Goal: Task Accomplishment & Management: Use online tool/utility

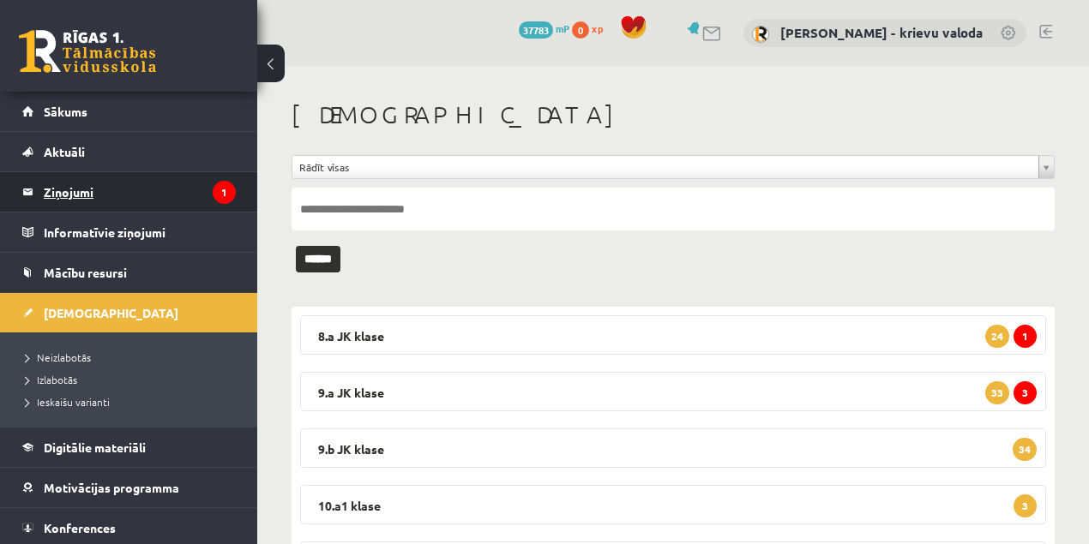
click at [72, 191] on legend "Ziņojumi 1" at bounding box center [140, 191] width 192 height 39
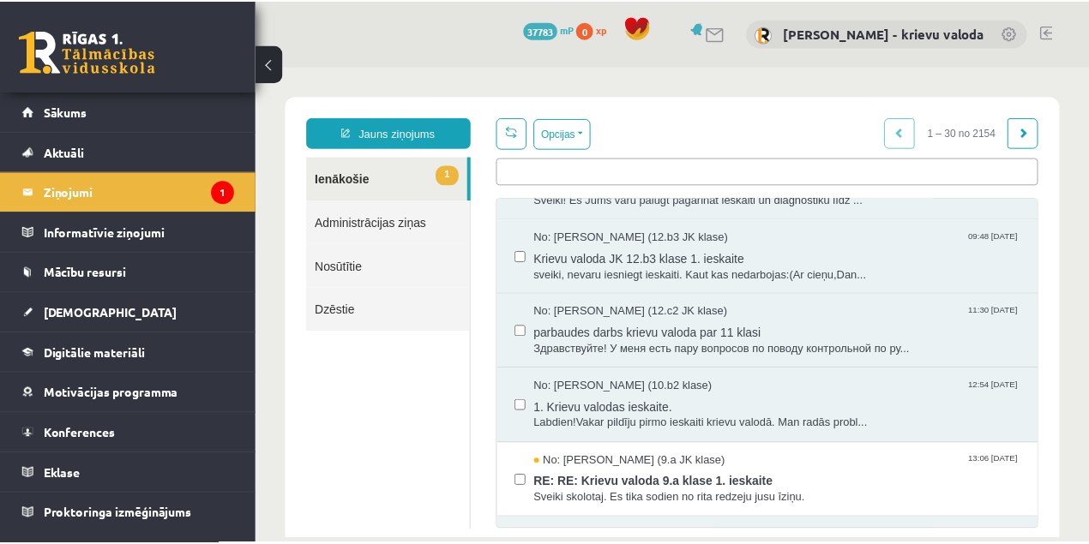
scroll to position [114, 0]
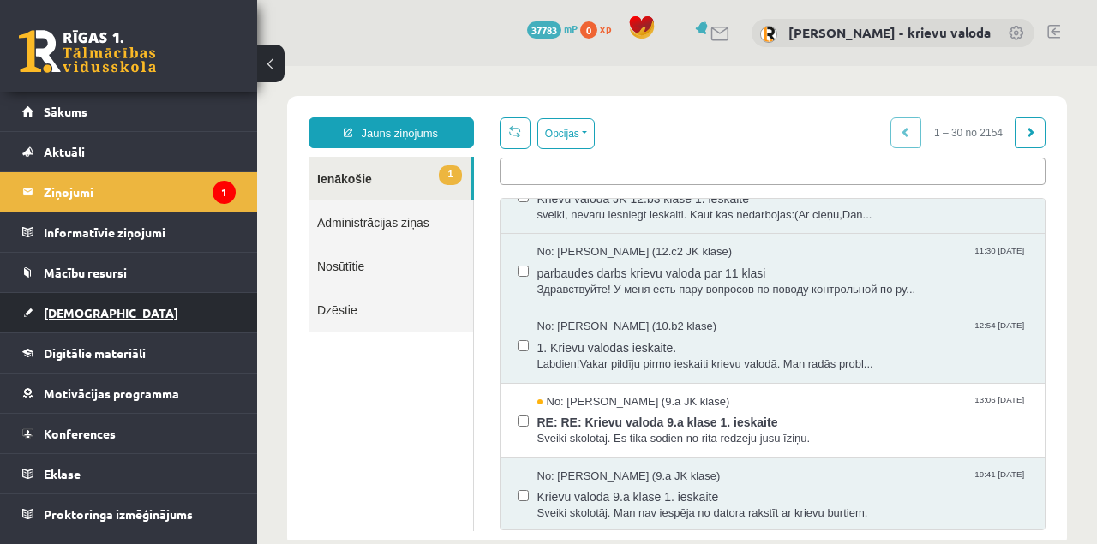
click at [71, 311] on span "[DEMOGRAPHIC_DATA]" at bounding box center [111, 312] width 135 height 15
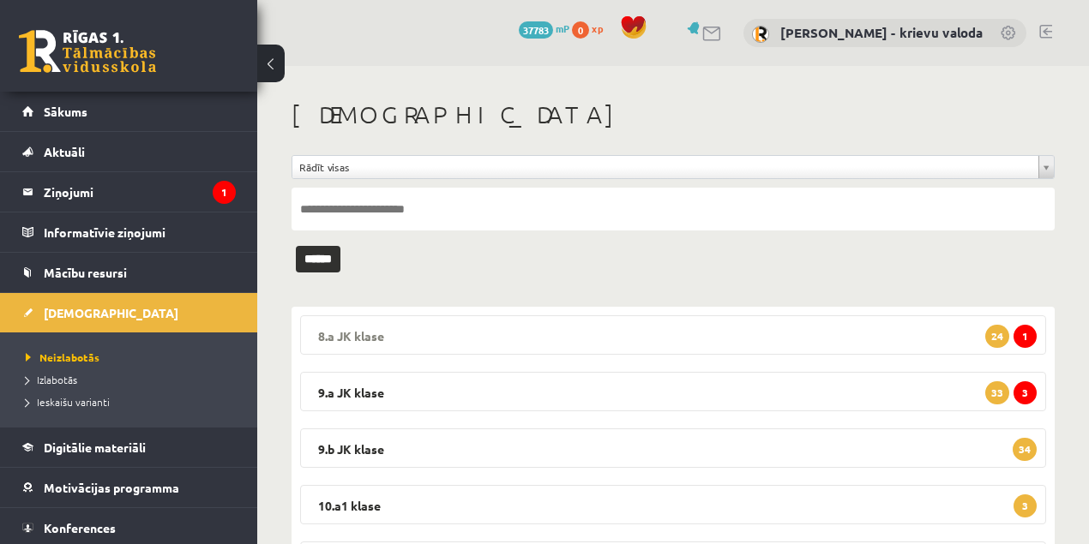
click at [348, 335] on legend "8.a JK klase 1 24" at bounding box center [673, 334] width 746 height 39
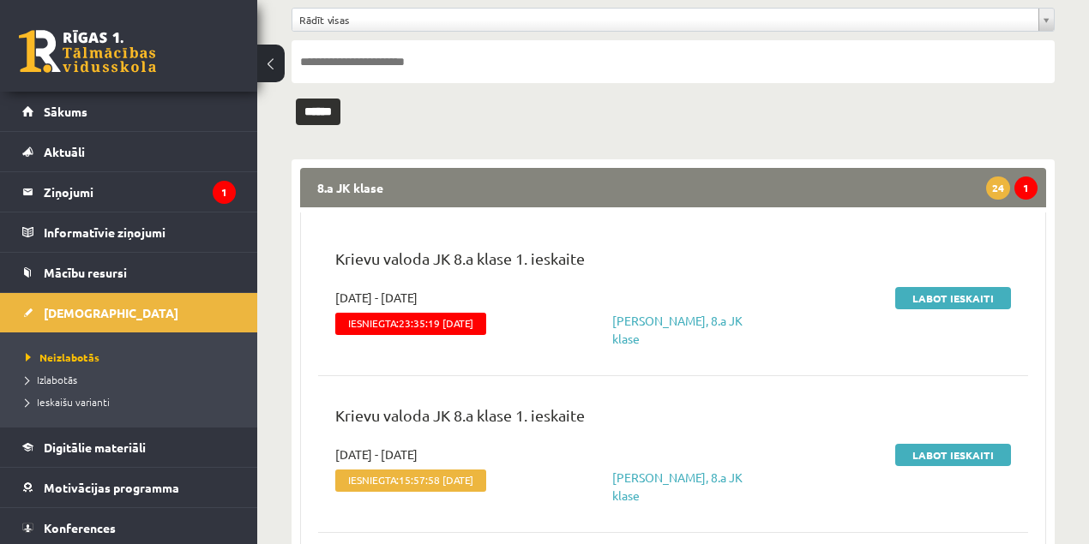
scroll to position [171, 0]
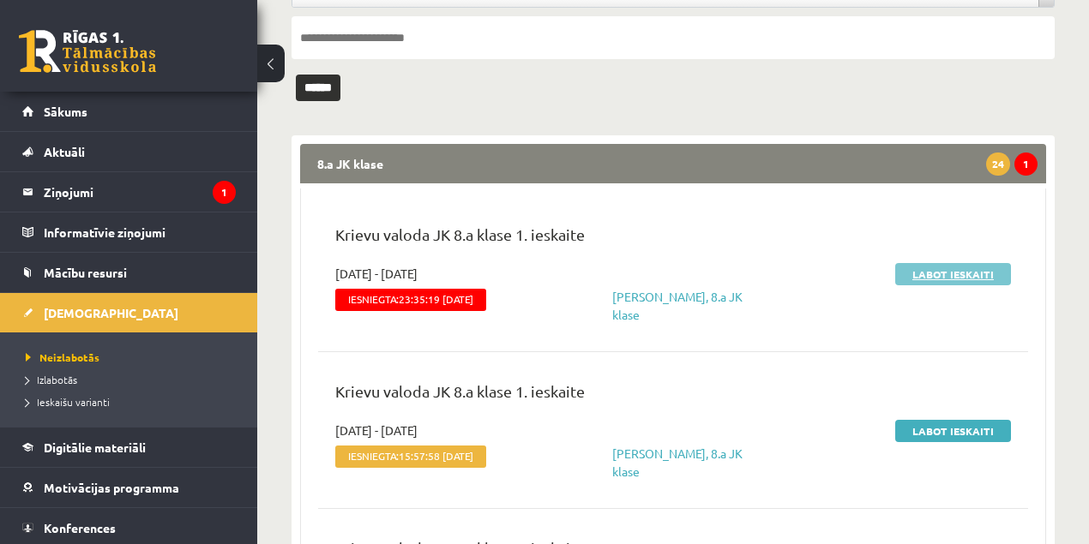
click at [955, 278] on link "Labot ieskaiti" at bounding box center [953, 274] width 116 height 22
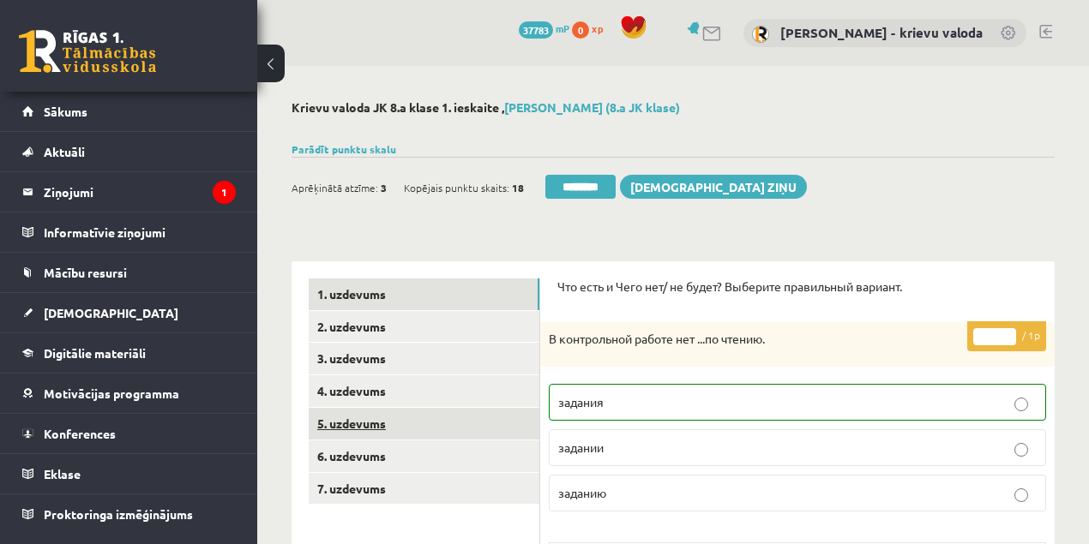
click at [352, 428] on link "5. uzdevums" at bounding box center [424, 424] width 231 height 32
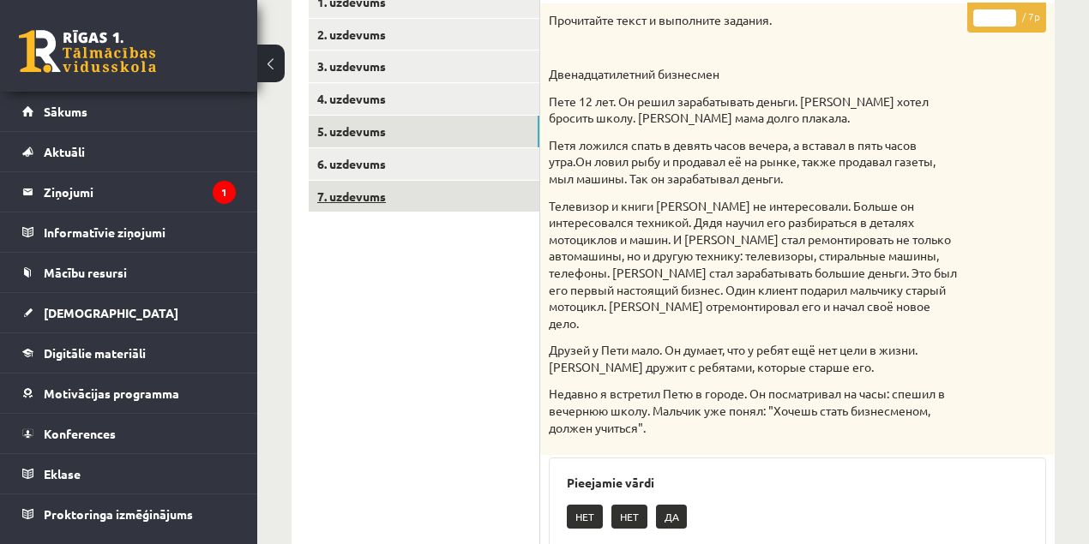
scroll to position [285, 0]
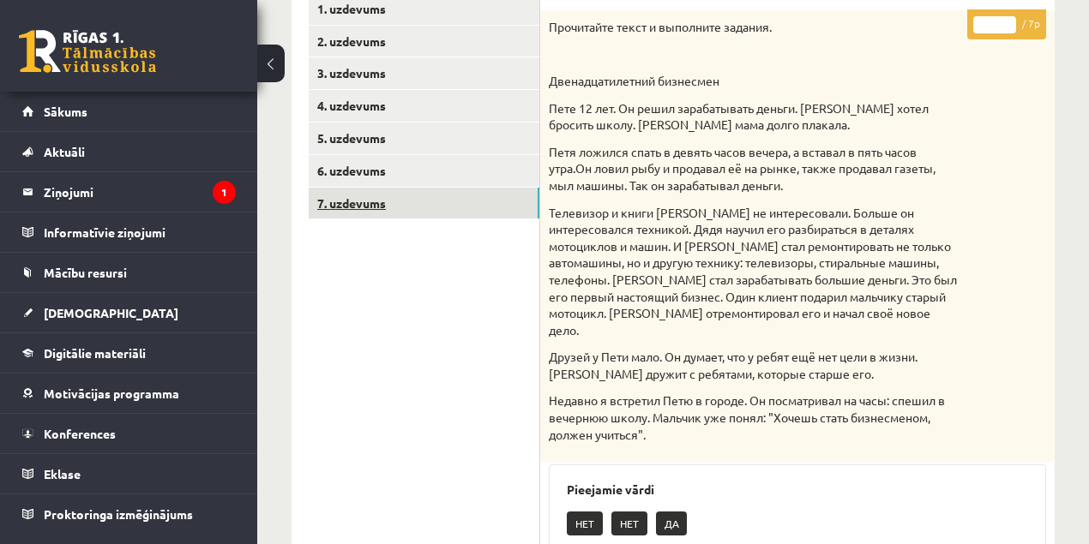
drag, startPoint x: 351, startPoint y: 206, endPoint x: 369, endPoint y: 210, distance: 17.7
click at [351, 206] on link "7. uzdevums" at bounding box center [424, 204] width 231 height 32
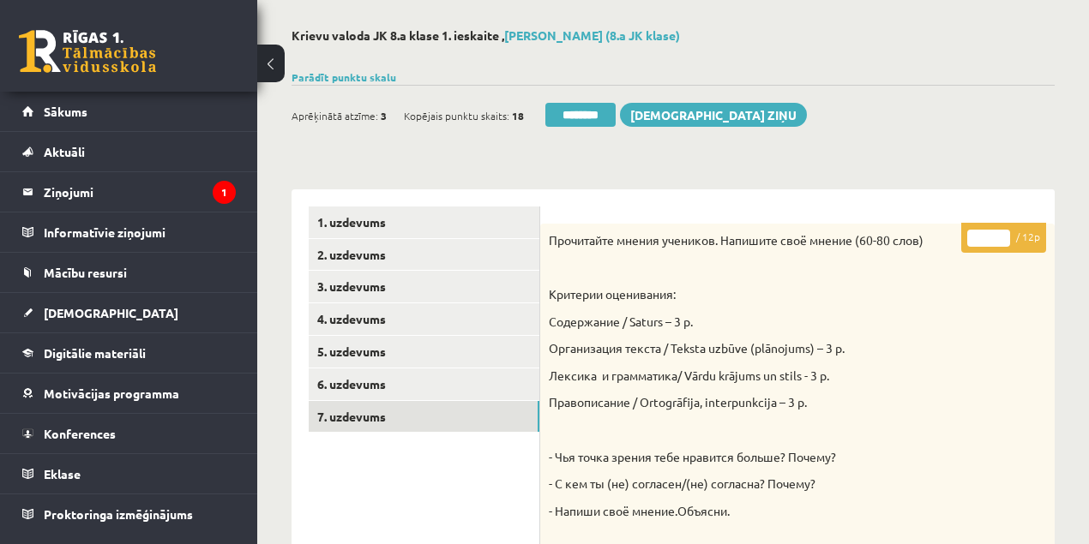
scroll to position [0, 0]
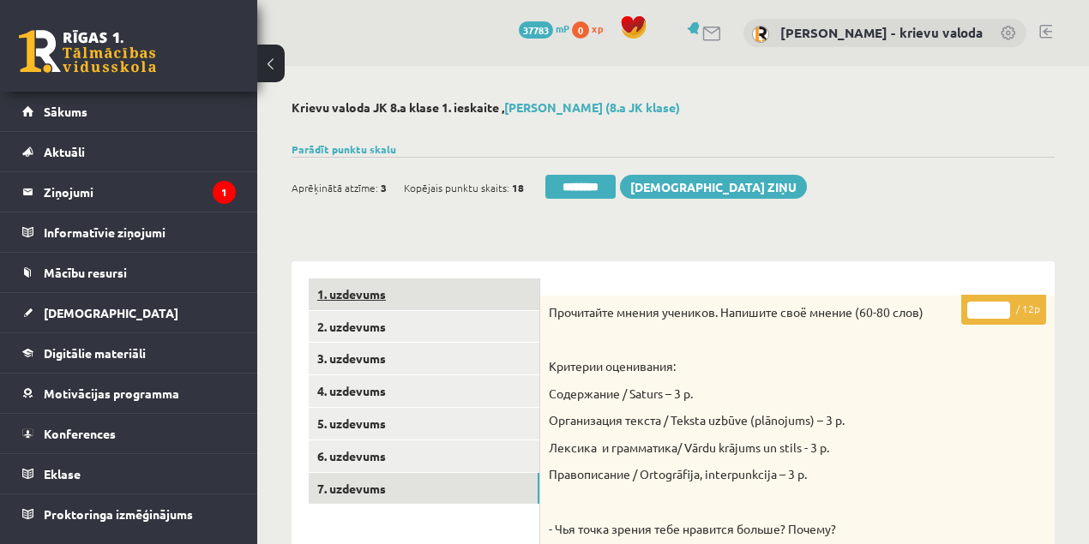
click at [339, 294] on link "1. uzdevums" at bounding box center [424, 295] width 231 height 32
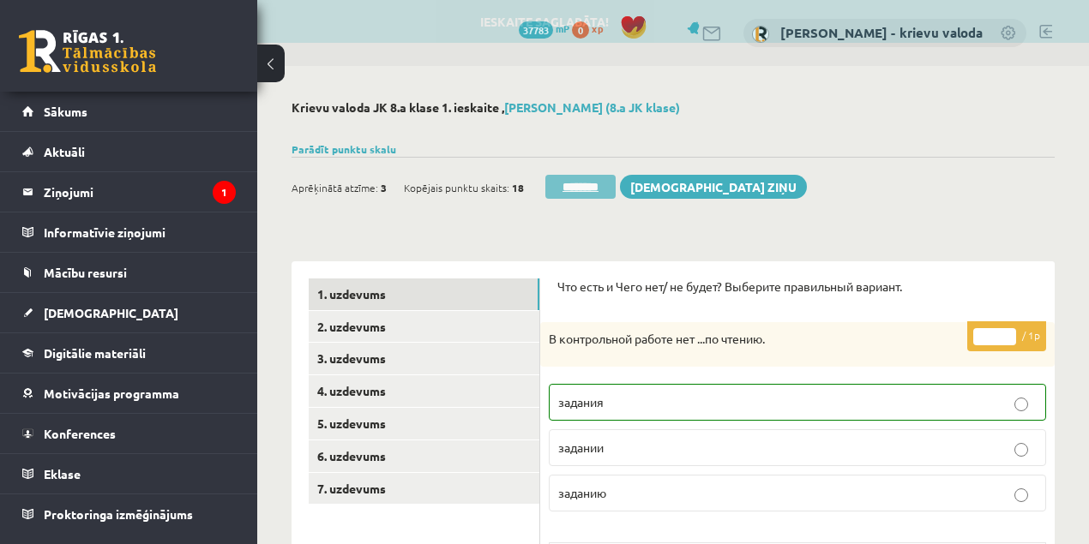
click at [588, 189] on input "********" at bounding box center [580, 187] width 70 height 24
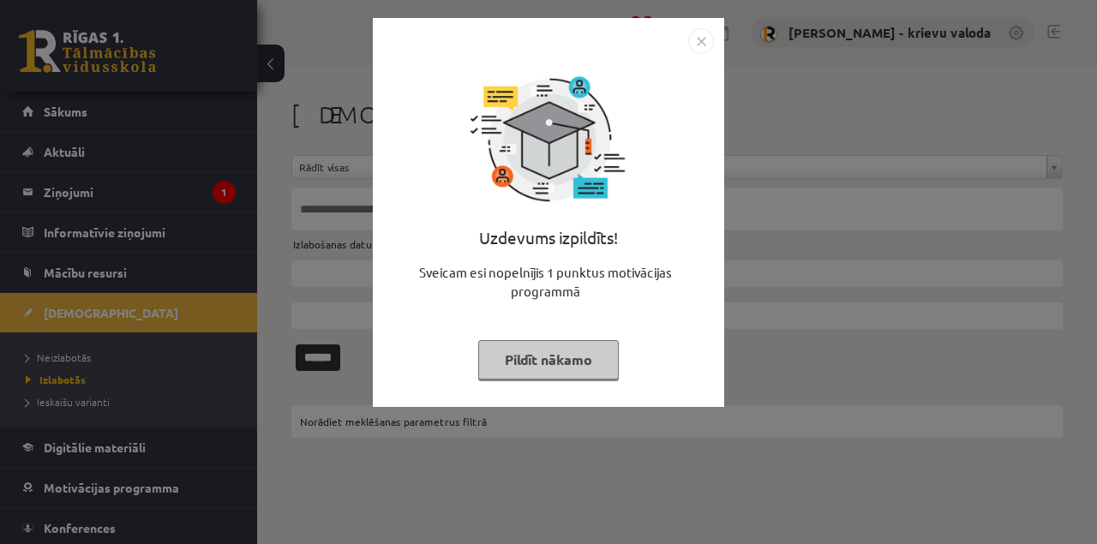
click at [546, 360] on button "Pildīt nākamo" at bounding box center [548, 359] width 141 height 39
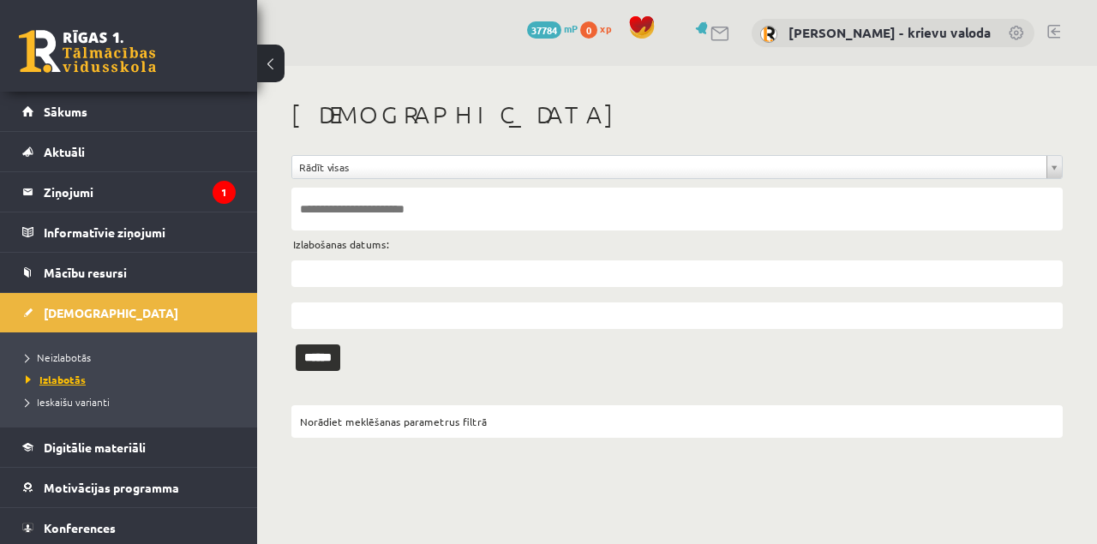
click at [72, 379] on span "Izlabotās" at bounding box center [56, 380] width 60 height 14
click at [336, 270] on input "text" at bounding box center [676, 274] width 771 height 27
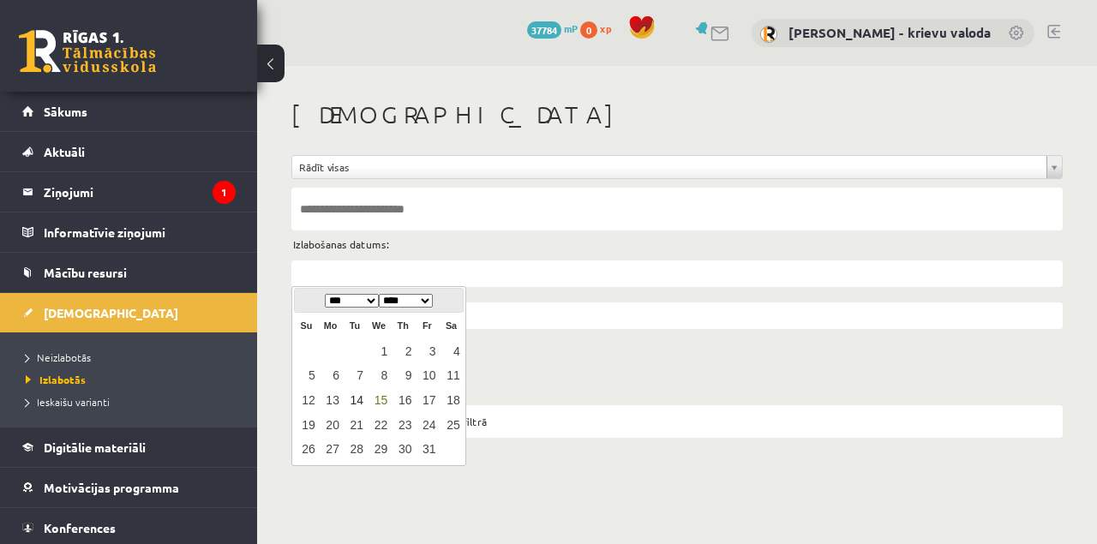
click at [358, 401] on link "14" at bounding box center [355, 400] width 22 height 23
type input "**********"
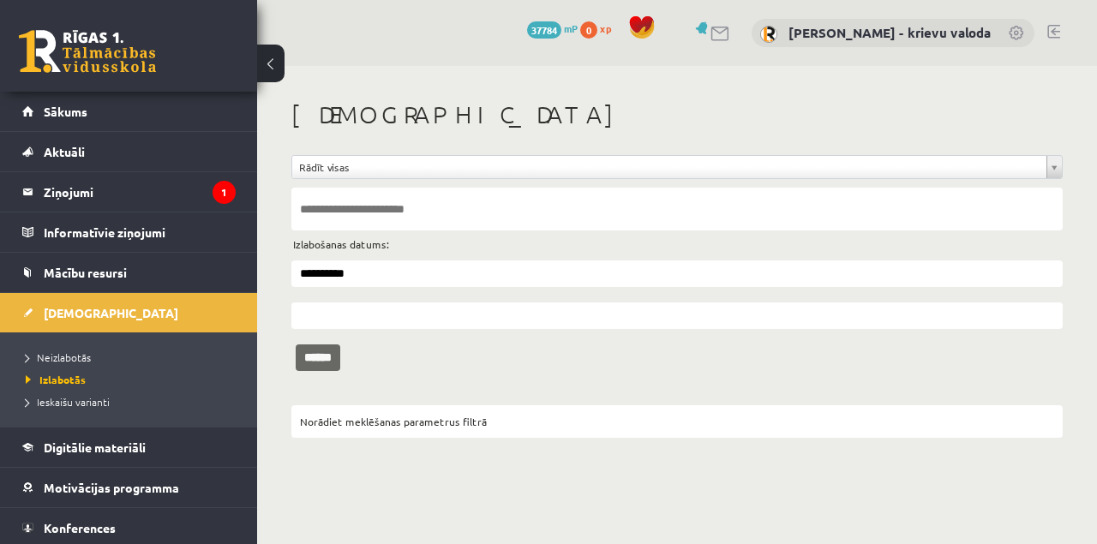
click at [326, 357] on input "******" at bounding box center [318, 358] width 45 height 27
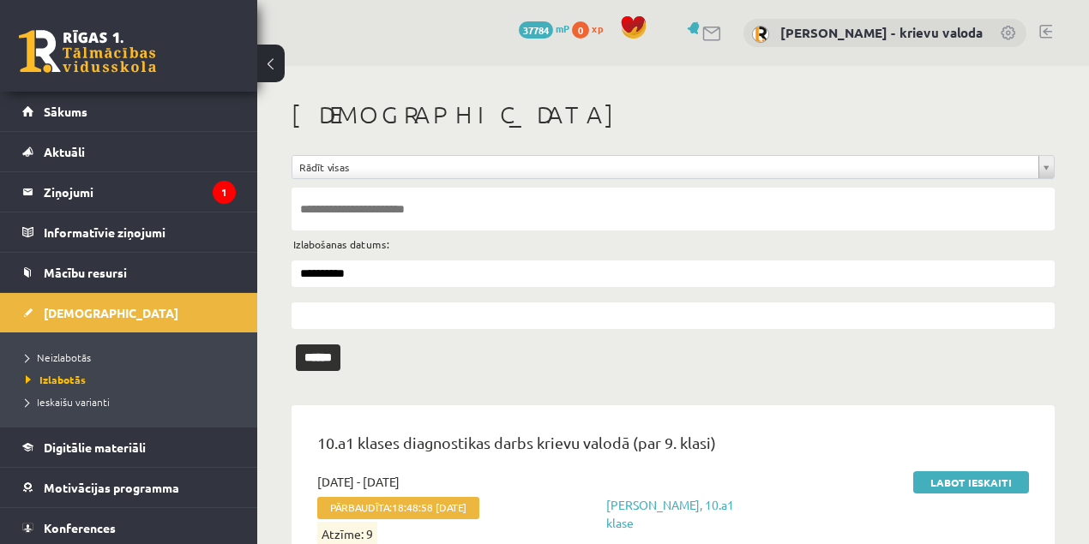
click at [352, 206] on input "text" at bounding box center [672, 209] width 763 height 43
type input "*******"
click at [332, 357] on input "******" at bounding box center [318, 358] width 45 height 27
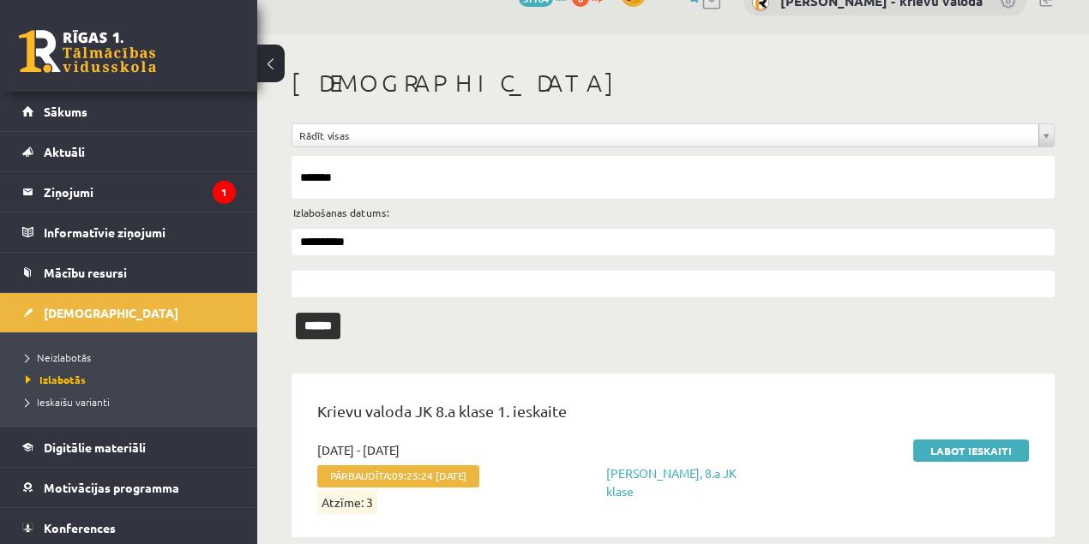
scroll to position [58, 0]
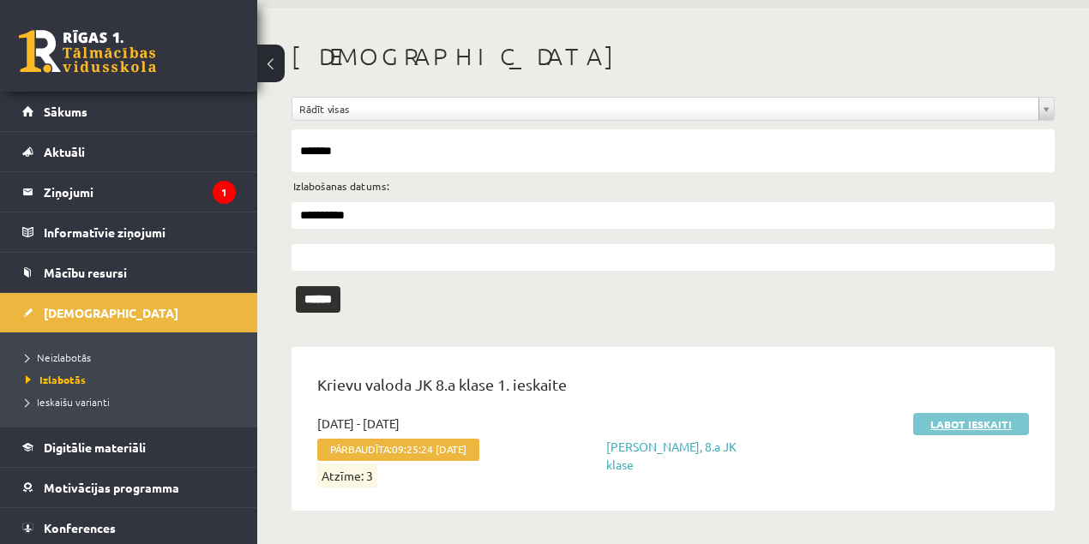
click at [942, 425] on link "Labot ieskaiti" at bounding box center [971, 424] width 116 height 22
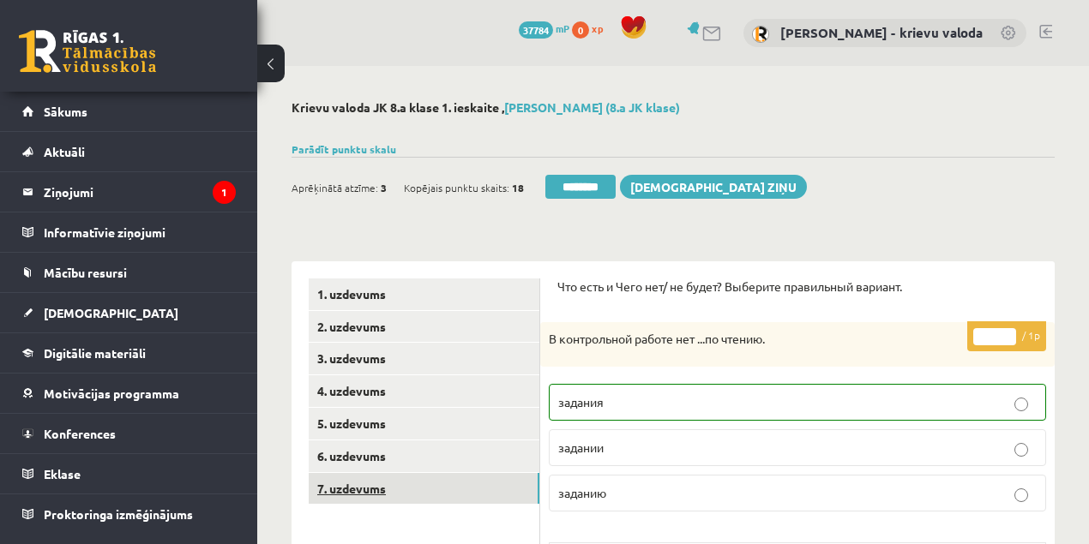
click at [364, 489] on link "7. uzdevums" at bounding box center [424, 489] width 231 height 32
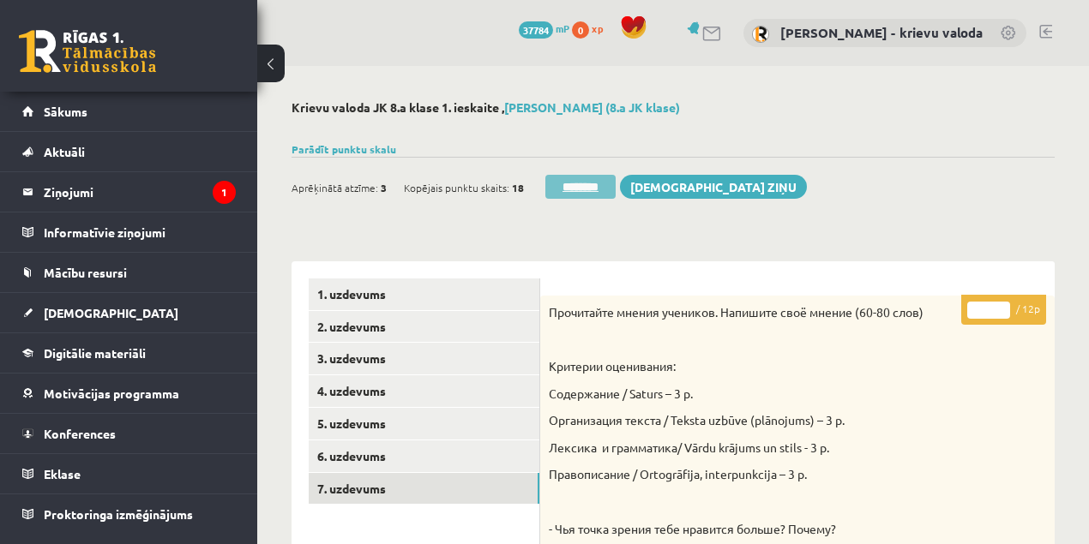
click at [590, 190] on input "********" at bounding box center [580, 187] width 70 height 24
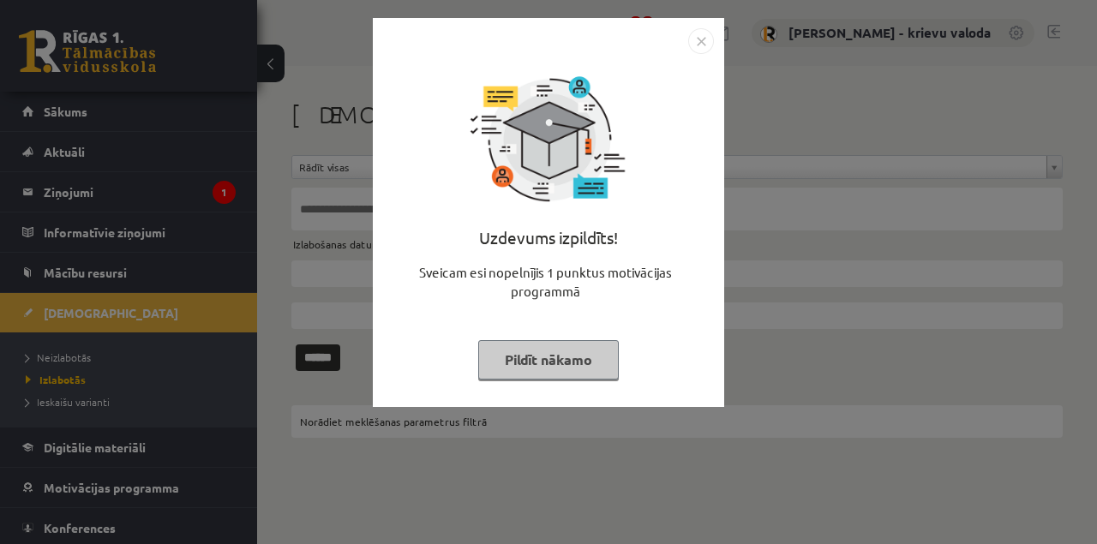
click at [519, 363] on button "Pildīt nākamo" at bounding box center [548, 359] width 141 height 39
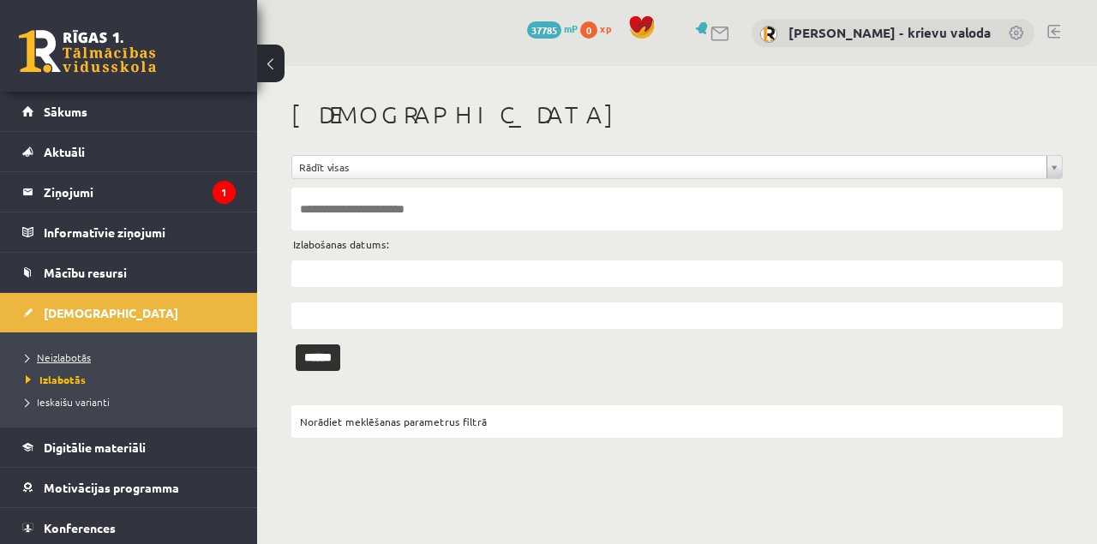
click at [63, 360] on span "Neizlabotās" at bounding box center [58, 358] width 65 height 14
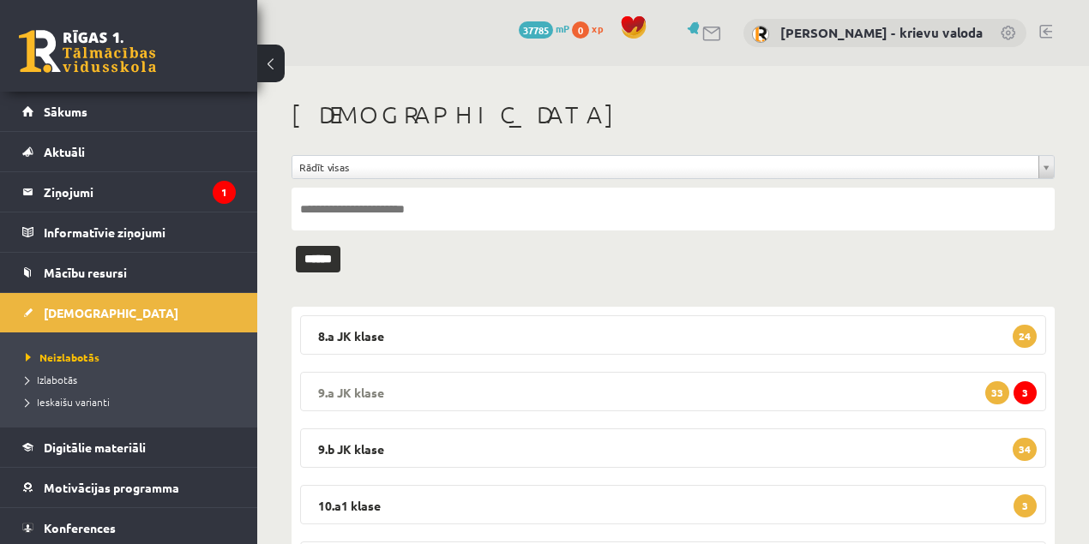
click at [341, 393] on legend "9.a JK klase 3 33" at bounding box center [673, 391] width 746 height 39
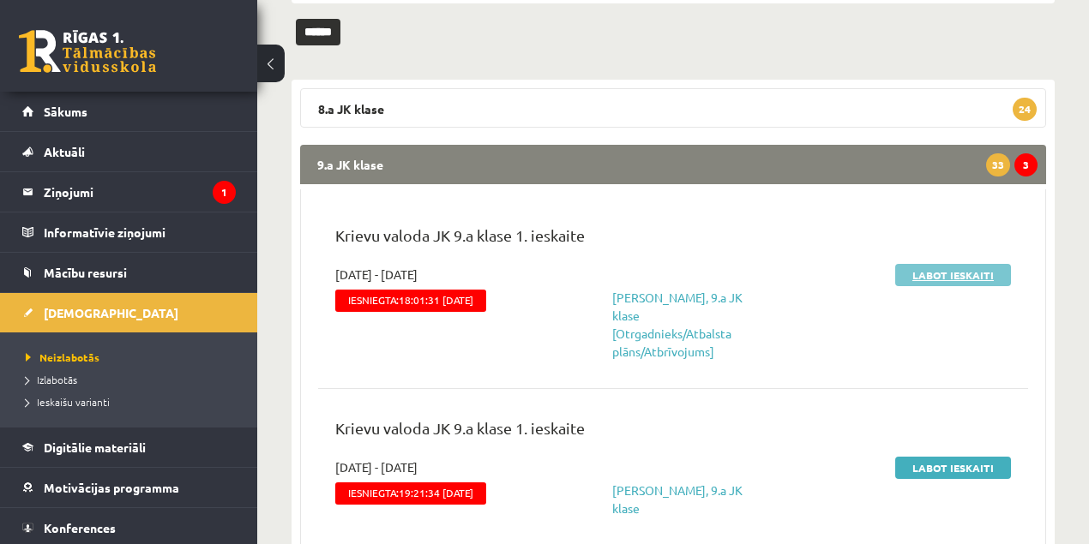
scroll to position [228, 0]
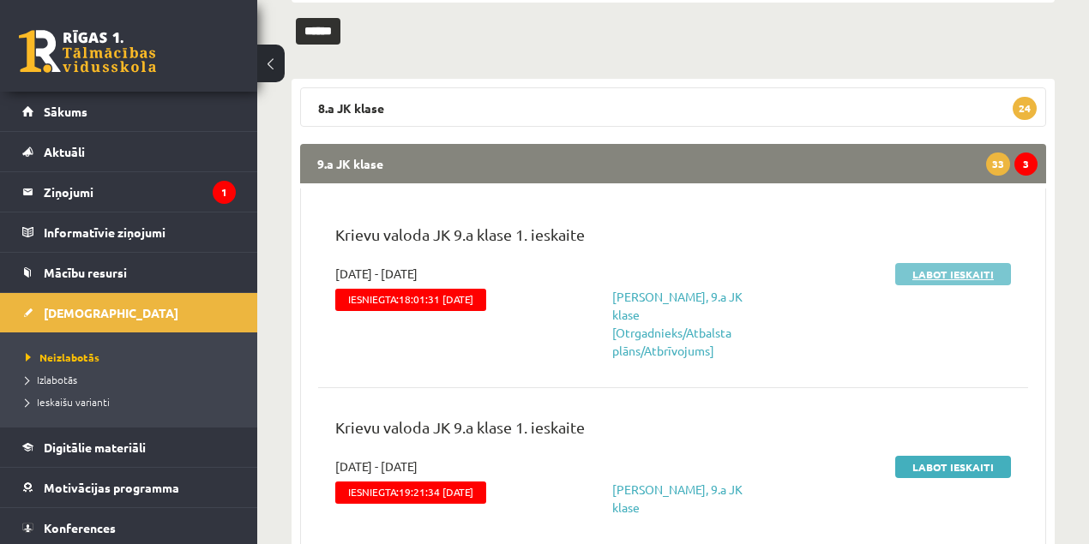
click at [960, 274] on link "Labot ieskaiti" at bounding box center [953, 274] width 116 height 22
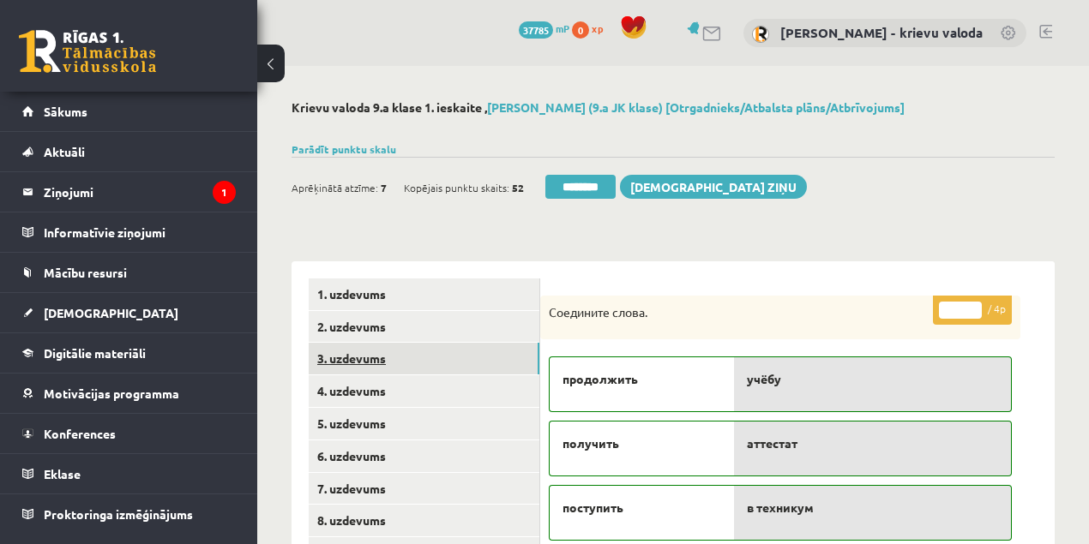
click at [340, 362] on link "3. uzdevums" at bounding box center [424, 359] width 231 height 32
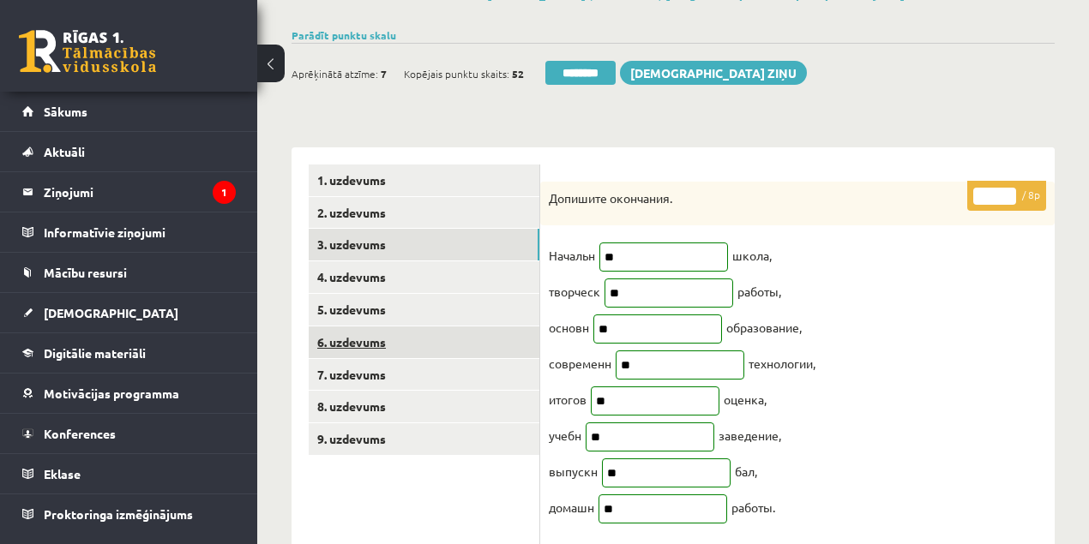
click at [327, 342] on link "6. uzdevums" at bounding box center [424, 343] width 231 height 32
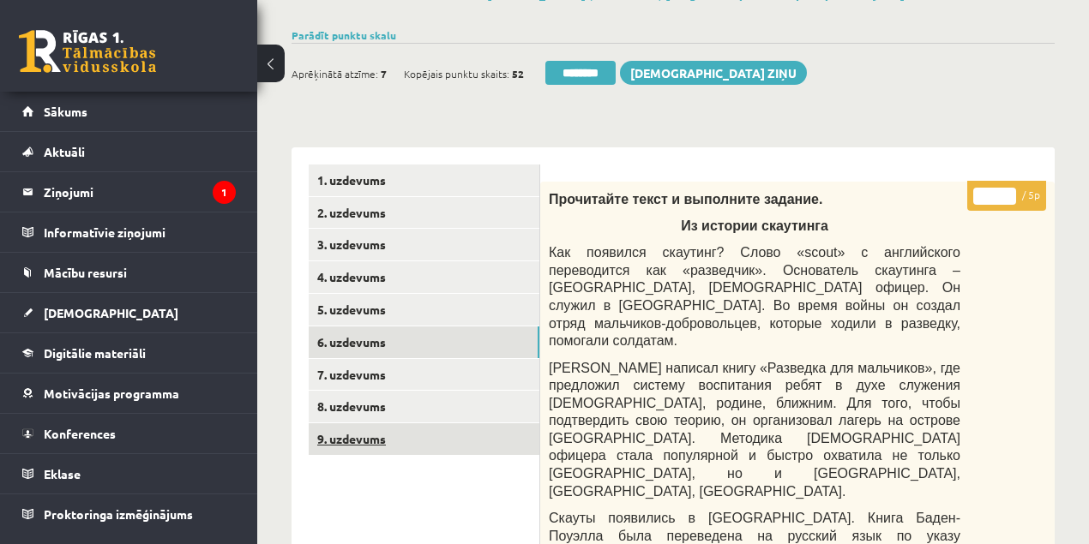
click at [338, 442] on link "9. uzdevums" at bounding box center [424, 439] width 231 height 32
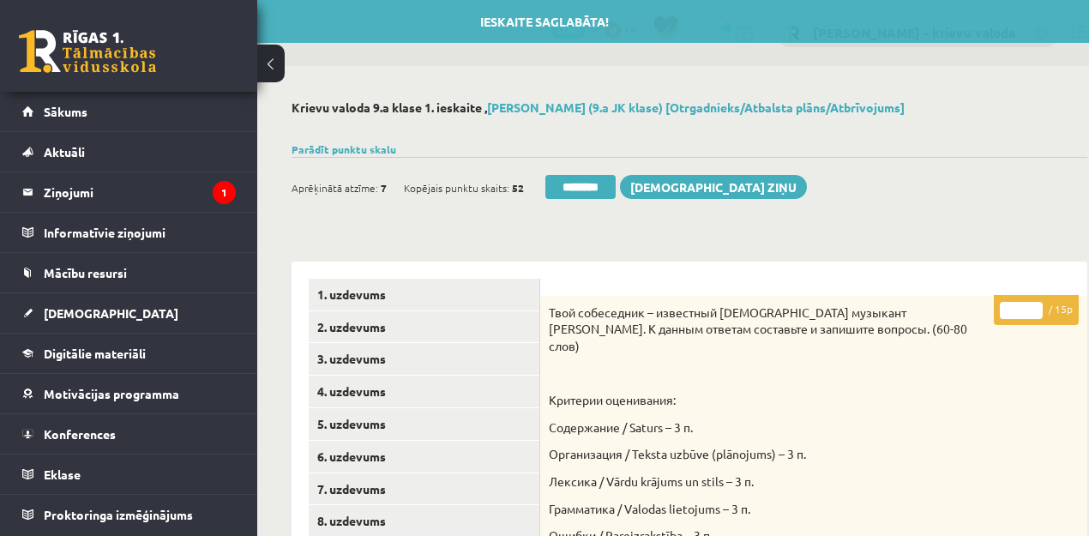
drag, startPoint x: 1013, startPoint y: 314, endPoint x: 988, endPoint y: 314, distance: 24.9
click at [994, 314] on p "* / 15p" at bounding box center [1036, 310] width 85 height 30
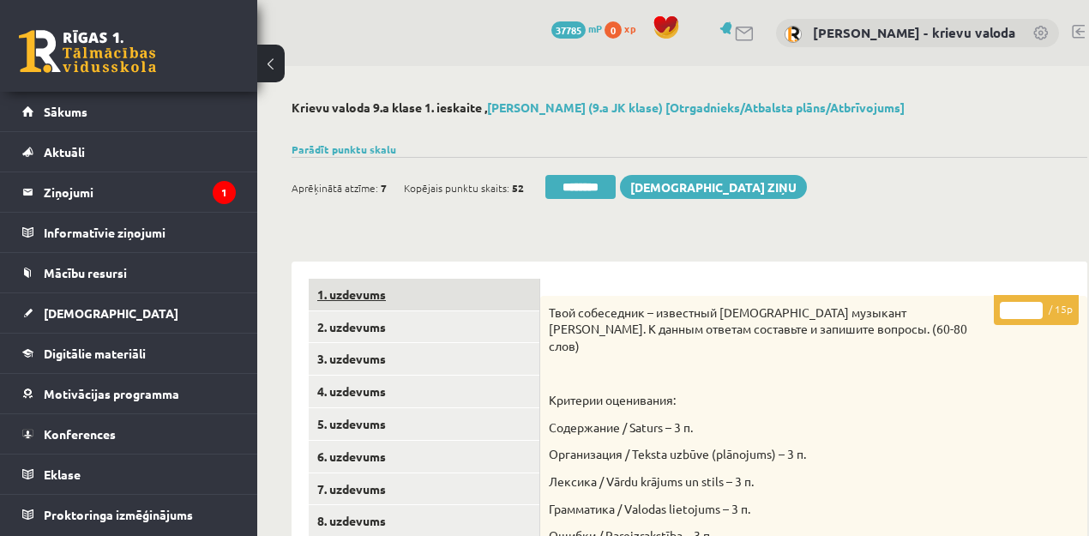
type input "**"
click at [339, 297] on link "1. uzdevums" at bounding box center [424, 295] width 231 height 32
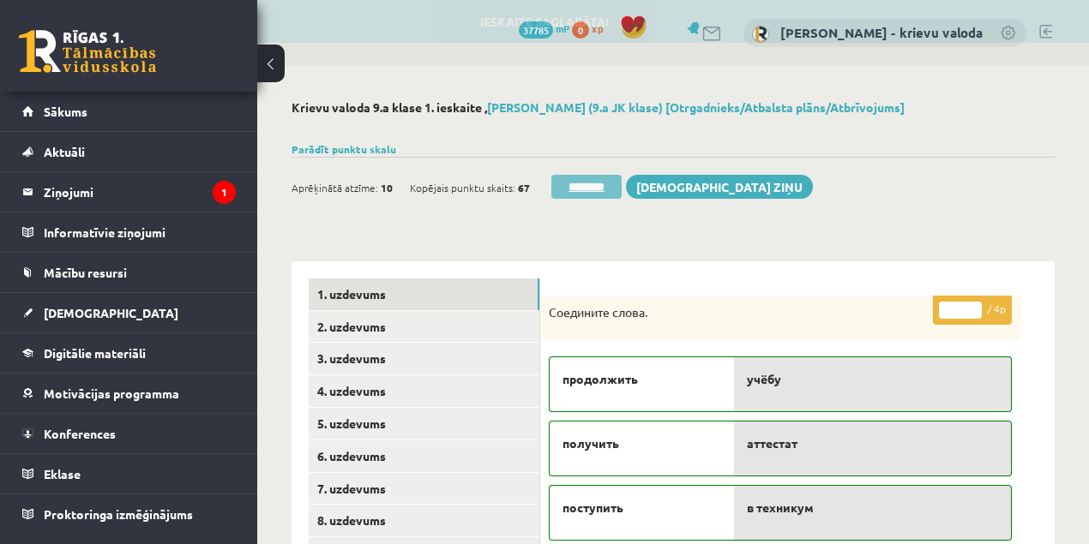
click at [595, 190] on input "********" at bounding box center [586, 187] width 70 height 24
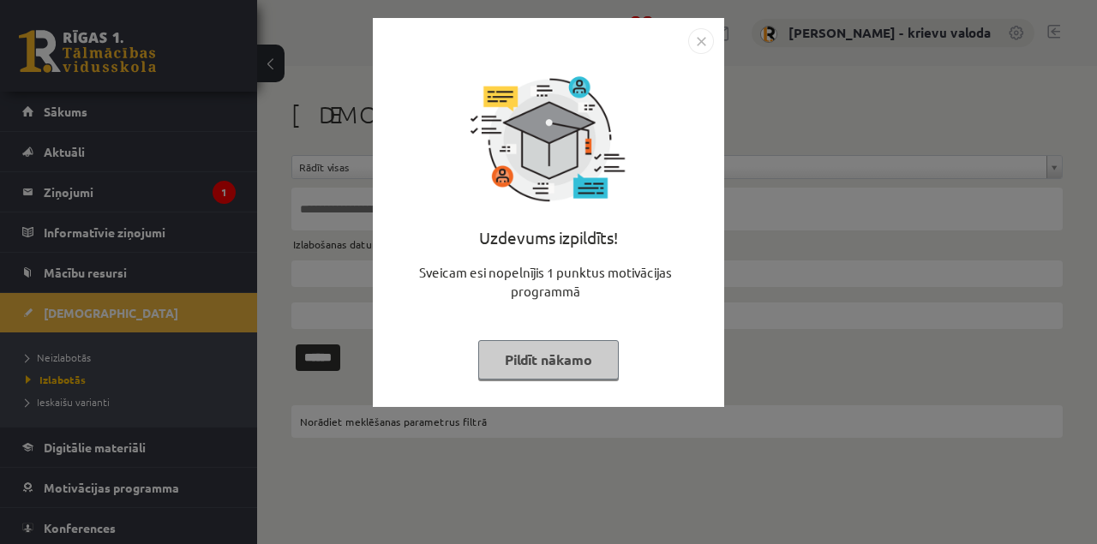
drag, startPoint x: 531, startPoint y: 368, endPoint x: 565, endPoint y: 301, distance: 74.8
click at [533, 368] on button "Pildīt nākamo" at bounding box center [548, 359] width 141 height 39
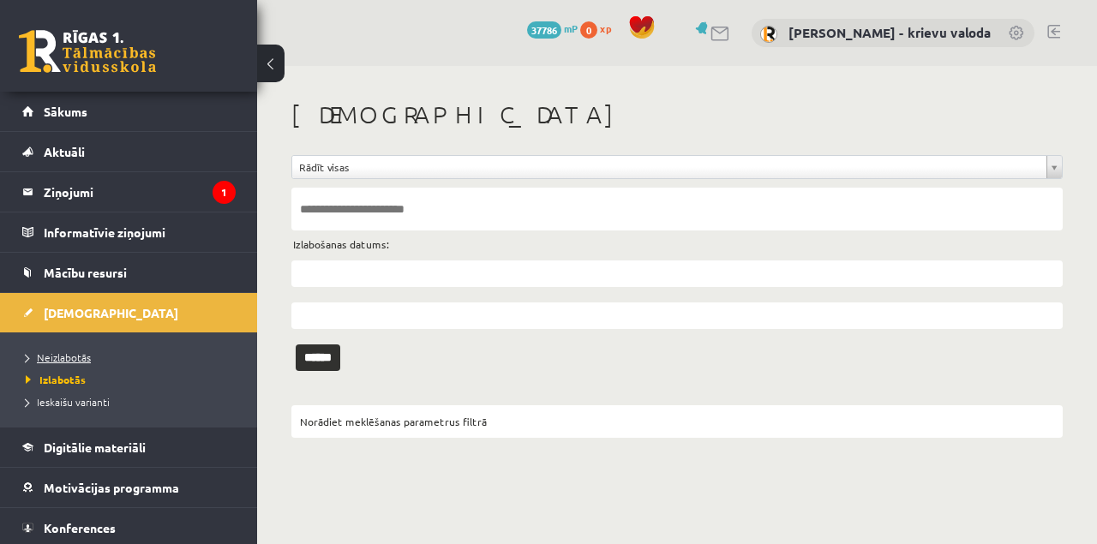
click at [62, 359] on span "Neizlabotās" at bounding box center [58, 358] width 65 height 14
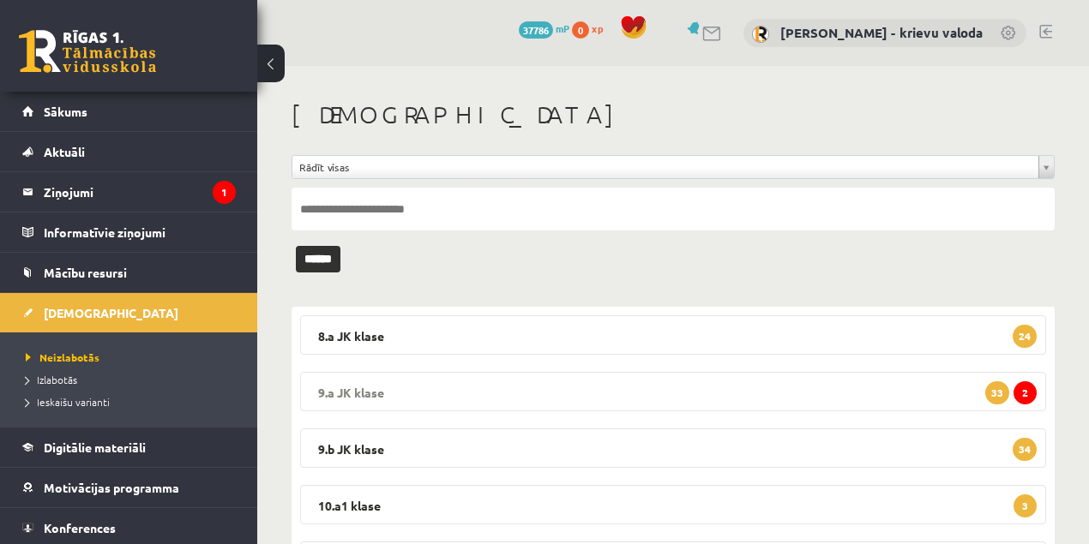
click at [351, 395] on legend "9.a JK klase 2 33" at bounding box center [673, 391] width 746 height 39
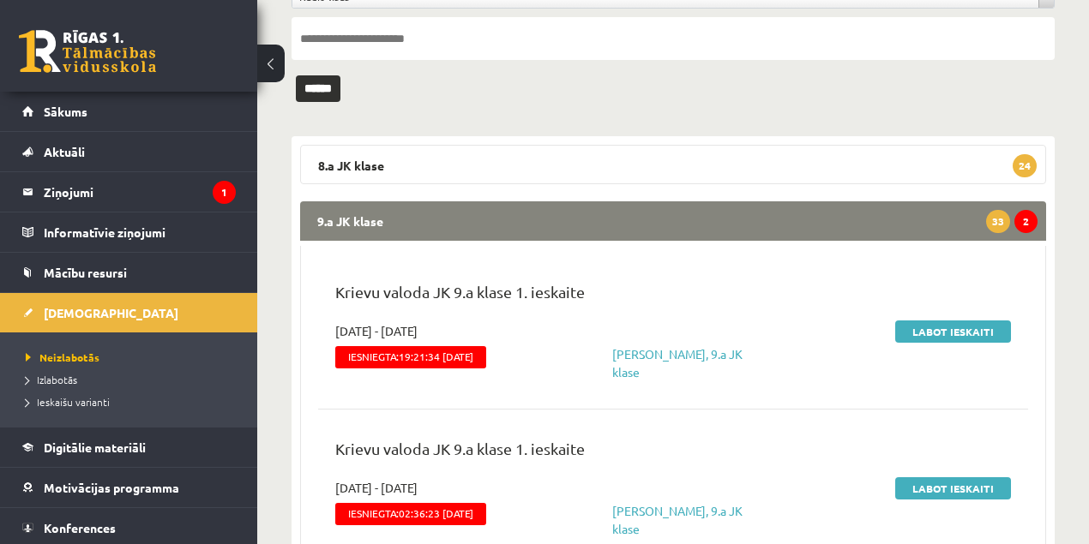
scroll to position [171, 0]
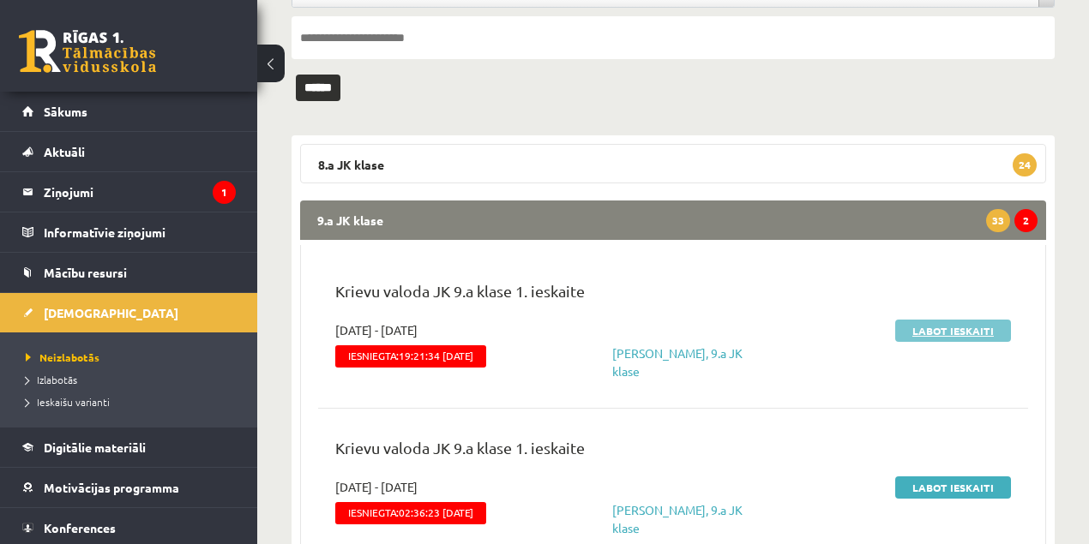
click at [952, 331] on link "Labot ieskaiti" at bounding box center [953, 331] width 116 height 22
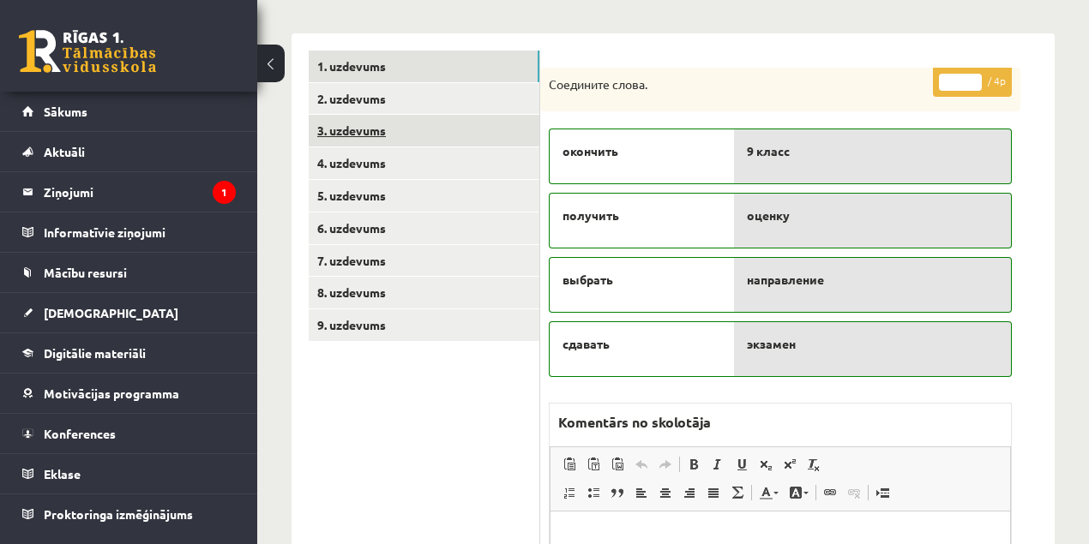
click at [341, 130] on link "3. uzdevums" at bounding box center [424, 131] width 231 height 32
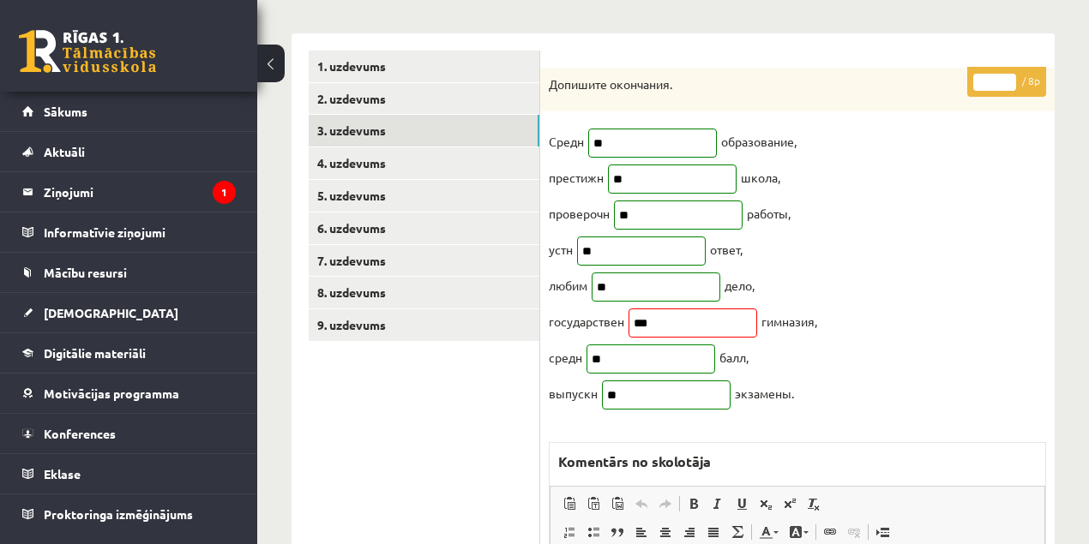
type input "*"
click at [1008, 76] on input "*" at bounding box center [994, 82] width 43 height 17
click at [350, 232] on link "6. uzdevums" at bounding box center [424, 229] width 231 height 32
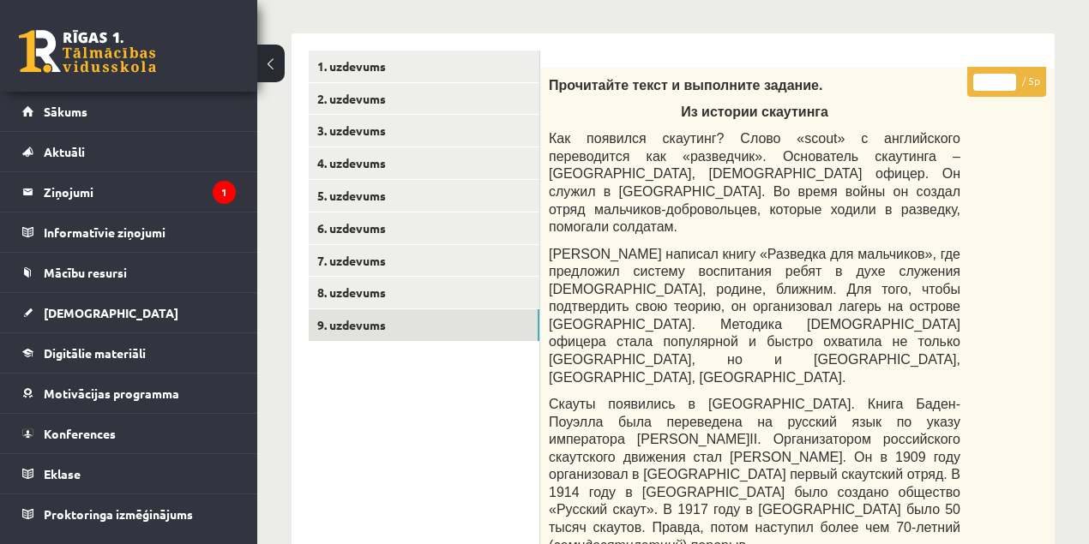
drag, startPoint x: 345, startPoint y: 322, endPoint x: 425, endPoint y: 344, distance: 83.4
click at [345, 322] on link "9. uzdevums" at bounding box center [424, 325] width 231 height 32
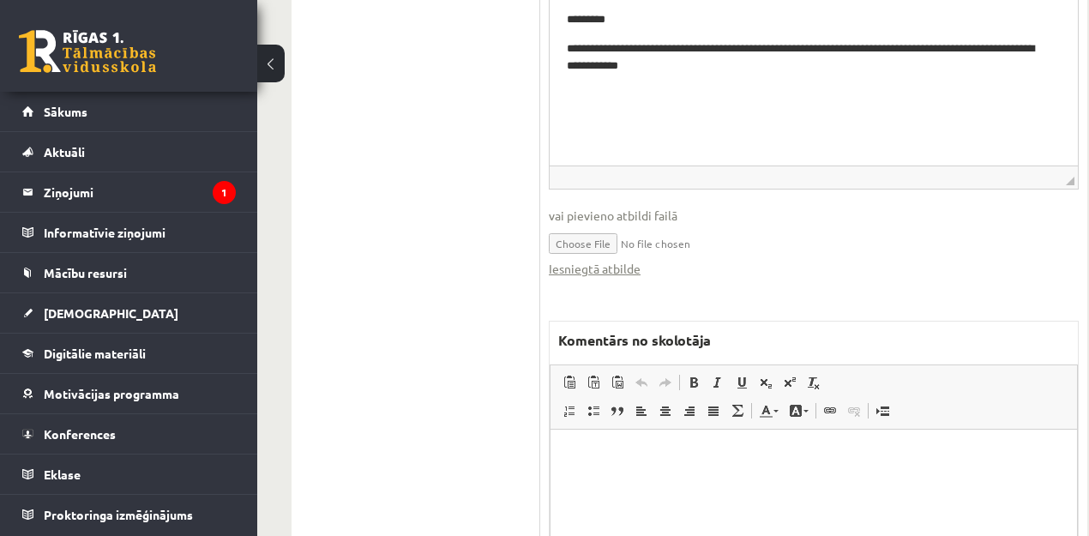
scroll to position [1600, 0]
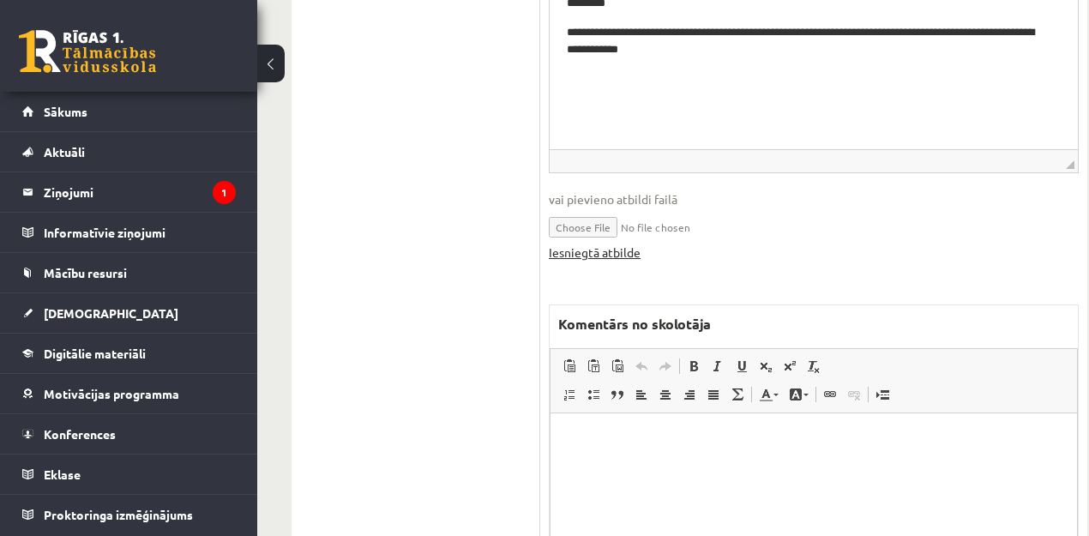
click at [584, 243] on link "Iesniegtā atbilde" at bounding box center [595, 252] width 92 height 18
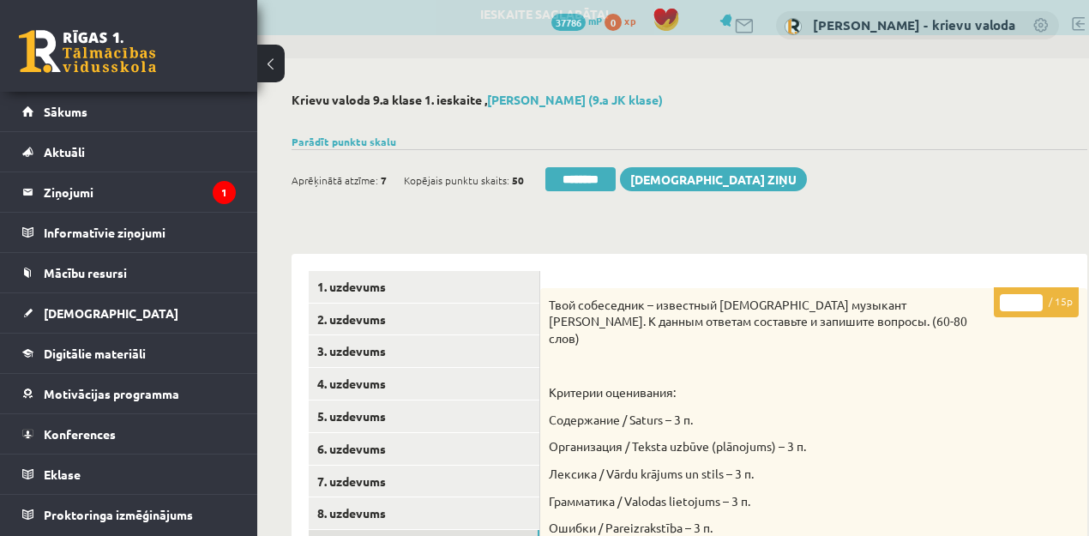
scroll to position [0, 0]
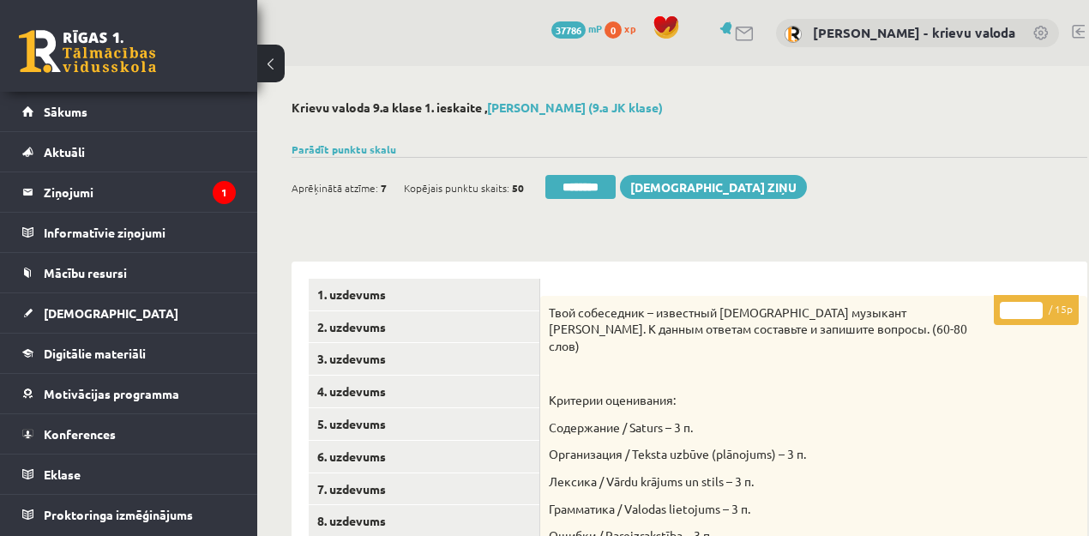
drag, startPoint x: 1010, startPoint y: 310, endPoint x: 993, endPoint y: 310, distance: 17.1
click at [1000, 310] on input "*" at bounding box center [1021, 310] width 43 height 17
type input "**"
click at [633, 501] on p "Грамматика / Valodas lietojums – 3 п." at bounding box center [771, 509] width 444 height 17
drag, startPoint x: 549, startPoint y: 495, endPoint x: 758, endPoint y: 495, distance: 208.3
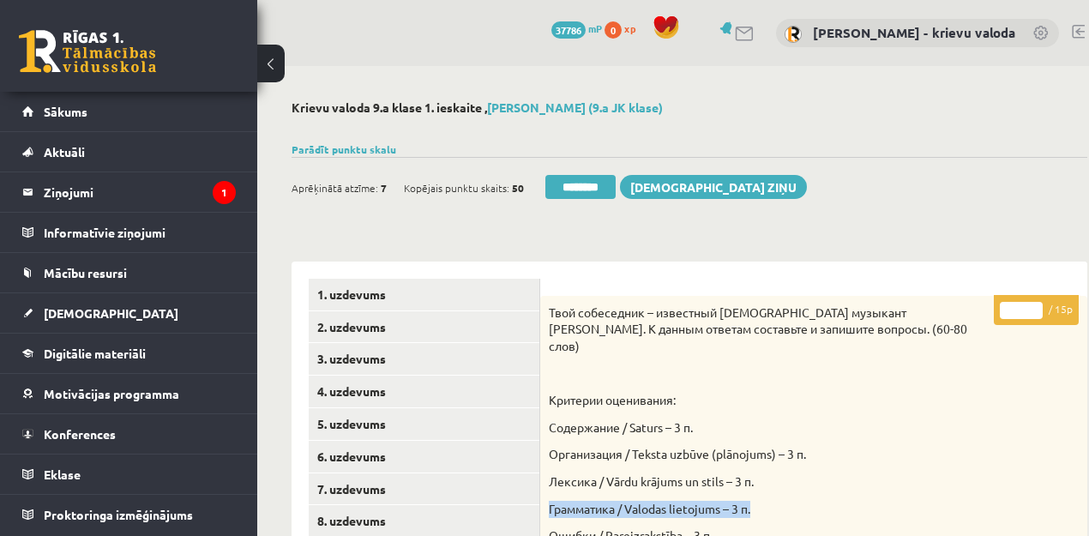
click at [758, 501] on p "Грамматика / Valodas lietojums – 3 п." at bounding box center [771, 509] width 444 height 17
copy p "Грамматика / Valodas lietojums – 3 п."
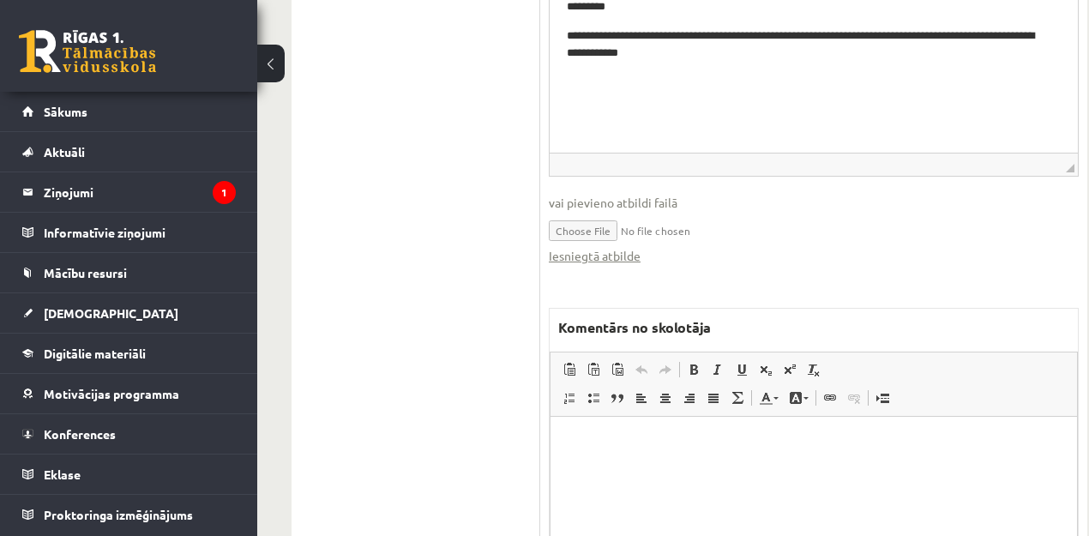
scroll to position [1600, 0]
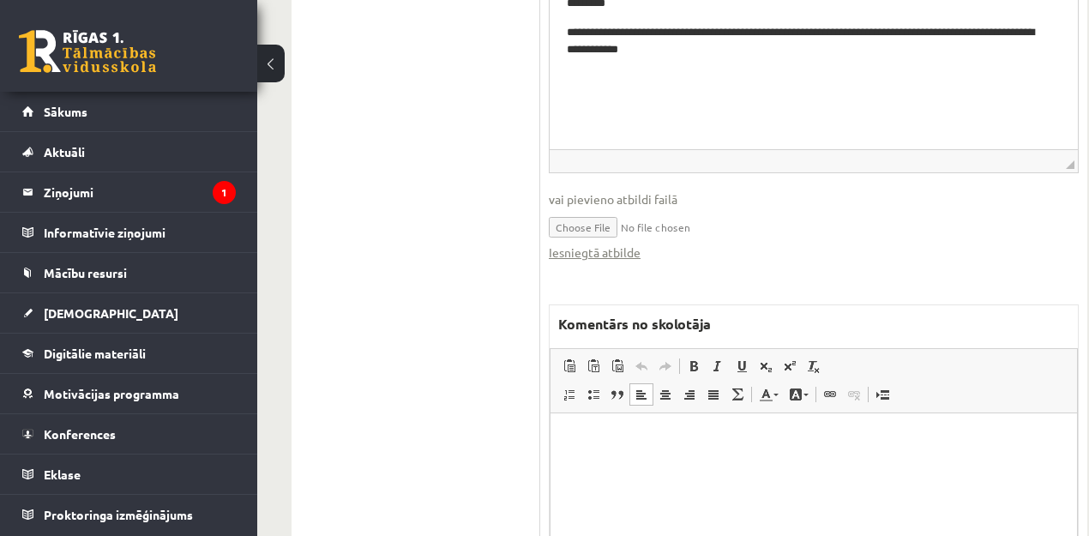
click at [680, 465] on html at bounding box center [813, 439] width 526 height 52
paste body "Bagātinātā teksta redaktors, wiswyg-editor-47433994537000-1760509694-589"
click at [739, 440] on p "**********" at bounding box center [810, 439] width 486 height 18
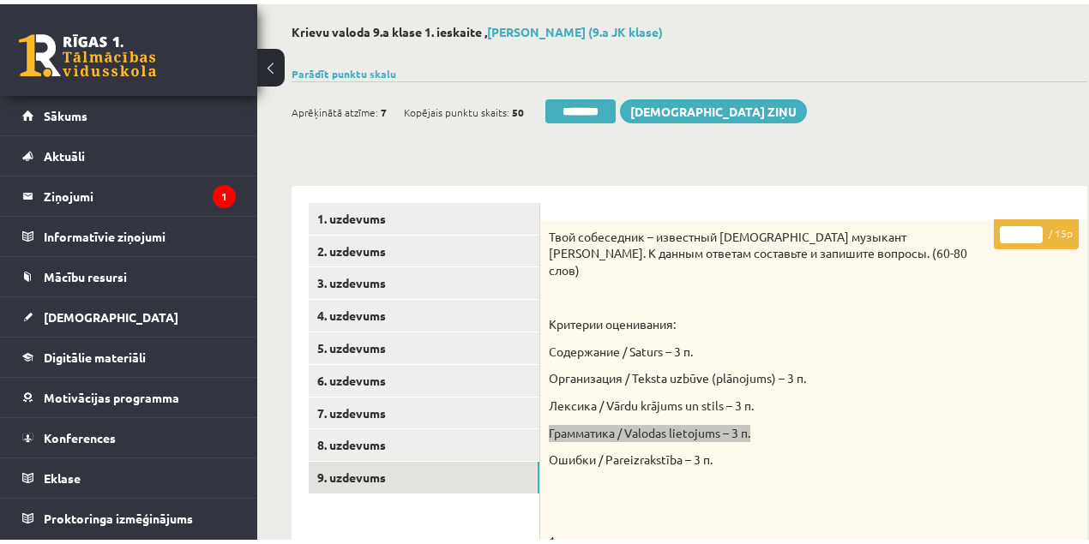
scroll to position [0, 0]
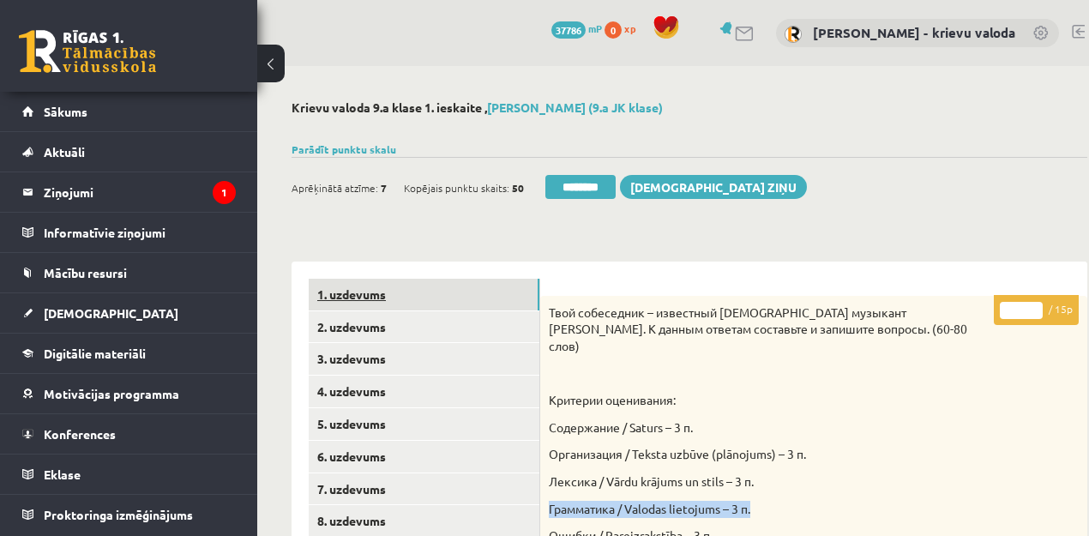
click at [365, 296] on link "1. uzdevums" at bounding box center [424, 295] width 231 height 32
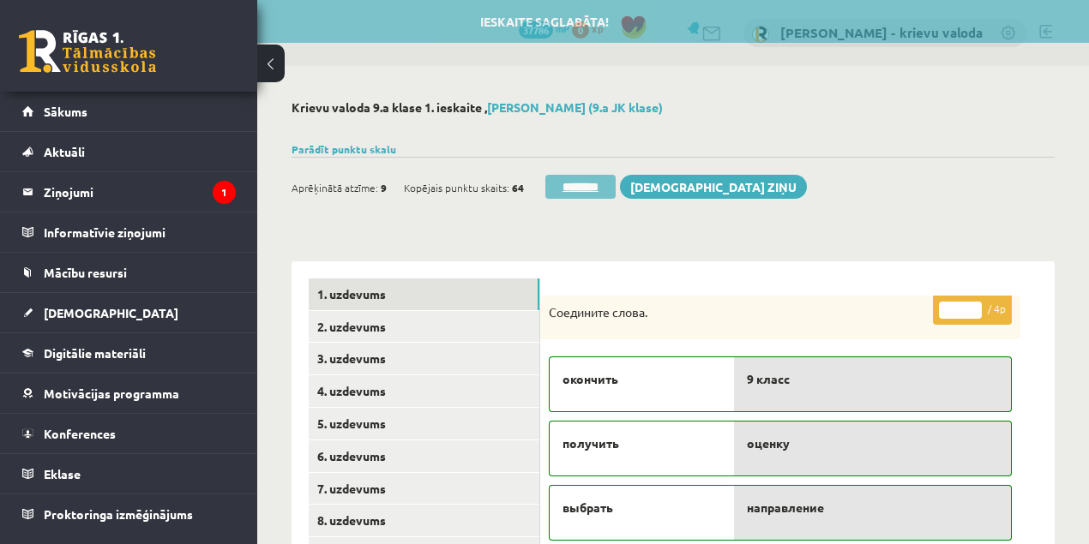
click at [578, 190] on input "********" at bounding box center [580, 187] width 70 height 24
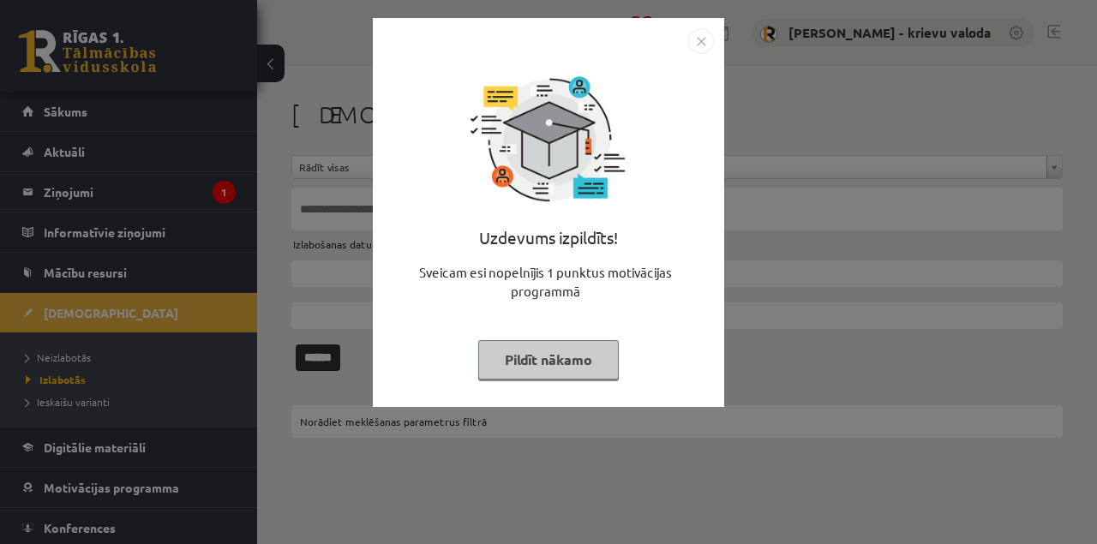
click at [563, 362] on button "Pildīt nākamo" at bounding box center [548, 359] width 141 height 39
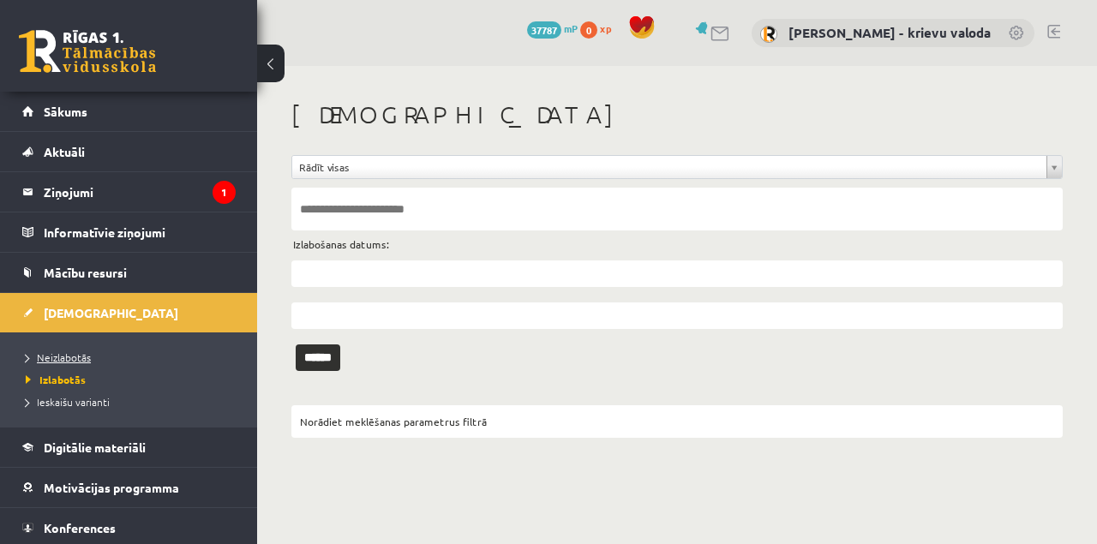
click at [74, 360] on span "Neizlabotās" at bounding box center [58, 358] width 65 height 14
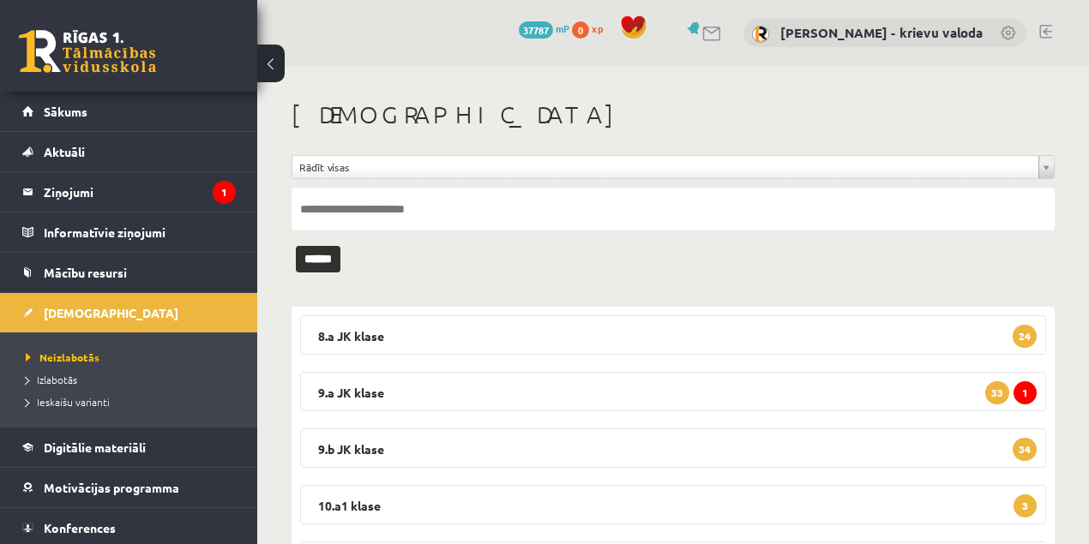
scroll to position [114, 0]
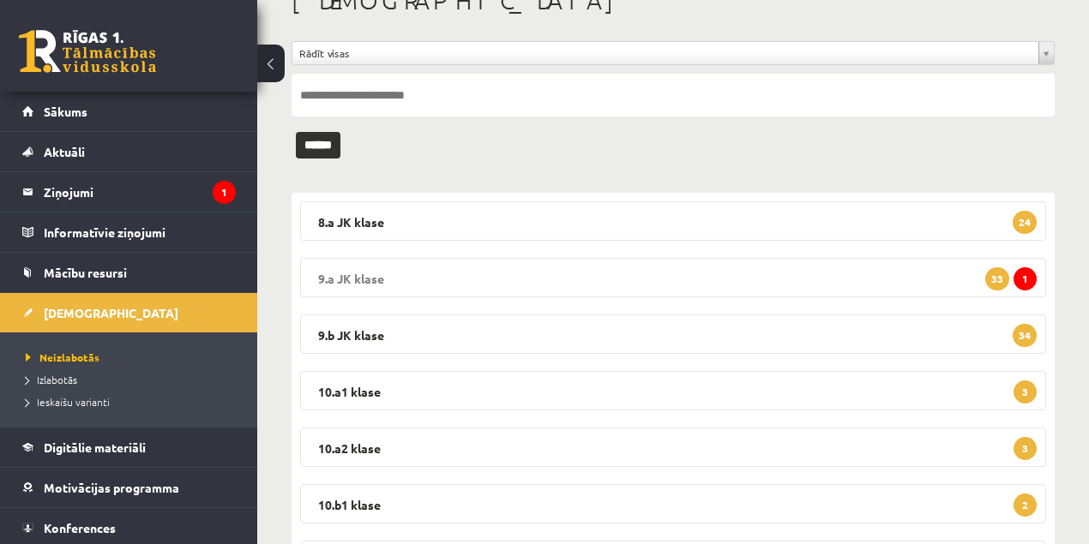
click at [352, 278] on legend "9.a JK klase 1 33" at bounding box center [673, 277] width 746 height 39
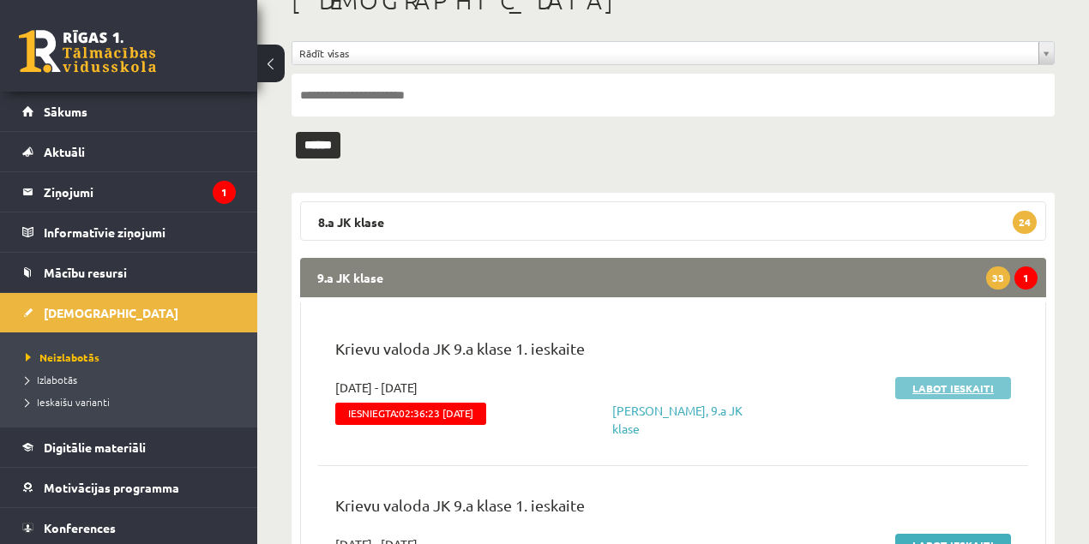
click at [965, 389] on link "Labot ieskaiti" at bounding box center [953, 388] width 116 height 22
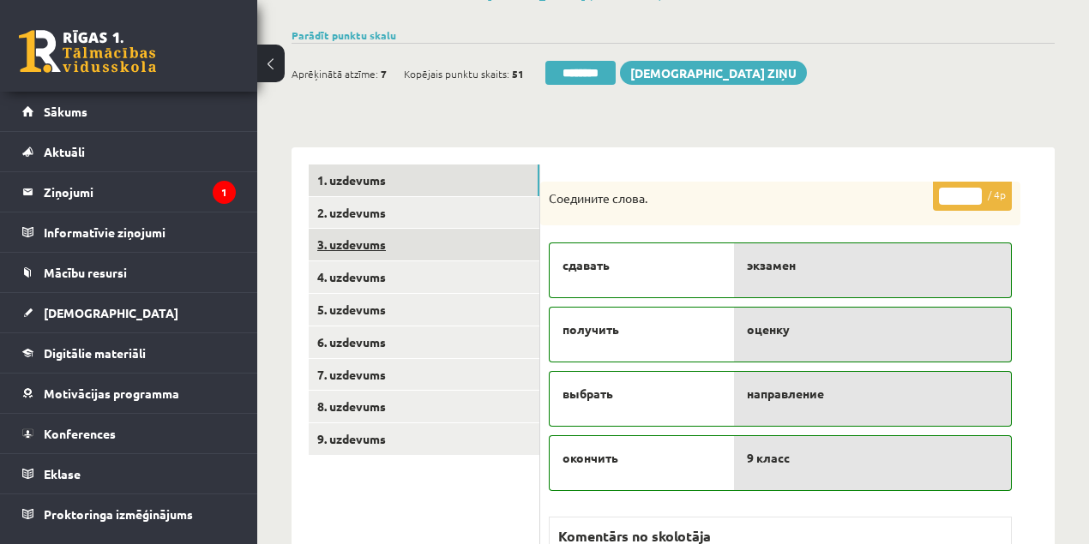
click at [346, 247] on link "3. uzdevums" at bounding box center [424, 245] width 231 height 32
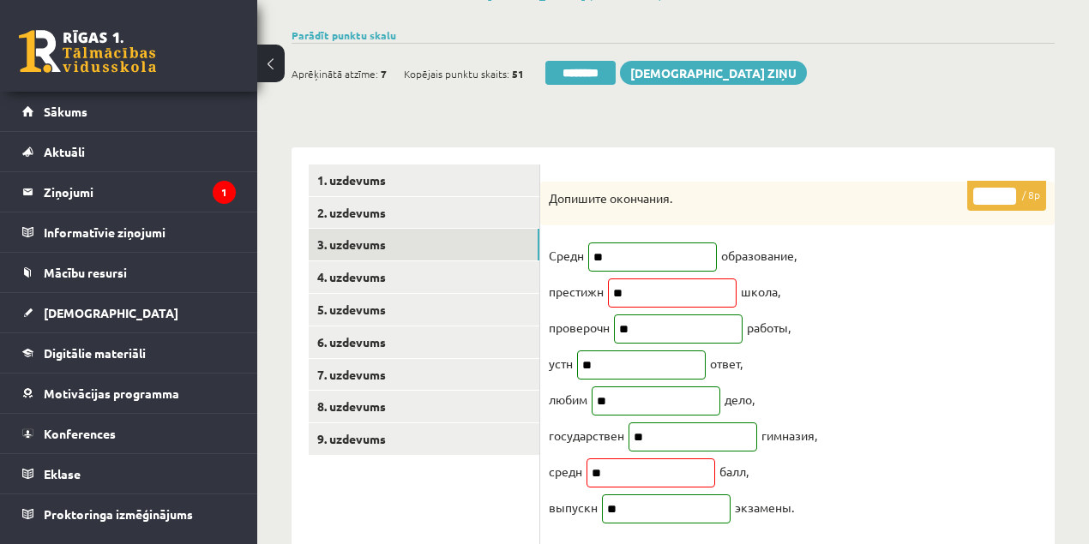
type input "*"
click at [1008, 190] on input "*" at bounding box center [994, 196] width 43 height 17
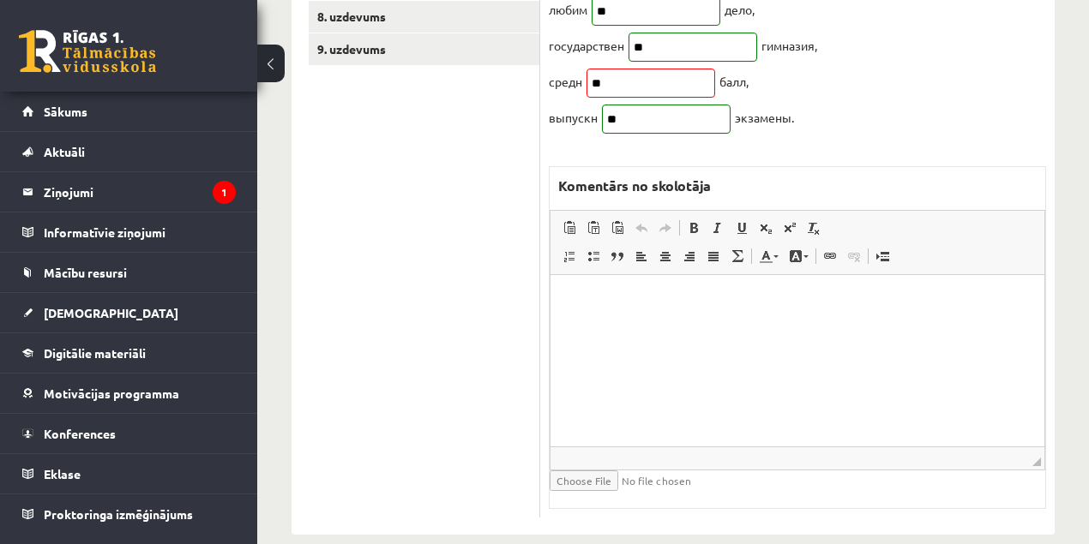
scroll to position [514, 0]
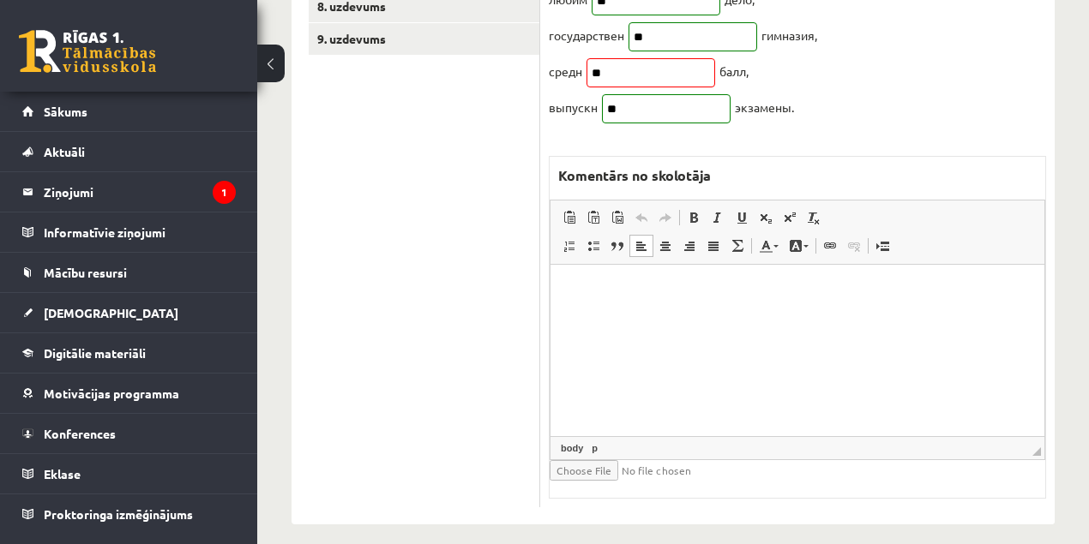
click at [735, 317] on html at bounding box center [797, 291] width 494 height 52
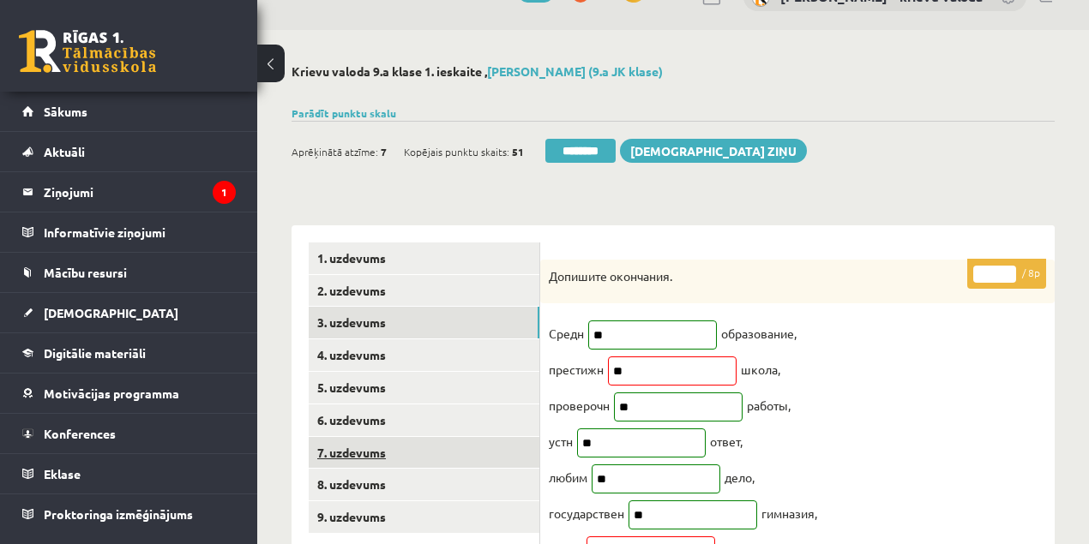
scroll to position [57, 0]
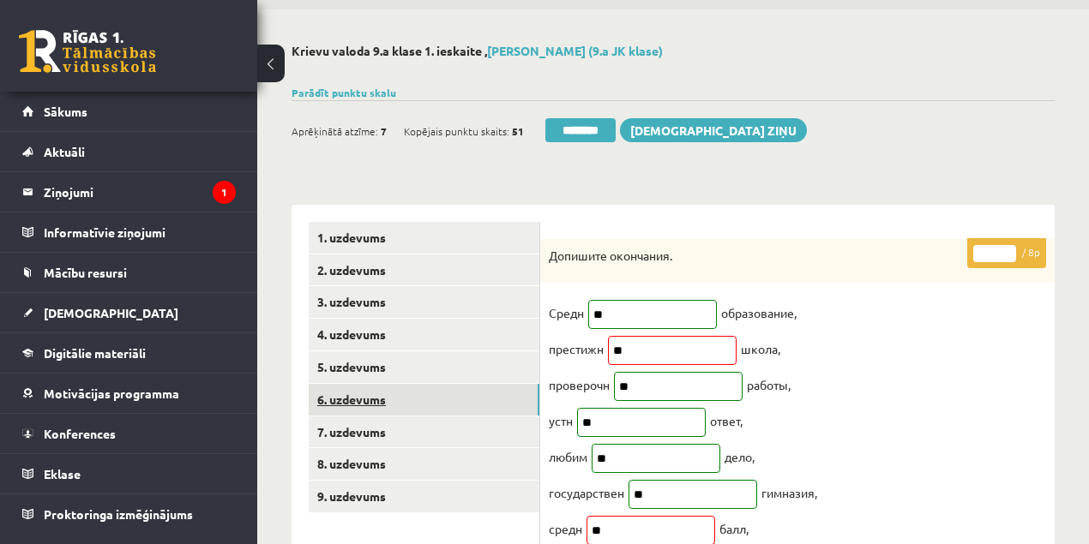
click at [342, 403] on link "6. uzdevums" at bounding box center [424, 400] width 231 height 32
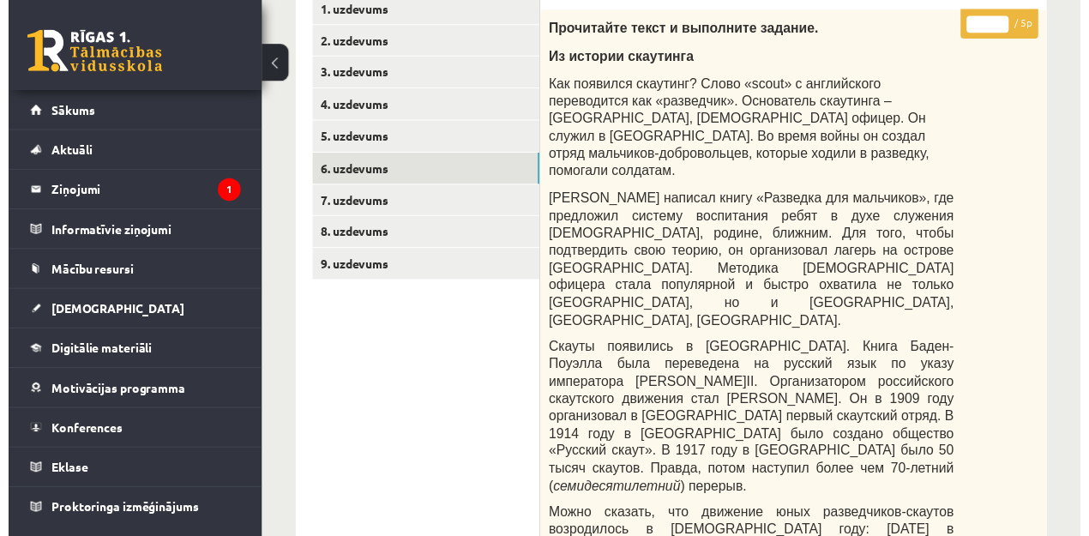
scroll to position [0, 0]
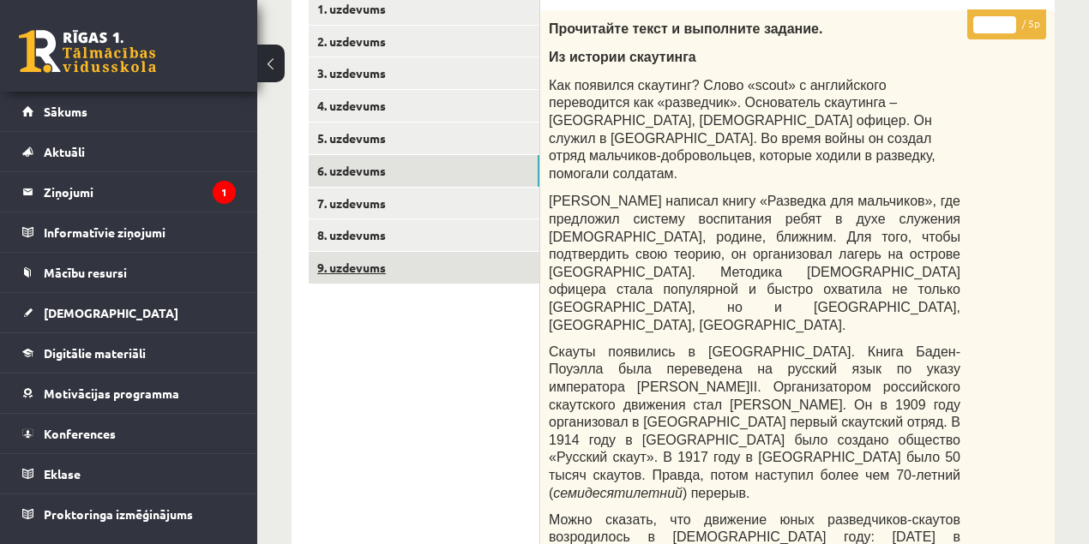
click at [345, 269] on link "9. uzdevums" at bounding box center [424, 268] width 231 height 32
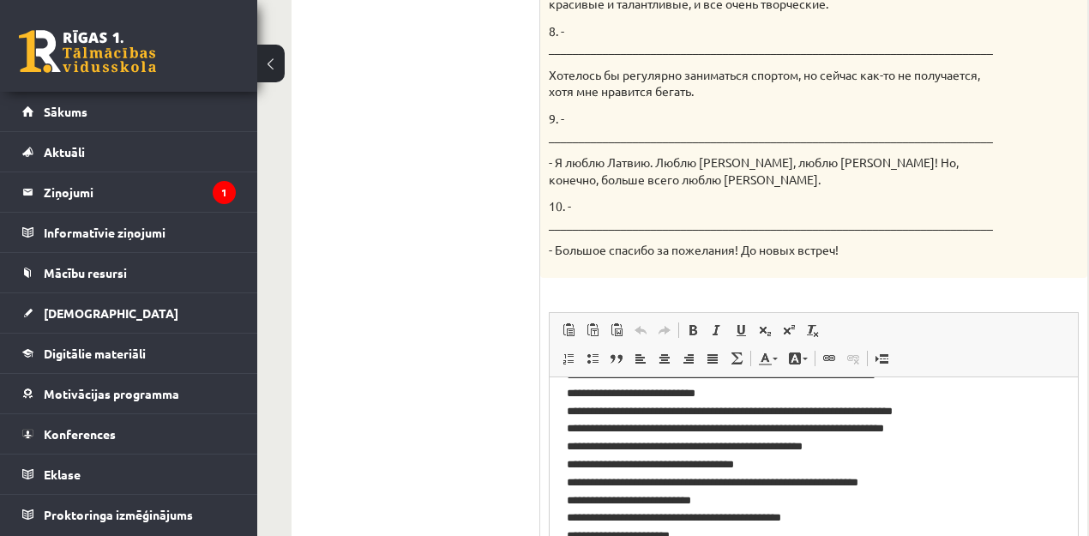
scroll to position [41, 0]
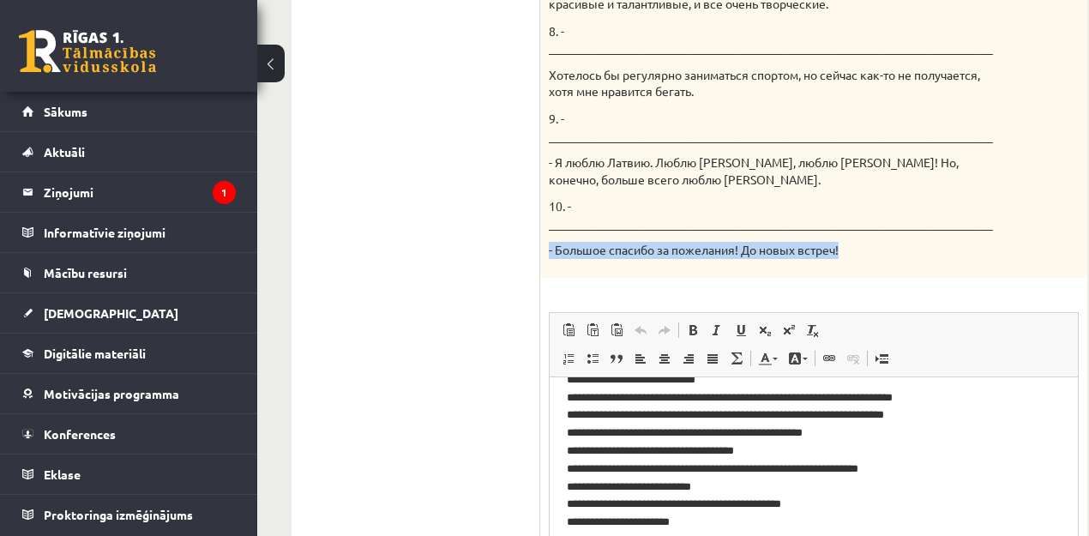
drag, startPoint x: 854, startPoint y: 232, endPoint x: 557, endPoint y: 233, distance: 296.6
click at [549, 242] on p "- Большое спасибо за пожелания! До новых встреч!" at bounding box center [771, 250] width 444 height 17
copy p "- Большое спасибо за пожелания! До новых встреч!"
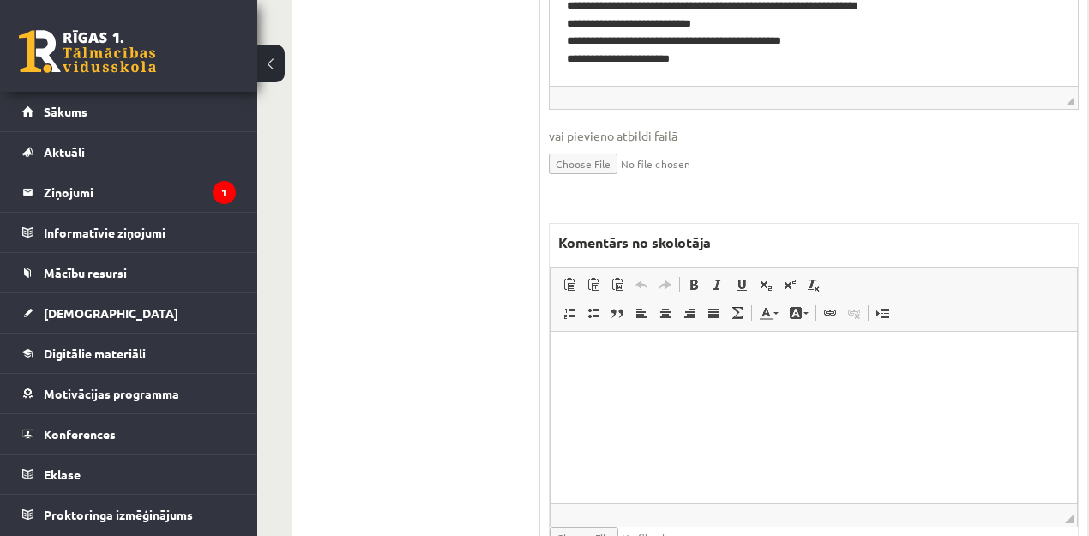
scroll to position [1714, 0]
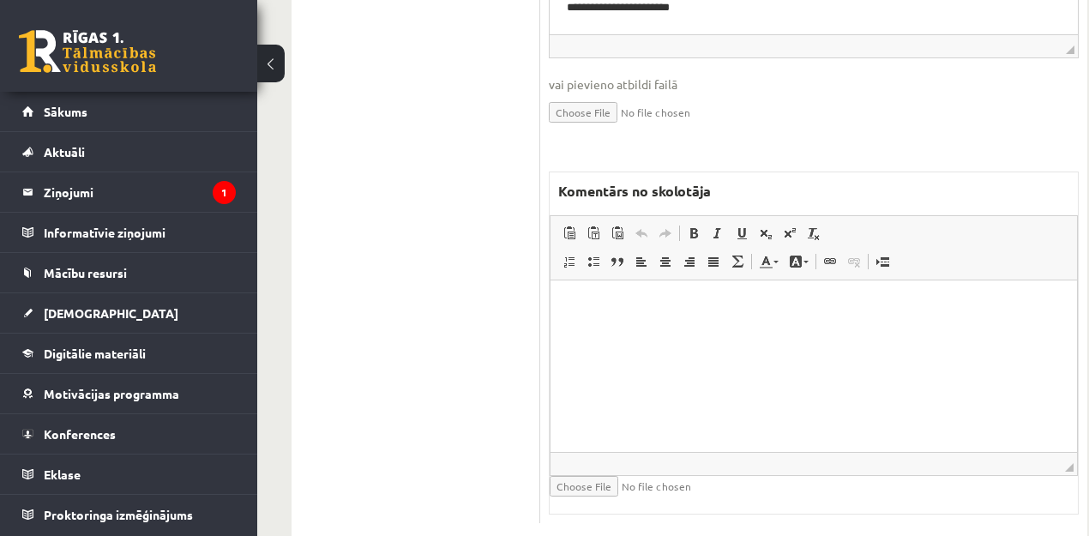
click at [619, 333] on html at bounding box center [813, 306] width 526 height 52
click at [566, 304] on html "**********" at bounding box center [813, 306] width 526 height 52
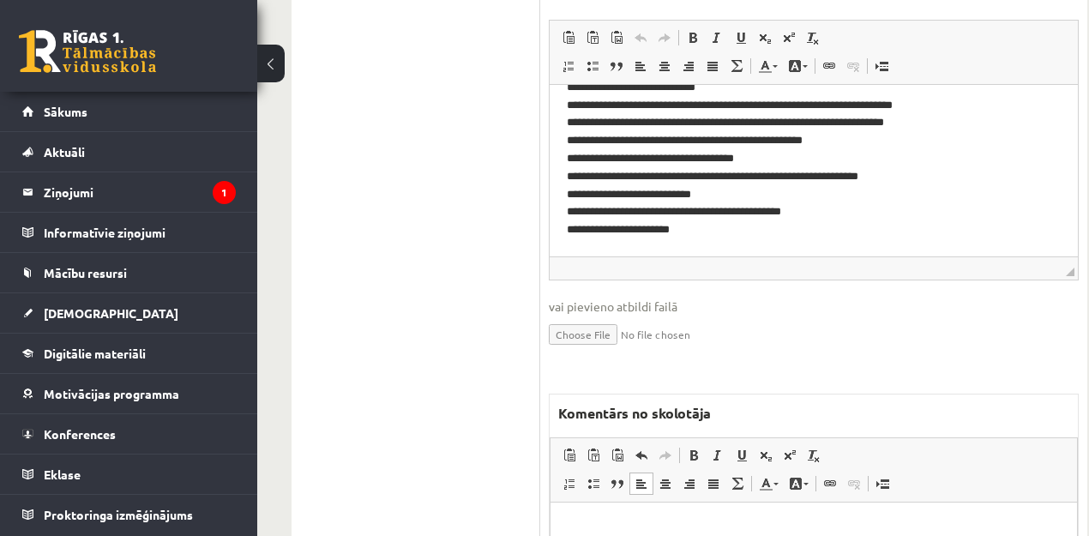
scroll to position [1486, 0]
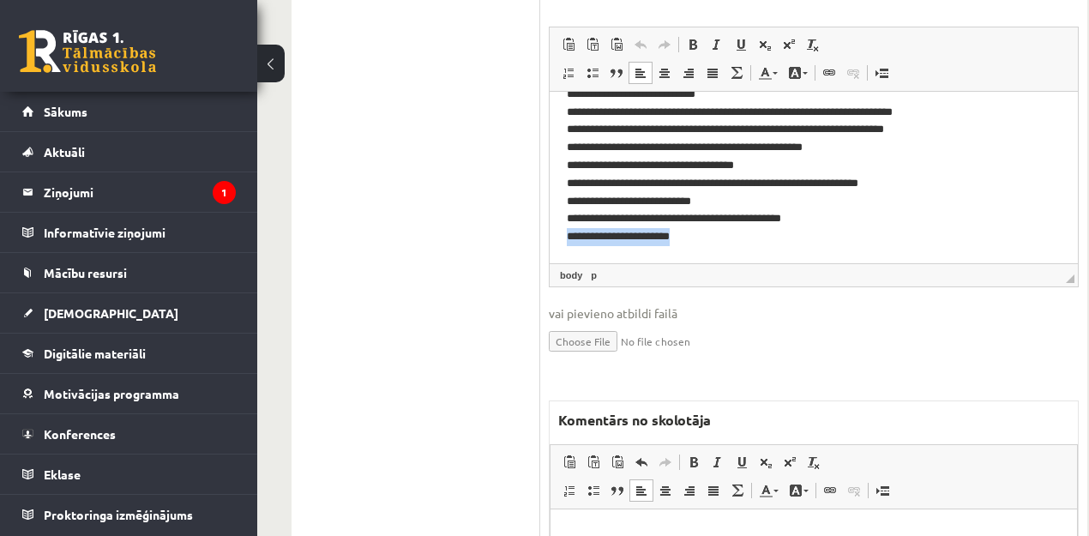
drag, startPoint x: 708, startPoint y: 238, endPoint x: 564, endPoint y: 240, distance: 144.0
click at [564, 240] on html "**********" at bounding box center [813, 157] width 528 height 213
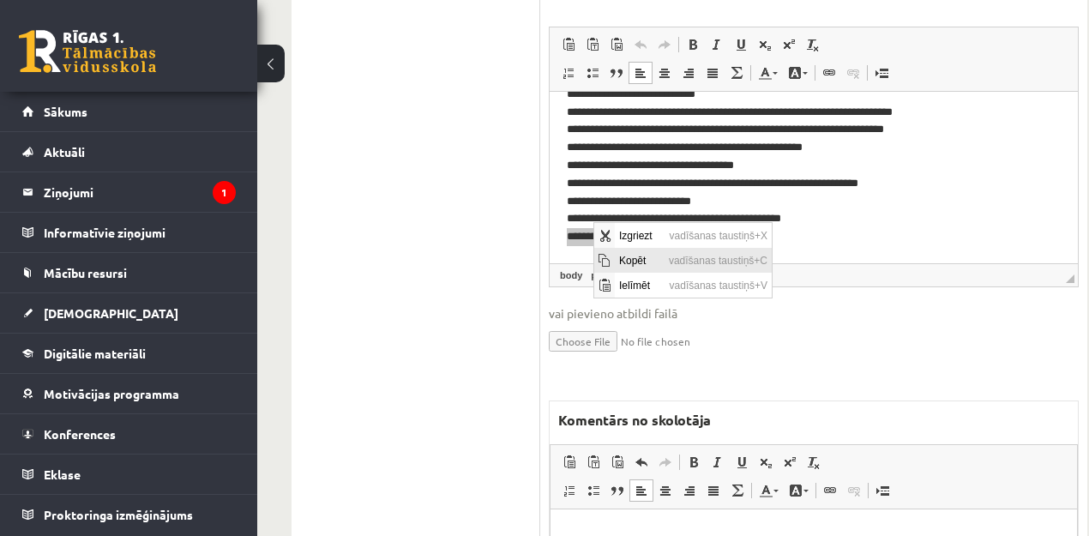
click at [614, 258] on span "Kopēt" at bounding box center [639, 259] width 50 height 25
copy p "**********"
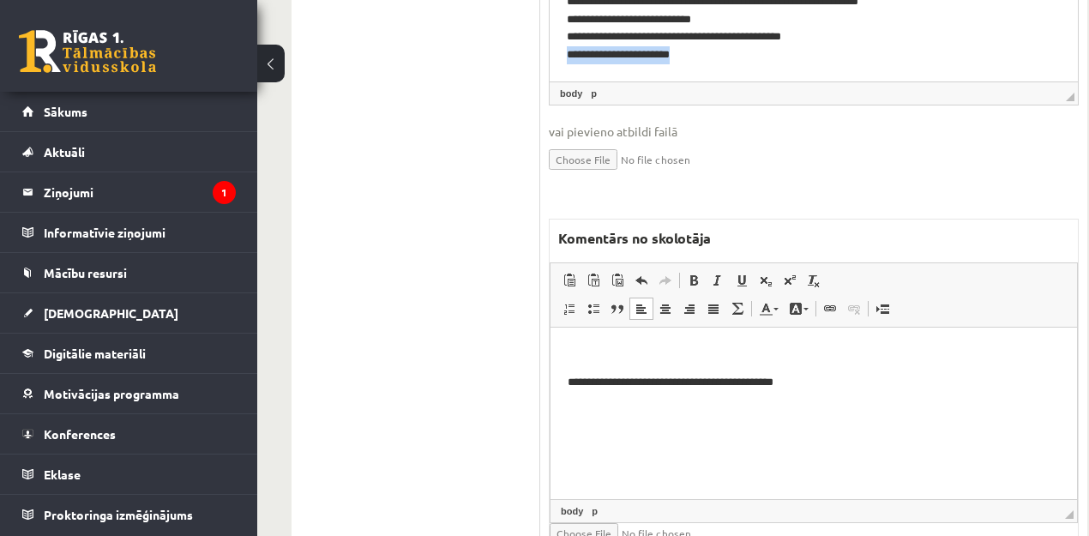
scroll to position [1735, 0]
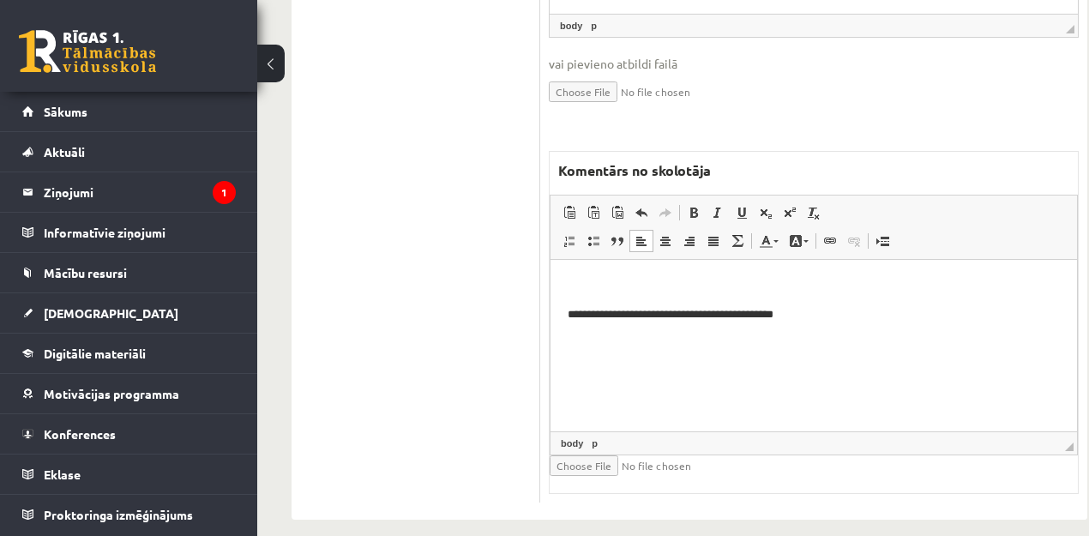
click at [612, 292] on p "Bagātinātā teksta redaktors, wiswyg-editor-47433889992280-1760509783-374" at bounding box center [813, 286] width 492 height 18
drag, startPoint x: 626, startPoint y: 315, endPoint x: 737, endPoint y: 313, distance: 111.5
click at [737, 313] on p "**********" at bounding box center [810, 315] width 486 height 18
click at [789, 234] on span at bounding box center [796, 241] width 14 height 14
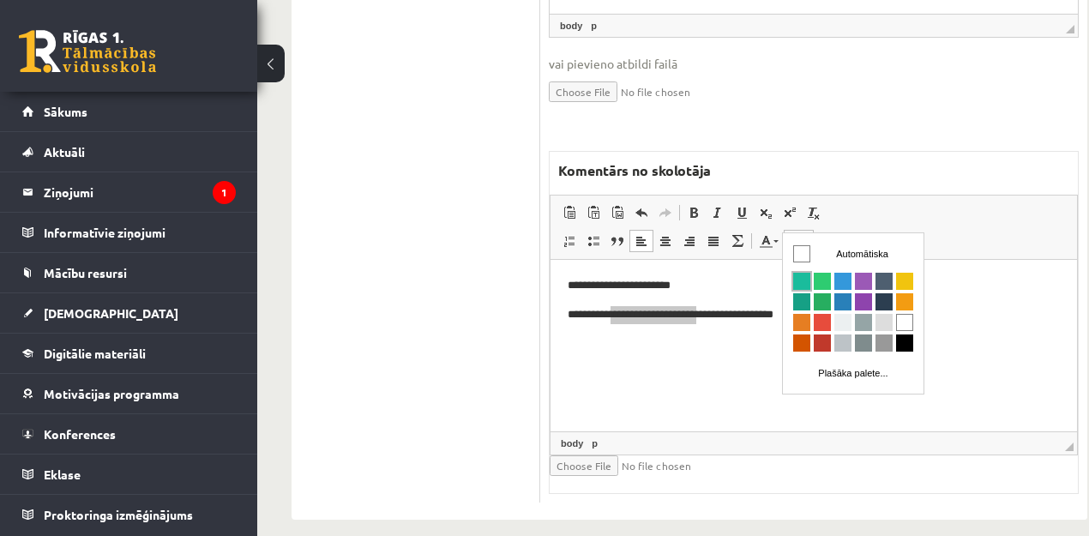
scroll to position [0, 0]
click at [800, 279] on span "Krāsa" at bounding box center [801, 281] width 17 height 17
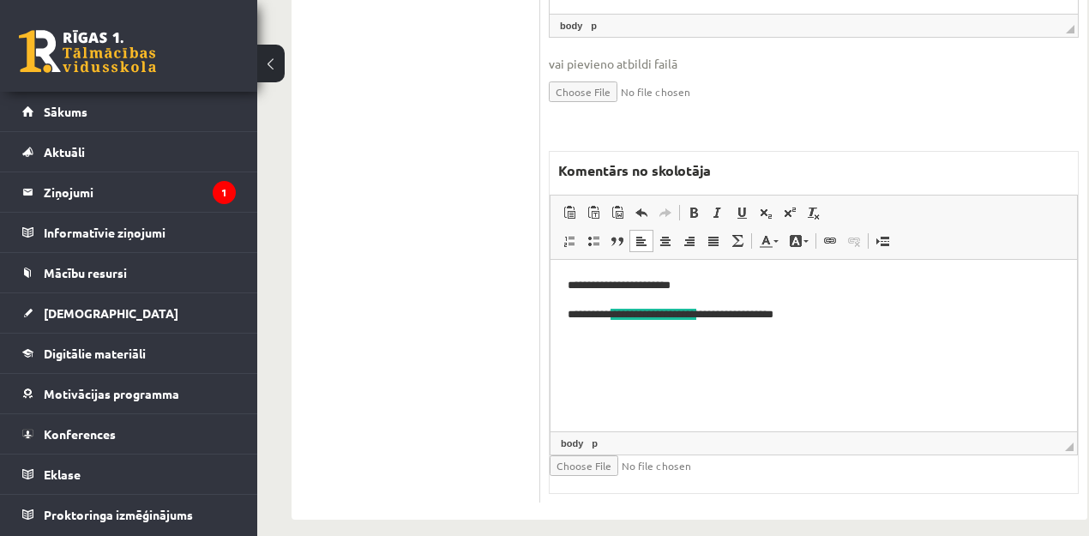
click at [874, 340] on html "**********" at bounding box center [813, 300] width 526 height 81
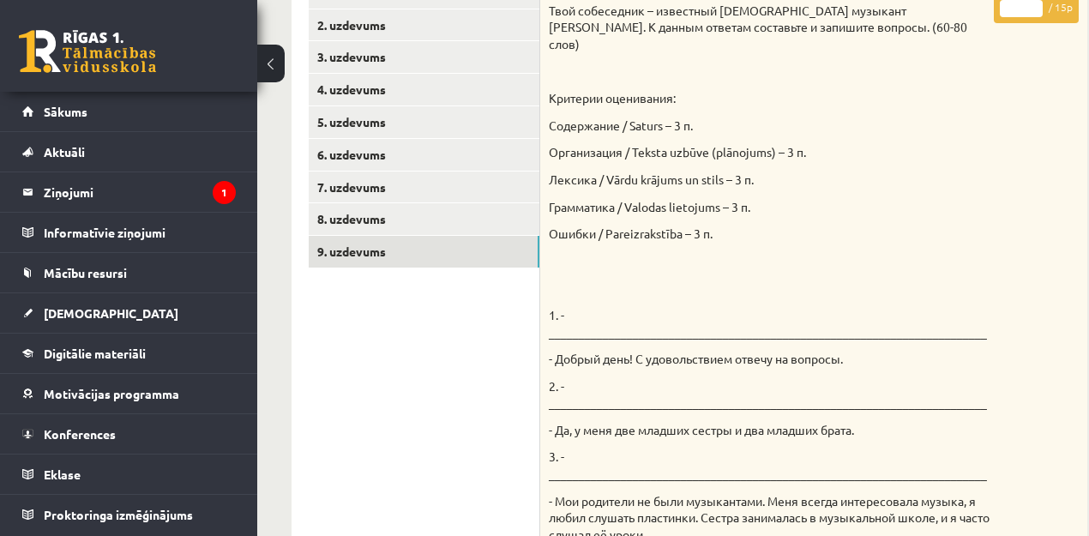
scroll to position [192, 0]
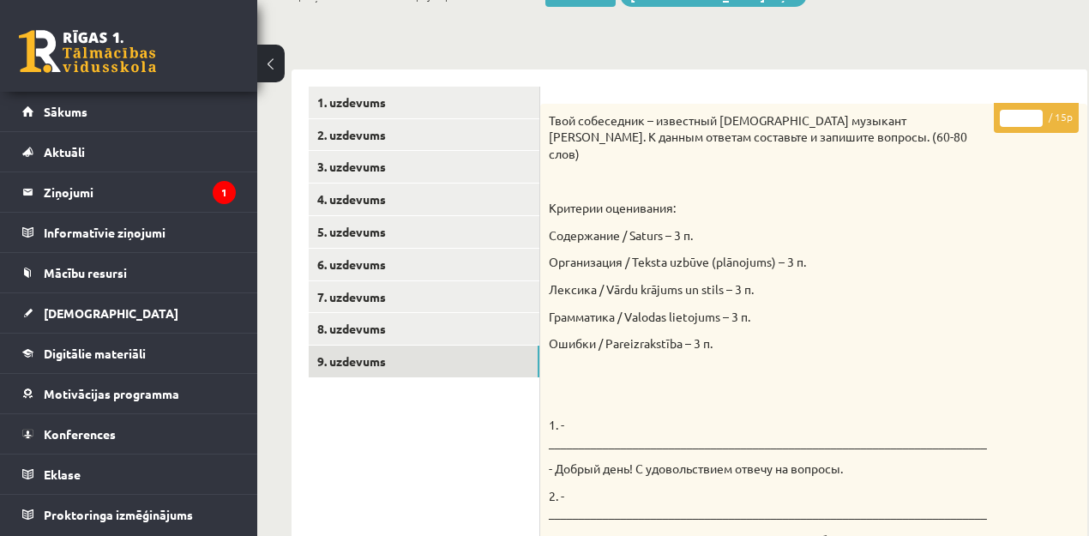
drag, startPoint x: 1010, startPoint y: 120, endPoint x: 995, endPoint y: 123, distance: 14.8
click at [1000, 123] on input "*" at bounding box center [1021, 118] width 43 height 17
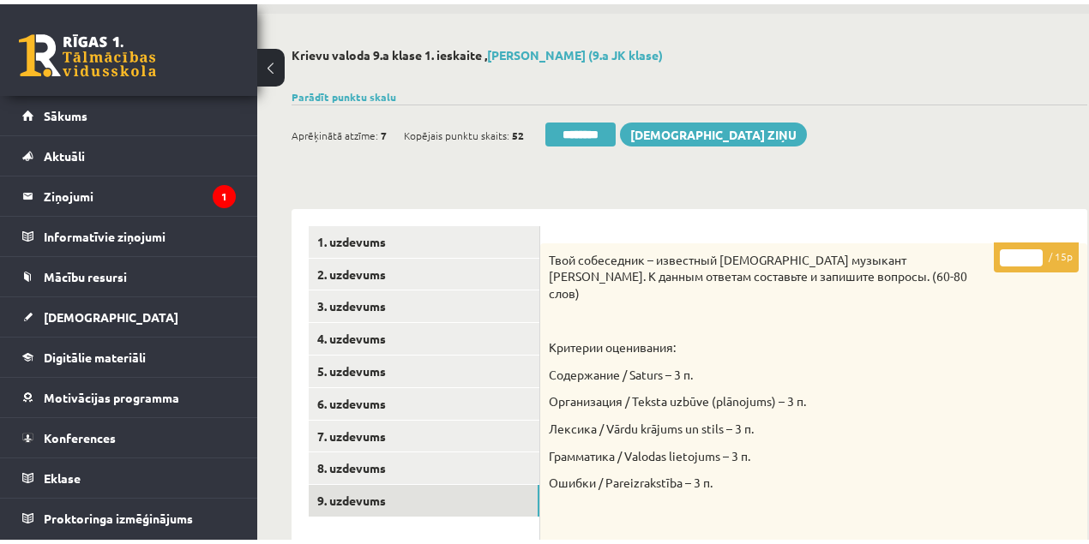
scroll to position [0, 0]
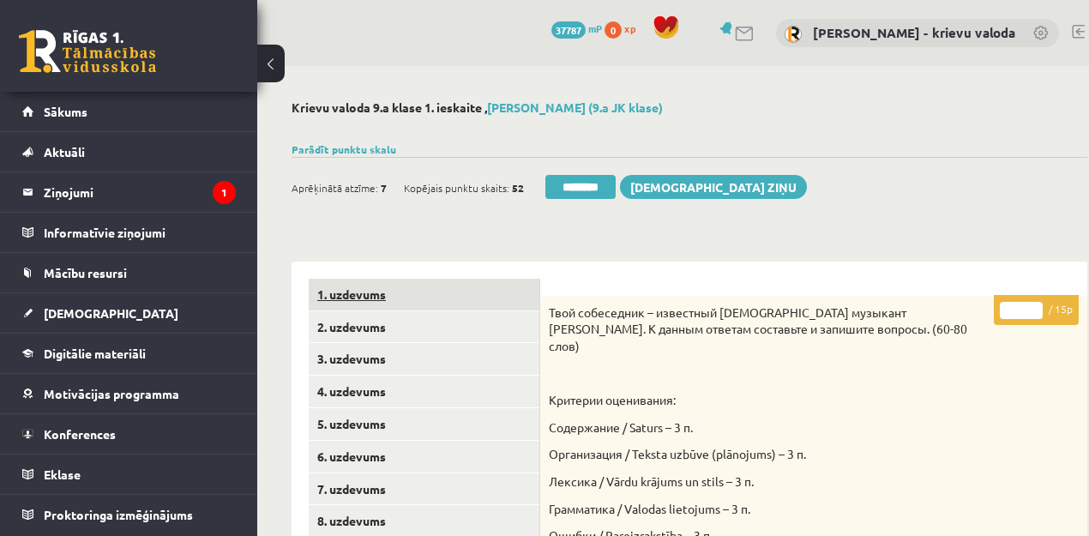
type input "**"
click at [351, 294] on link "1. uzdevums" at bounding box center [424, 295] width 231 height 32
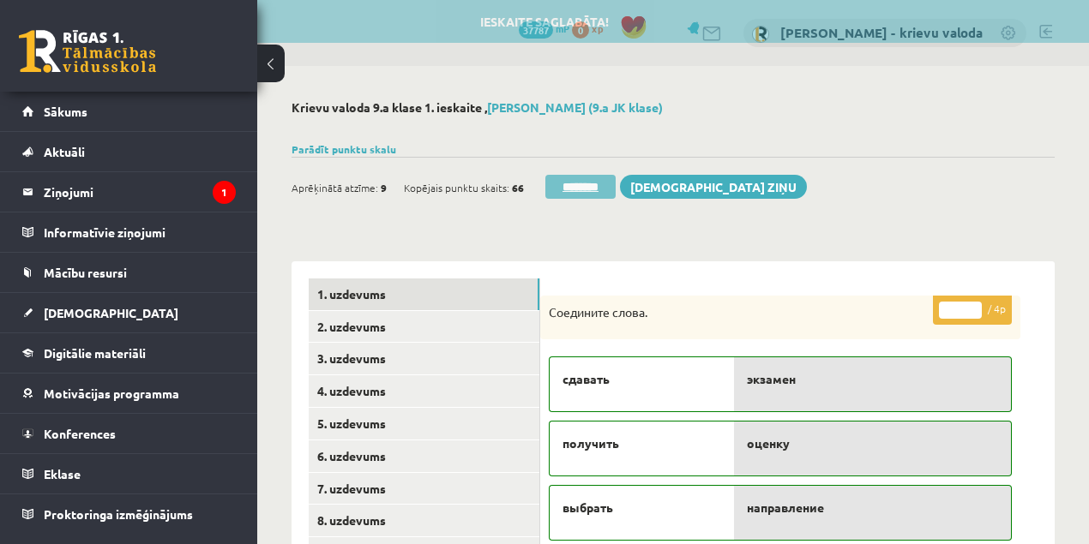
click at [584, 187] on input "********" at bounding box center [580, 187] width 70 height 24
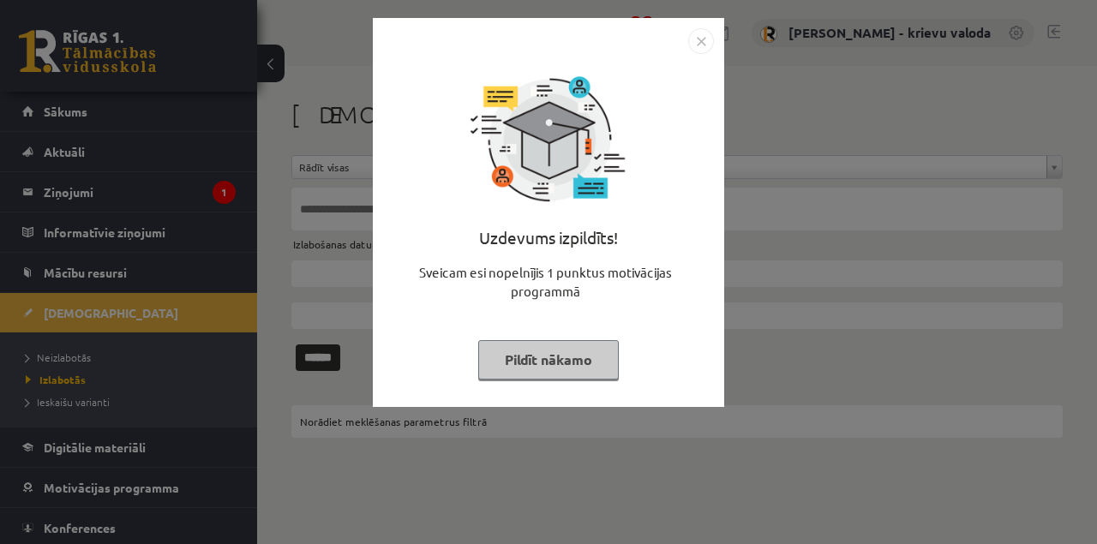
click at [567, 360] on button "Pildīt nākamo" at bounding box center [548, 359] width 141 height 39
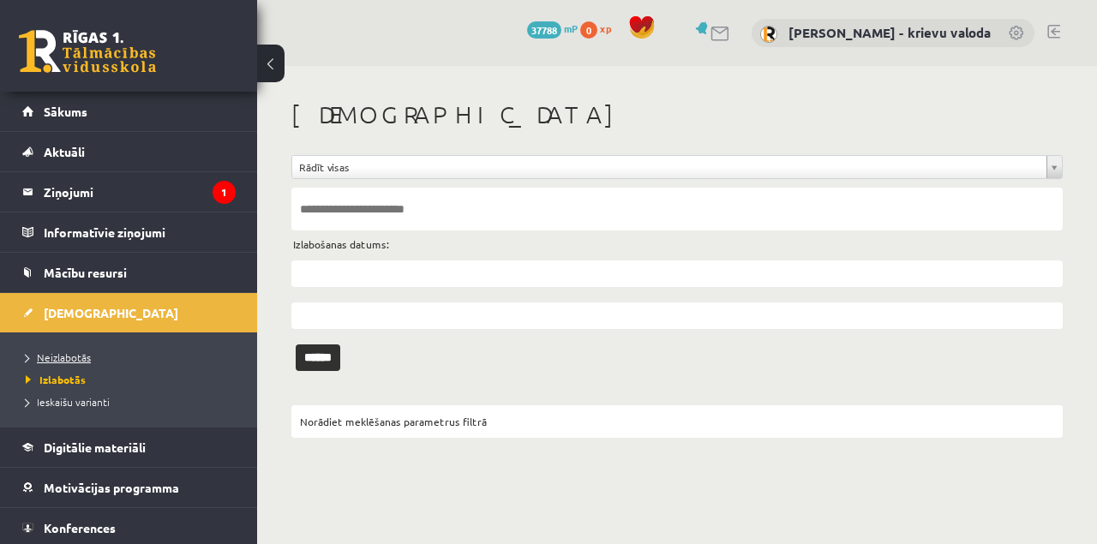
click at [51, 352] on span "Neizlabotās" at bounding box center [58, 358] width 65 height 14
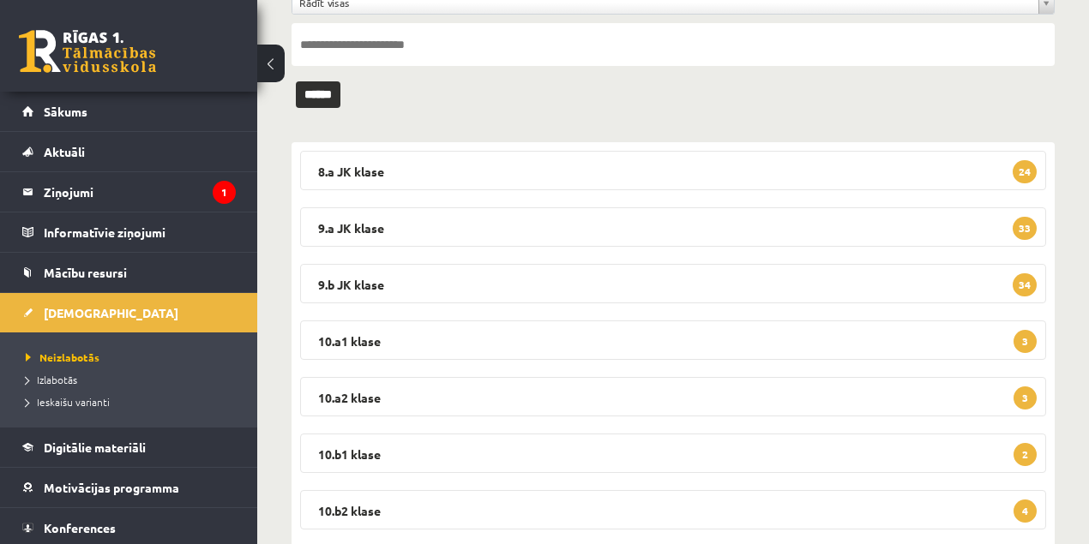
scroll to position [171, 0]
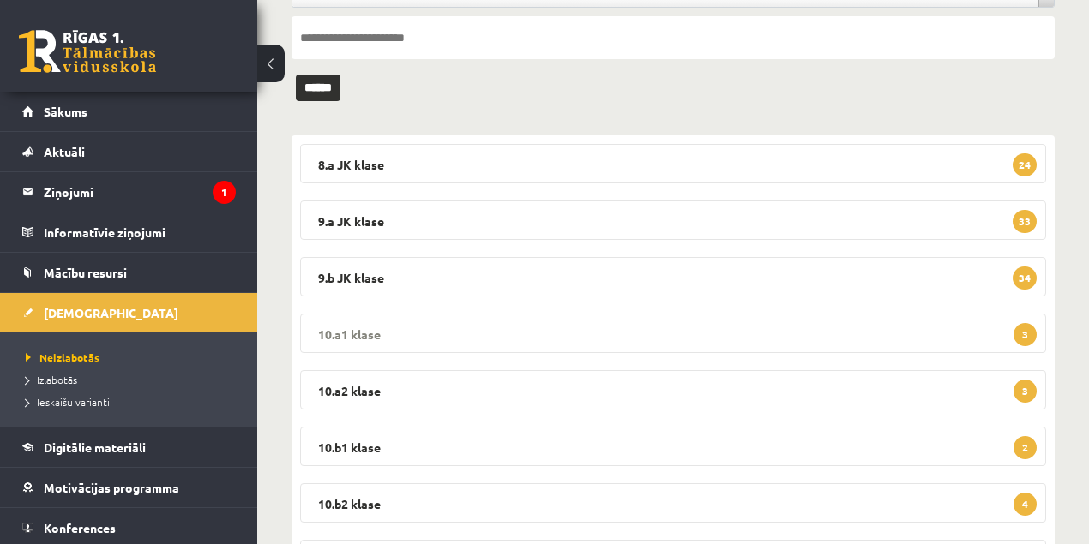
click at [339, 332] on legend "10.a1 klase 3" at bounding box center [673, 333] width 746 height 39
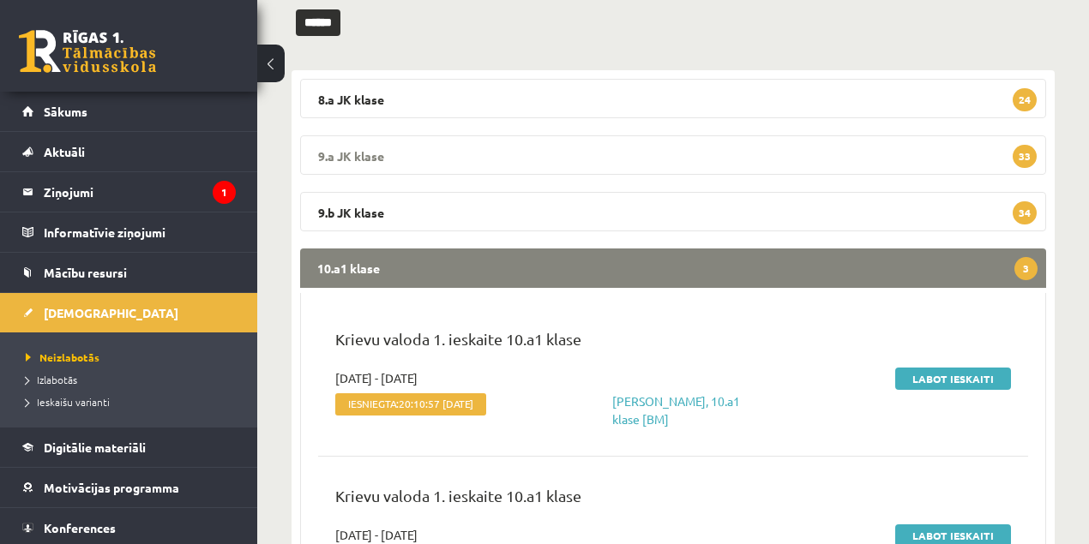
scroll to position [343, 0]
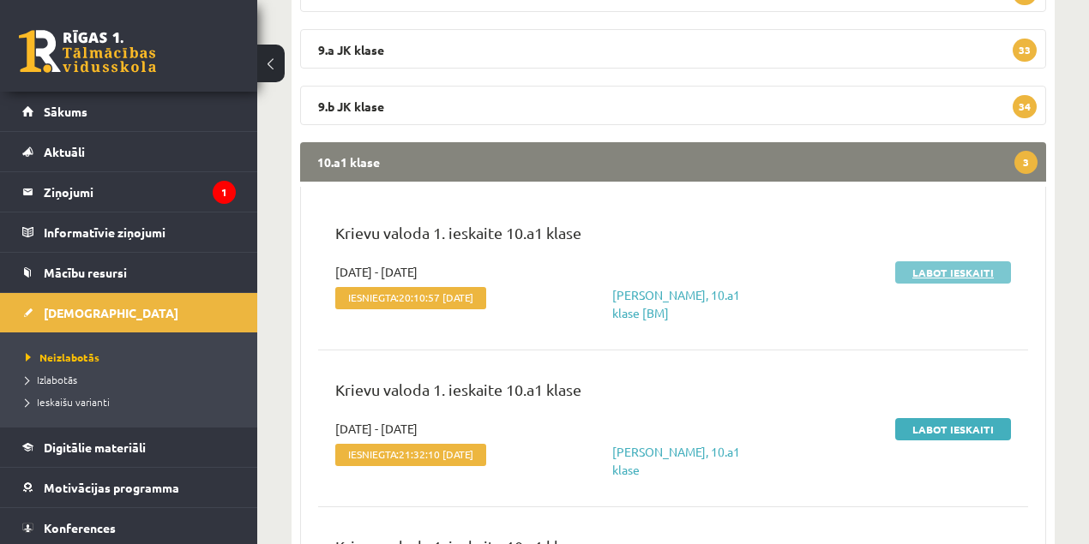
click at [951, 274] on link "Labot ieskaiti" at bounding box center [953, 272] width 116 height 22
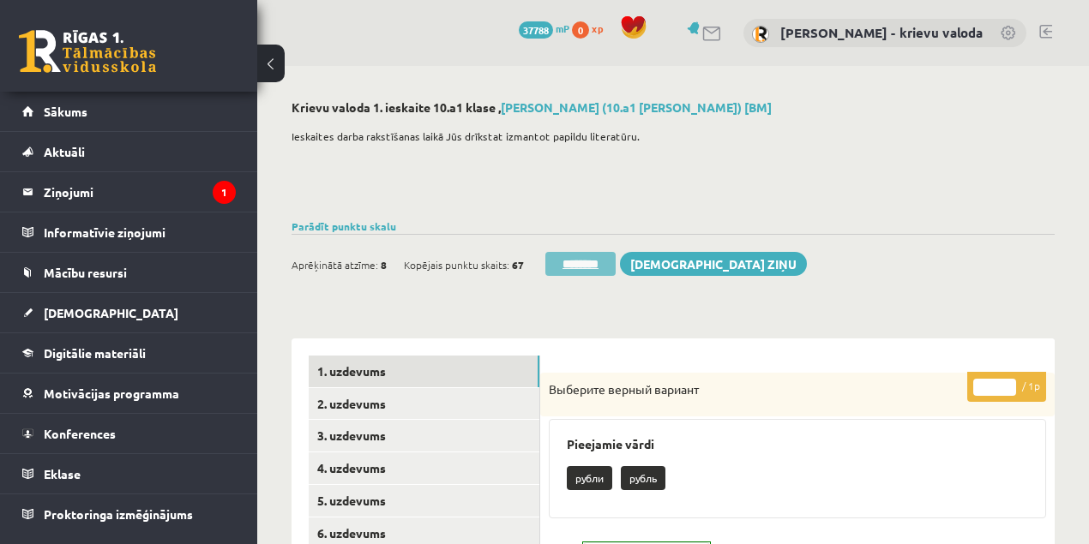
click at [579, 269] on input "********" at bounding box center [580, 264] width 70 height 24
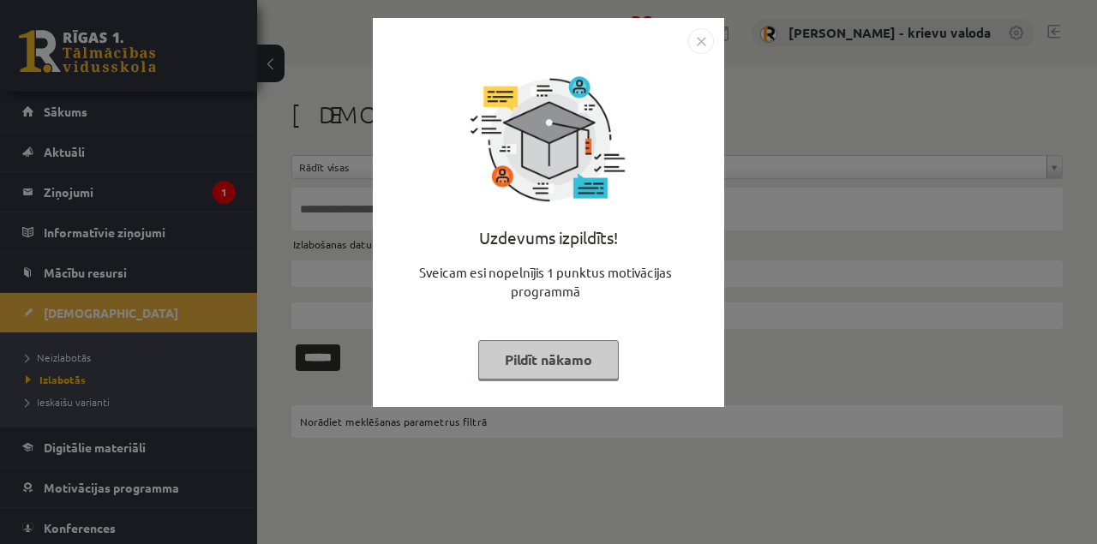
click at [578, 367] on button "Pildīt nākamo" at bounding box center [548, 359] width 141 height 39
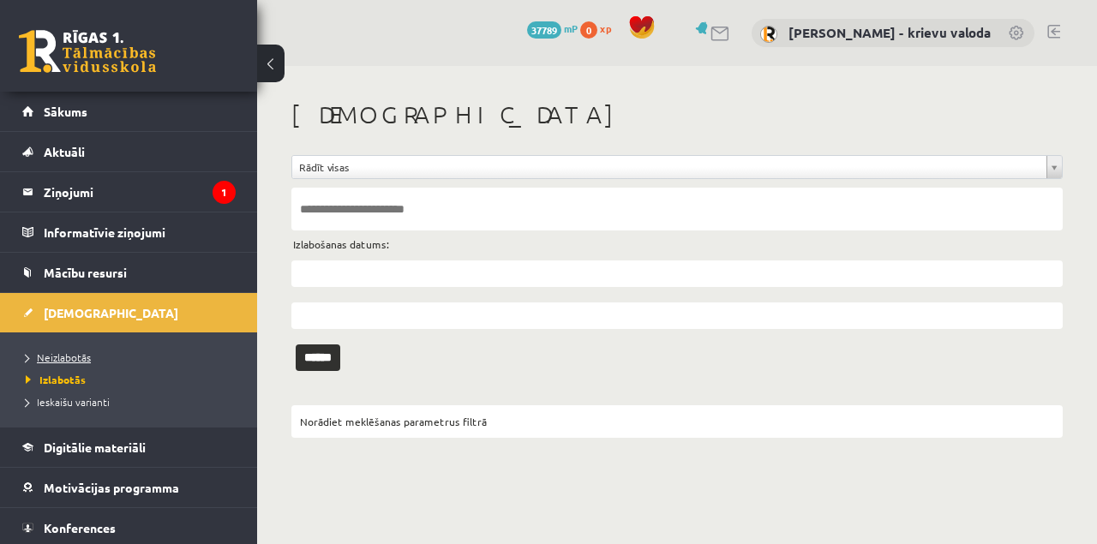
click at [75, 355] on span "Neizlabotās" at bounding box center [58, 358] width 65 height 14
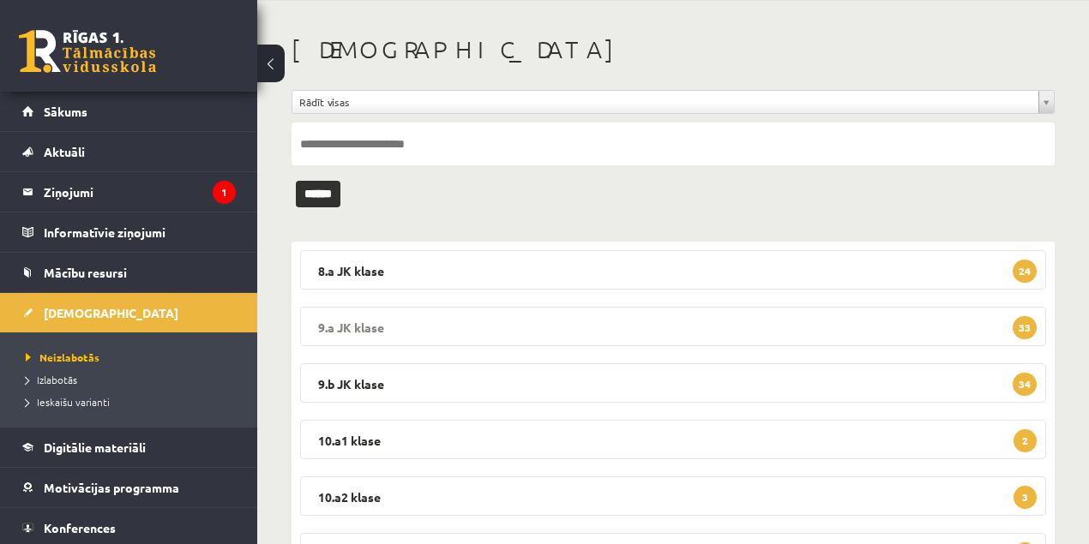
scroll to position [285, 0]
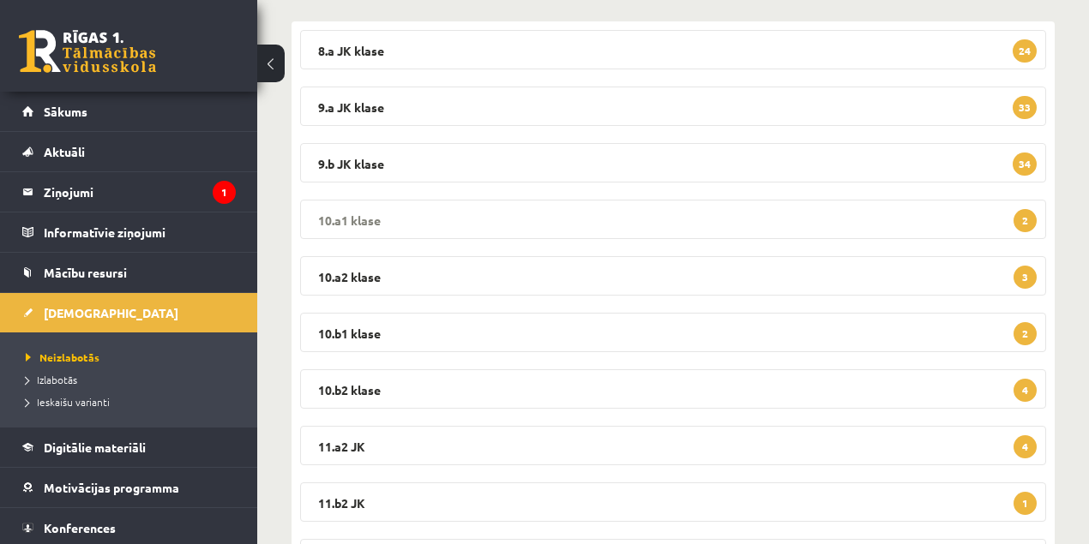
click at [351, 218] on legend "10.a1 klase 2" at bounding box center [673, 219] width 746 height 39
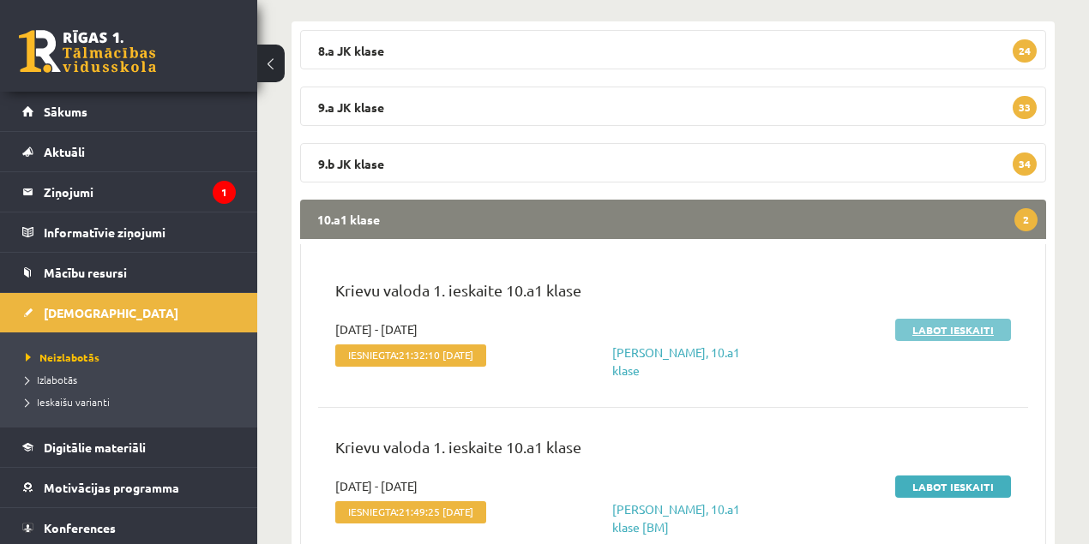
click at [938, 333] on link "Labot ieskaiti" at bounding box center [953, 330] width 116 height 22
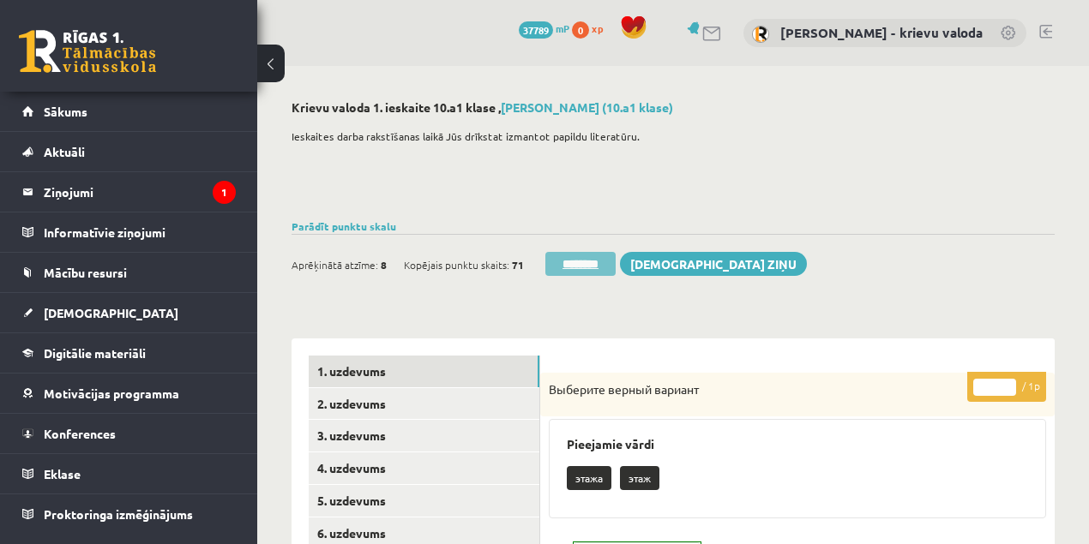
click at [597, 267] on input "********" at bounding box center [580, 264] width 70 height 24
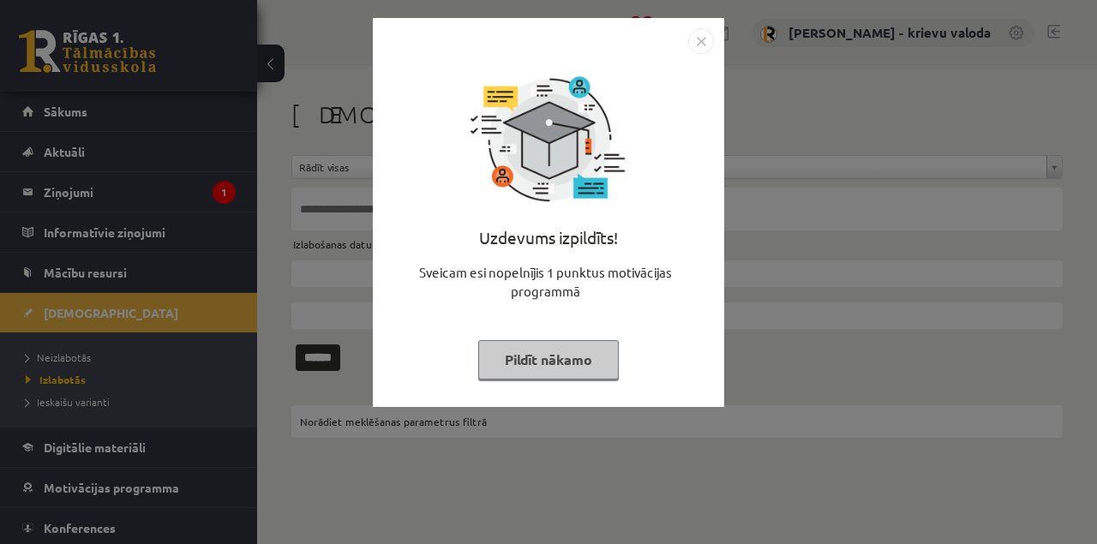
click at [554, 363] on button "Pildīt nākamo" at bounding box center [548, 359] width 141 height 39
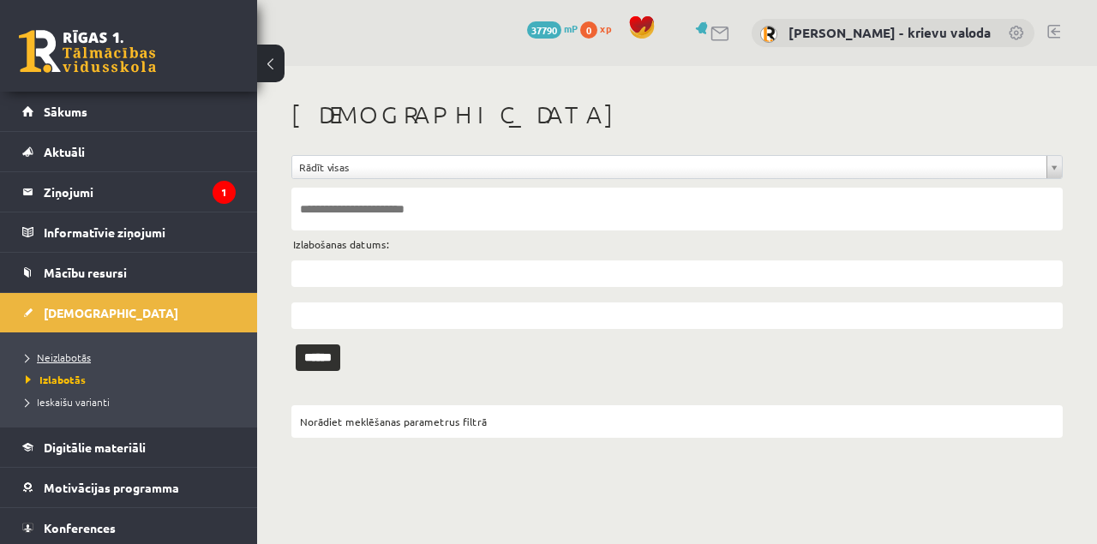
click at [77, 360] on span "Neizlabotās" at bounding box center [58, 358] width 65 height 14
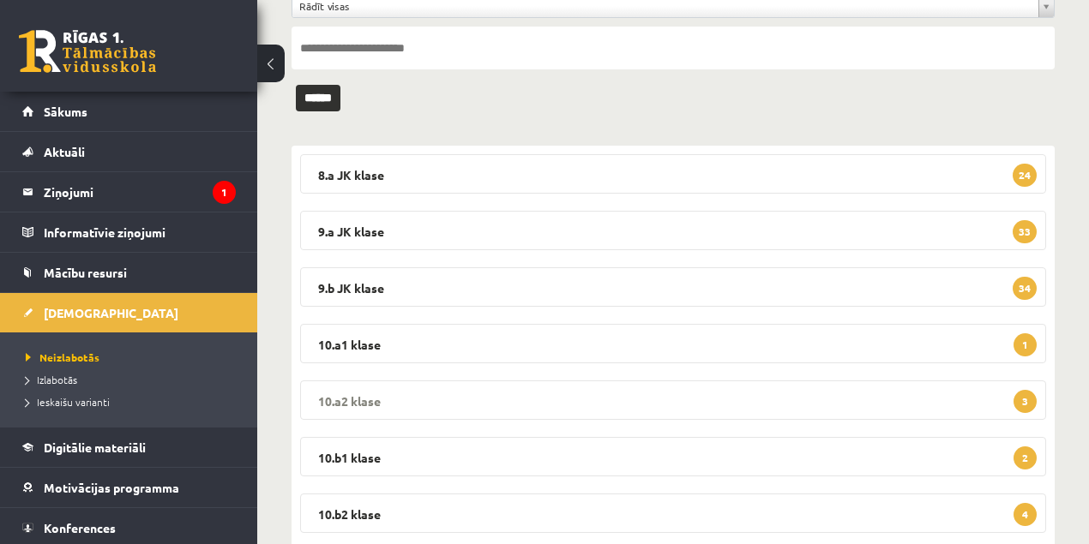
scroll to position [171, 0]
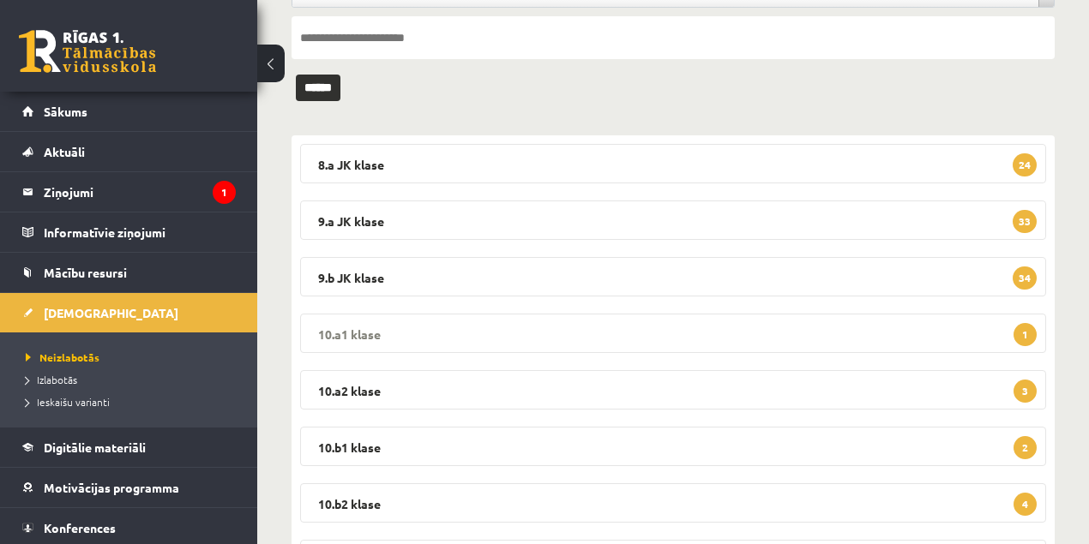
click at [362, 333] on legend "10.a1 klase 1" at bounding box center [673, 333] width 746 height 39
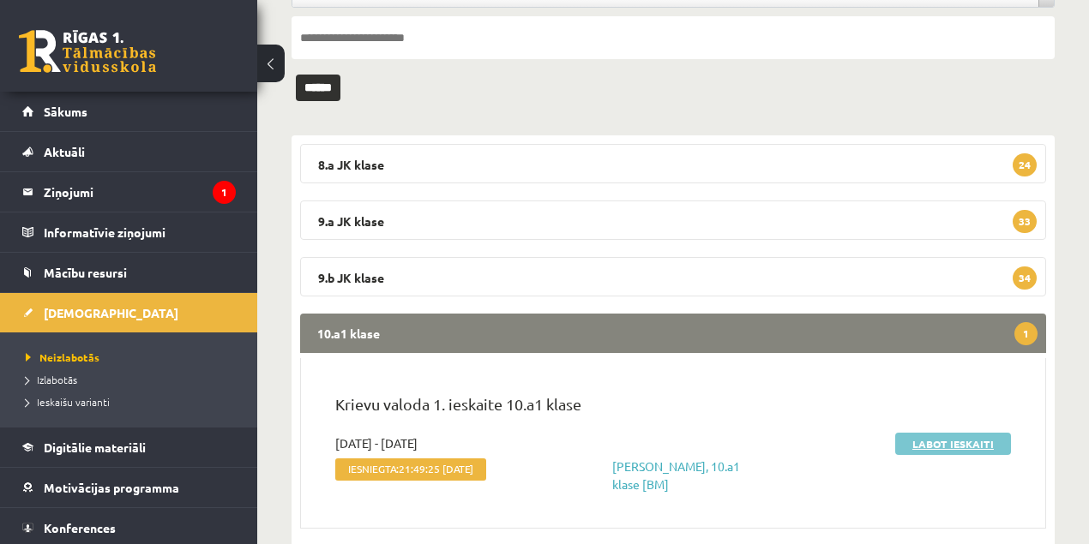
click at [952, 442] on link "Labot ieskaiti" at bounding box center [953, 444] width 116 height 22
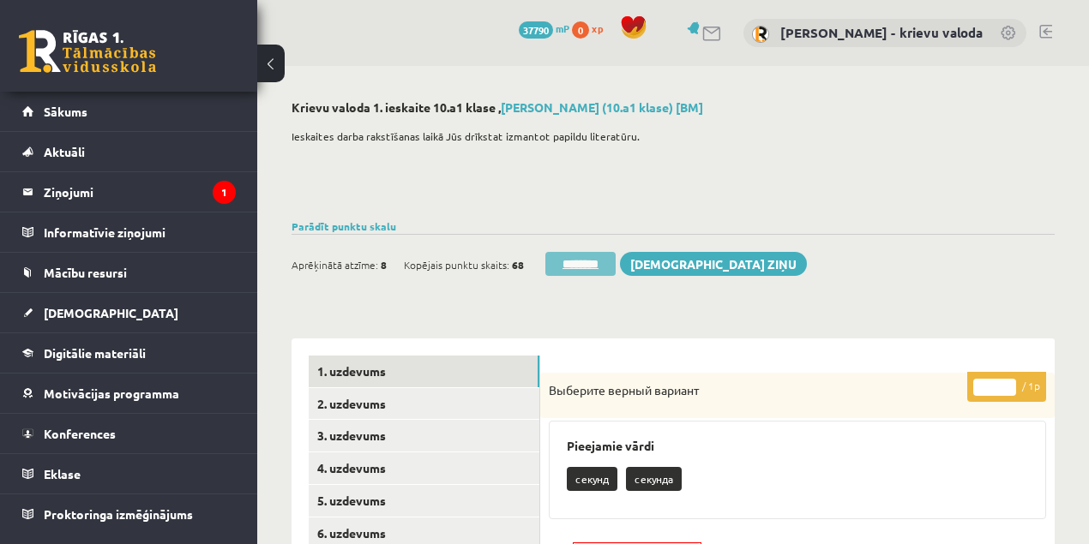
click at [582, 268] on input "********" at bounding box center [580, 264] width 70 height 24
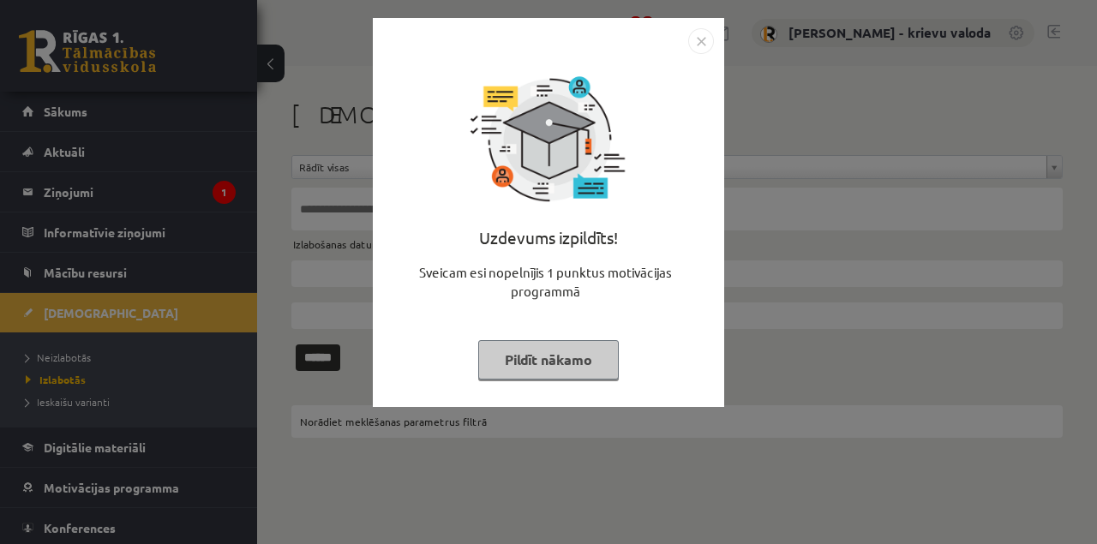
click at [553, 362] on button "Pildīt nākamo" at bounding box center [548, 359] width 141 height 39
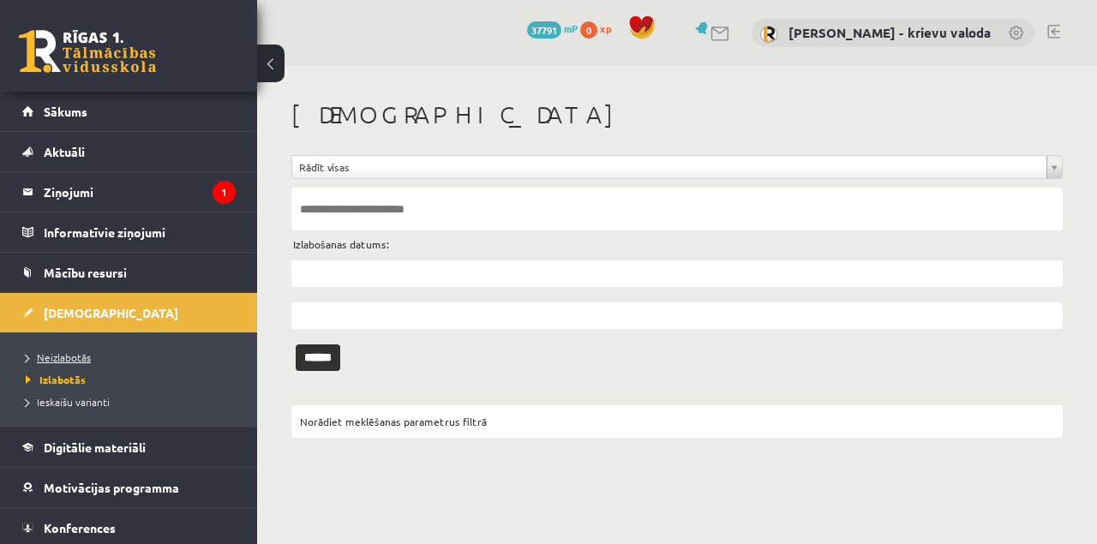
click at [56, 358] on span "Neizlabotās" at bounding box center [58, 358] width 65 height 14
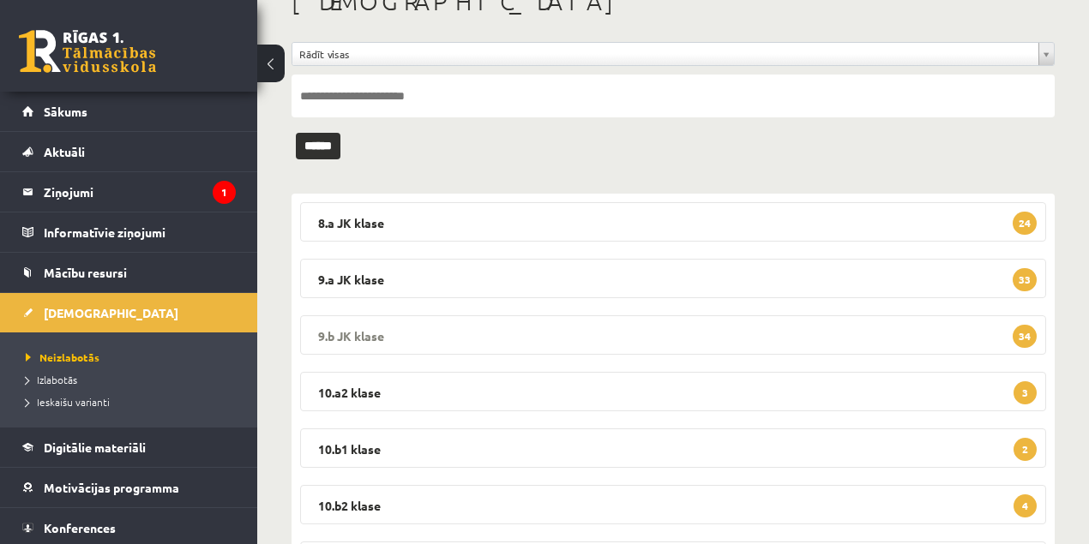
scroll to position [114, 0]
drag, startPoint x: 338, startPoint y: 393, endPoint x: 539, endPoint y: 352, distance: 205.4
click at [338, 393] on legend "10.a2 klase 3" at bounding box center [673, 390] width 746 height 39
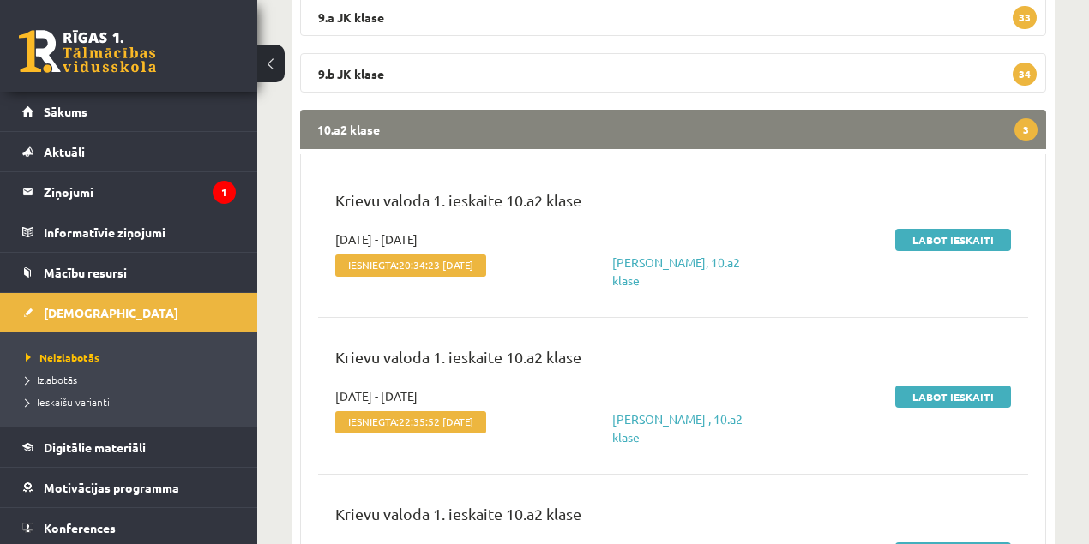
scroll to position [343, 0]
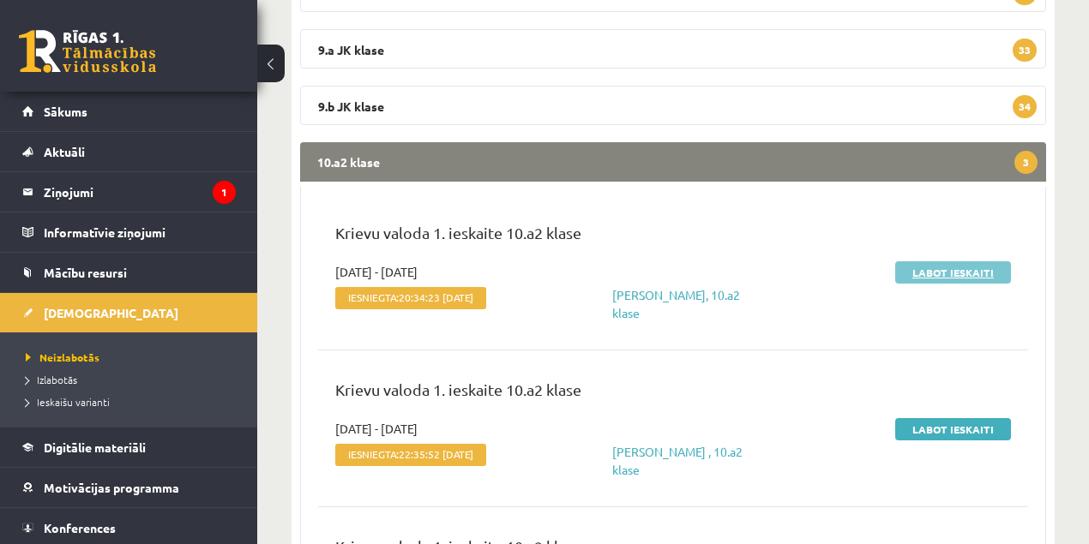
click at [952, 274] on link "Labot ieskaiti" at bounding box center [953, 272] width 116 height 22
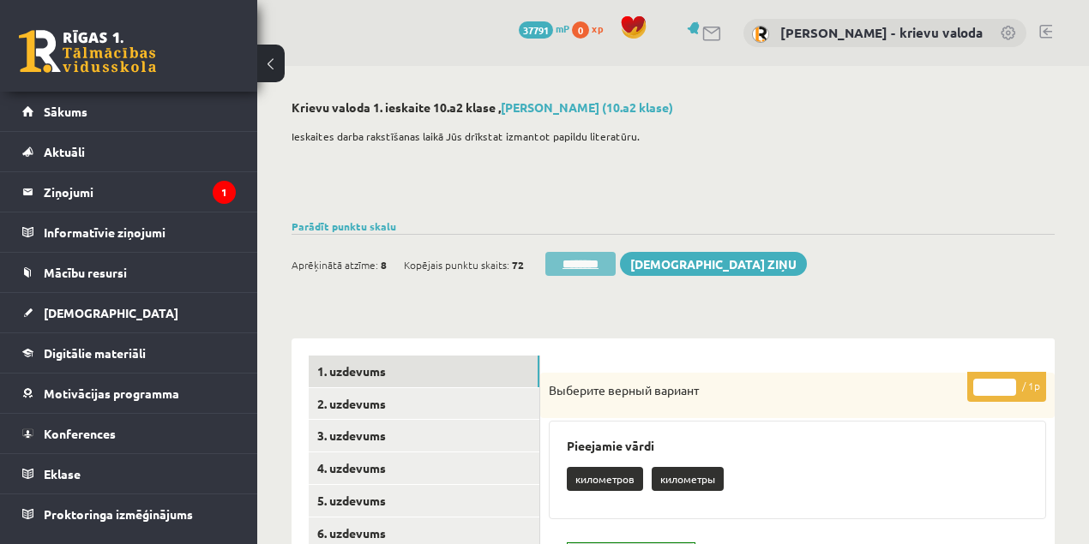
click at [590, 267] on input "********" at bounding box center [580, 264] width 70 height 24
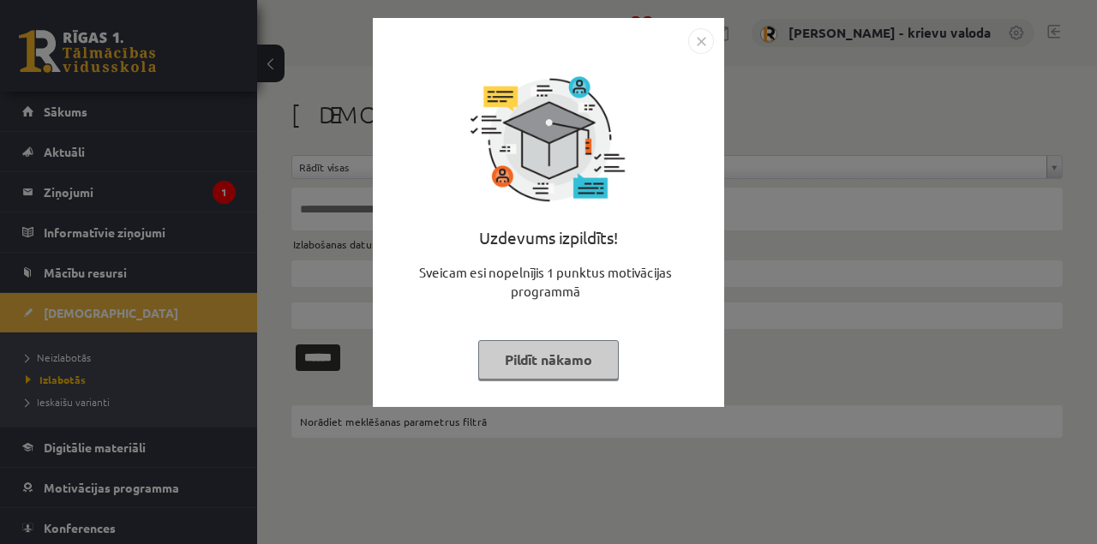
click at [569, 363] on button "Pildīt nākamo" at bounding box center [548, 359] width 141 height 39
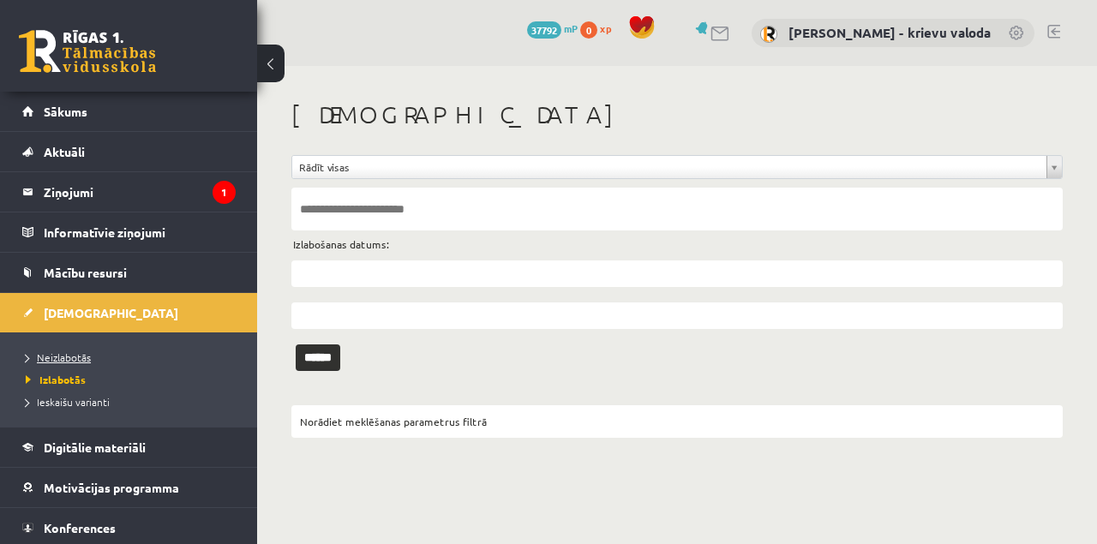
click at [60, 357] on span "Neizlabotās" at bounding box center [58, 358] width 65 height 14
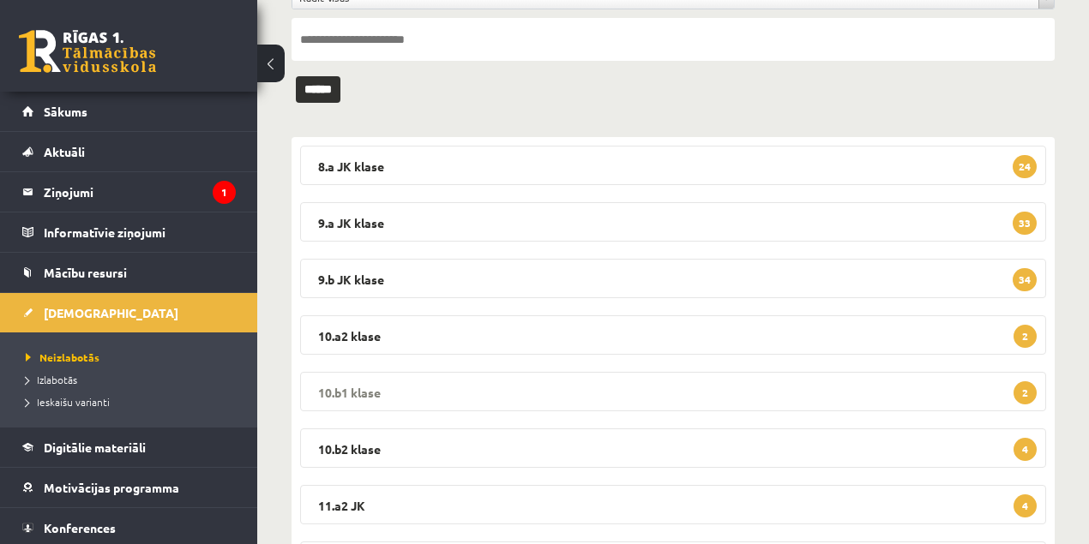
scroll to position [171, 0]
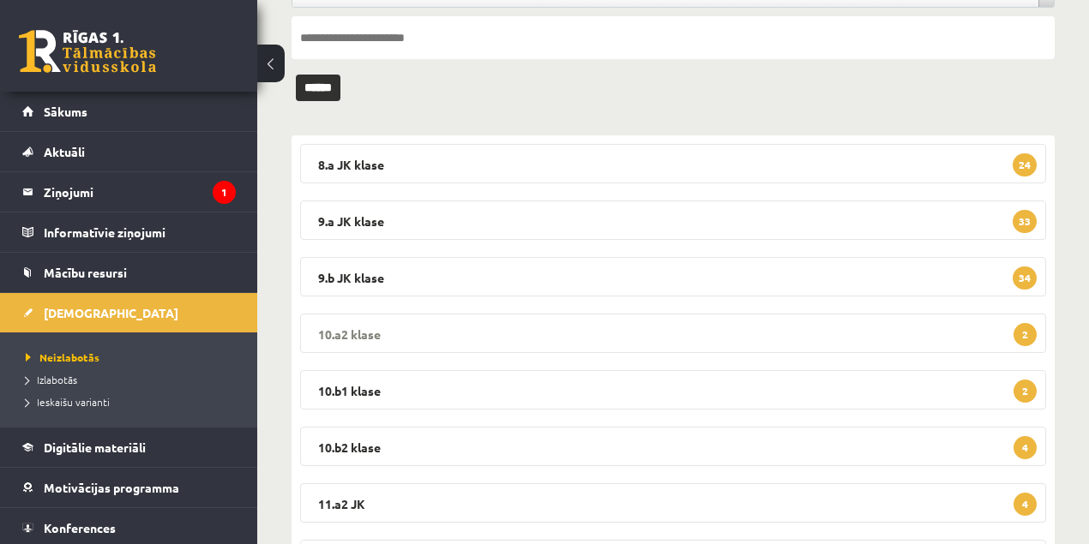
click at [346, 329] on legend "10.a2 klase 2" at bounding box center [673, 333] width 746 height 39
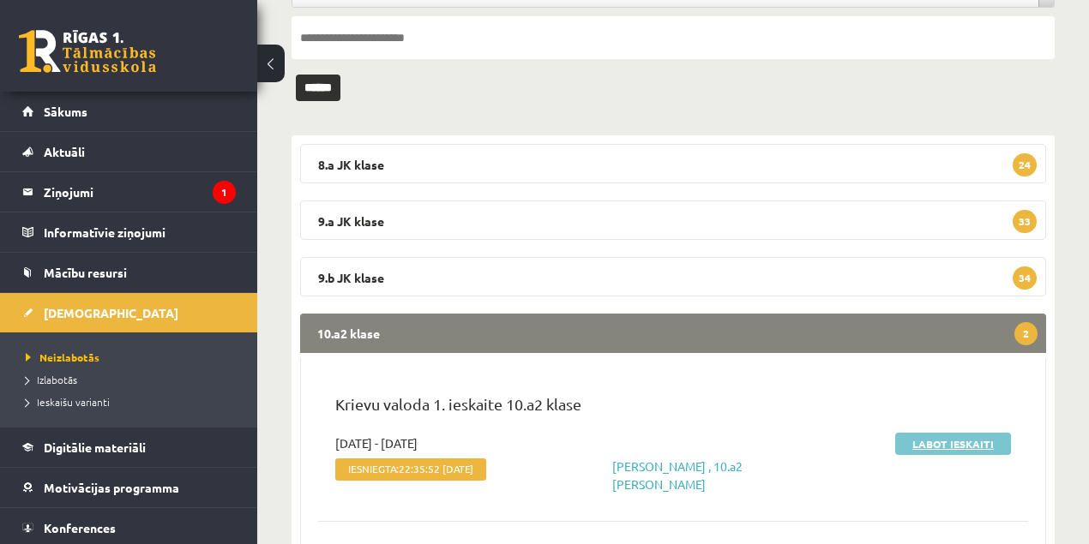
click at [948, 446] on link "Labot ieskaiti" at bounding box center [953, 444] width 116 height 22
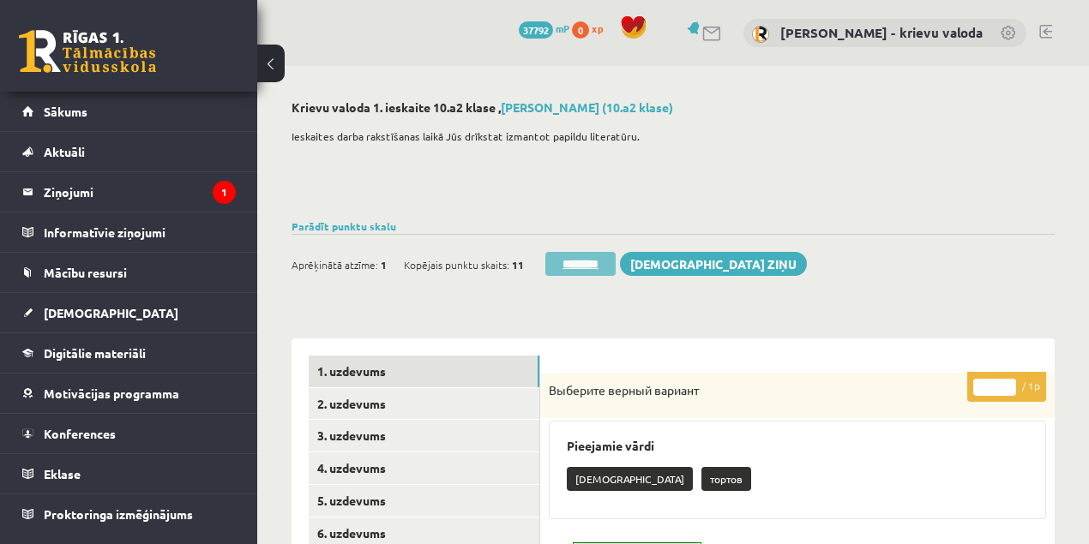
click at [583, 264] on input "********" at bounding box center [580, 264] width 70 height 24
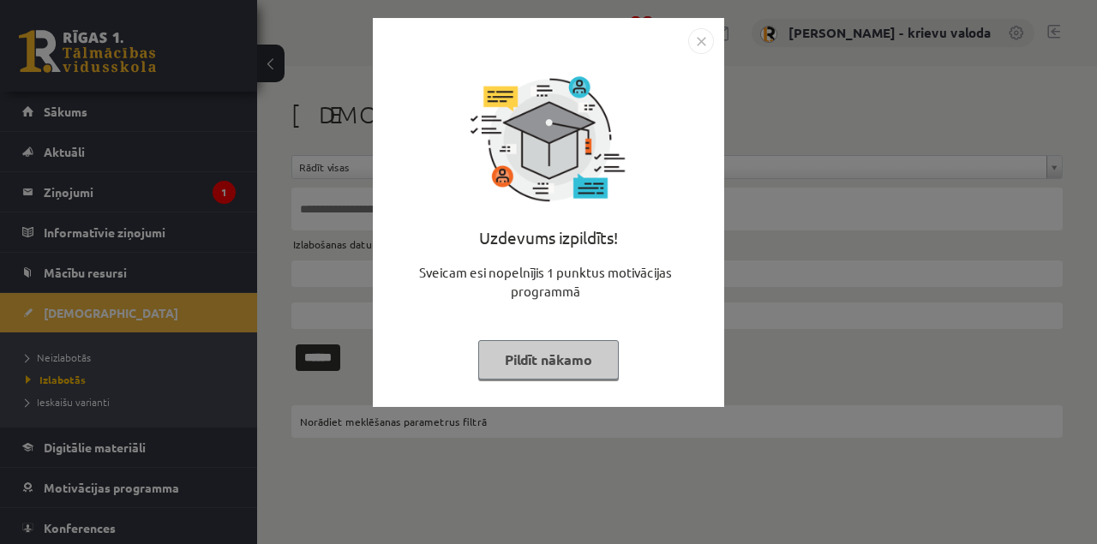
click at [535, 368] on button "Pildīt nākamo" at bounding box center [548, 359] width 141 height 39
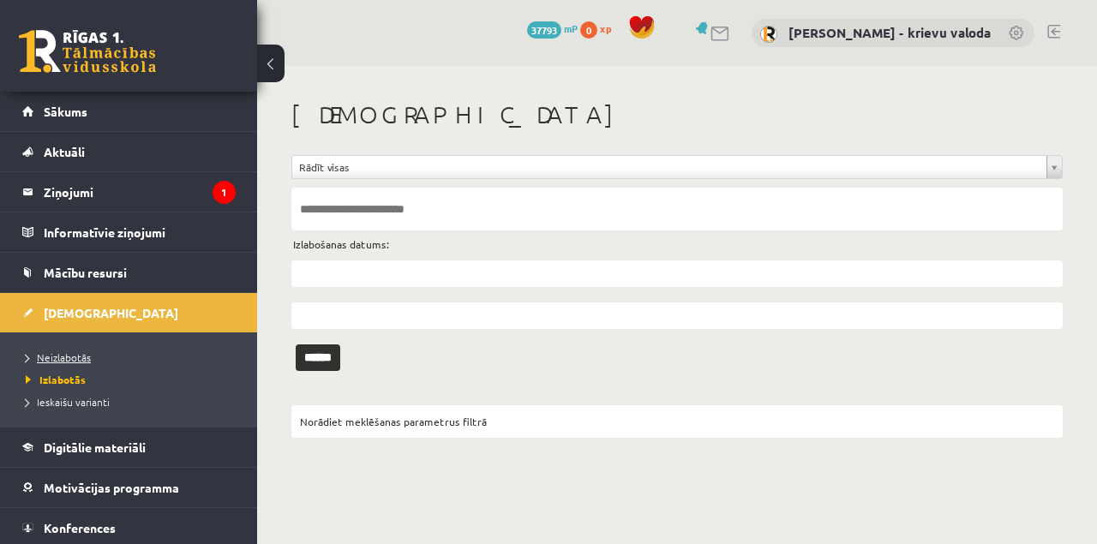
click at [82, 358] on span "Neizlabotās" at bounding box center [58, 358] width 65 height 14
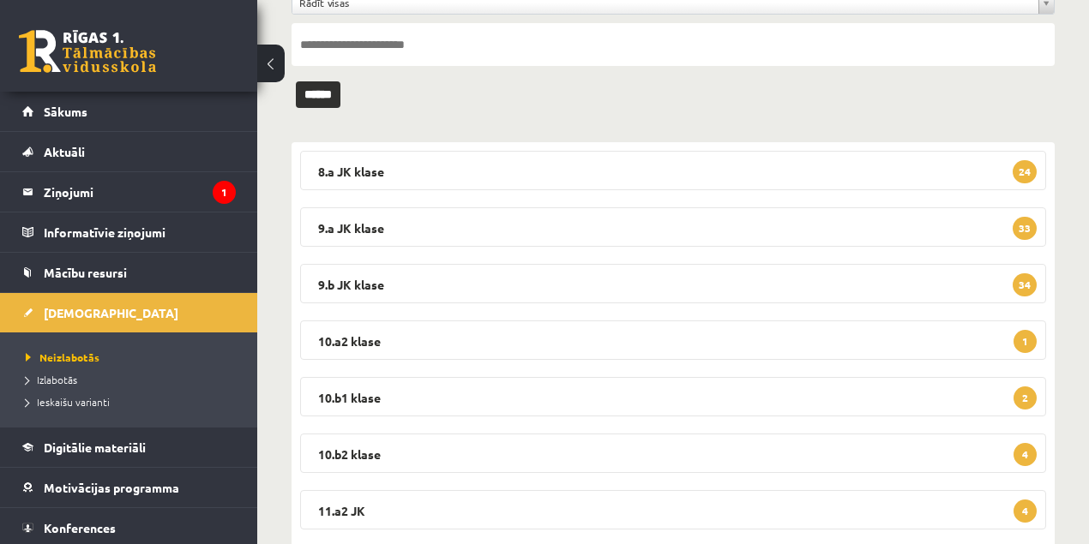
scroll to position [171, 0]
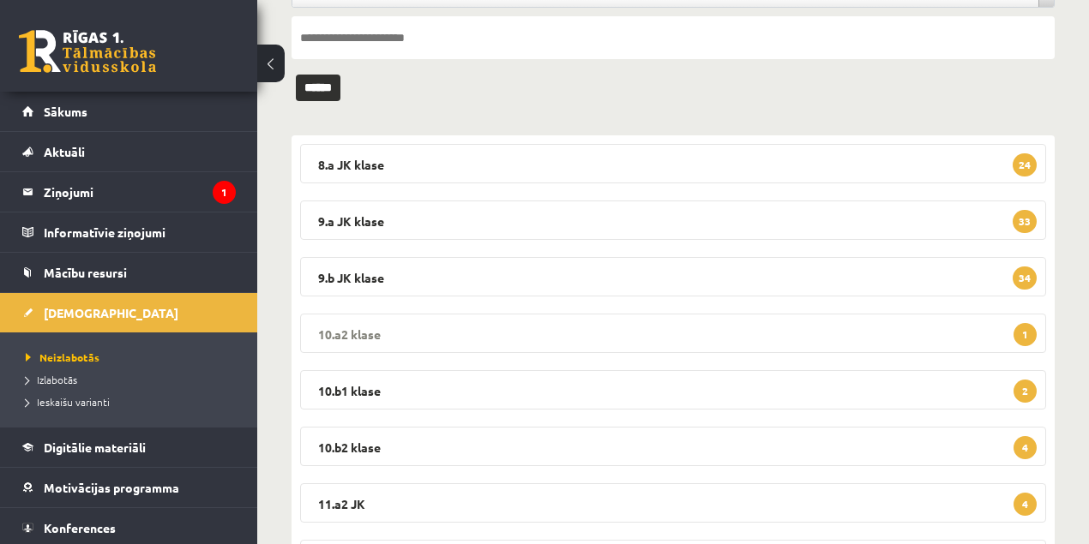
click at [363, 333] on legend "10.a2 klase 1" at bounding box center [673, 333] width 746 height 39
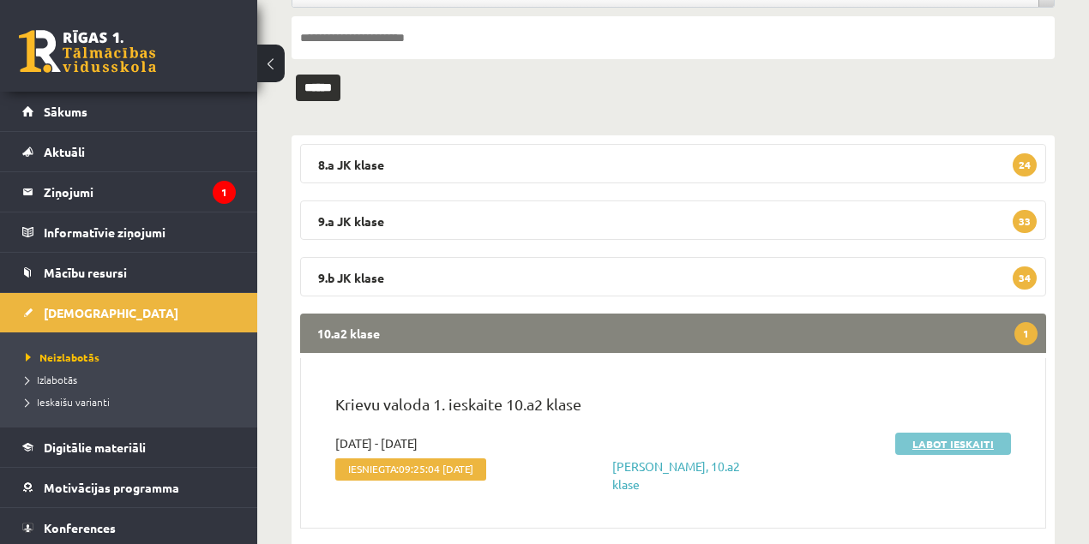
click at [950, 446] on link "Labot ieskaiti" at bounding box center [953, 444] width 116 height 22
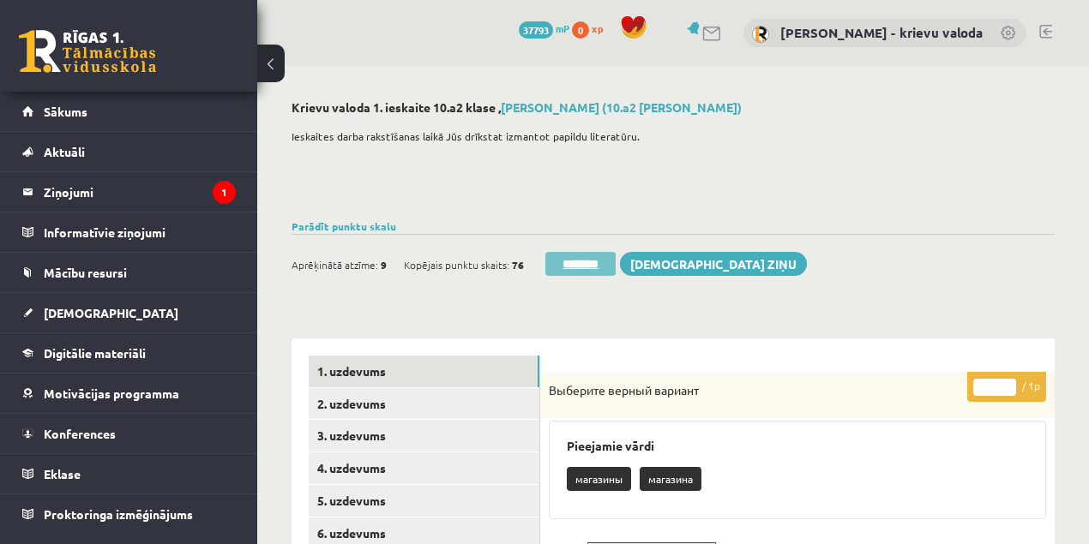
click at [591, 266] on input "********" at bounding box center [580, 264] width 70 height 24
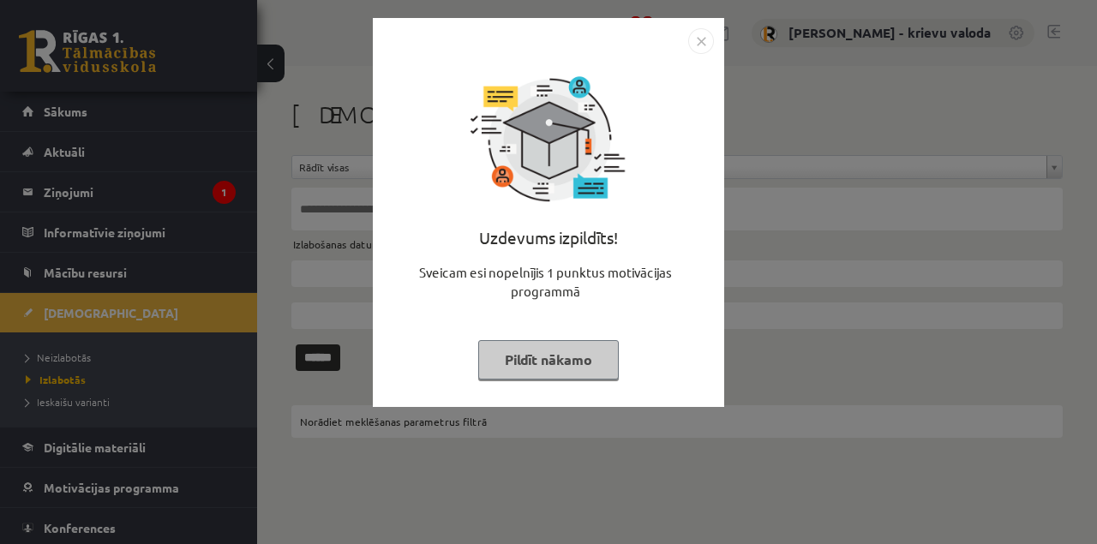
click at [579, 370] on button "Pildīt nākamo" at bounding box center [548, 359] width 141 height 39
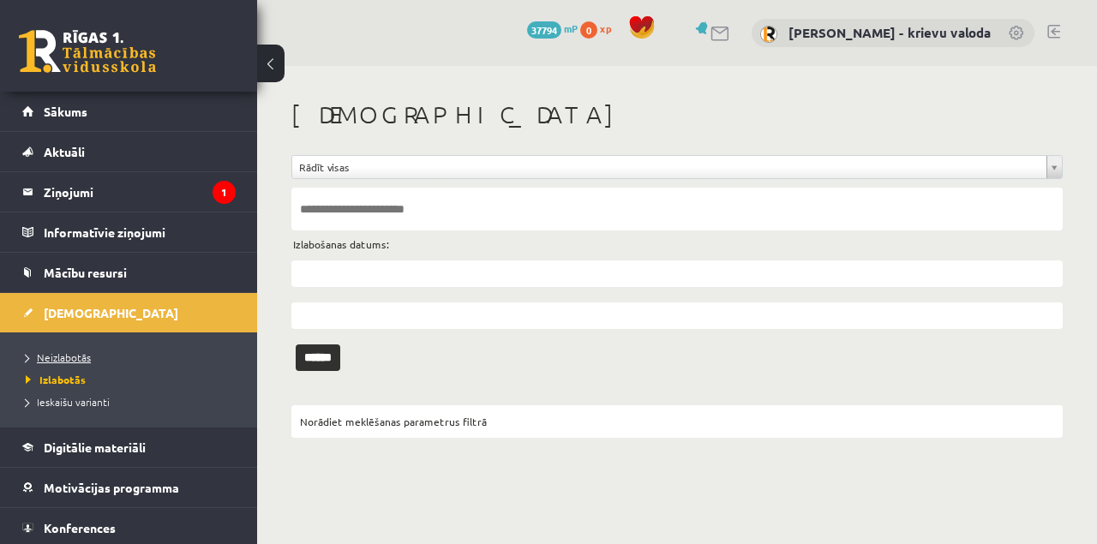
click at [60, 359] on span "Neizlabotās" at bounding box center [58, 358] width 65 height 14
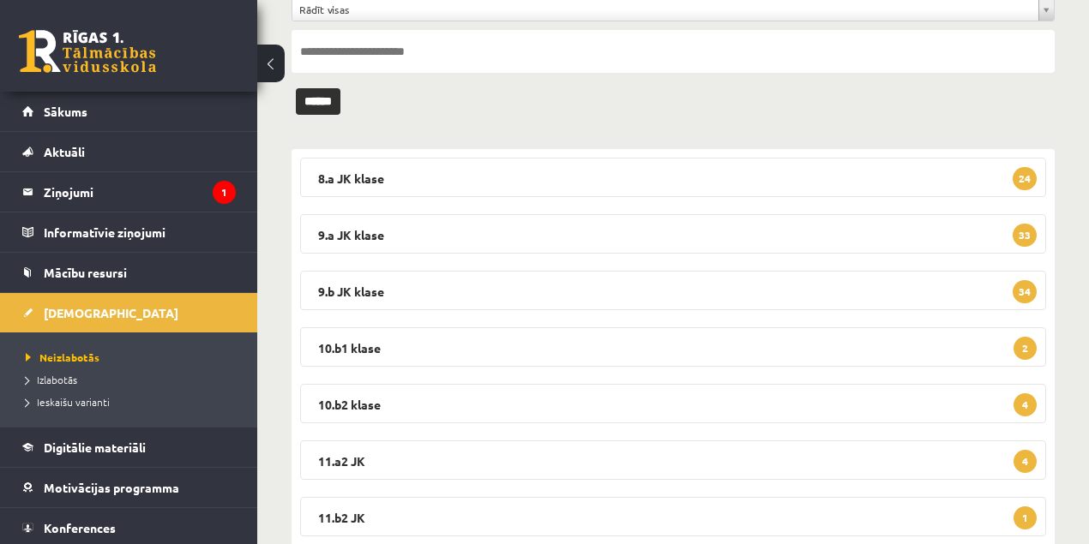
scroll to position [171, 0]
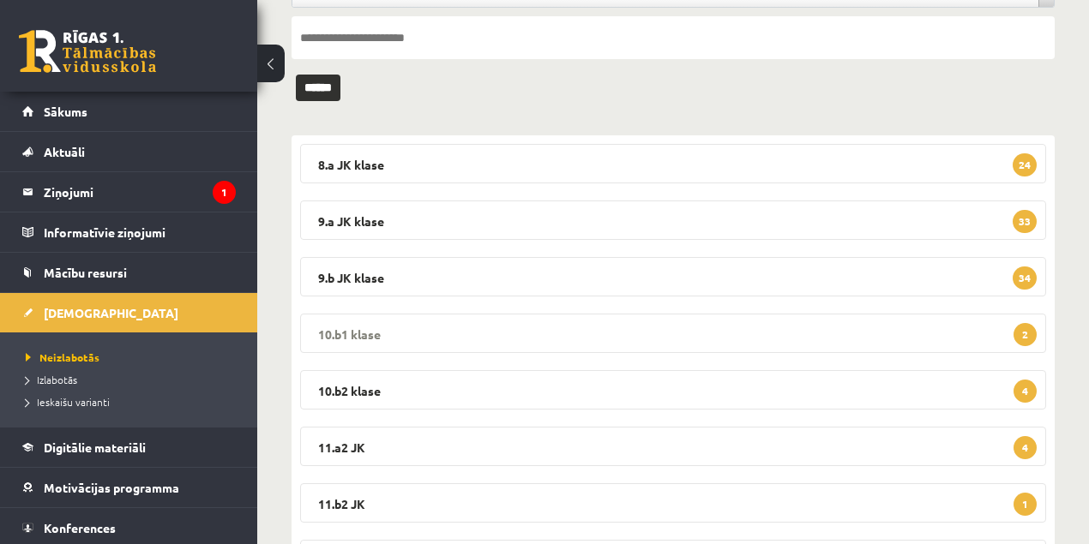
click at [336, 333] on legend "10.b1 klase 2" at bounding box center [673, 333] width 746 height 39
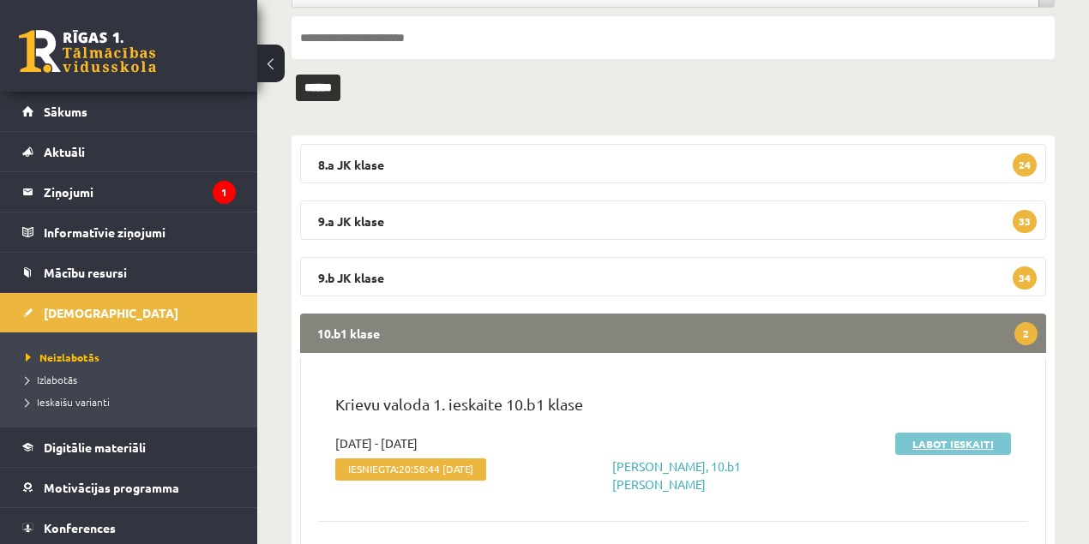
click at [927, 446] on link "Labot ieskaiti" at bounding box center [953, 444] width 116 height 22
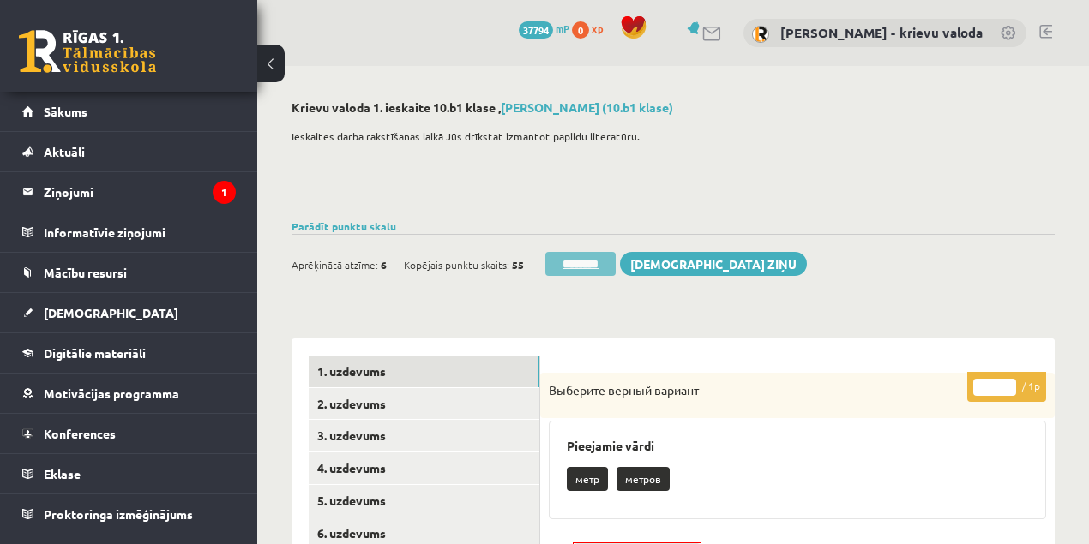
click at [597, 265] on input "********" at bounding box center [580, 264] width 70 height 24
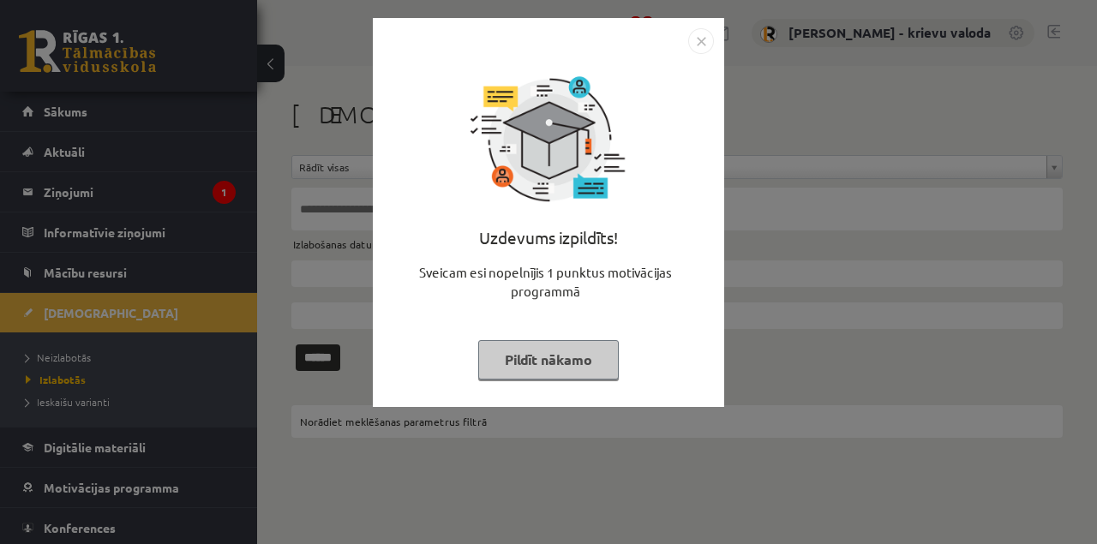
click at [571, 360] on button "Pildīt nākamo" at bounding box center [548, 359] width 141 height 39
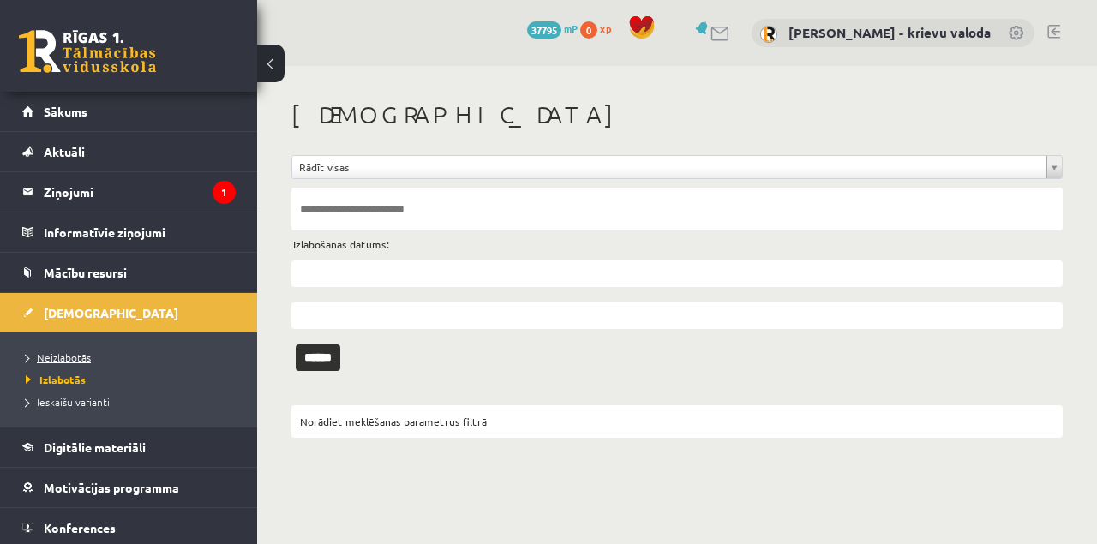
click at [80, 360] on span "Neizlabotās" at bounding box center [58, 358] width 65 height 14
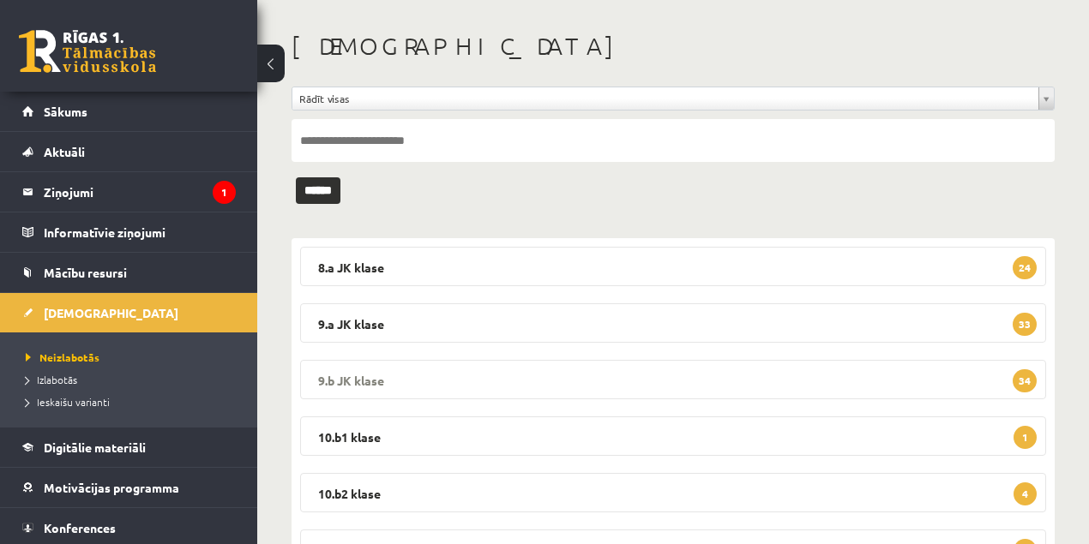
scroll to position [285, 0]
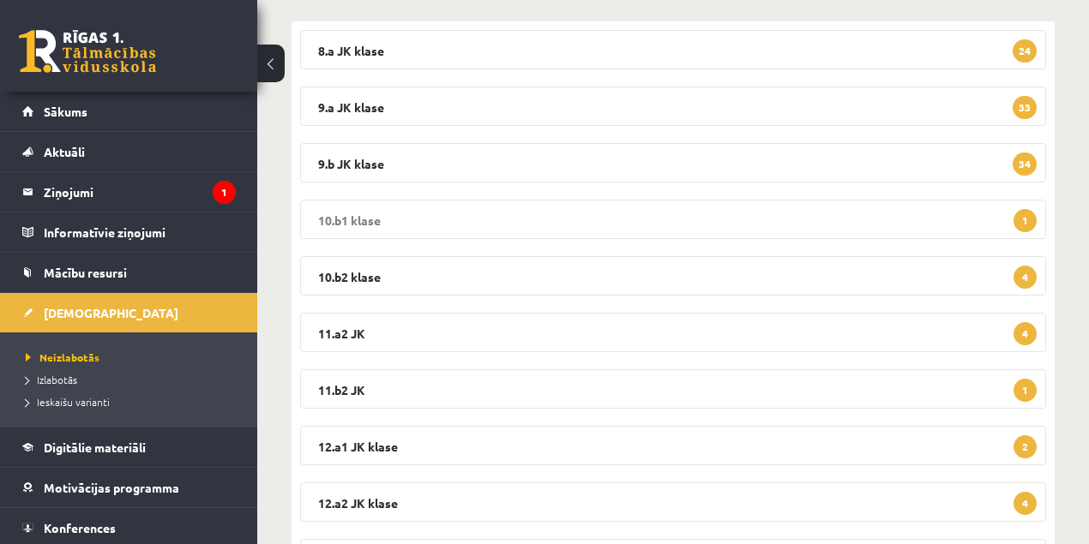
click at [345, 220] on legend "10.b1 klase 1" at bounding box center [673, 219] width 746 height 39
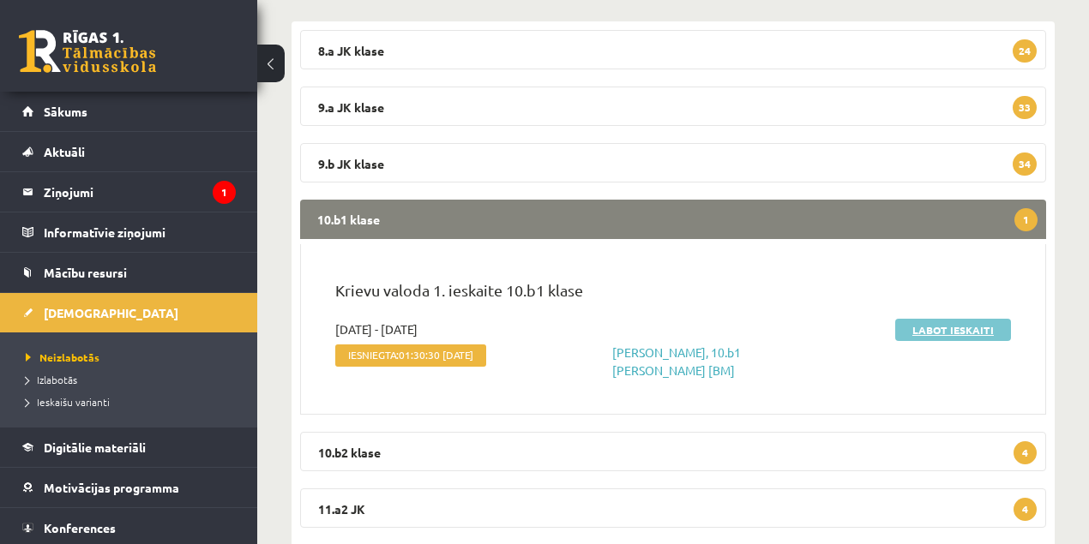
click at [940, 333] on link "Labot ieskaiti" at bounding box center [953, 330] width 116 height 22
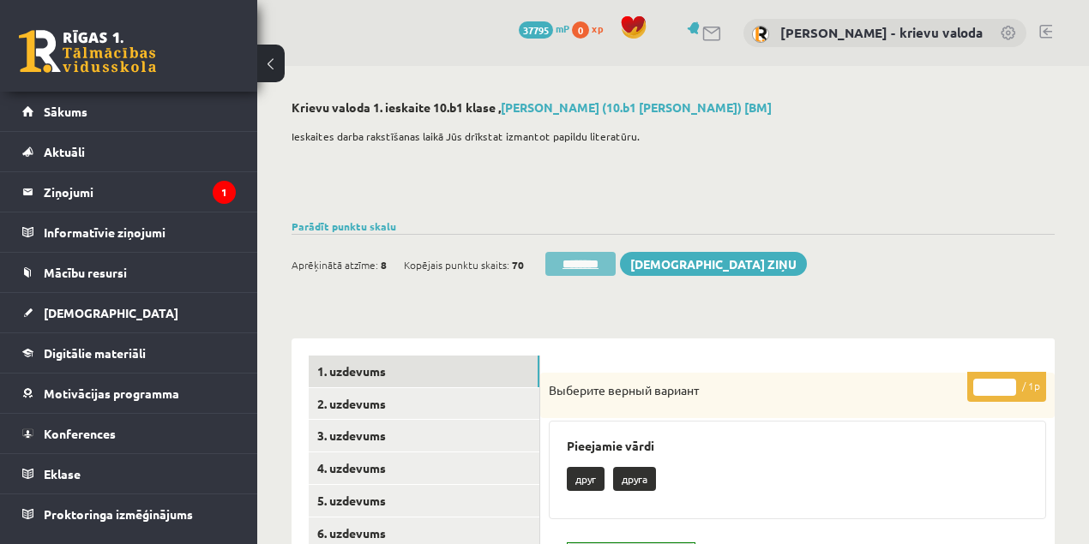
click at [604, 267] on input "********" at bounding box center [580, 264] width 70 height 24
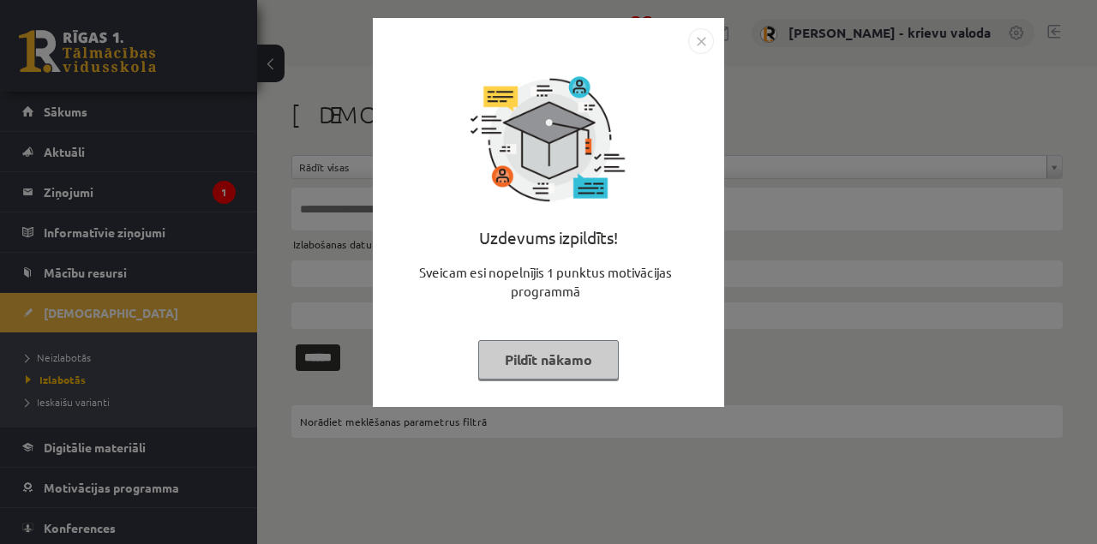
click at [554, 367] on button "Pildīt nākamo" at bounding box center [548, 359] width 141 height 39
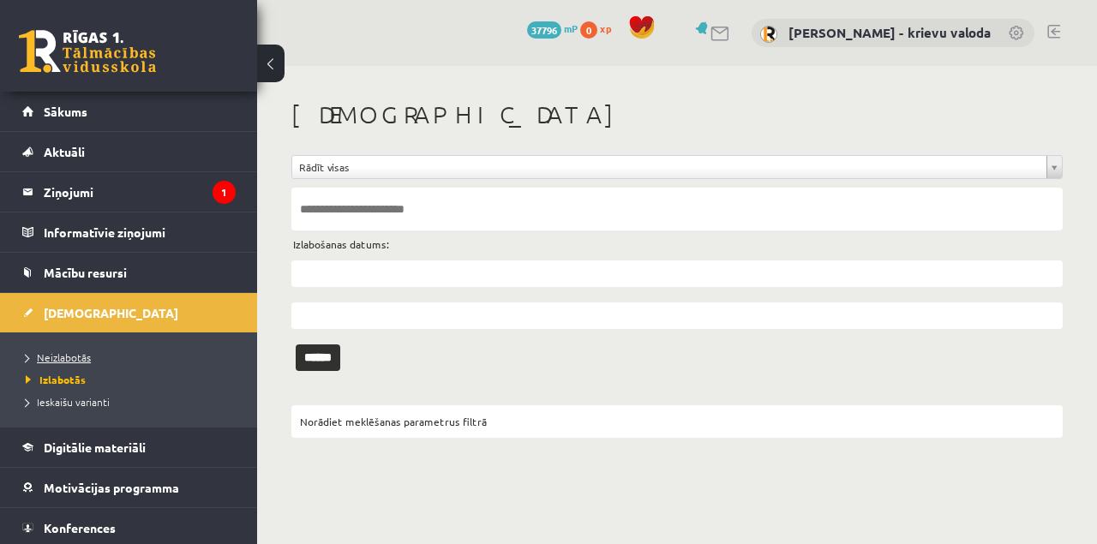
click at [75, 360] on span "Neizlabotās" at bounding box center [58, 358] width 65 height 14
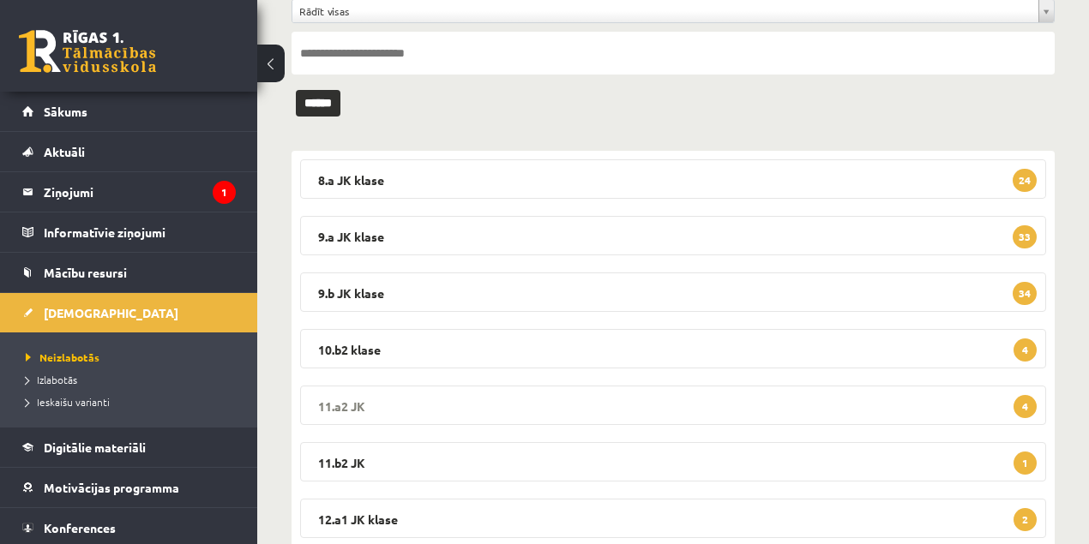
scroll to position [171, 0]
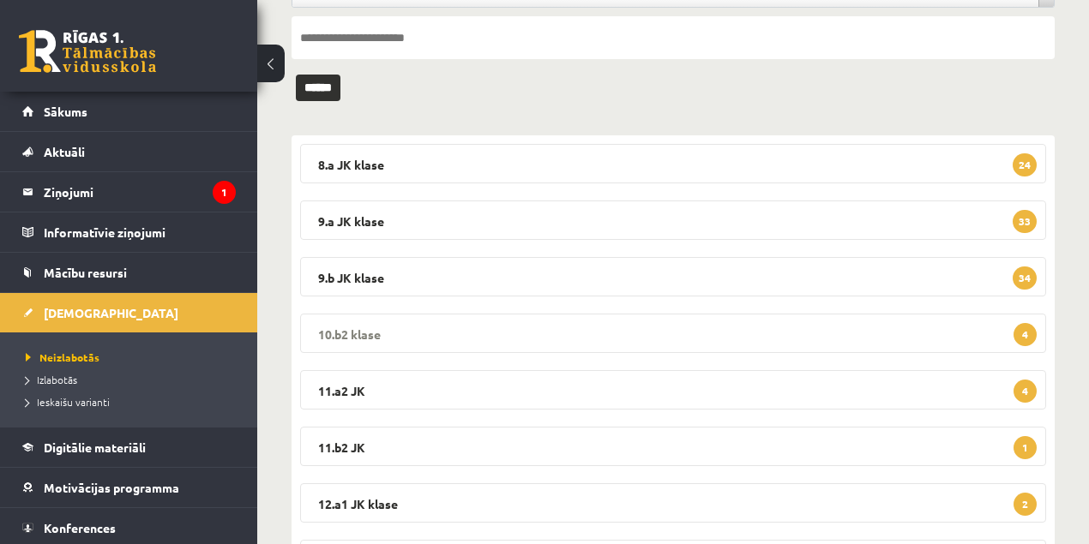
click at [355, 335] on legend "10.b2 klase 4" at bounding box center [673, 333] width 746 height 39
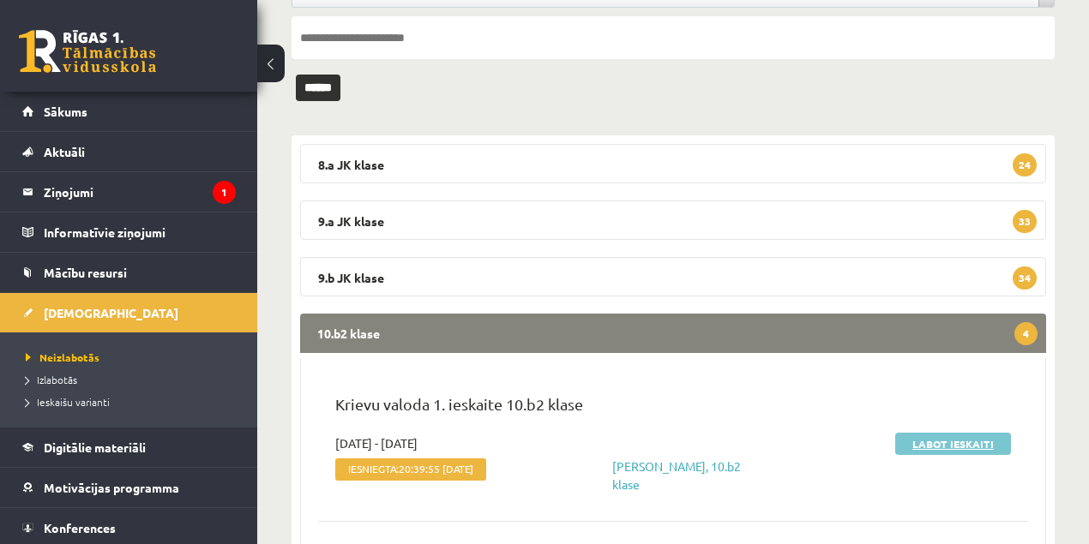
click at [951, 445] on link "Labot ieskaiti" at bounding box center [953, 444] width 116 height 22
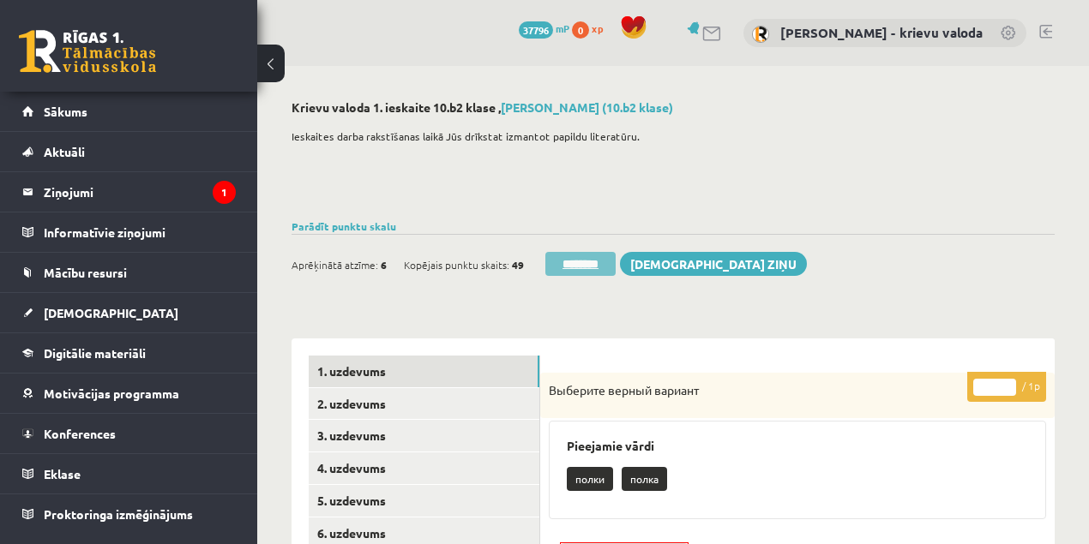
click at [602, 267] on input "********" at bounding box center [580, 264] width 70 height 24
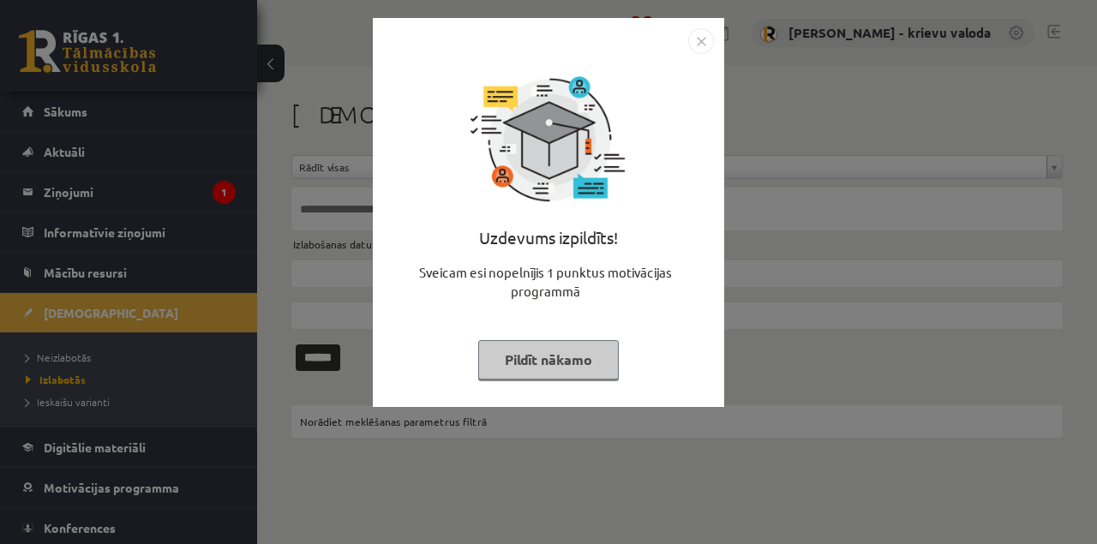
click at [589, 361] on button "Pildīt nākamo" at bounding box center [548, 359] width 141 height 39
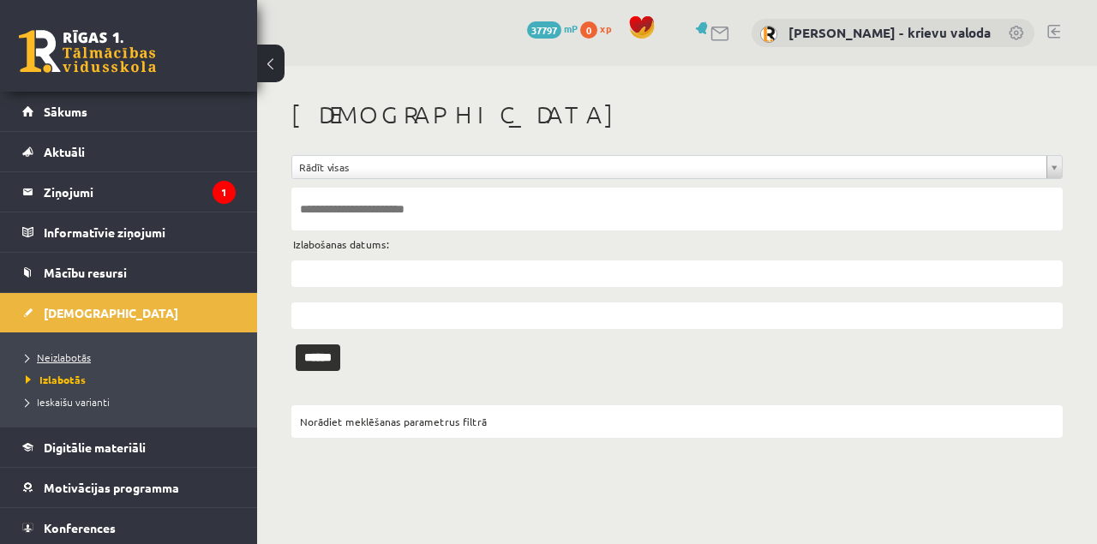
click at [76, 359] on span "Neizlabotās" at bounding box center [58, 358] width 65 height 14
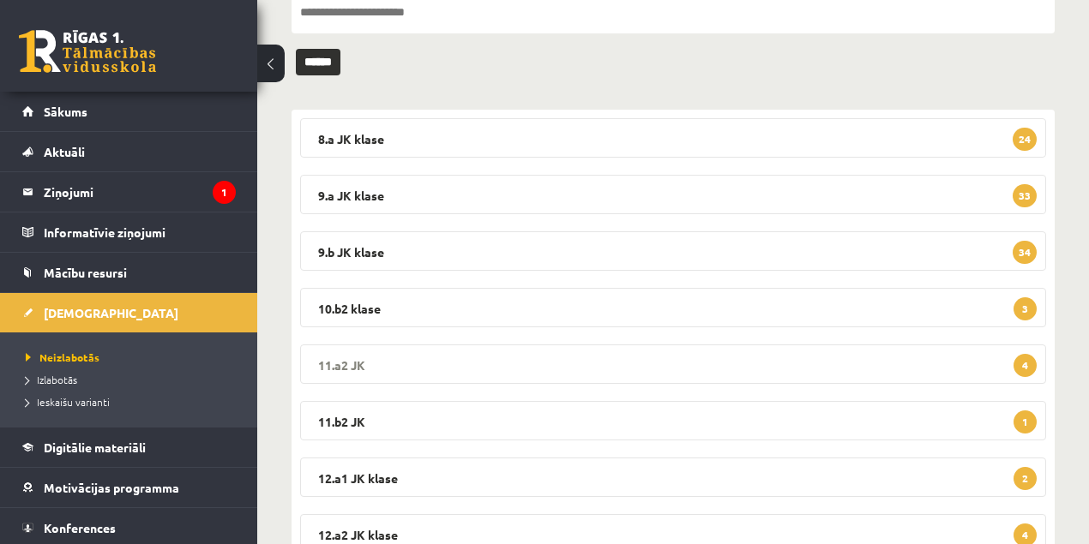
scroll to position [228, 0]
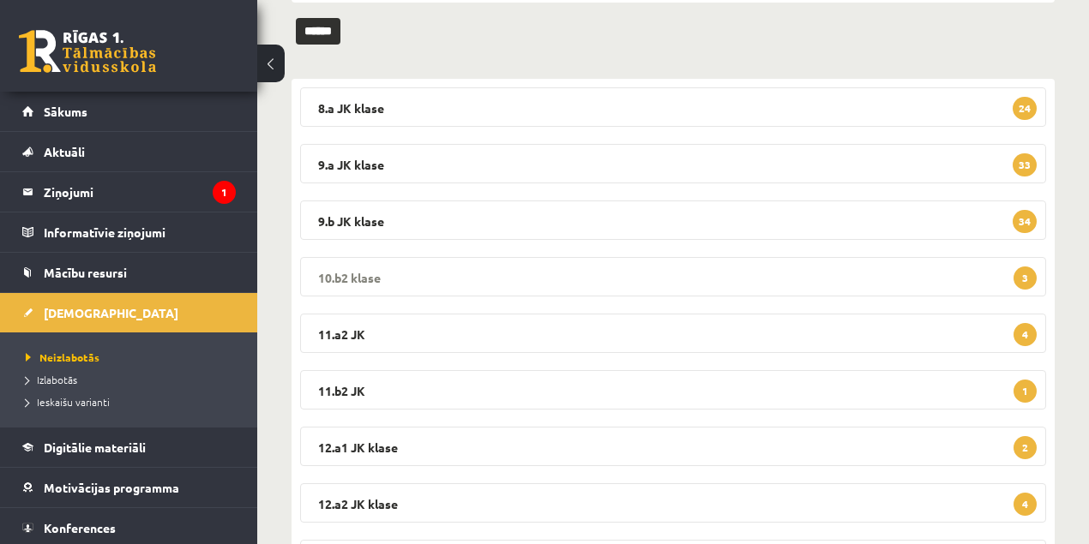
drag, startPoint x: 342, startPoint y: 279, endPoint x: 552, endPoint y: 273, distance: 210.1
click at [343, 278] on legend "10.b2 klase 3" at bounding box center [673, 276] width 746 height 39
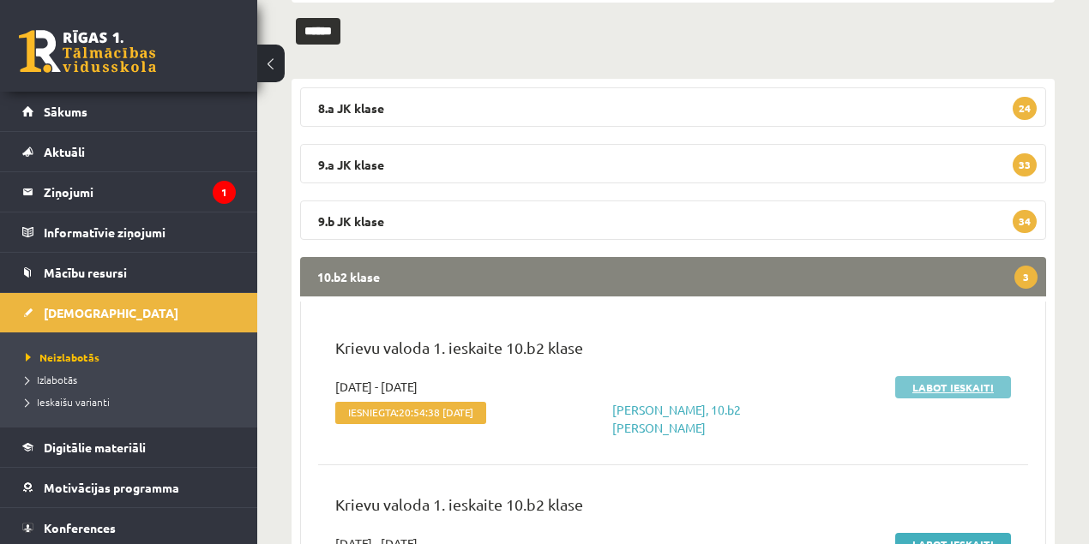
click at [927, 383] on link "Labot ieskaiti" at bounding box center [953, 387] width 116 height 22
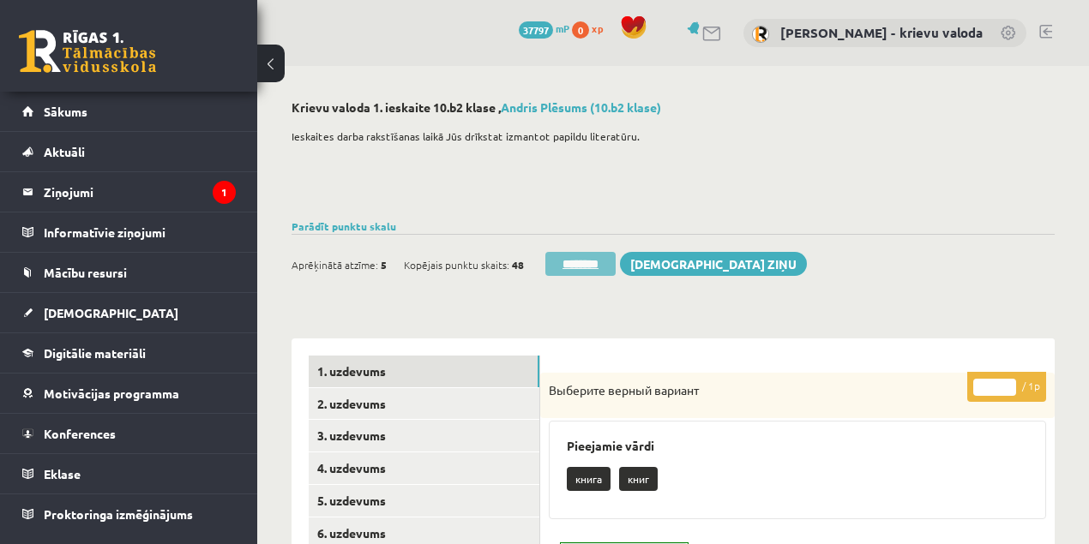
click at [596, 265] on input "********" at bounding box center [580, 264] width 70 height 24
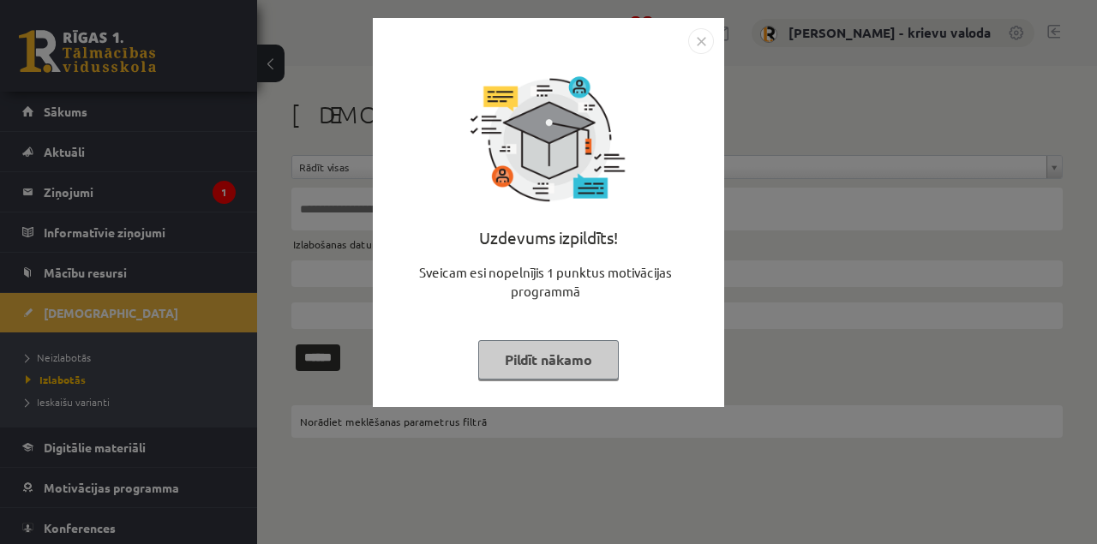
click at [571, 358] on button "Pildīt nākamo" at bounding box center [548, 359] width 141 height 39
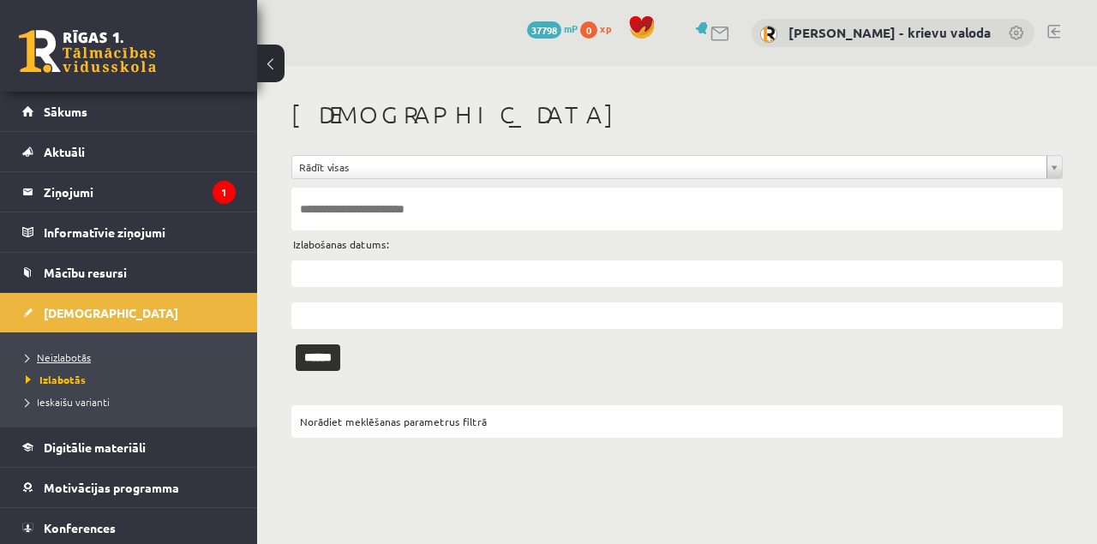
click at [60, 361] on span "Neizlabotās" at bounding box center [58, 358] width 65 height 14
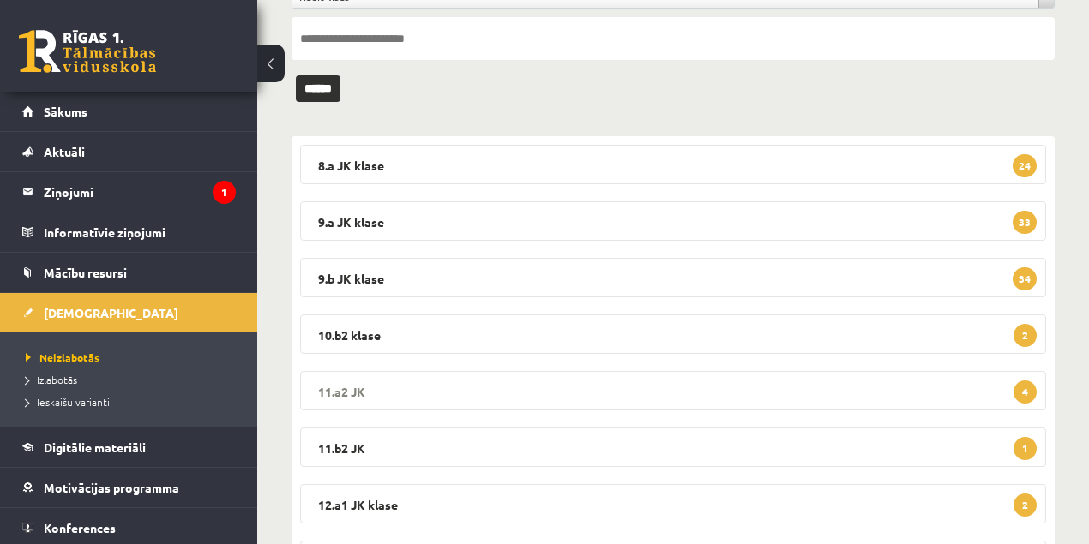
scroll to position [171, 0]
click at [363, 333] on legend "10.b2 klase 2" at bounding box center [673, 333] width 746 height 39
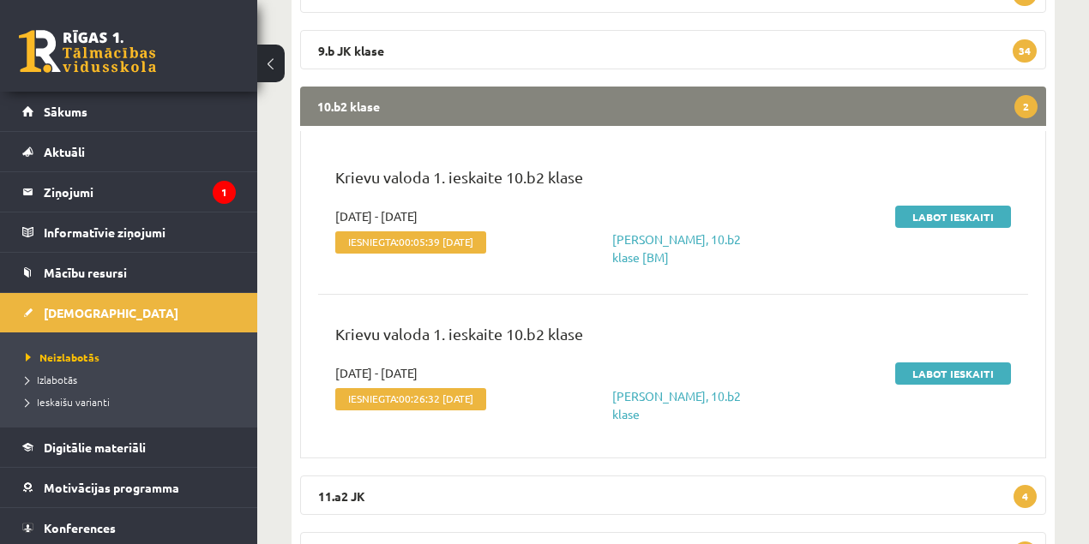
scroll to position [399, 0]
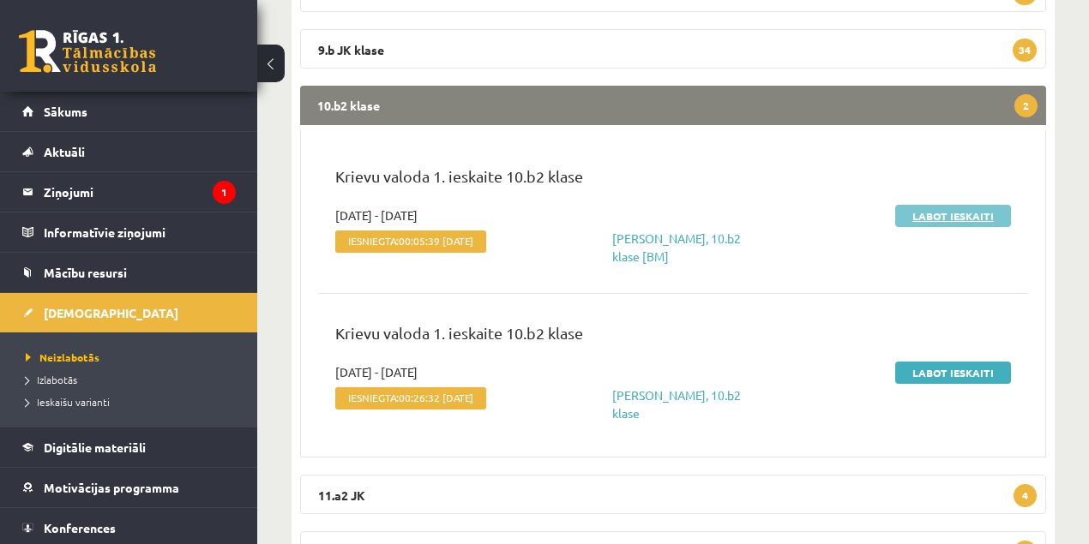
click at [958, 219] on link "Labot ieskaiti" at bounding box center [953, 216] width 116 height 22
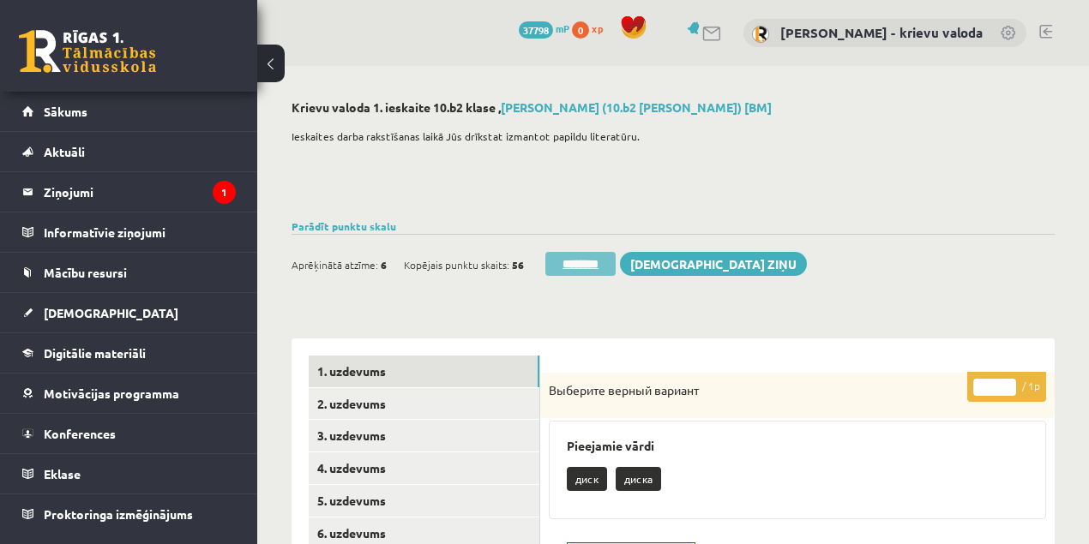
click at [584, 263] on input "********" at bounding box center [580, 264] width 70 height 24
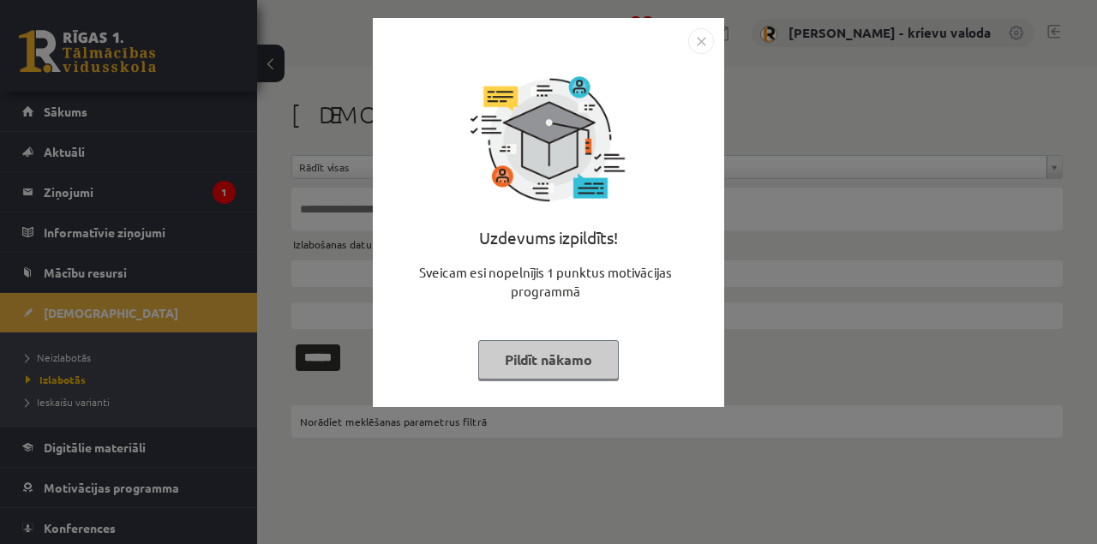
click at [549, 366] on button "Pildīt nākamo" at bounding box center [548, 359] width 141 height 39
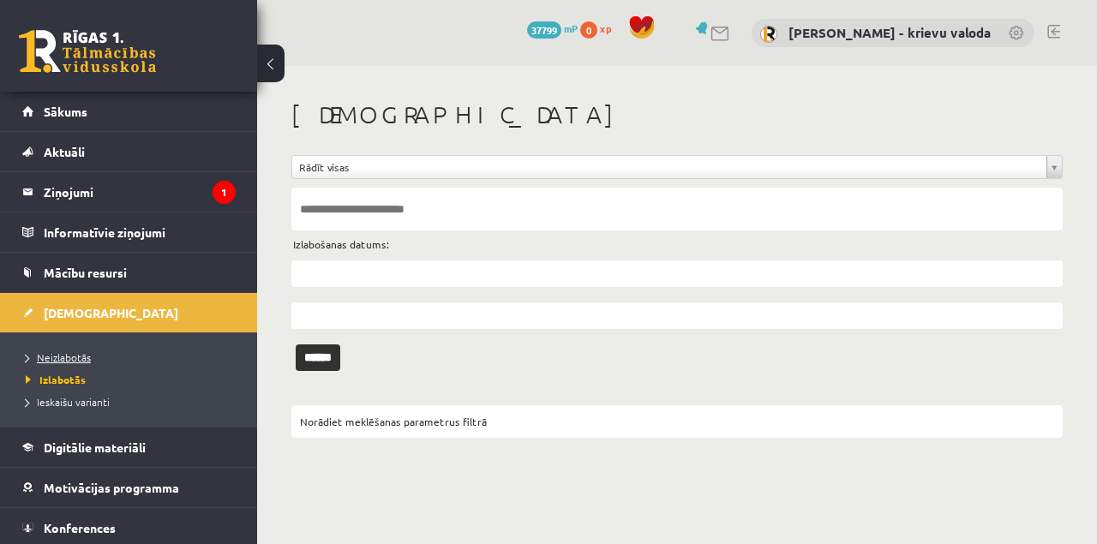
click at [69, 360] on span "Neizlabotās" at bounding box center [58, 358] width 65 height 14
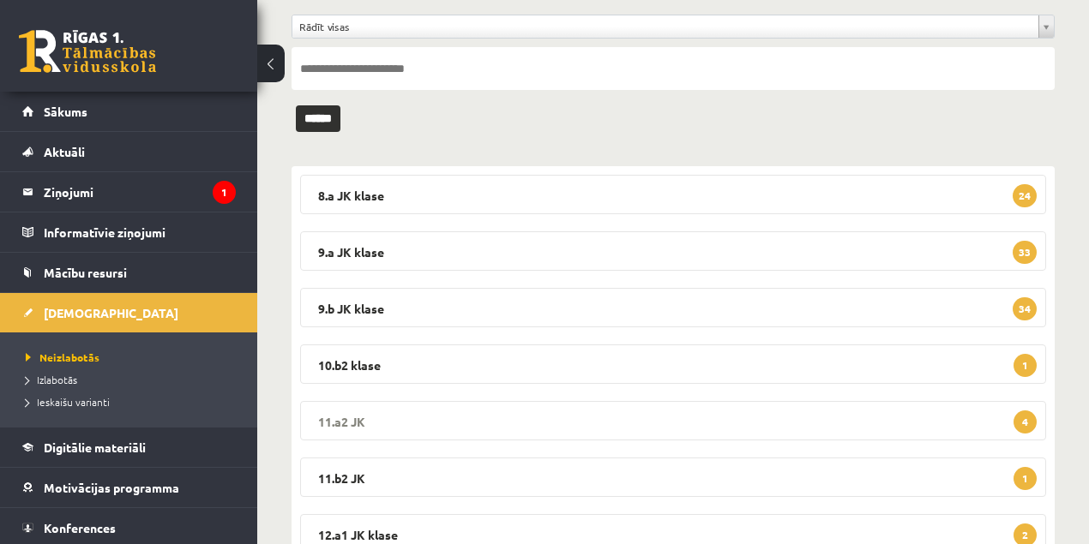
scroll to position [171, 0]
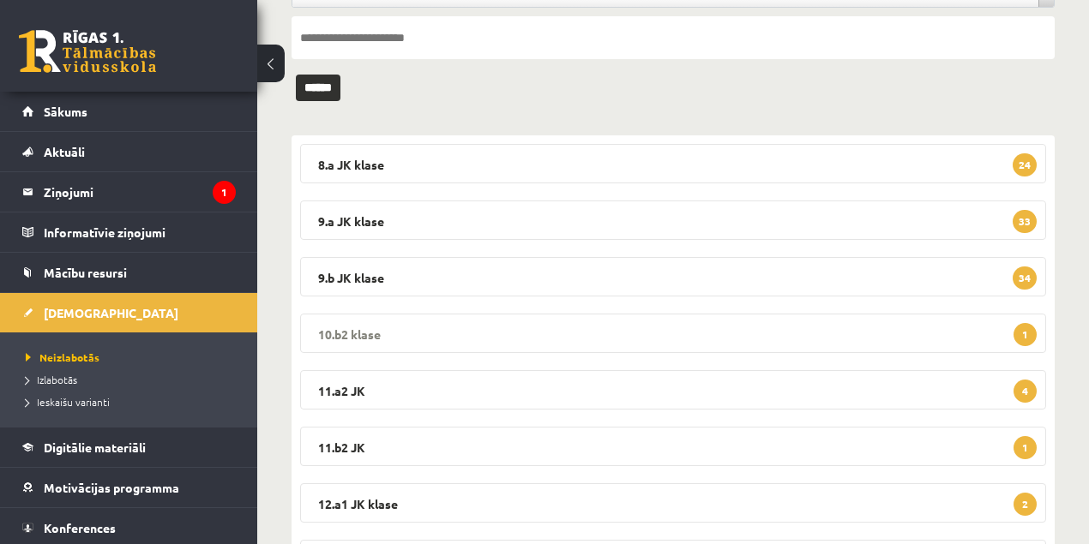
drag, startPoint x: 358, startPoint y: 337, endPoint x: 501, endPoint y: 300, distance: 147.0
click at [358, 336] on legend "10.b2 klase 1" at bounding box center [673, 333] width 746 height 39
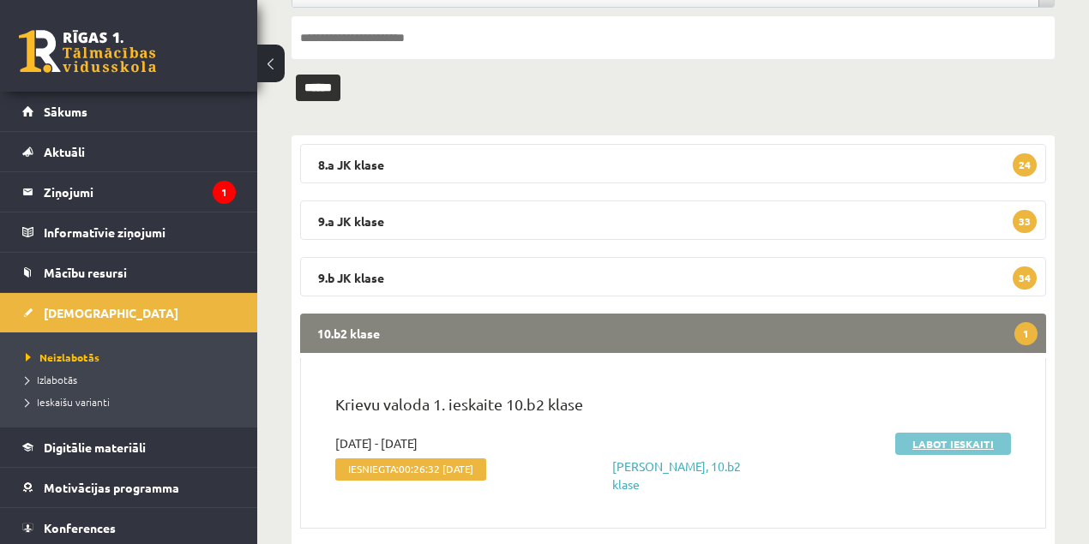
click at [921, 445] on link "Labot ieskaiti" at bounding box center [953, 444] width 116 height 22
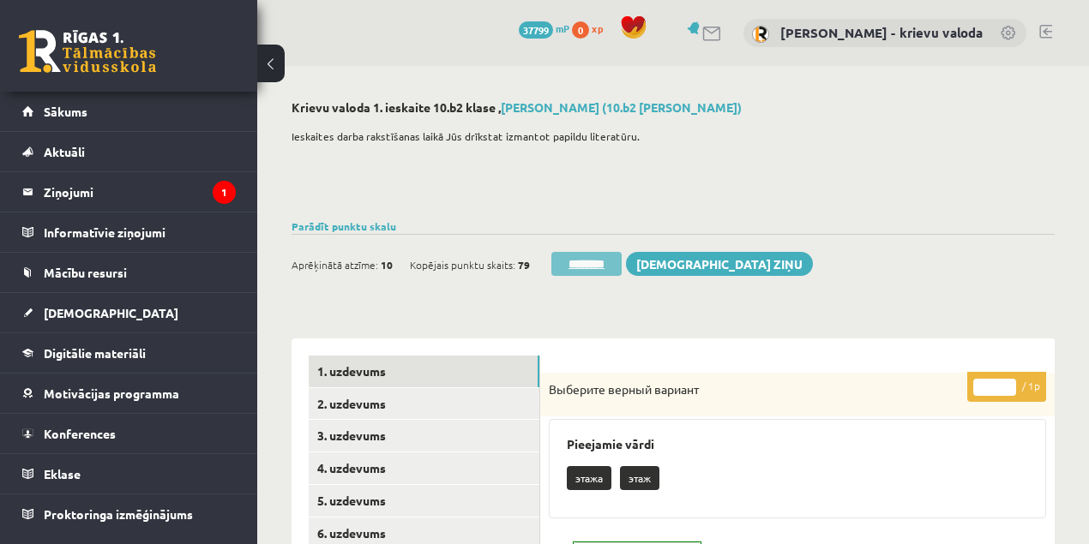
click at [593, 264] on input "********" at bounding box center [586, 264] width 70 height 24
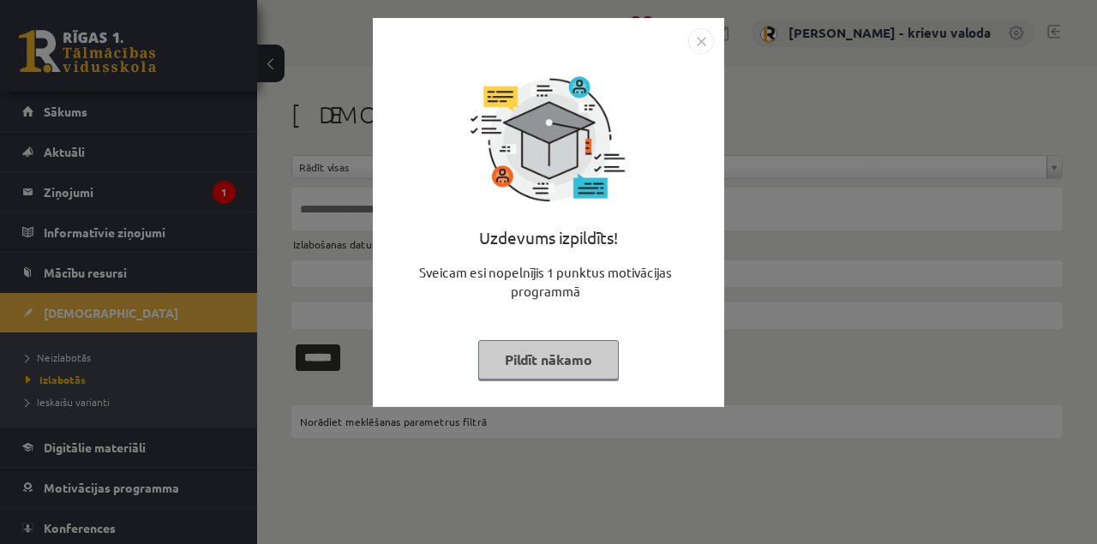
click at [561, 353] on button "Pildīt nākamo" at bounding box center [548, 359] width 141 height 39
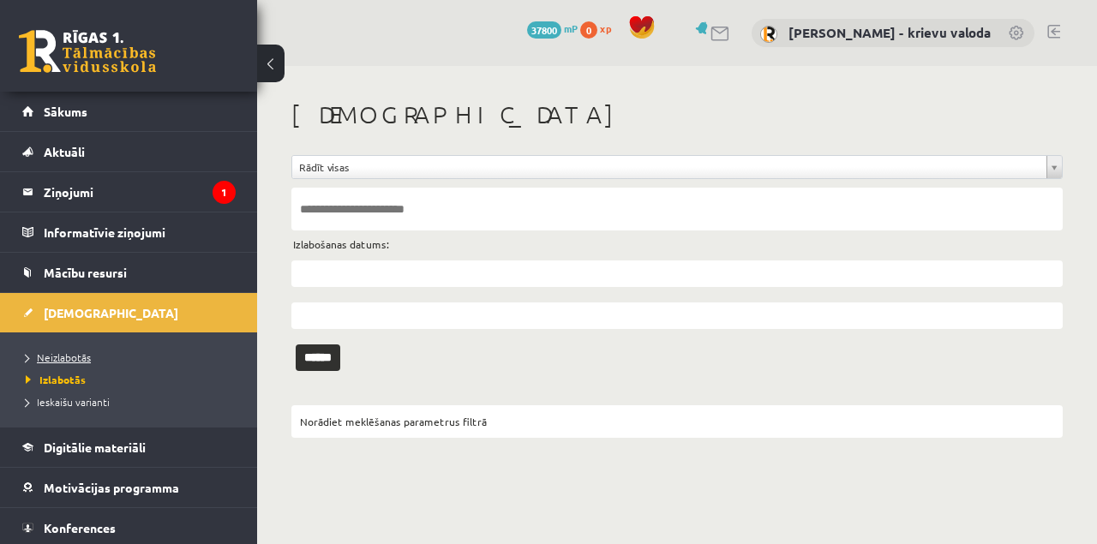
click at [75, 356] on span "Neizlabotās" at bounding box center [58, 358] width 65 height 14
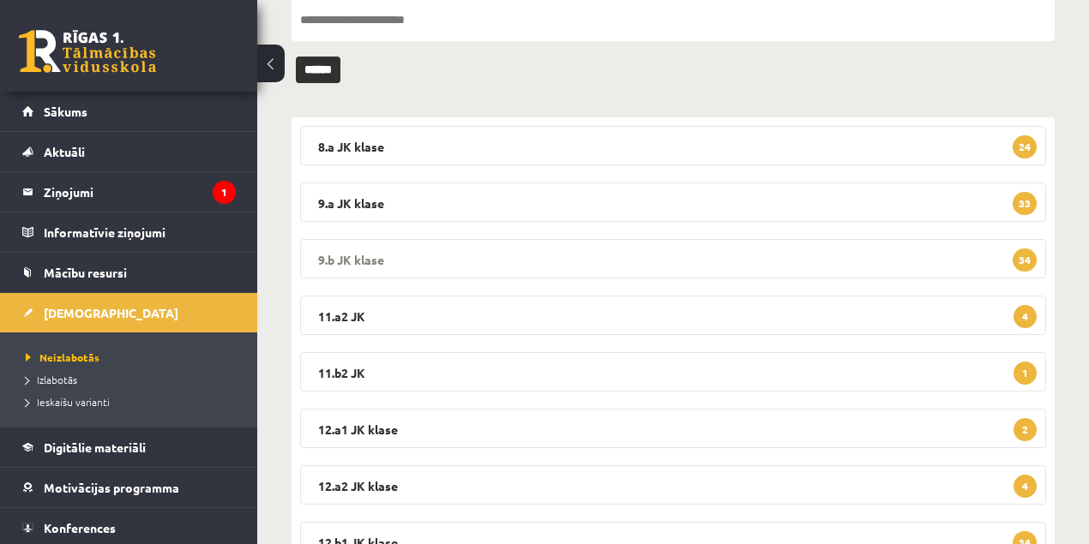
scroll to position [207, 0]
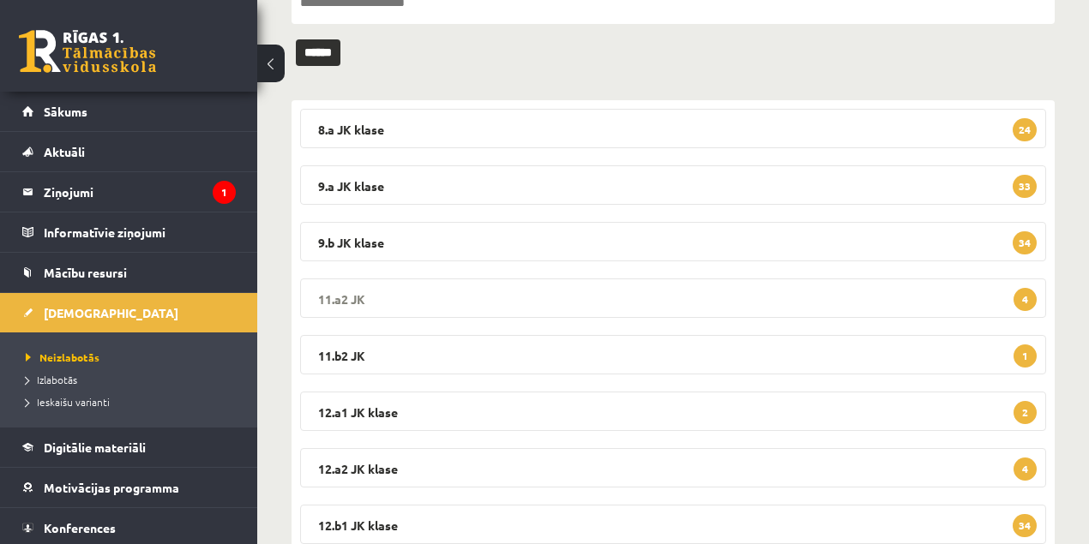
click at [352, 297] on legend "11.a2 JK 4" at bounding box center [673, 298] width 746 height 39
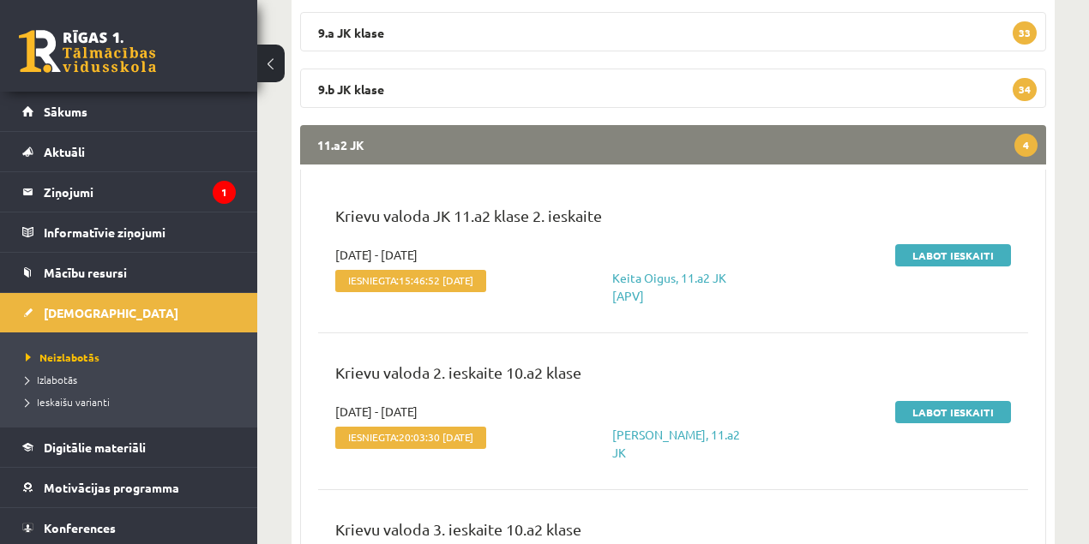
scroll to position [321, 0]
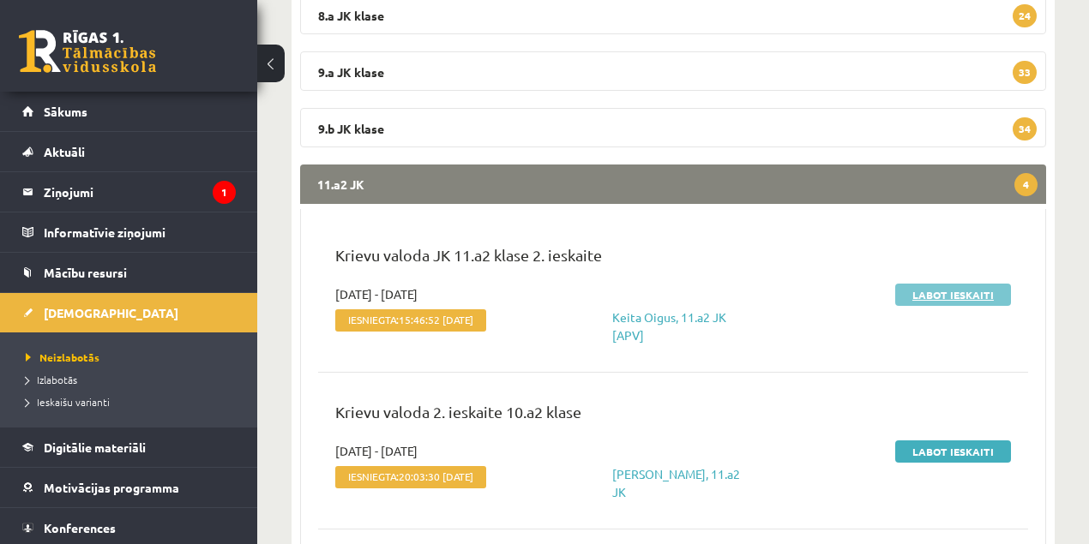
click at [907, 288] on link "Labot ieskaiti" at bounding box center [953, 295] width 116 height 22
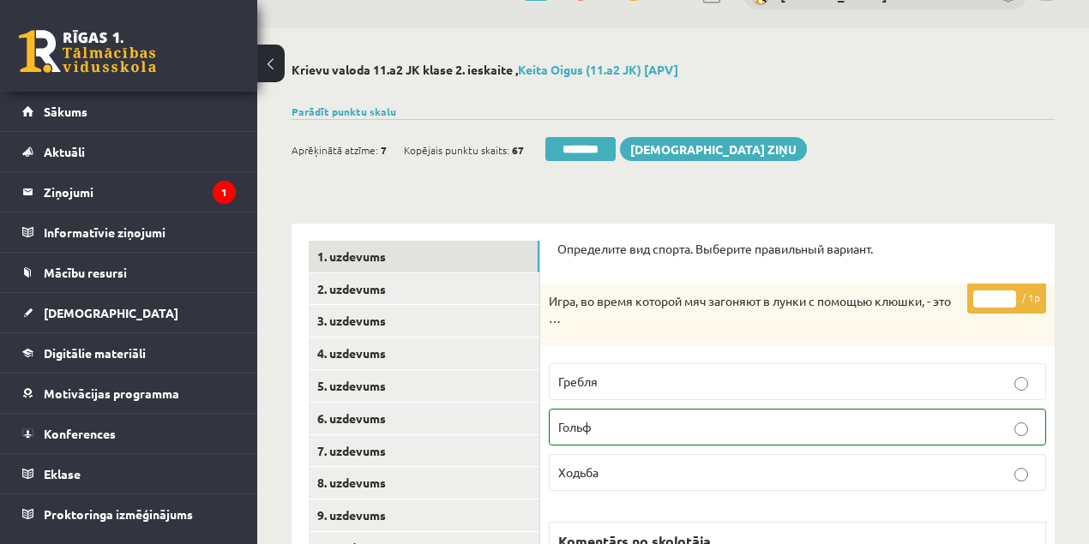
scroll to position [57, 0]
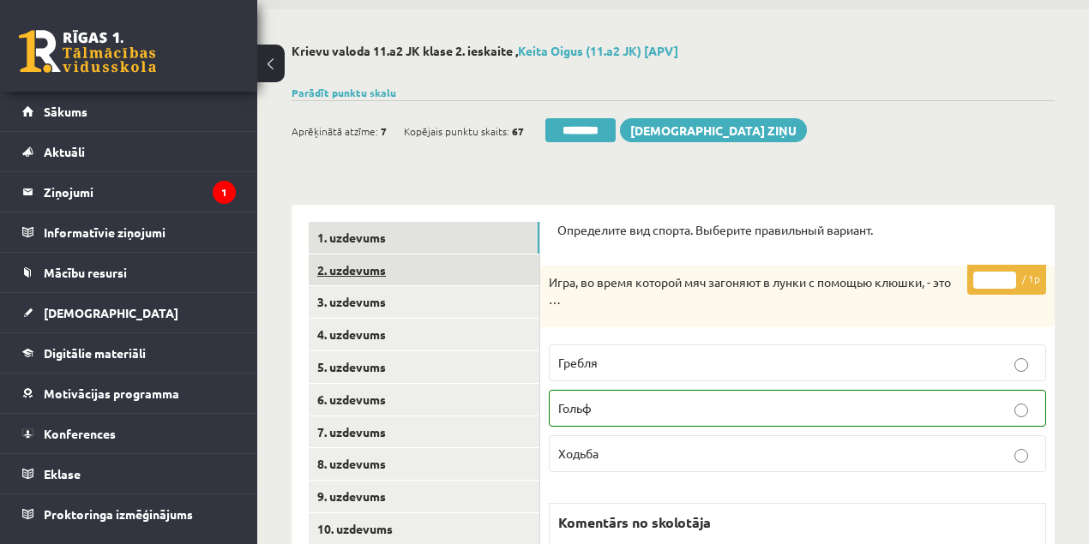
click at [367, 271] on link "2. uzdevums" at bounding box center [424, 271] width 231 height 32
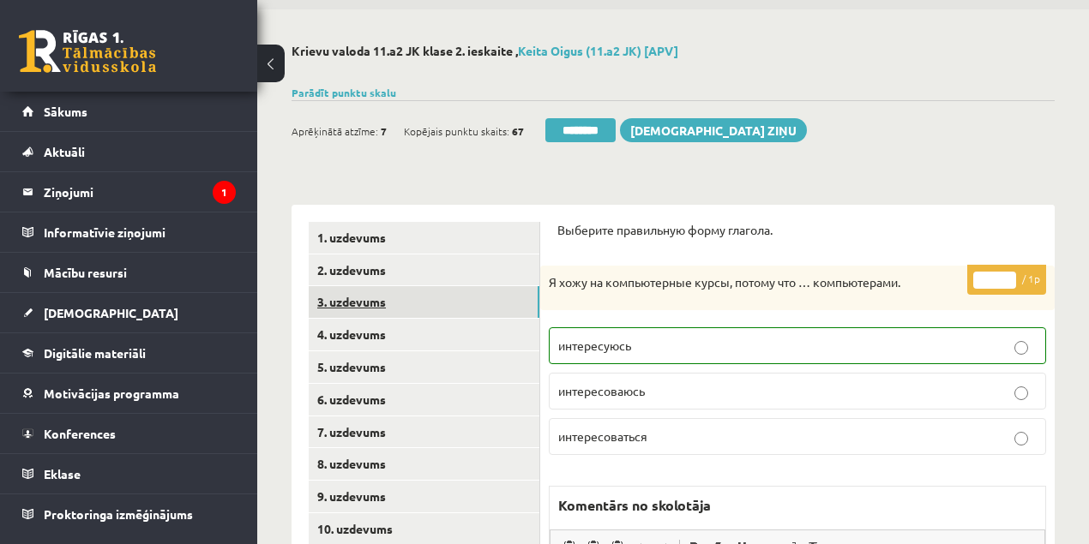
scroll to position [0, 0]
click at [357, 304] on link "3. uzdevums" at bounding box center [424, 302] width 231 height 32
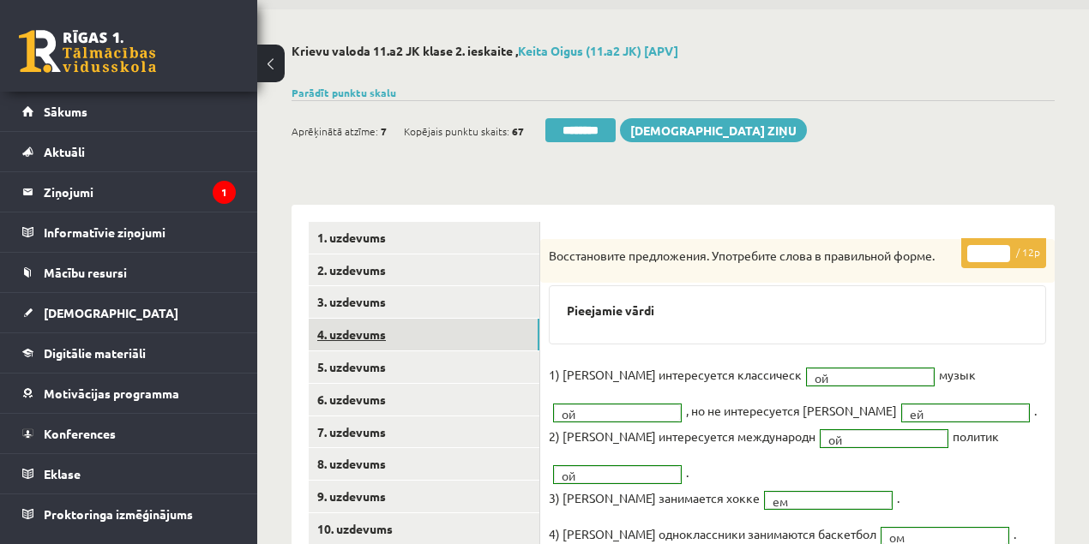
click at [352, 337] on link "4. uzdevums" at bounding box center [424, 335] width 231 height 32
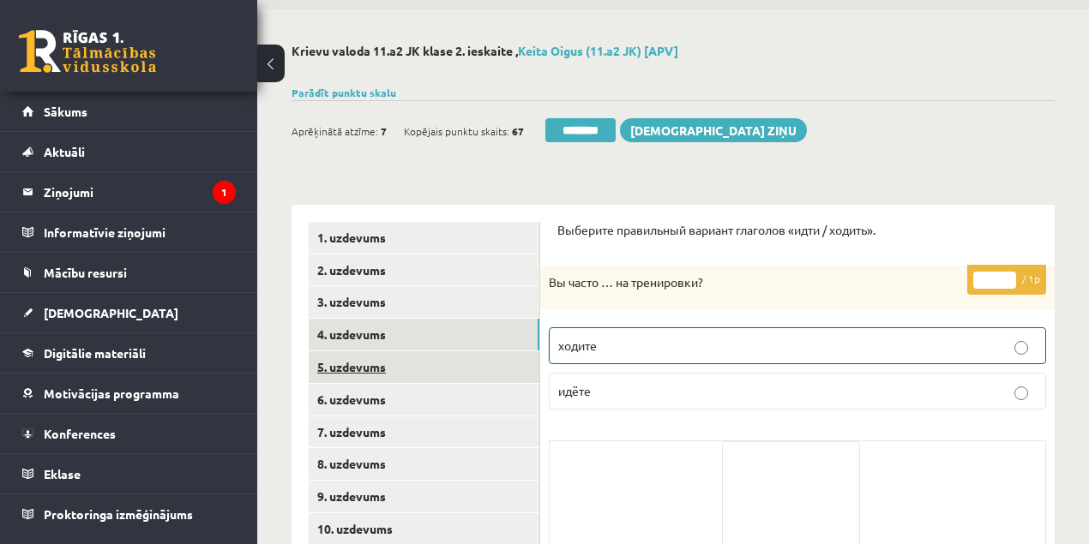
click at [344, 367] on link "5. uzdevums" at bounding box center [424, 367] width 231 height 32
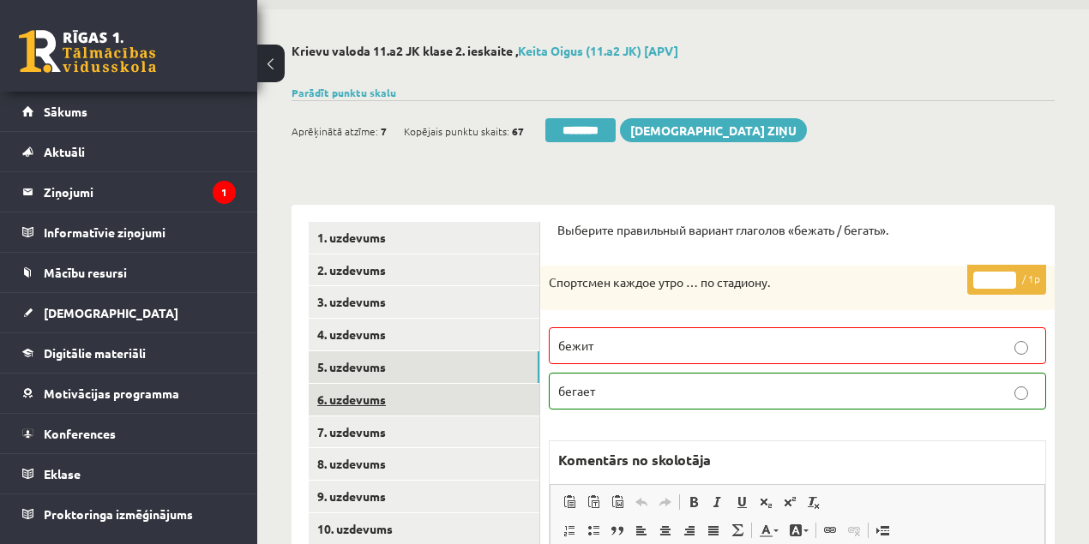
click at [372, 403] on link "6. uzdevums" at bounding box center [424, 400] width 231 height 32
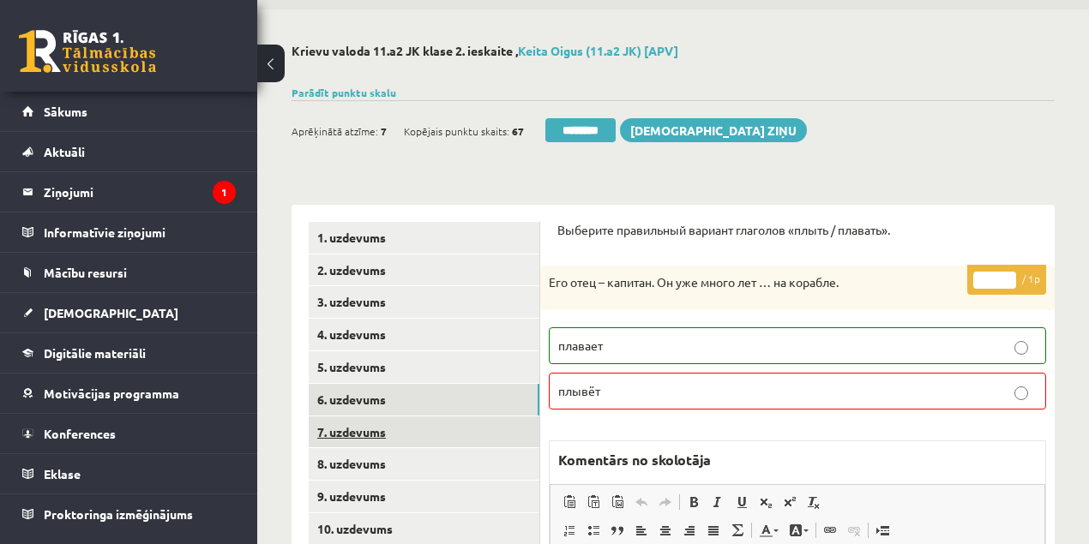
click at [360, 430] on link "7. uzdevums" at bounding box center [424, 433] width 231 height 32
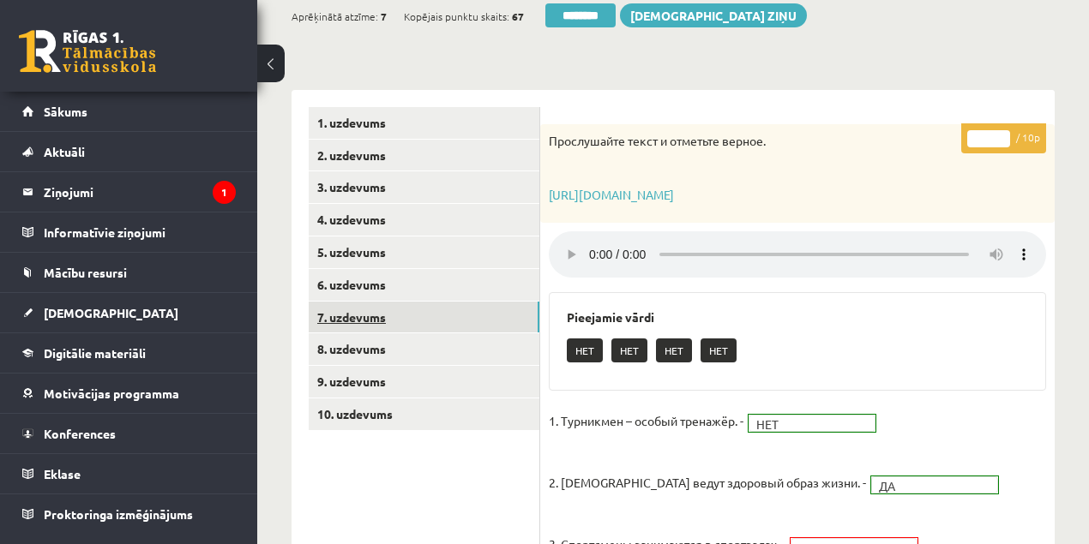
click at [354, 319] on link "7. uzdevums" at bounding box center [424, 318] width 231 height 32
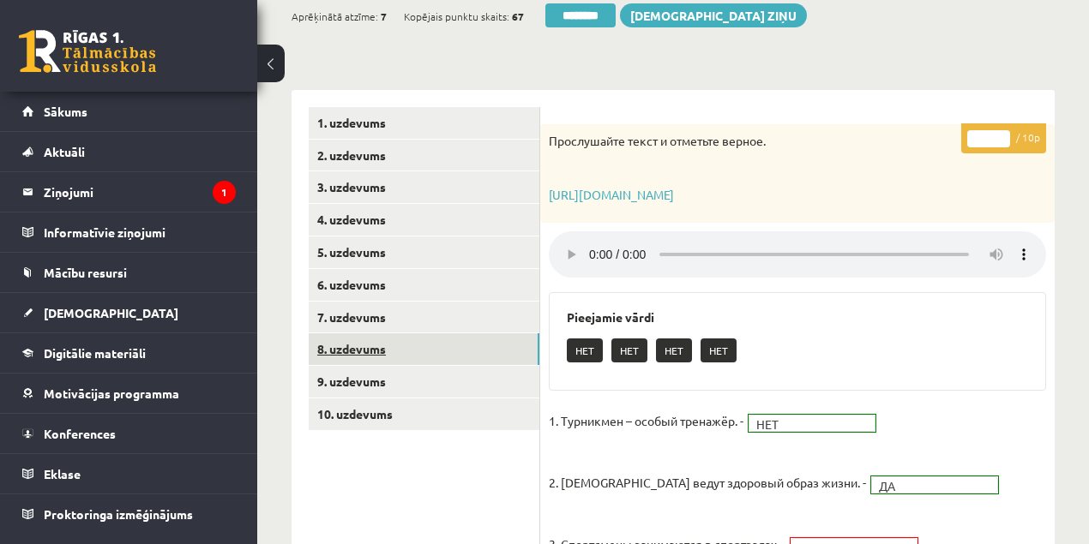
click at [366, 355] on link "8. uzdevums" at bounding box center [424, 349] width 231 height 32
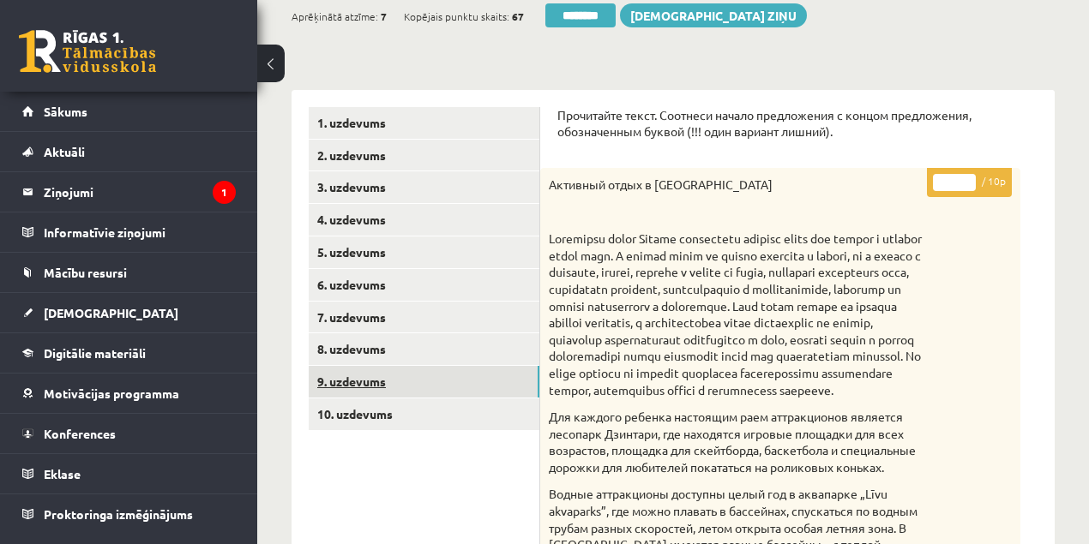
click at [356, 384] on link "9. uzdevums" at bounding box center [424, 382] width 231 height 32
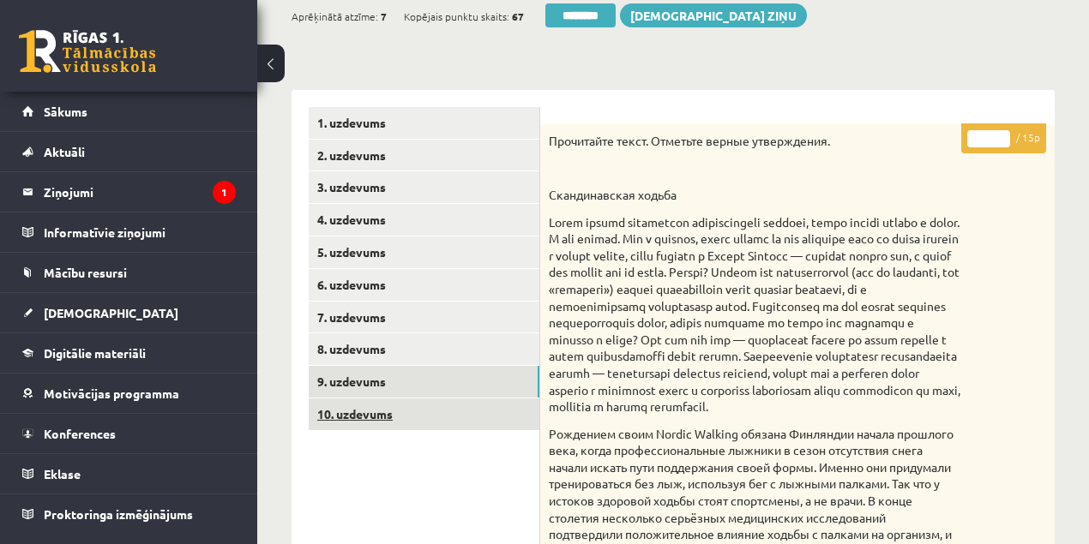
click at [362, 413] on link "10. uzdevums" at bounding box center [424, 415] width 231 height 32
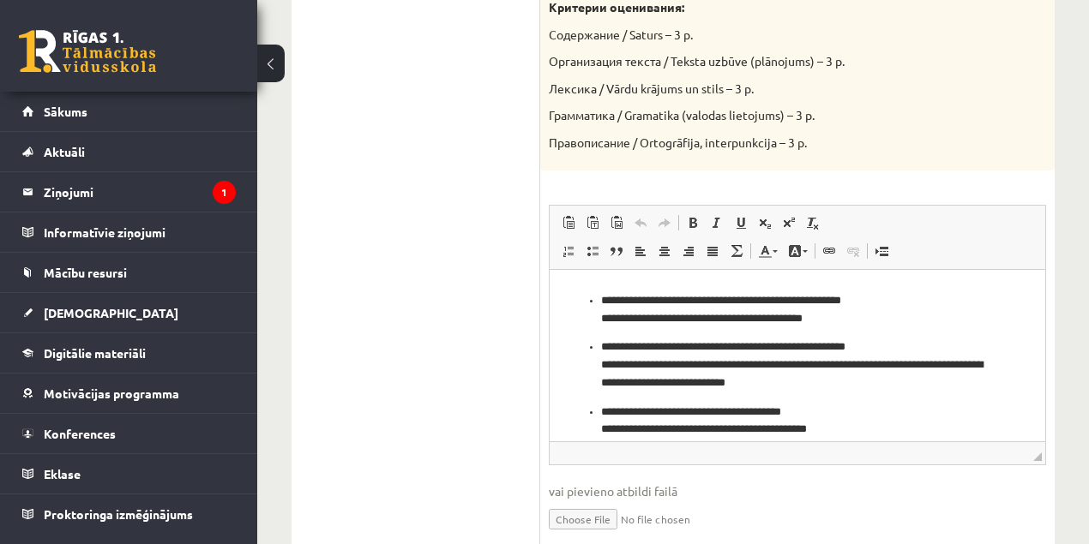
scroll to position [391, 0]
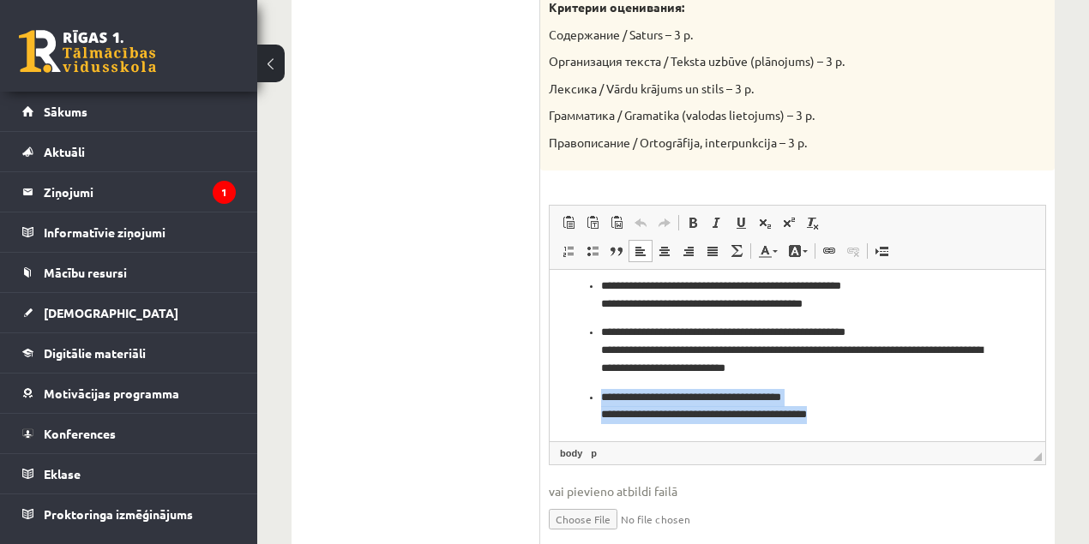
drag, startPoint x: 598, startPoint y: 399, endPoint x: 879, endPoint y: 417, distance: 280.8
click at [879, 417] on ul "**********" at bounding box center [797, 159] width 461 height 527
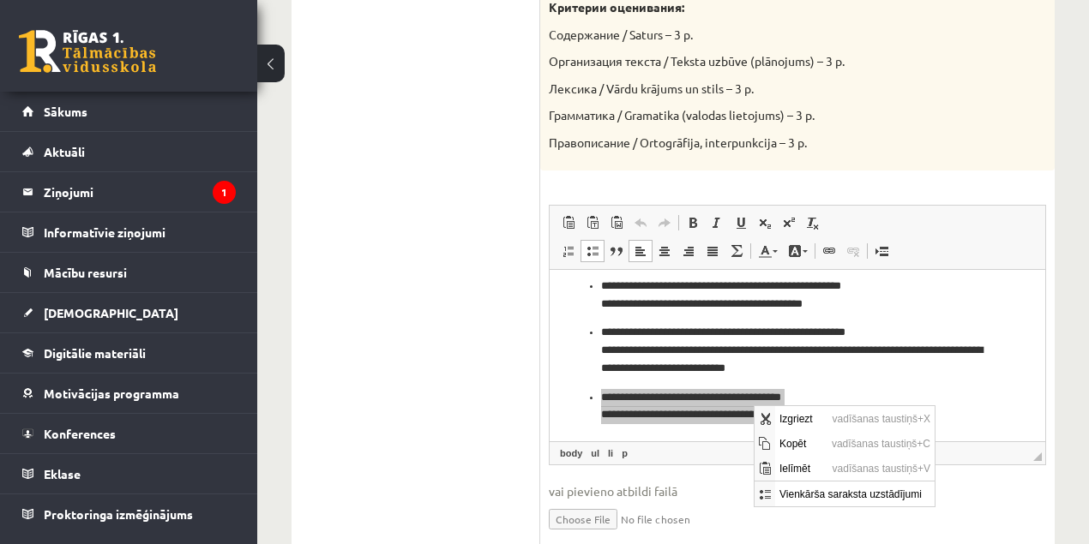
scroll to position [0, 0]
drag, startPoint x: 786, startPoint y: 442, endPoint x: 1539, endPoint y: 849, distance: 855.3
click at [786, 442] on span "Kopēt" at bounding box center [800, 442] width 52 height 25
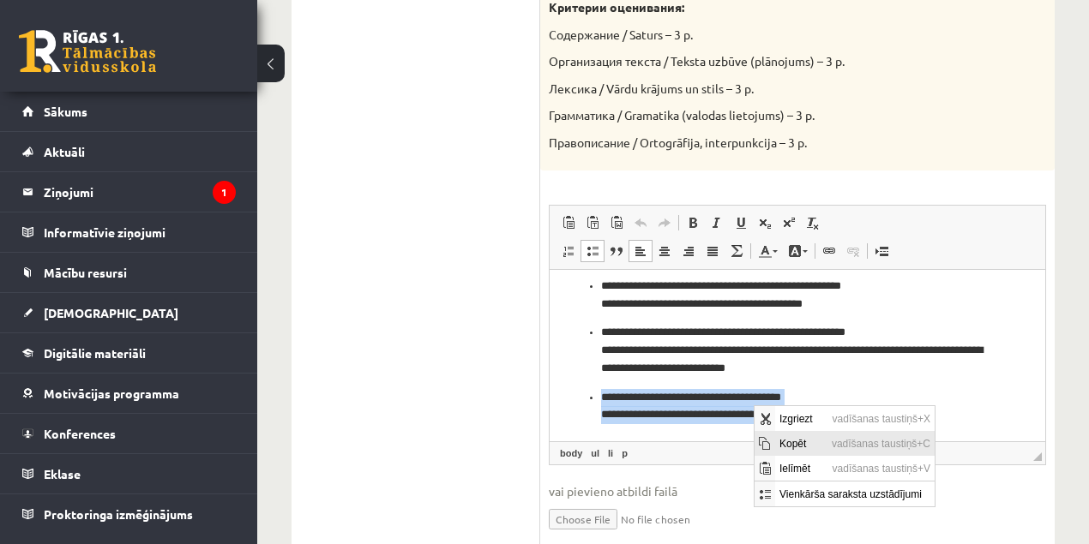
copy p "**********"
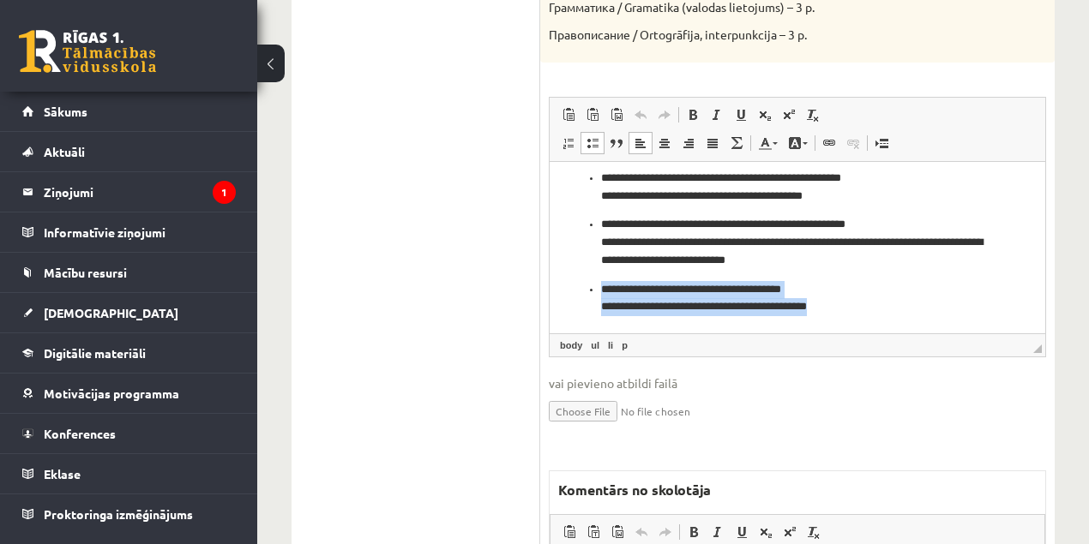
scroll to position [1314, 0]
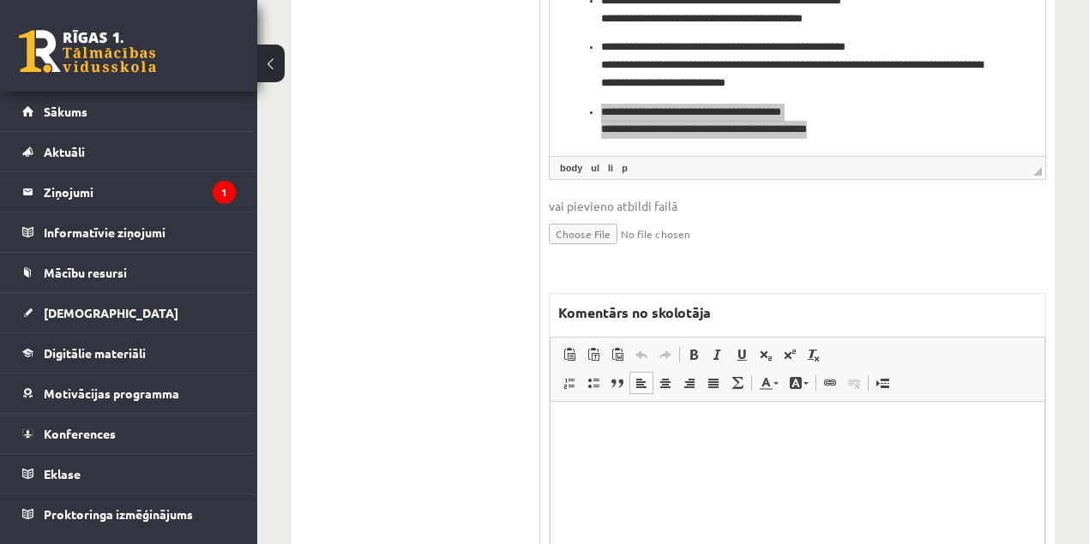
click at [782, 453] on html at bounding box center [797, 427] width 494 height 52
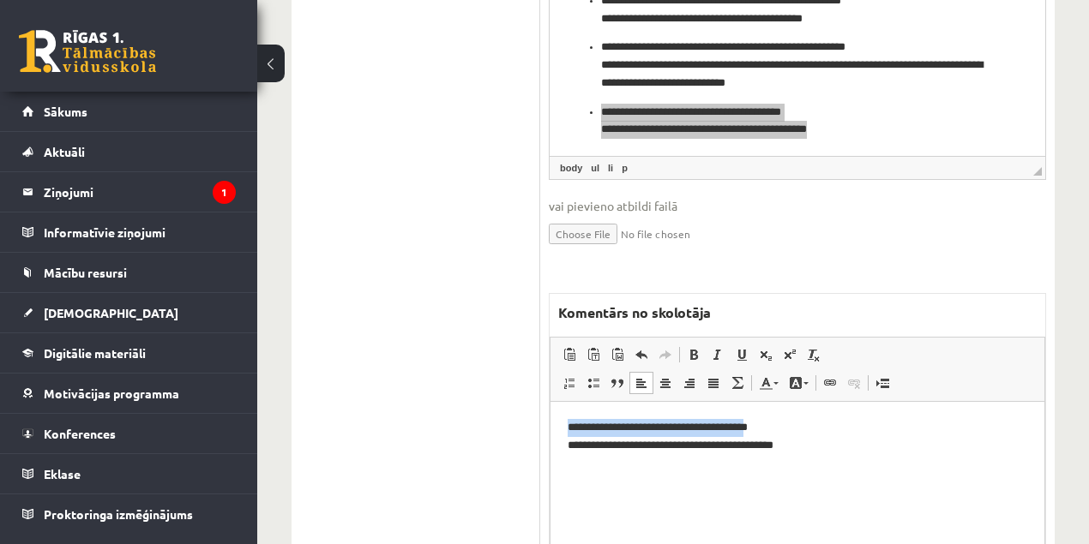
drag, startPoint x: 567, startPoint y: 426, endPoint x: 806, endPoint y: 425, distance: 238.3
click at [806, 425] on p "**********" at bounding box center [797, 436] width 460 height 36
click at [796, 381] on span at bounding box center [796, 383] width 14 height 14
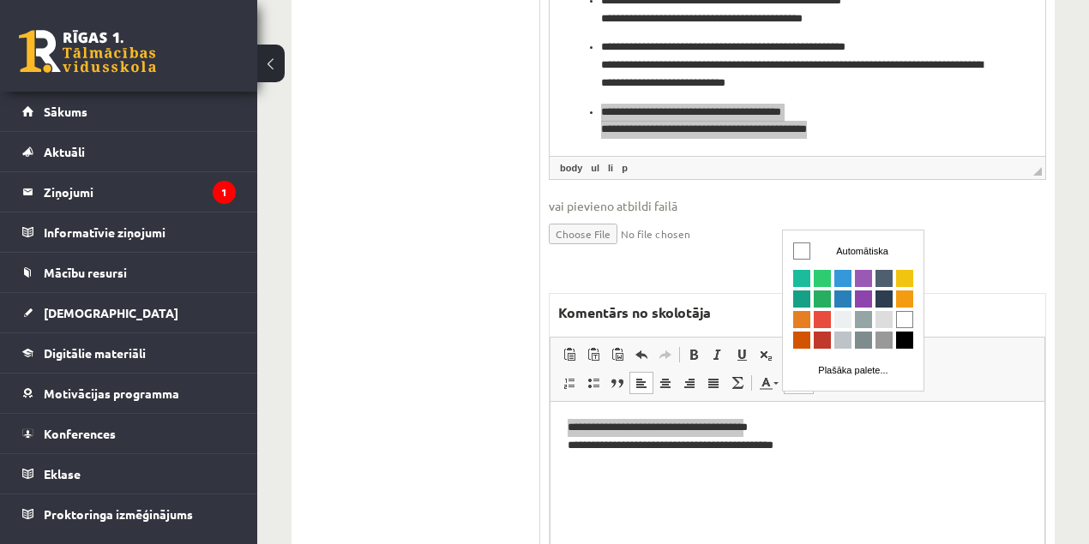
scroll to position [0, 0]
drag, startPoint x: 800, startPoint y: 316, endPoint x: 1620, endPoint y: 621, distance: 875.3
click at [800, 316] on span "Krāsa" at bounding box center [801, 318] width 17 height 17
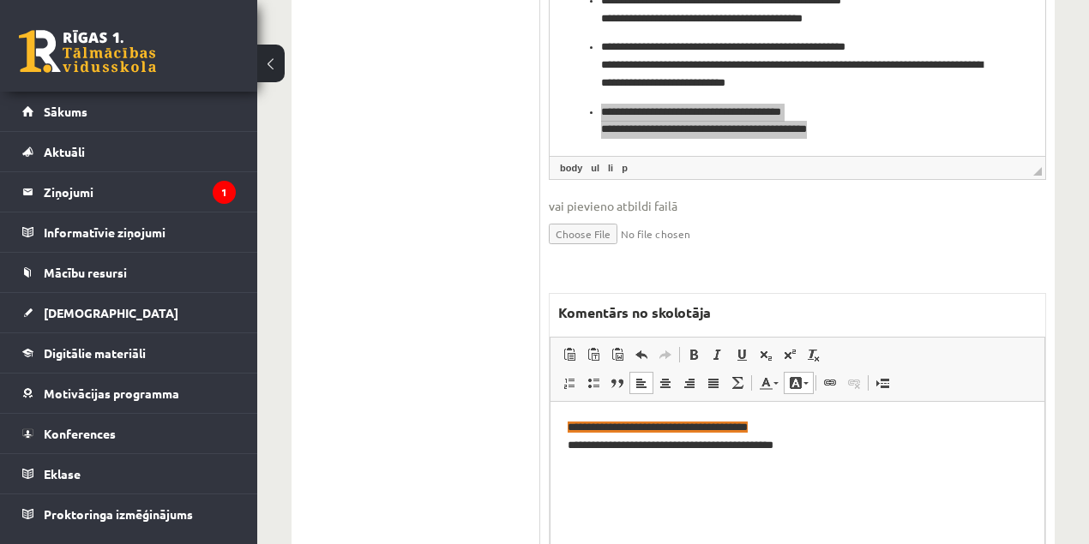
drag, startPoint x: 882, startPoint y: 461, endPoint x: 751, endPoint y: 461, distance: 131.2
click at [882, 461] on html "**********" at bounding box center [797, 436] width 494 height 70
drag, startPoint x: 627, startPoint y: 448, endPoint x: 741, endPoint y: 445, distance: 114.1
click at [741, 445] on p "**********" at bounding box center [797, 436] width 460 height 36
click at [799, 379] on span at bounding box center [796, 383] width 14 height 14
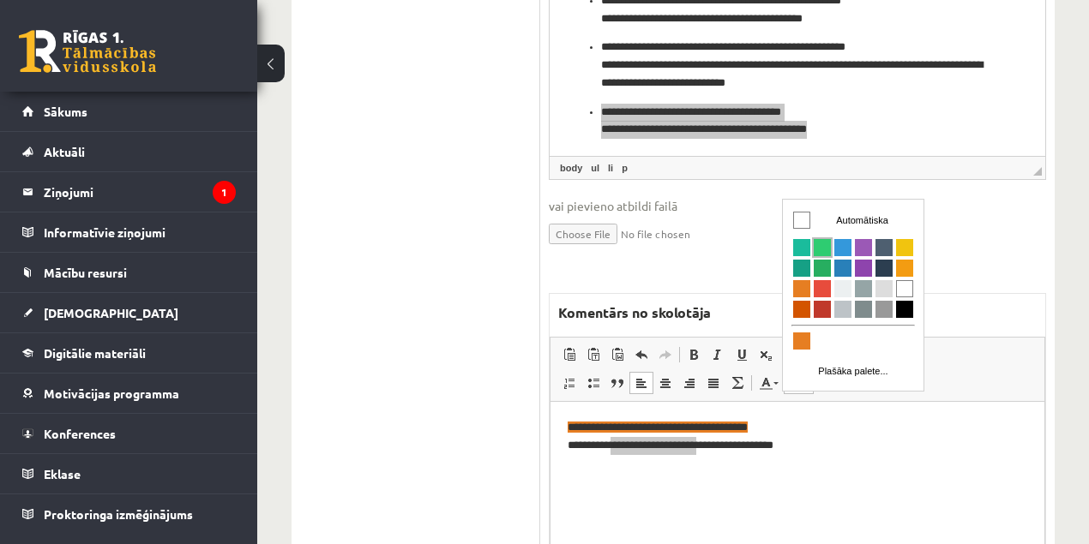
drag, startPoint x: 820, startPoint y: 248, endPoint x: 1650, endPoint y: 578, distance: 893.0
click at [820, 248] on span "Krāsa" at bounding box center [822, 246] width 17 height 17
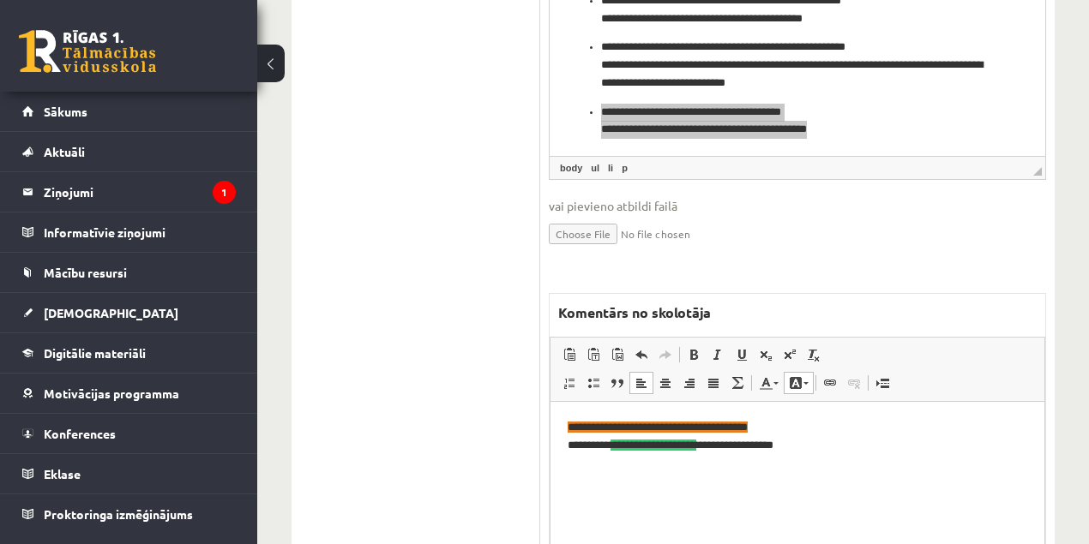
click at [898, 448] on p "**********" at bounding box center [797, 436] width 460 height 36
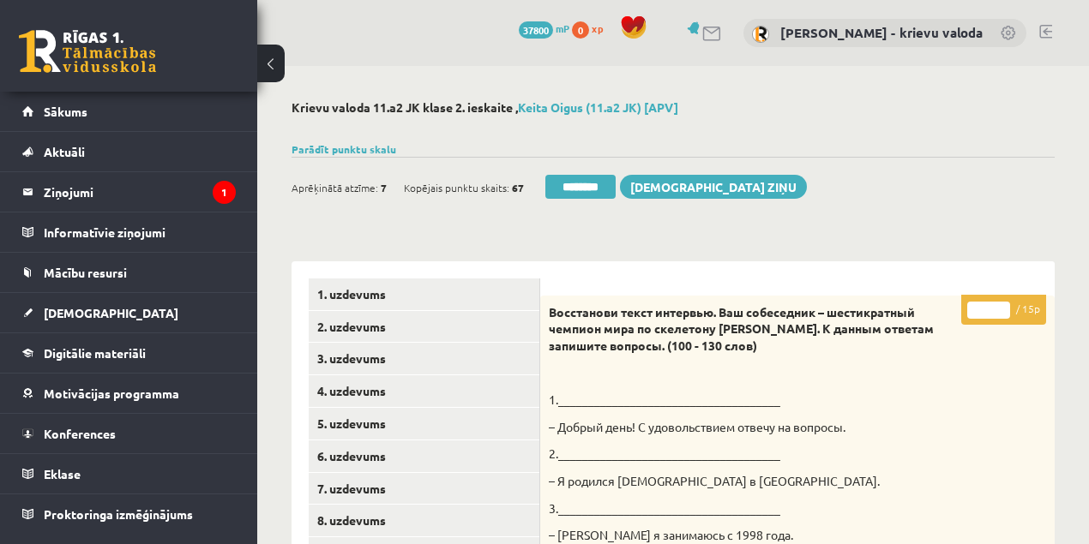
drag, startPoint x: 985, startPoint y: 314, endPoint x: 963, endPoint y: 319, distance: 22.9
click at [975, 314] on input "*" at bounding box center [988, 310] width 43 height 17
type input "**"
click at [353, 297] on link "1. uzdevums" at bounding box center [424, 295] width 231 height 32
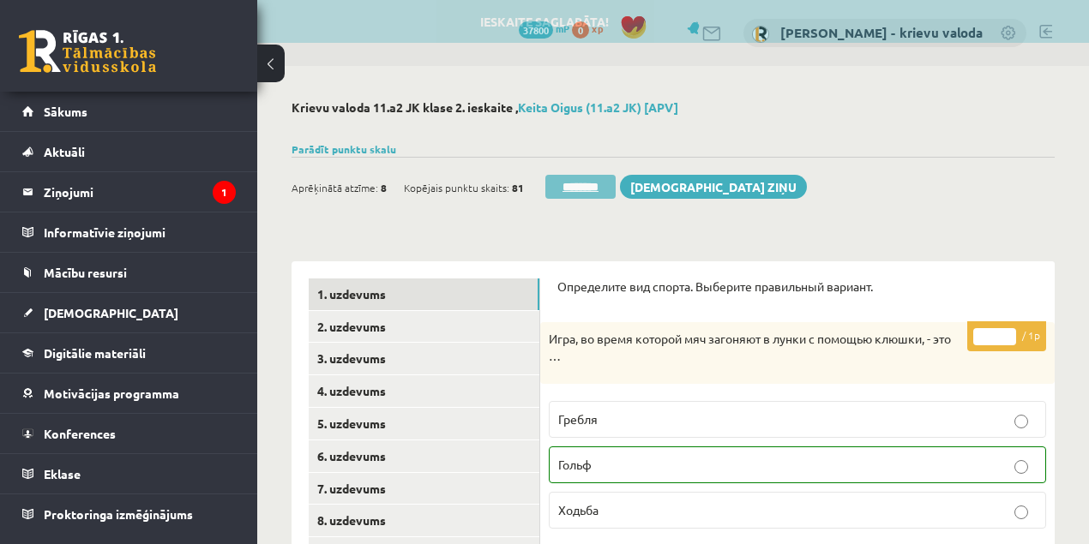
click at [577, 189] on input "********" at bounding box center [580, 187] width 70 height 24
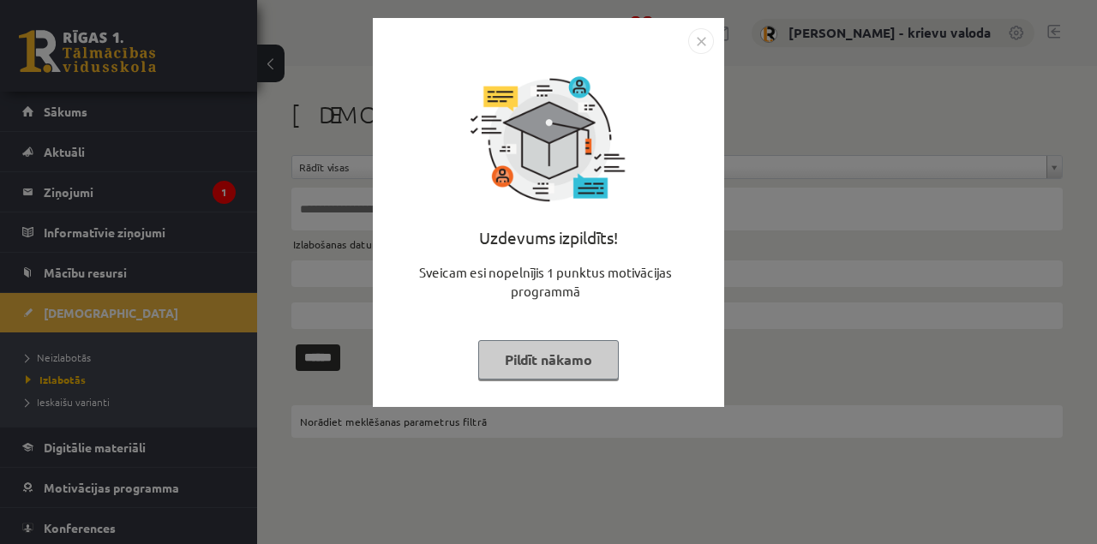
click at [573, 365] on button "Pildīt nākamo" at bounding box center [548, 359] width 141 height 39
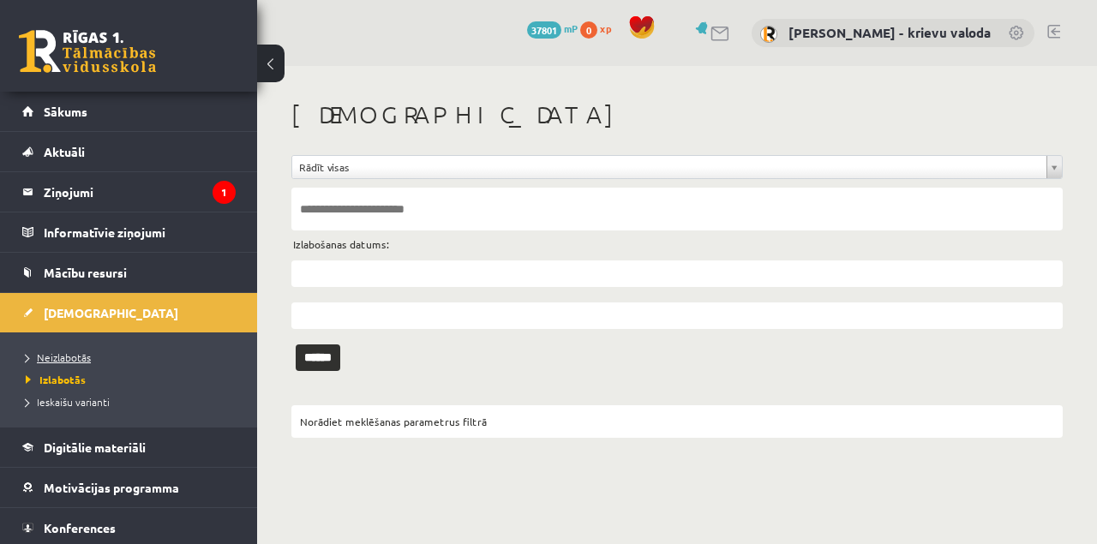
click at [82, 358] on span "Neizlabotās" at bounding box center [58, 358] width 65 height 14
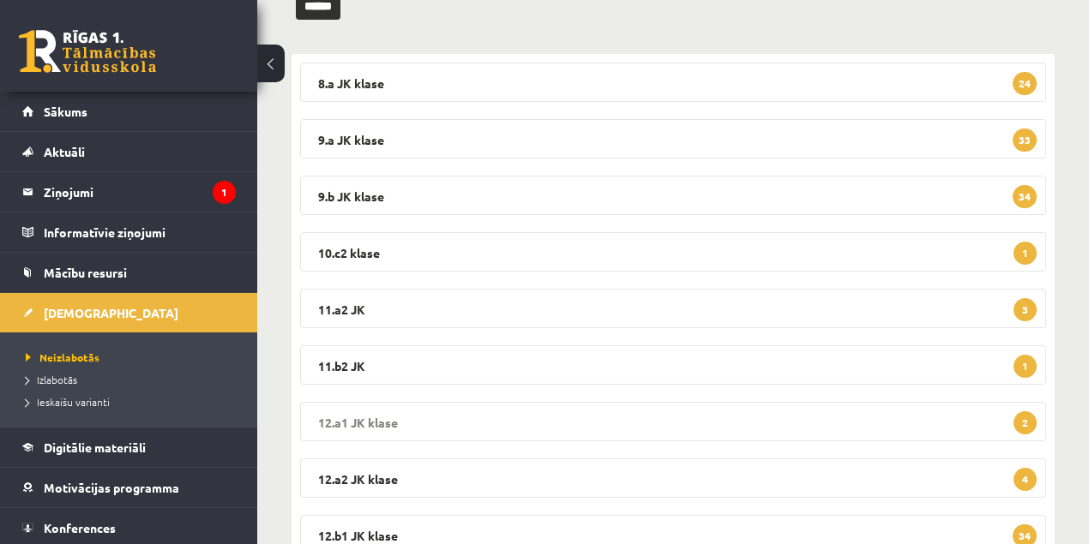
scroll to position [285, 0]
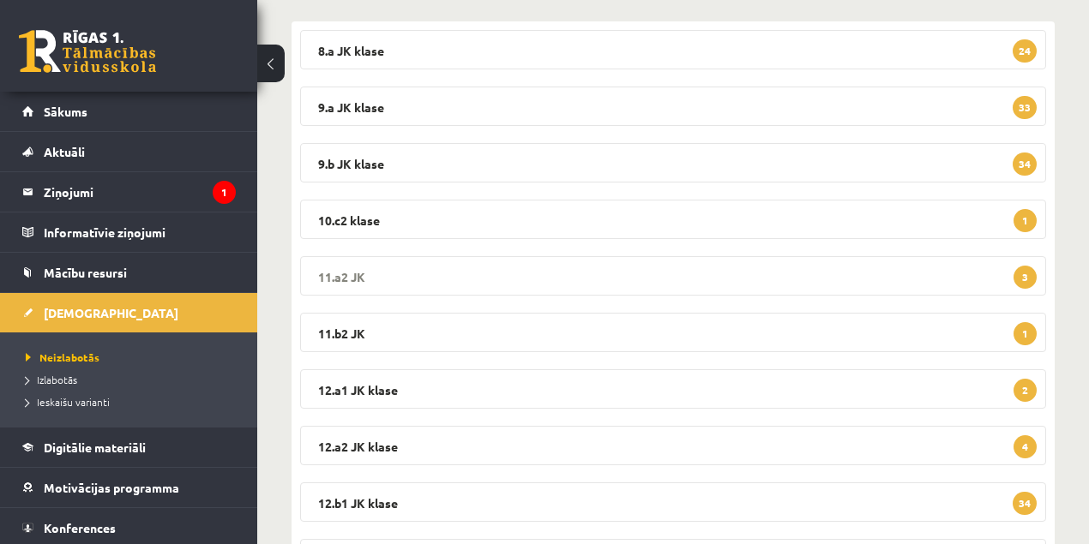
click at [337, 273] on legend "11.a2 JK 3" at bounding box center [673, 275] width 746 height 39
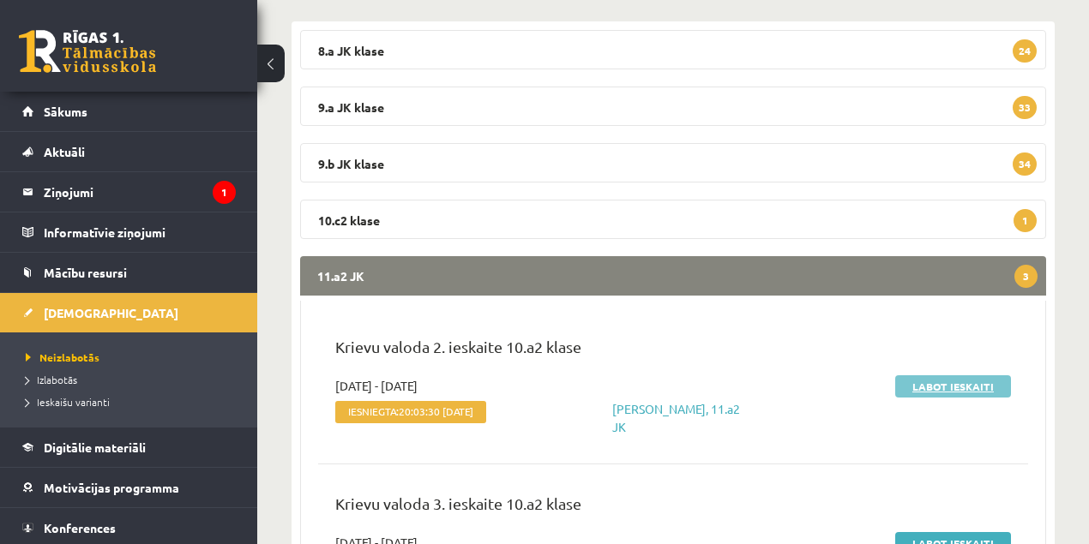
click at [922, 386] on link "Labot ieskaiti" at bounding box center [953, 386] width 116 height 22
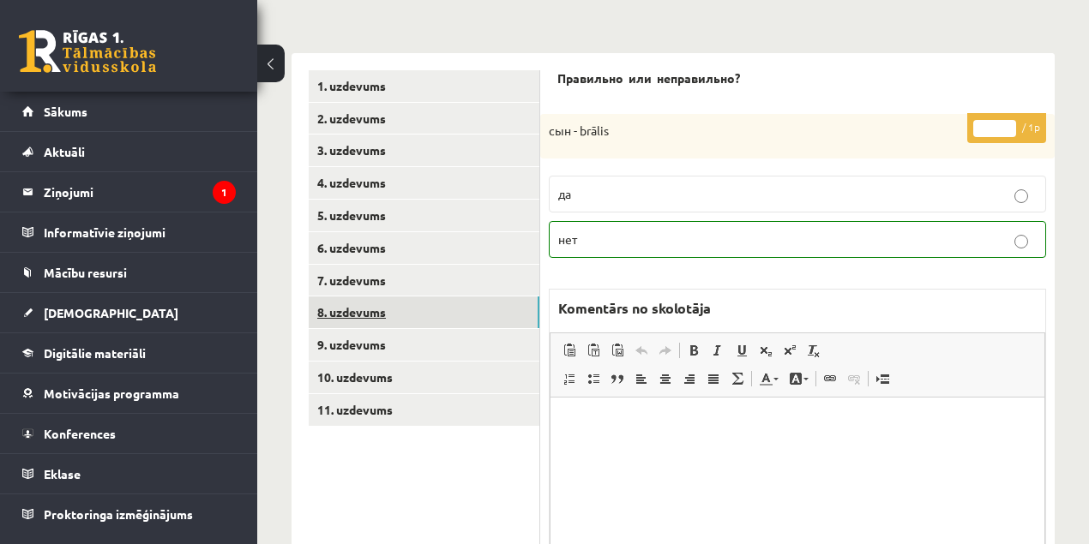
click at [350, 310] on link "8. uzdevums" at bounding box center [424, 313] width 231 height 32
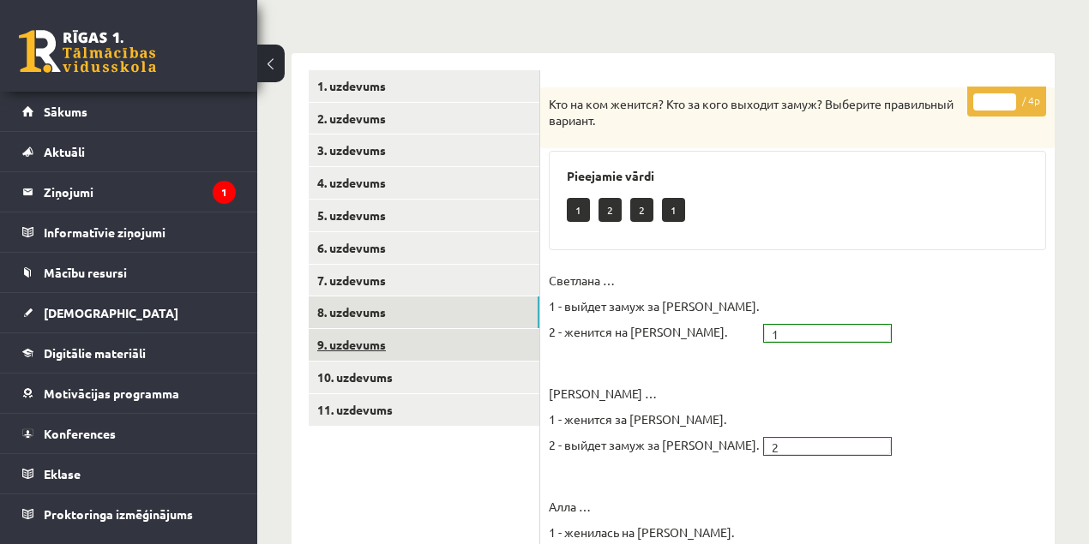
click at [363, 347] on link "9. uzdevums" at bounding box center [424, 345] width 231 height 32
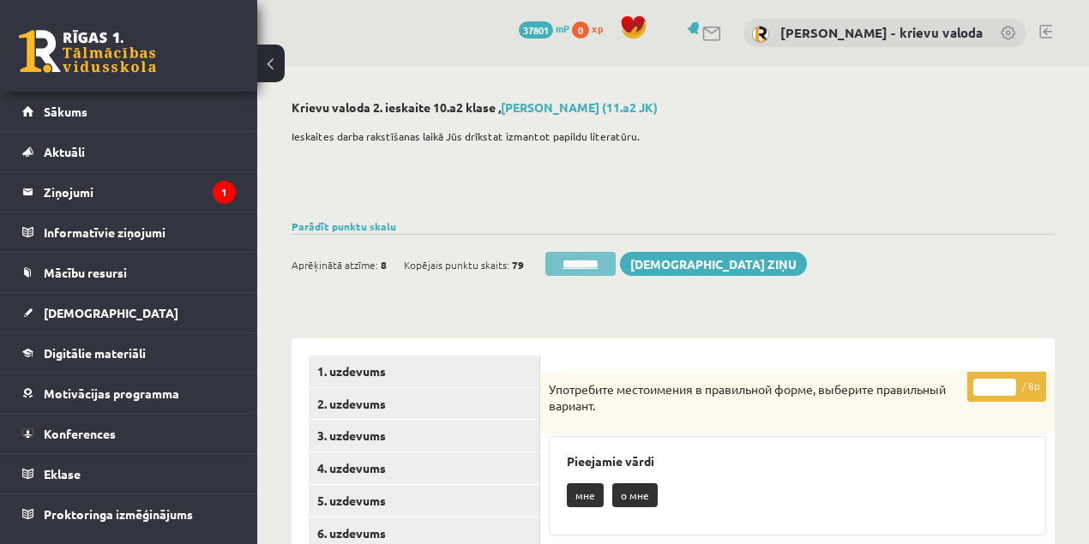
click at [583, 268] on input "********" at bounding box center [580, 264] width 70 height 24
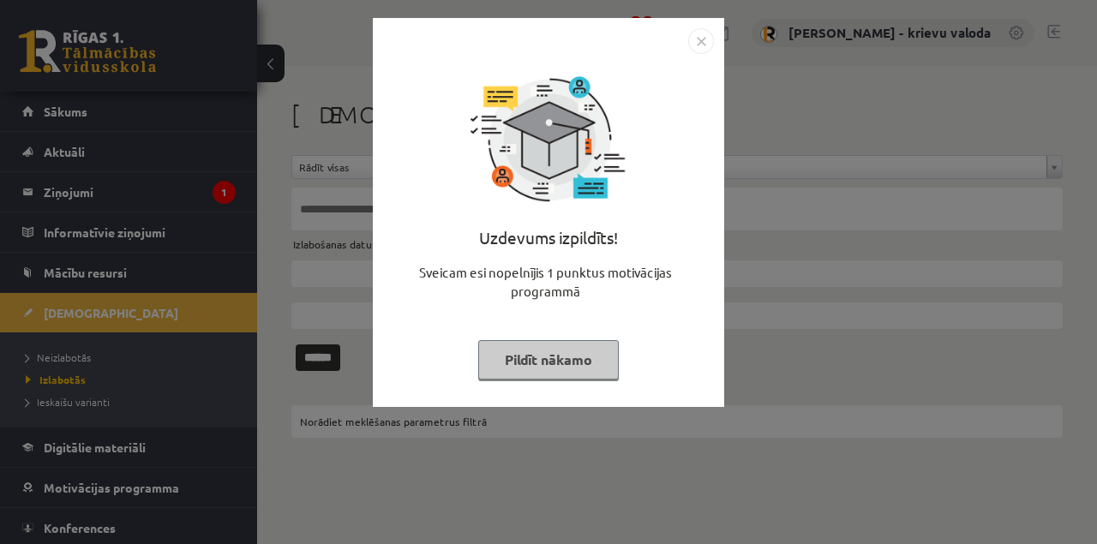
click at [567, 365] on button "Pildīt nākamo" at bounding box center [548, 359] width 141 height 39
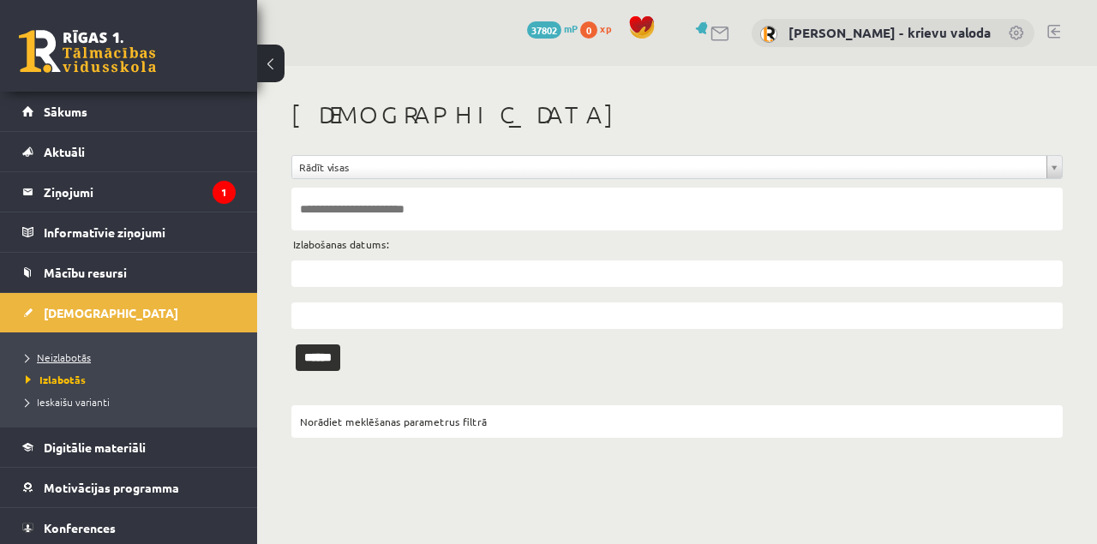
click at [55, 360] on span "Neizlabotās" at bounding box center [58, 358] width 65 height 14
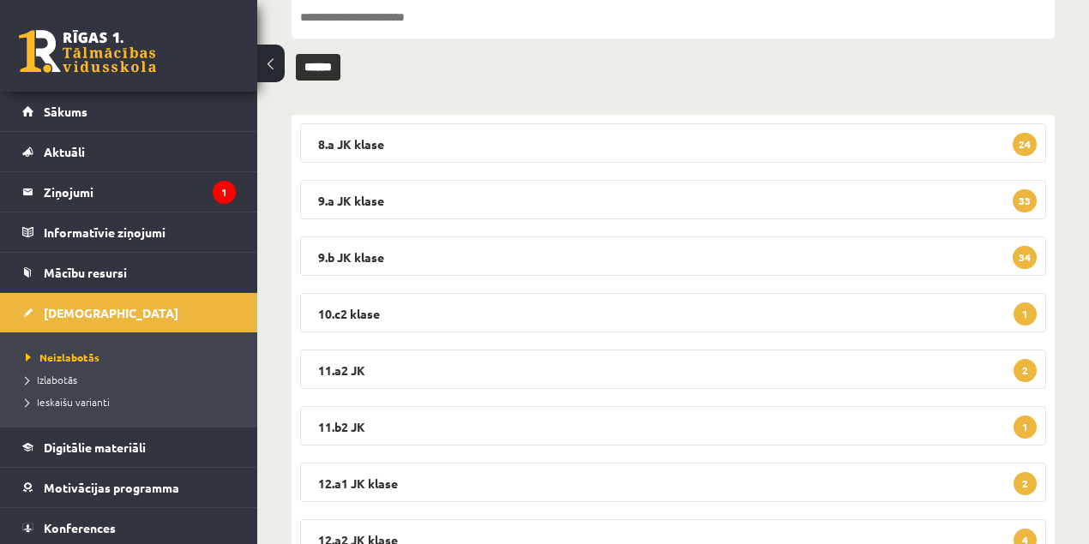
scroll to position [228, 0]
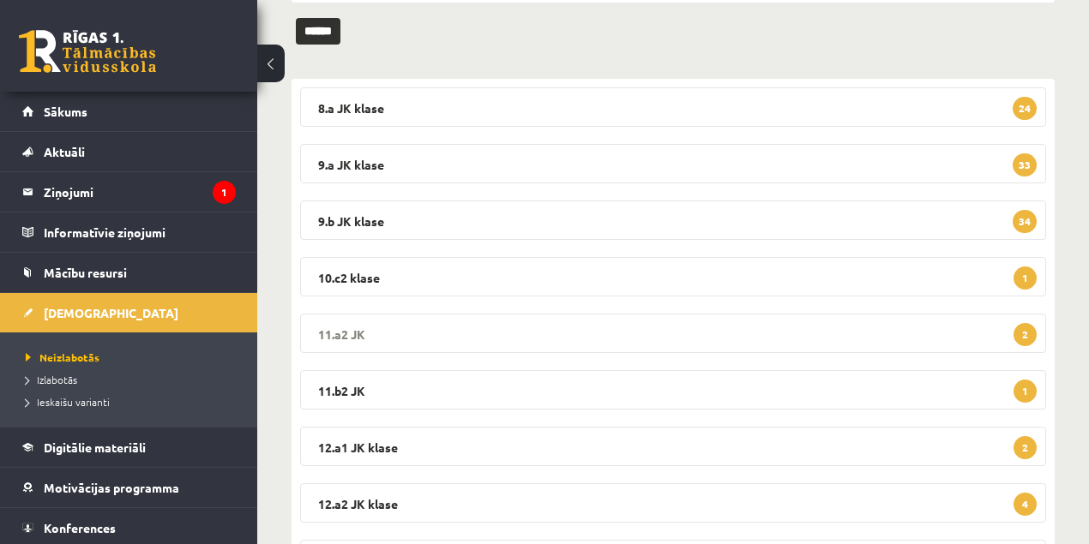
click at [357, 335] on legend "11.a2 JK 2" at bounding box center [673, 333] width 746 height 39
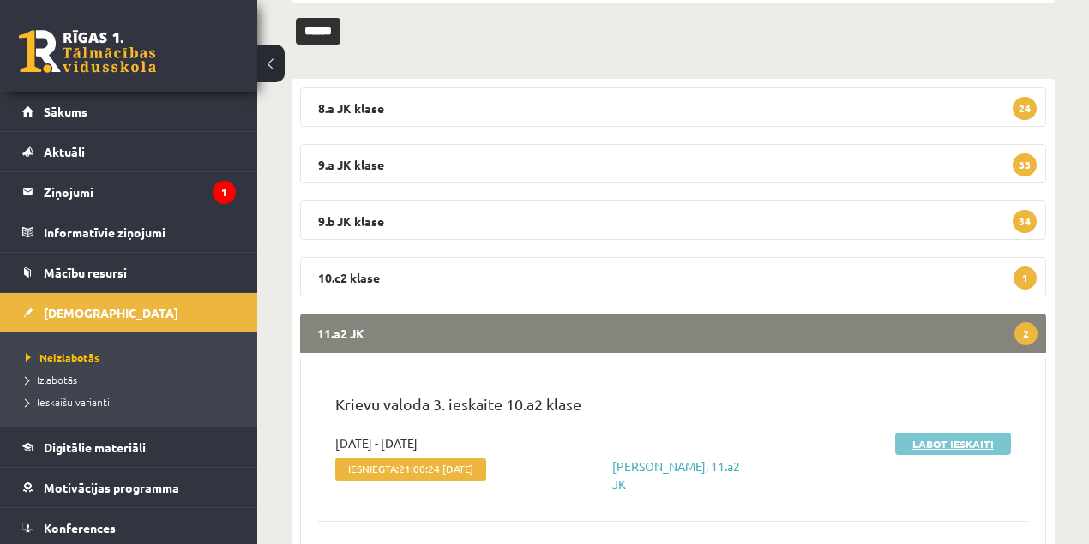
click at [917, 444] on link "Labot ieskaiti" at bounding box center [953, 444] width 116 height 22
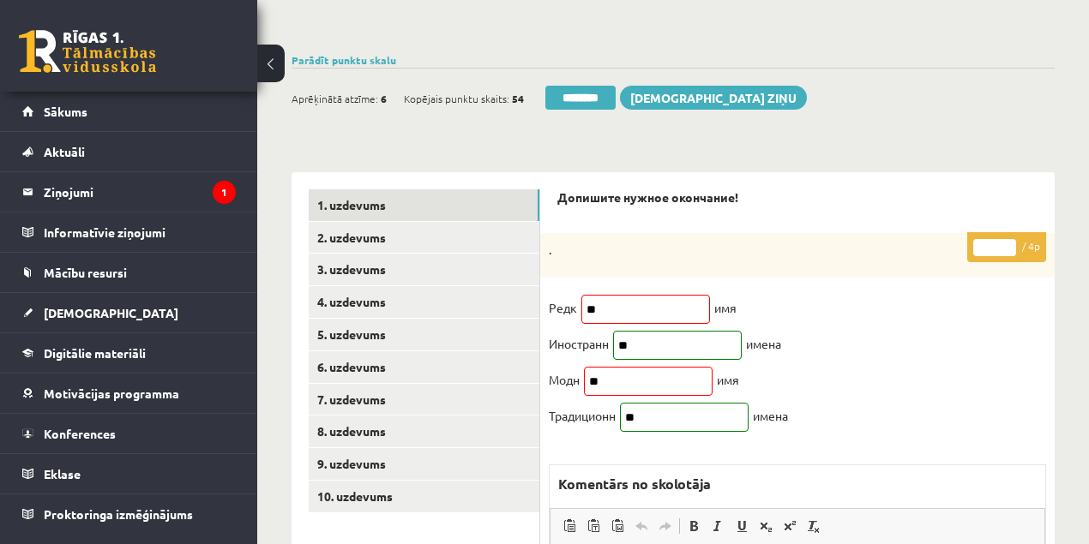
scroll to position [171, 0]
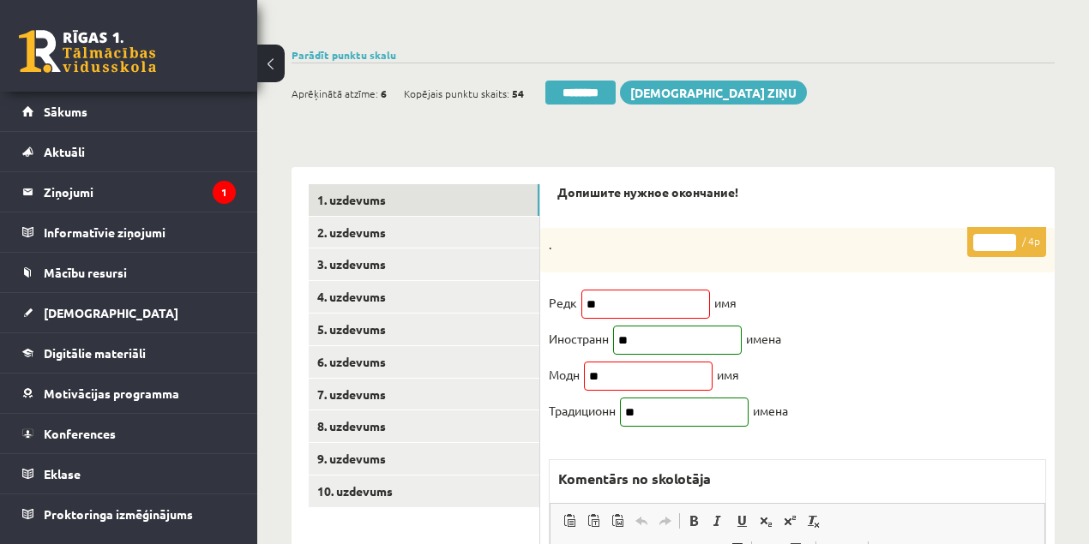
click at [1009, 237] on input "*" at bounding box center [994, 242] width 43 height 17
type input "*"
click at [1009, 237] on input "*" at bounding box center [994, 242] width 43 height 17
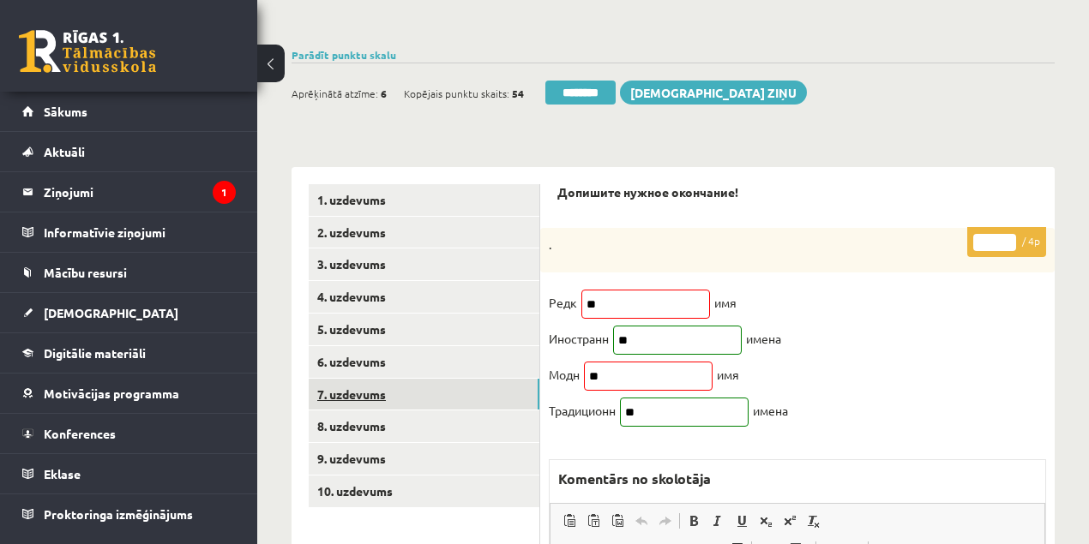
click at [363, 393] on link "7. uzdevums" at bounding box center [424, 395] width 231 height 32
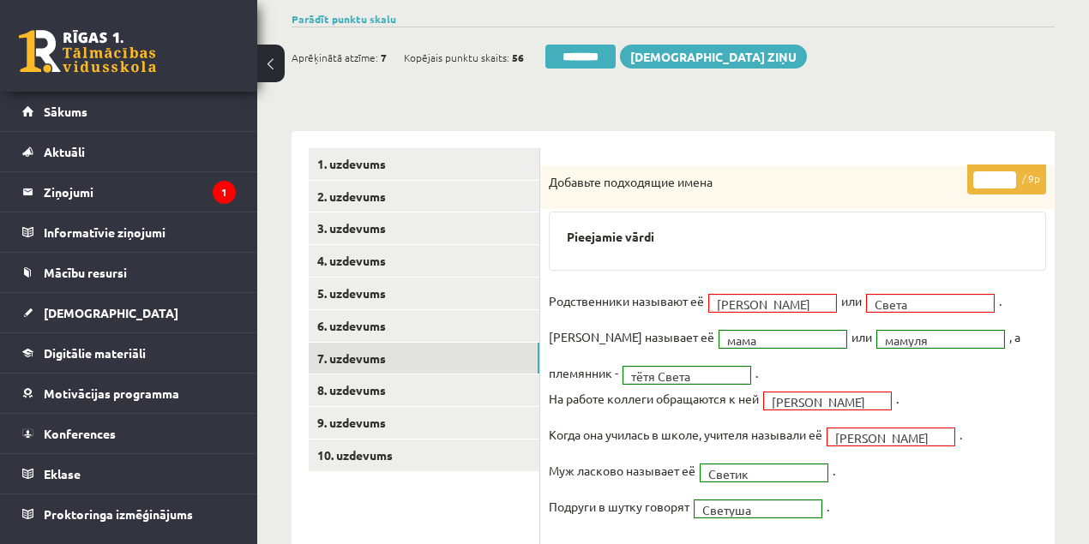
scroll to position [228, 0]
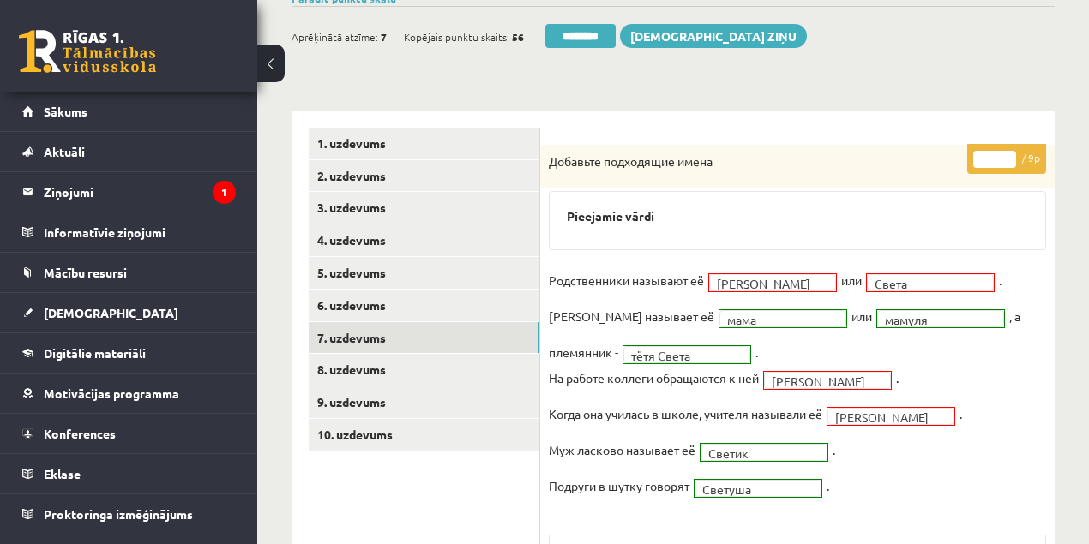
click at [1012, 153] on input "*" at bounding box center [994, 159] width 43 height 17
type input "*"
click at [1012, 153] on input "*" at bounding box center [994, 159] width 43 height 17
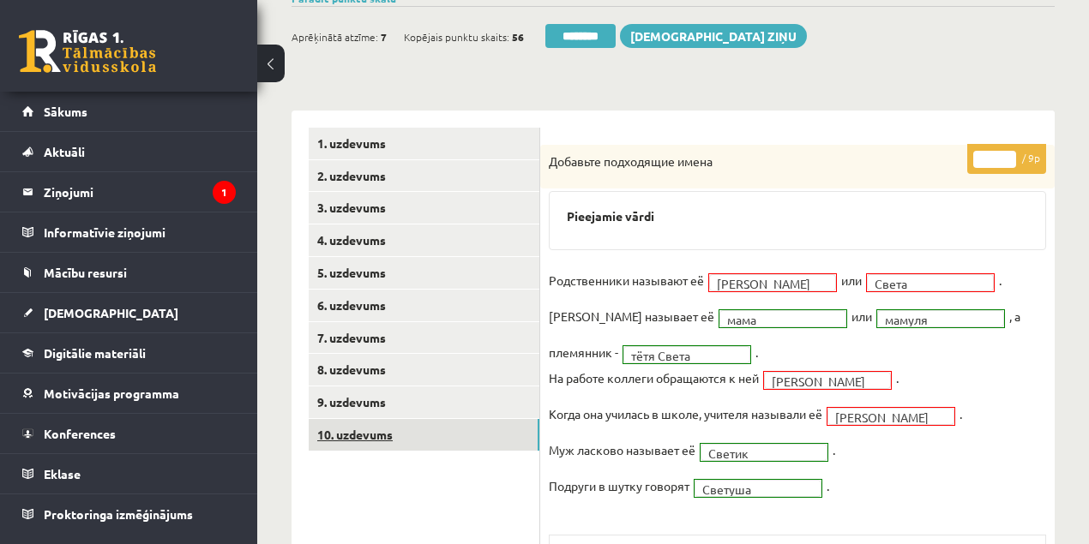
click at [384, 434] on link "10. uzdevums" at bounding box center [424, 435] width 231 height 32
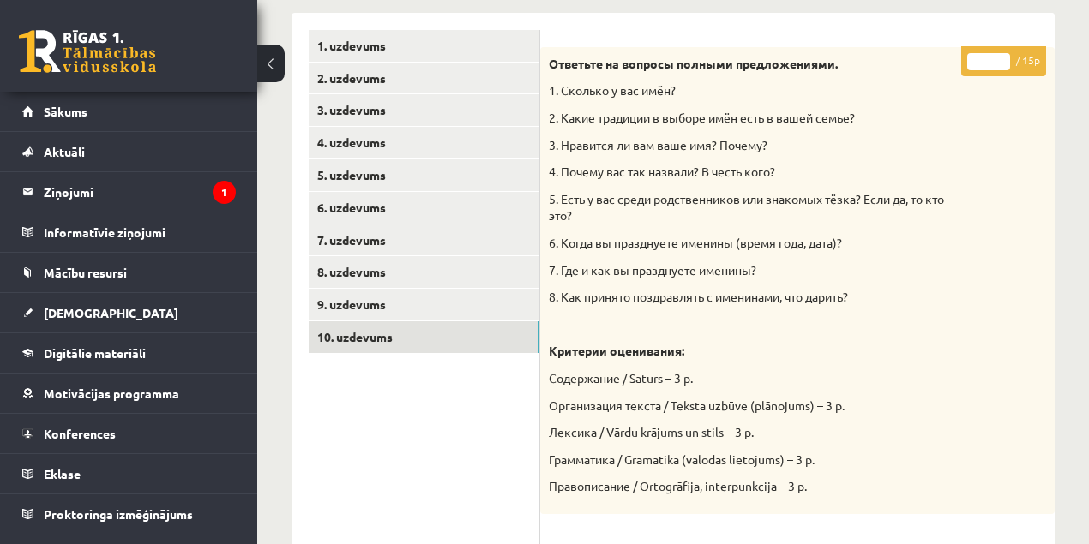
scroll to position [171, 0]
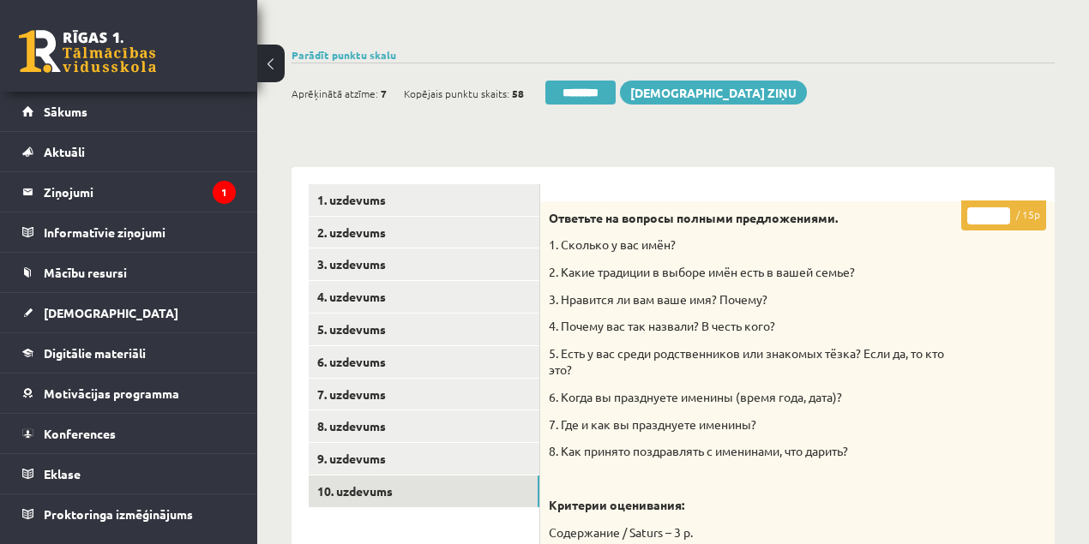
drag, startPoint x: 988, startPoint y: 218, endPoint x: 976, endPoint y: 219, distance: 13.0
click at [976, 219] on input "*" at bounding box center [988, 215] width 43 height 17
type input "**"
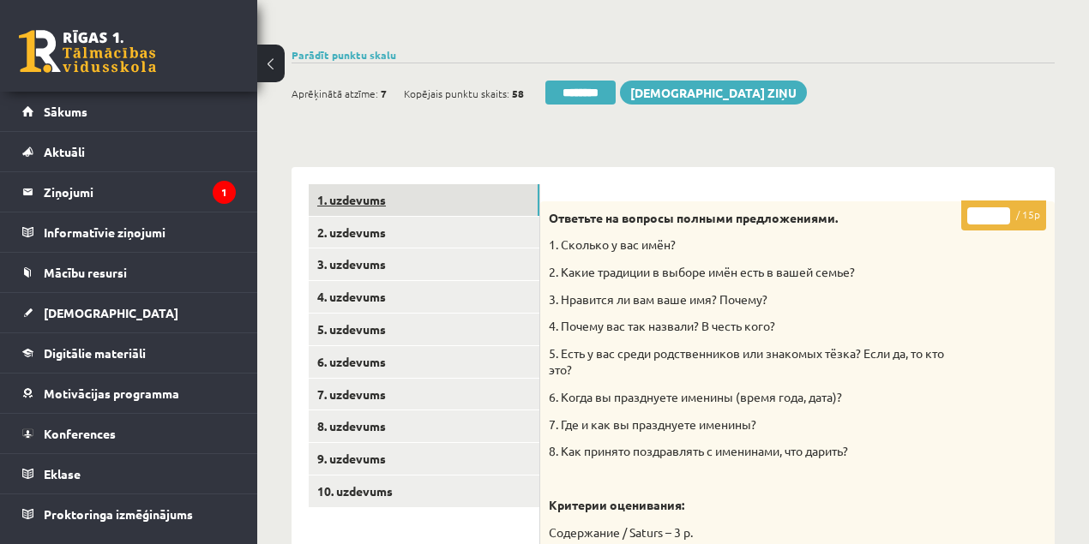
click at [360, 204] on link "1. uzdevums" at bounding box center [424, 200] width 231 height 32
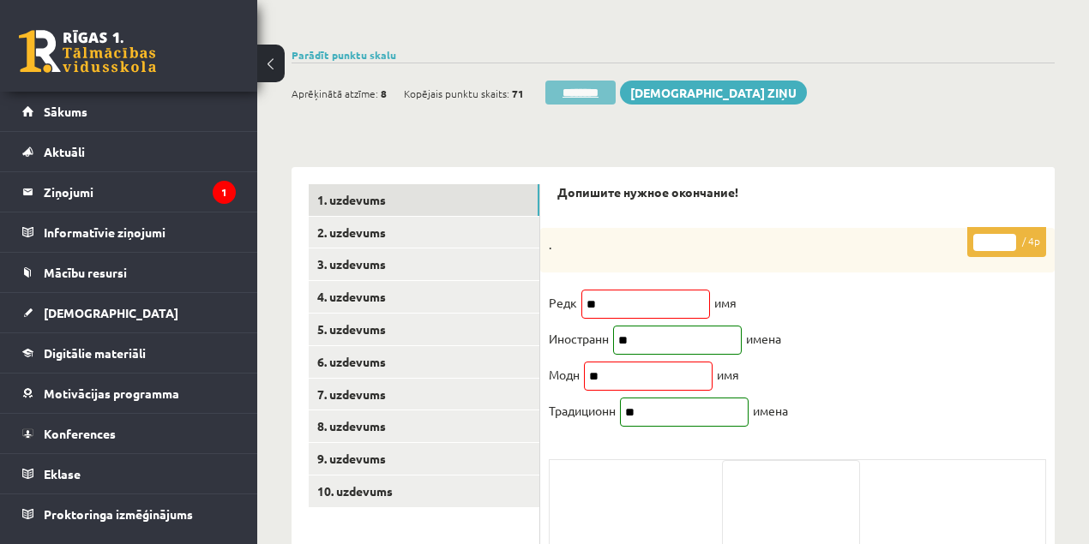
click at [587, 92] on input "********" at bounding box center [580, 93] width 70 height 24
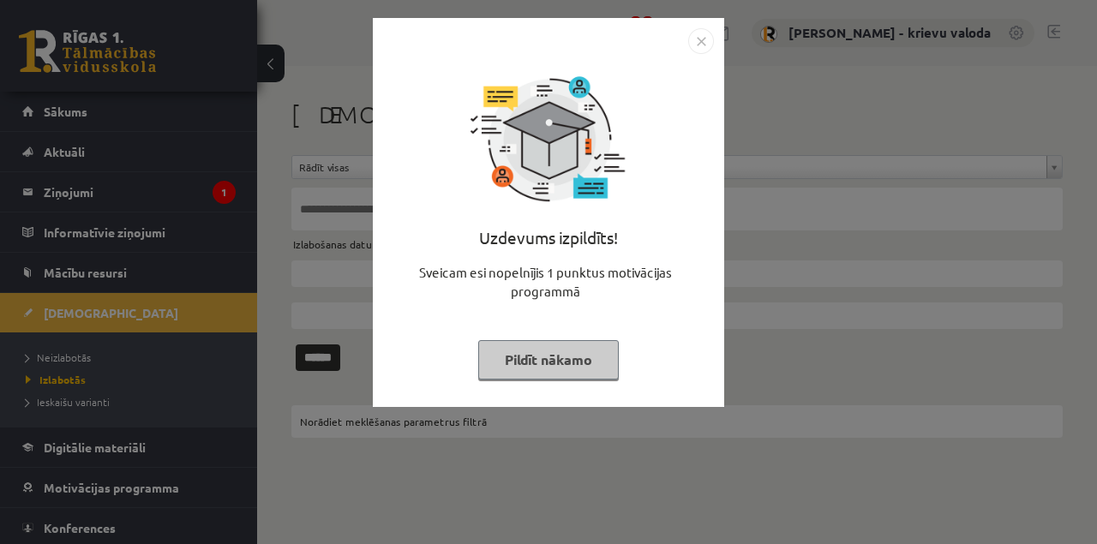
click at [534, 353] on button "Pildīt nākamo" at bounding box center [548, 359] width 141 height 39
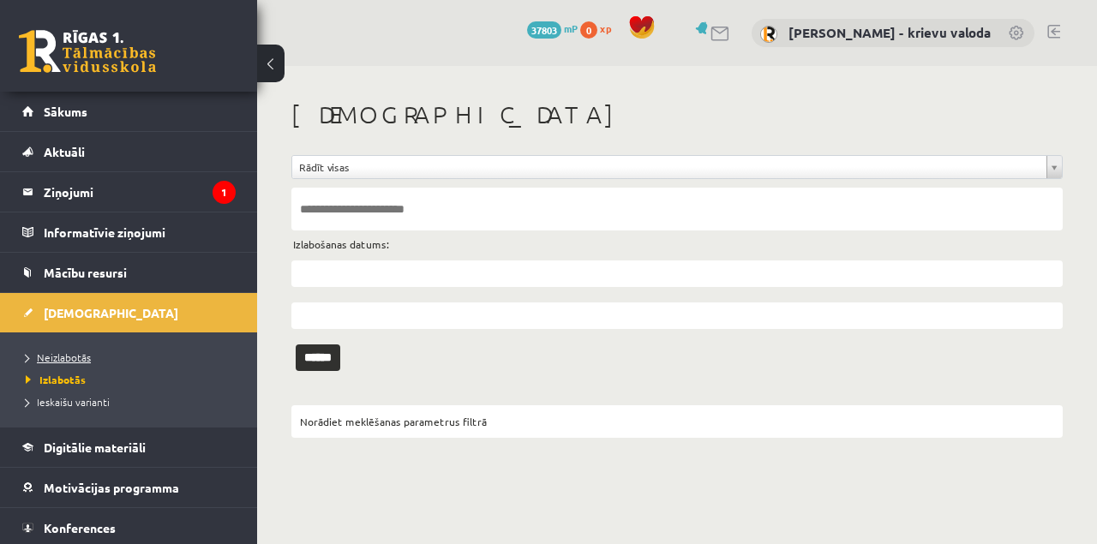
click at [78, 357] on span "Neizlabotās" at bounding box center [58, 358] width 65 height 14
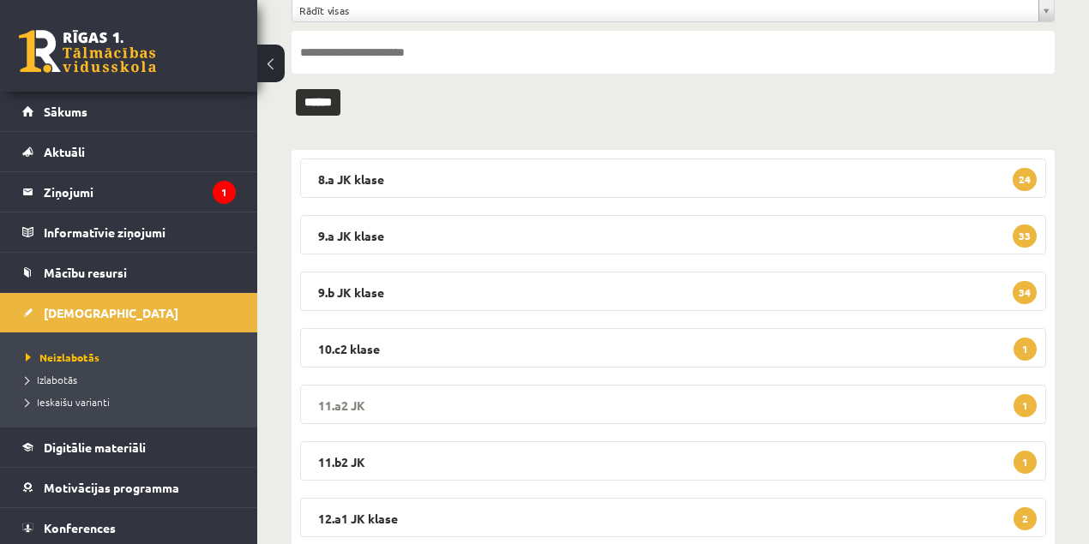
scroll to position [171, 0]
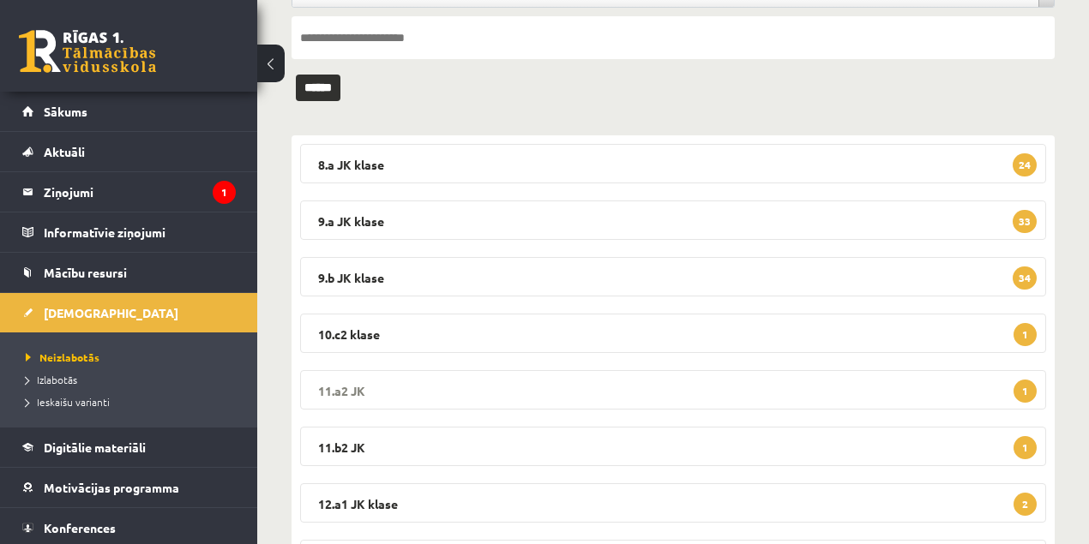
click at [346, 392] on legend "11.a2 JK 1" at bounding box center [673, 389] width 746 height 39
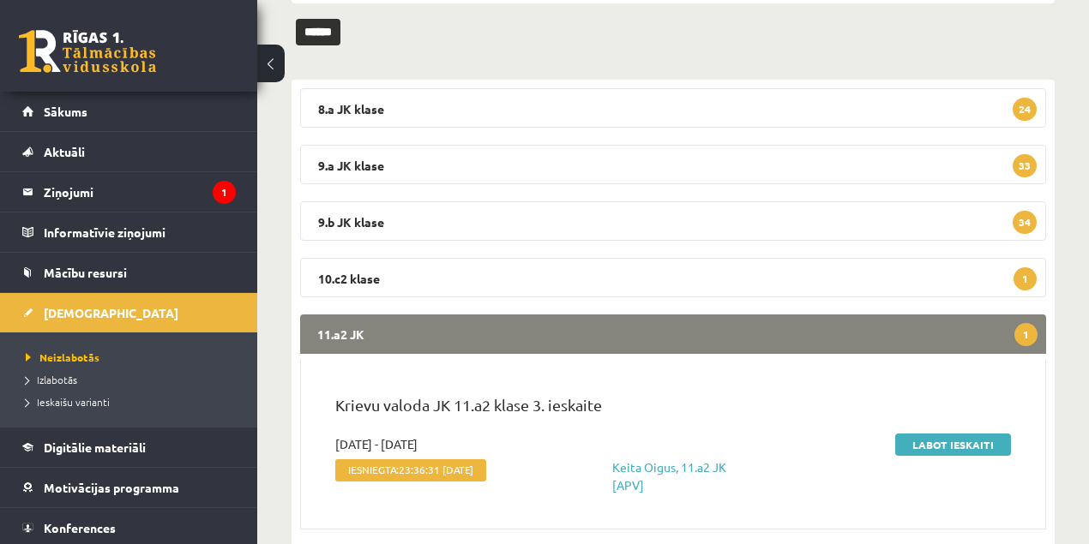
scroll to position [343, 0]
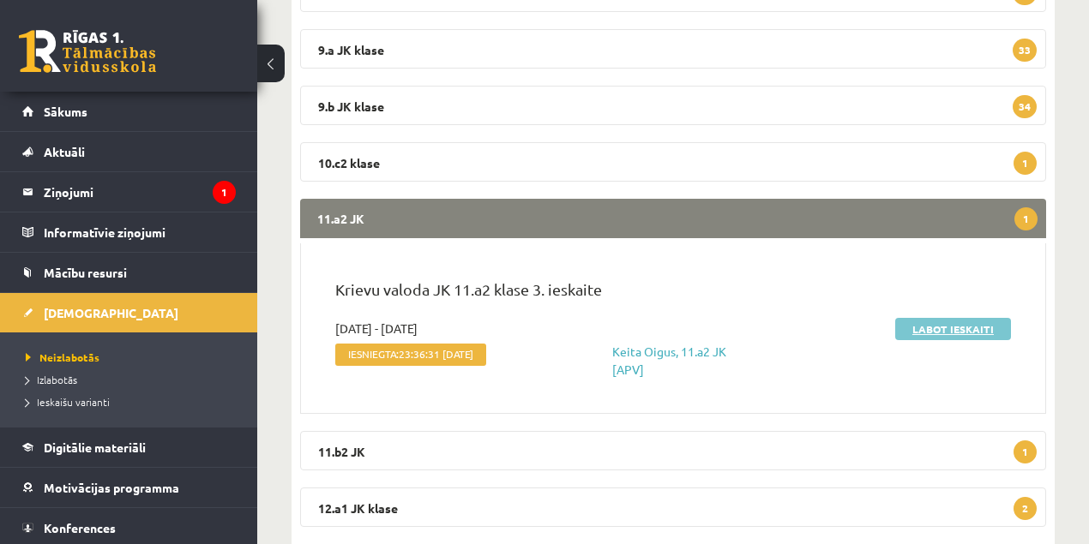
click at [974, 334] on link "Labot ieskaiti" at bounding box center [953, 329] width 116 height 22
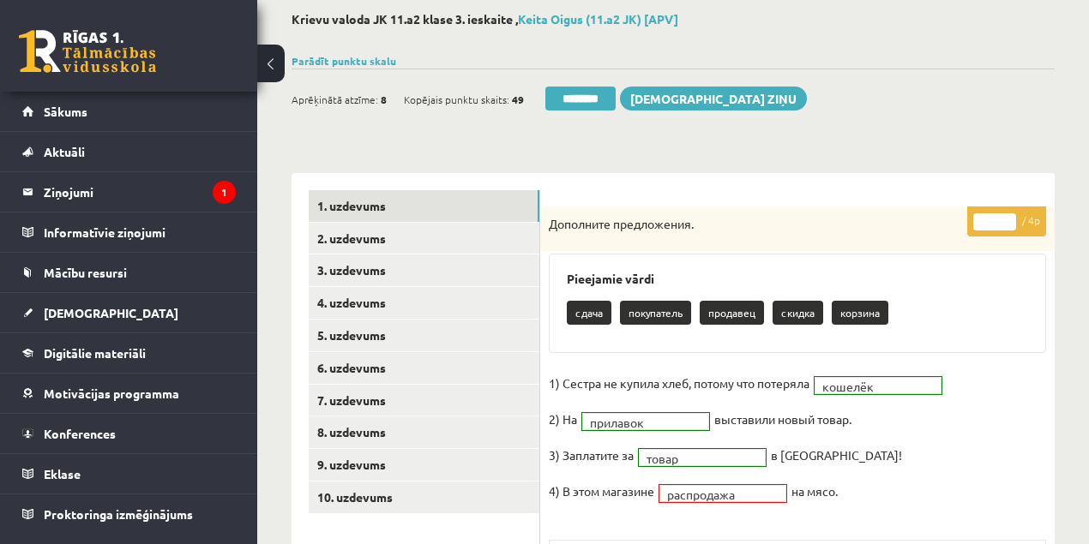
scroll to position [114, 0]
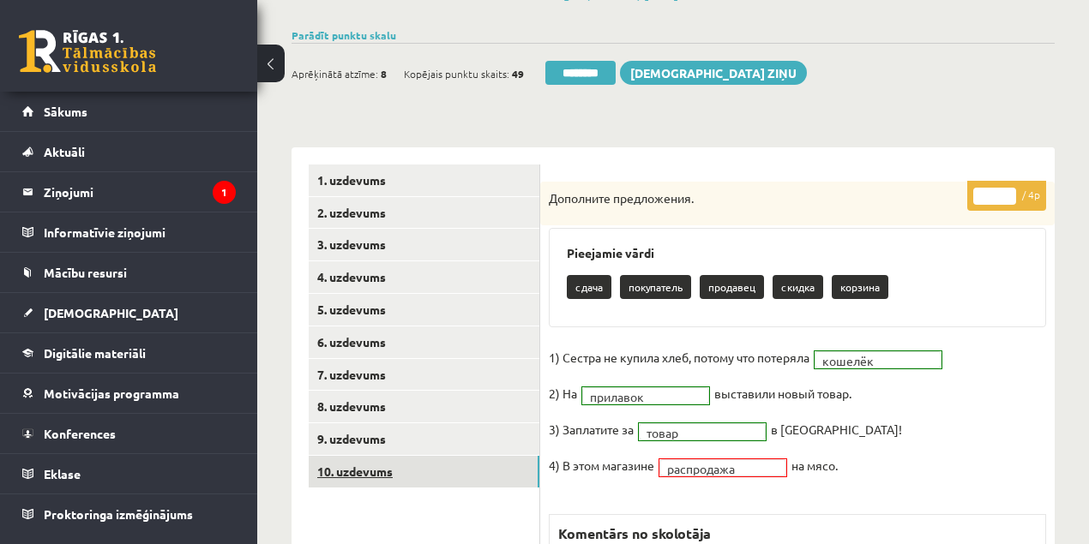
click at [375, 471] on link "10. uzdevums" at bounding box center [424, 472] width 231 height 32
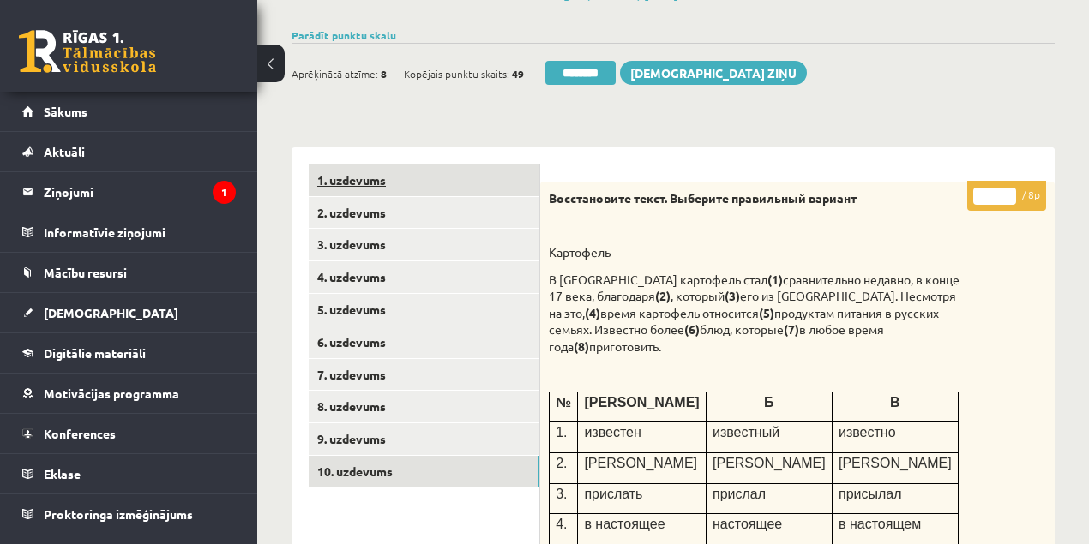
scroll to position [0, 0]
click at [339, 178] on link "1. uzdevums" at bounding box center [424, 181] width 231 height 32
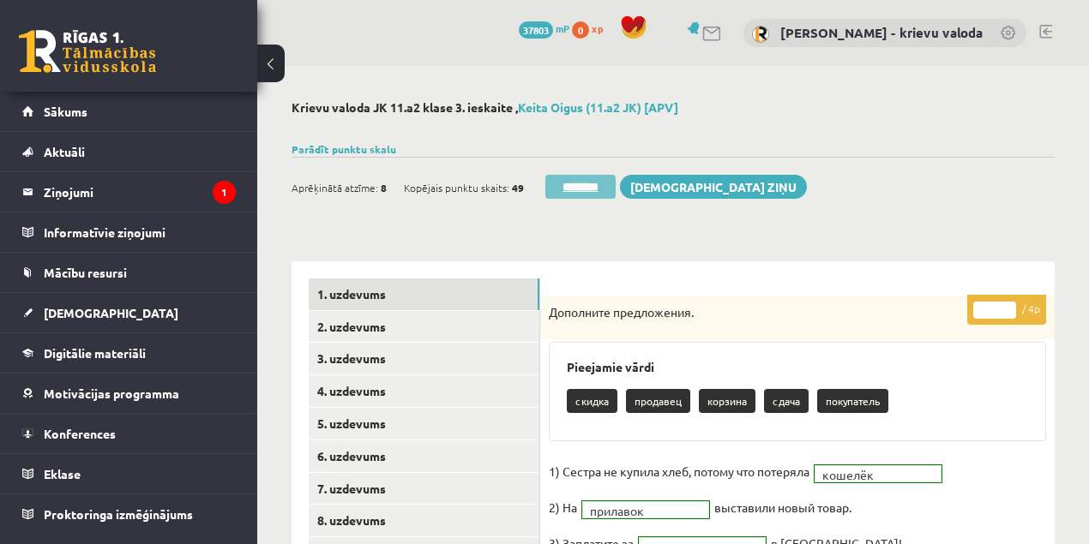
click at [593, 186] on input "********" at bounding box center [580, 187] width 70 height 24
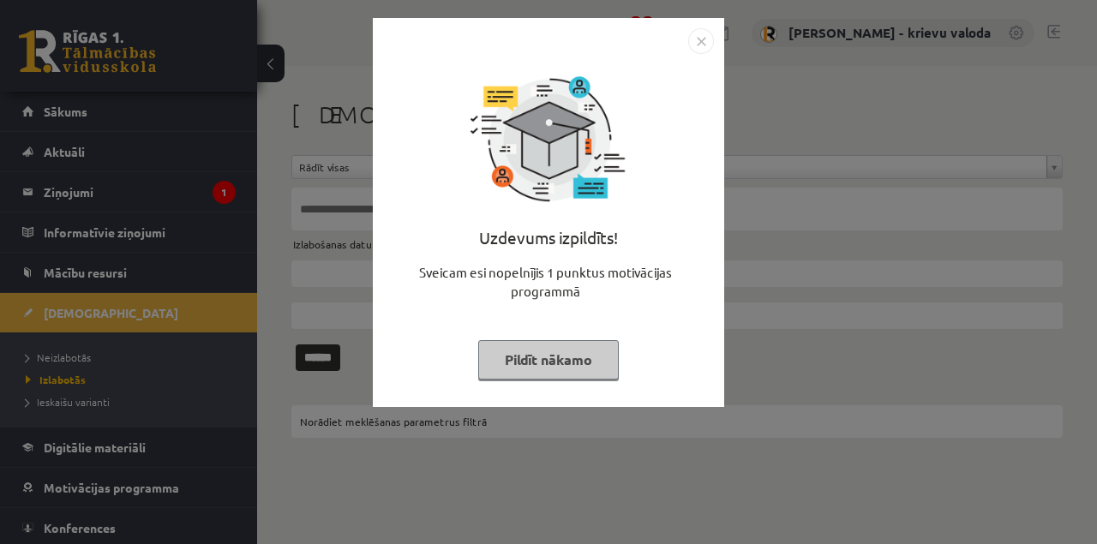
click at [561, 362] on button "Pildīt nākamo" at bounding box center [548, 359] width 141 height 39
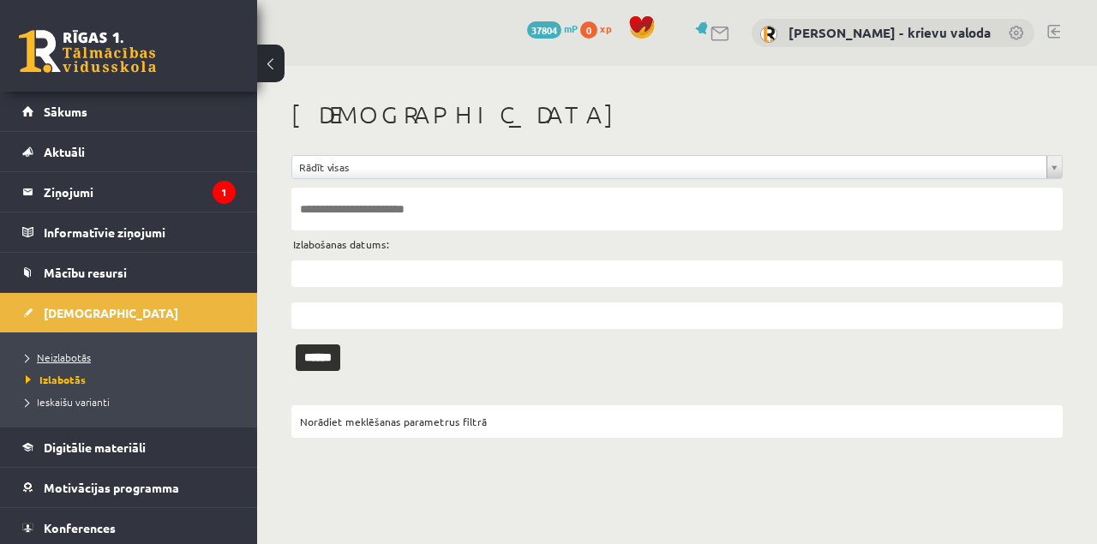
click at [72, 355] on span "Neizlabotās" at bounding box center [58, 358] width 65 height 14
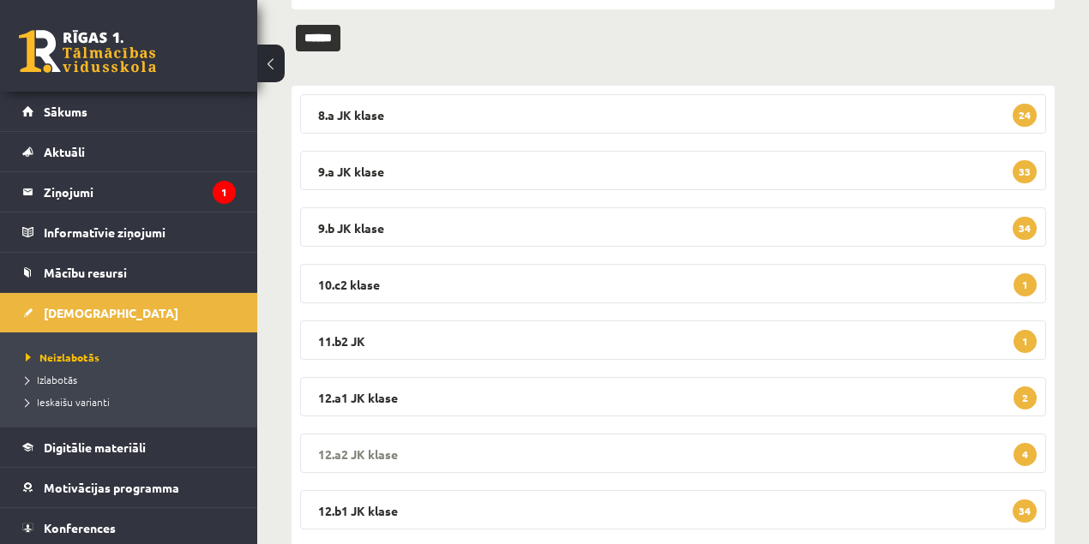
scroll to position [228, 0]
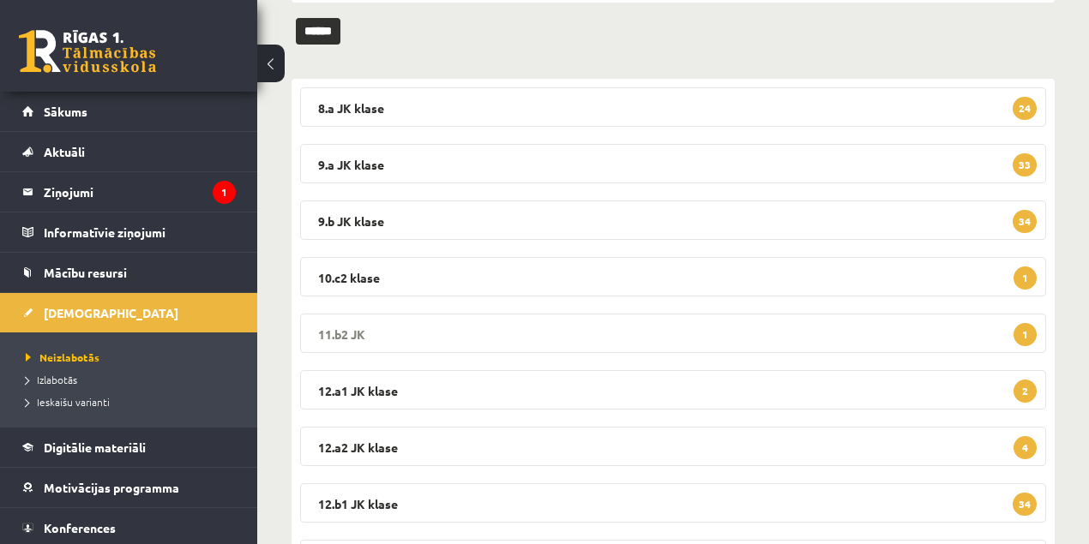
drag, startPoint x: 339, startPoint y: 333, endPoint x: 357, endPoint y: 327, distance: 19.5
click at [339, 333] on legend "11.b2 JK 1" at bounding box center [673, 333] width 746 height 39
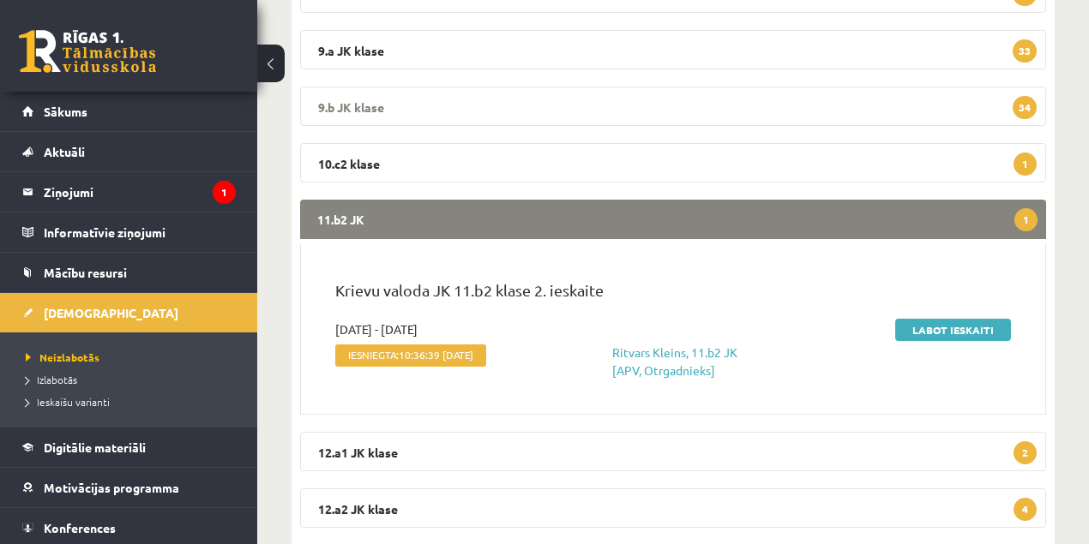
scroll to position [343, 0]
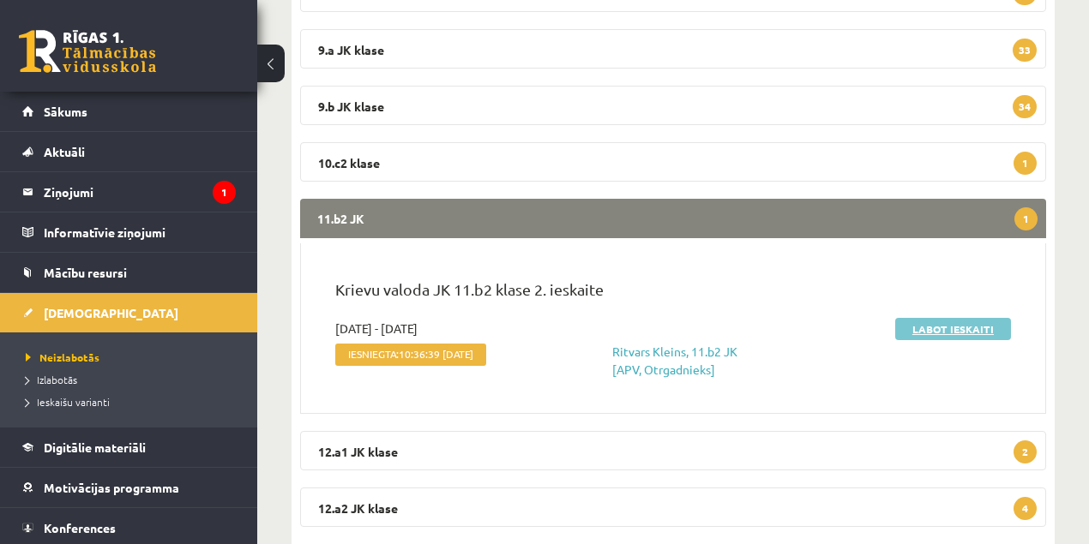
click at [941, 331] on link "Labot ieskaiti" at bounding box center [953, 329] width 116 height 22
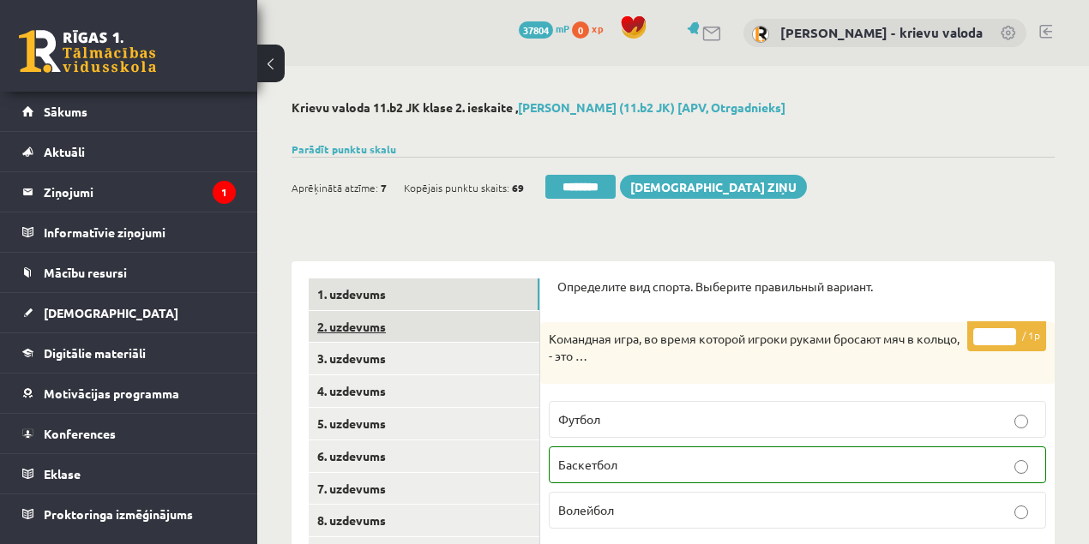
click at [369, 330] on link "2. uzdevums" at bounding box center [424, 327] width 231 height 32
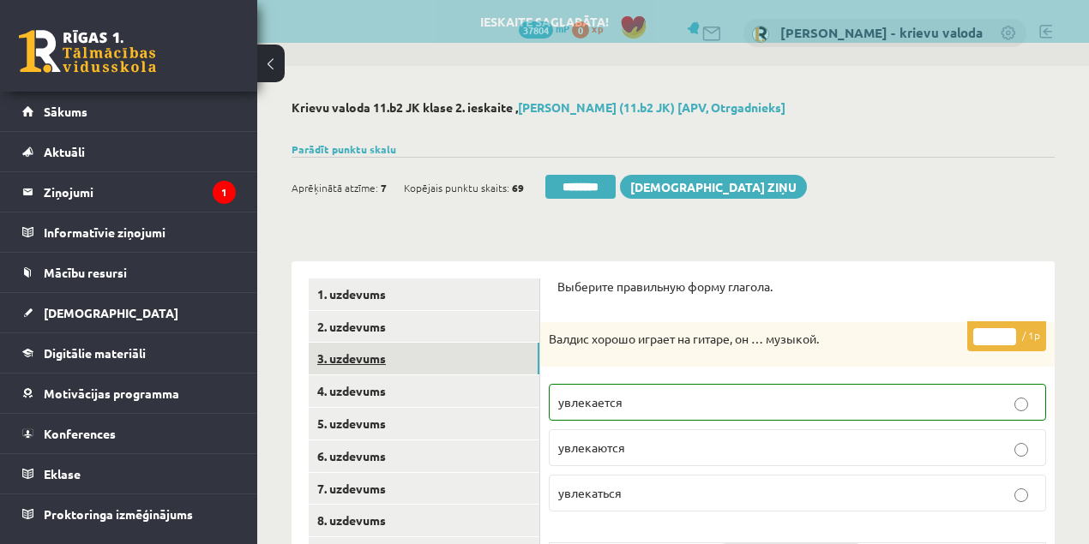
click at [356, 359] on link "3. uzdevums" at bounding box center [424, 359] width 231 height 32
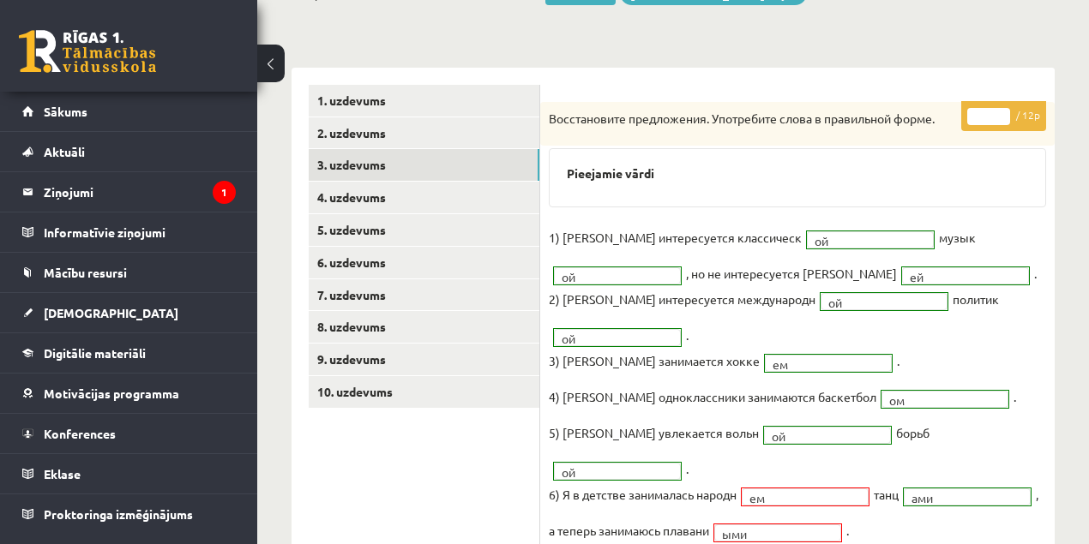
scroll to position [228, 0]
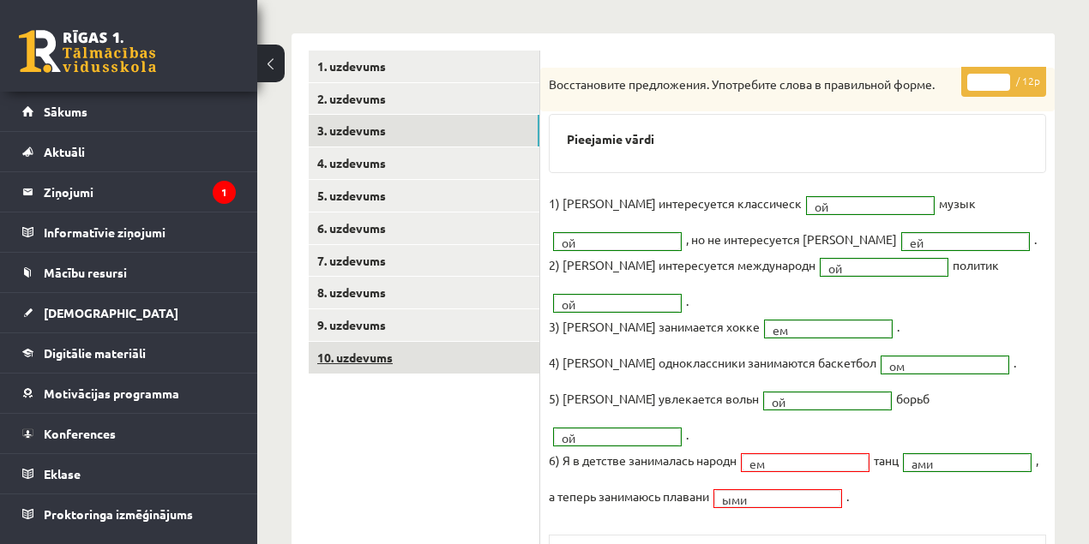
click at [358, 361] on link "10. uzdevums" at bounding box center [424, 358] width 231 height 32
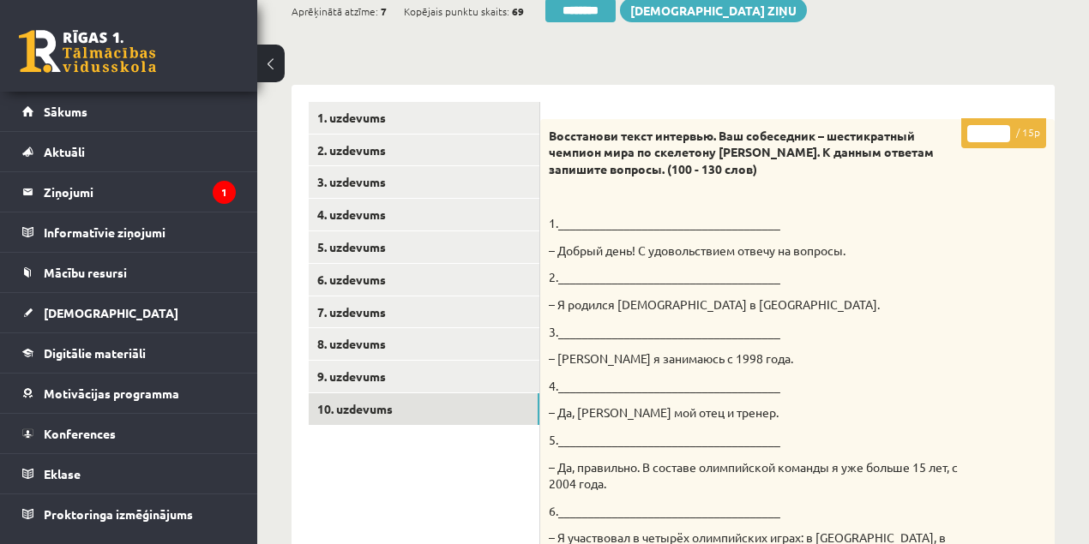
scroll to position [173, 0]
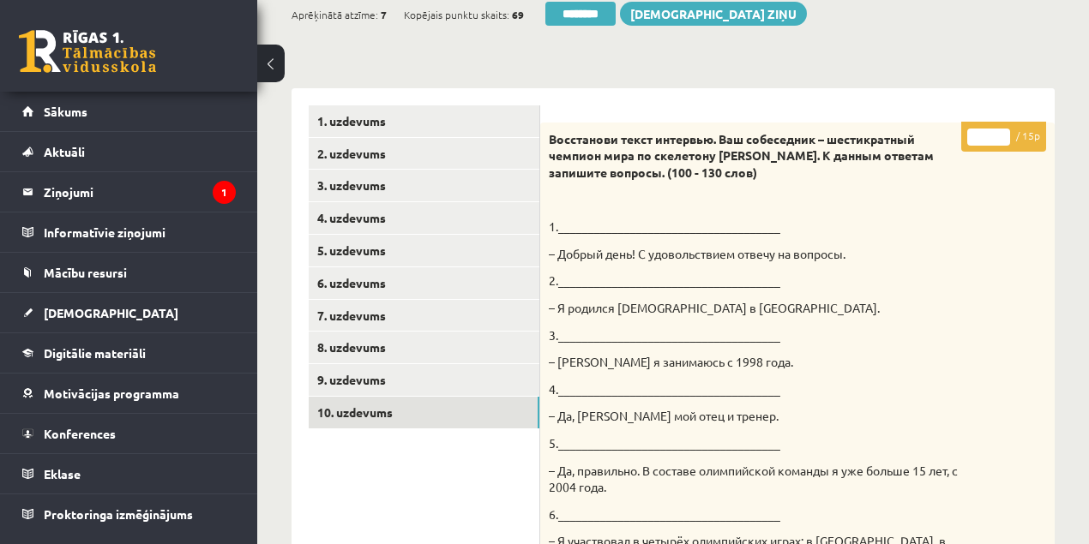
drag, startPoint x: 985, startPoint y: 139, endPoint x: 973, endPoint y: 142, distance: 12.5
click at [972, 141] on input "*" at bounding box center [988, 137] width 43 height 17
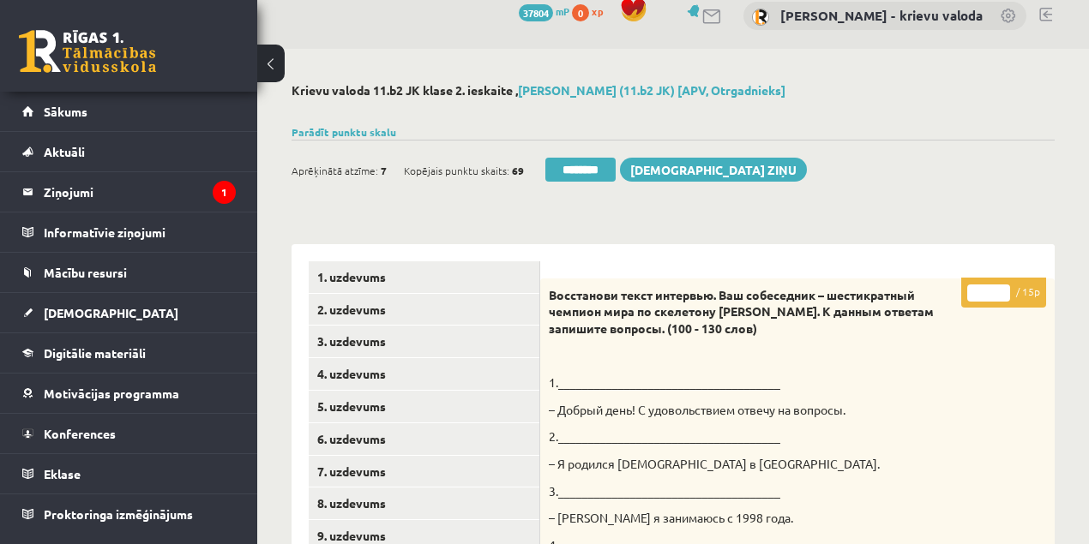
scroll to position [2, 0]
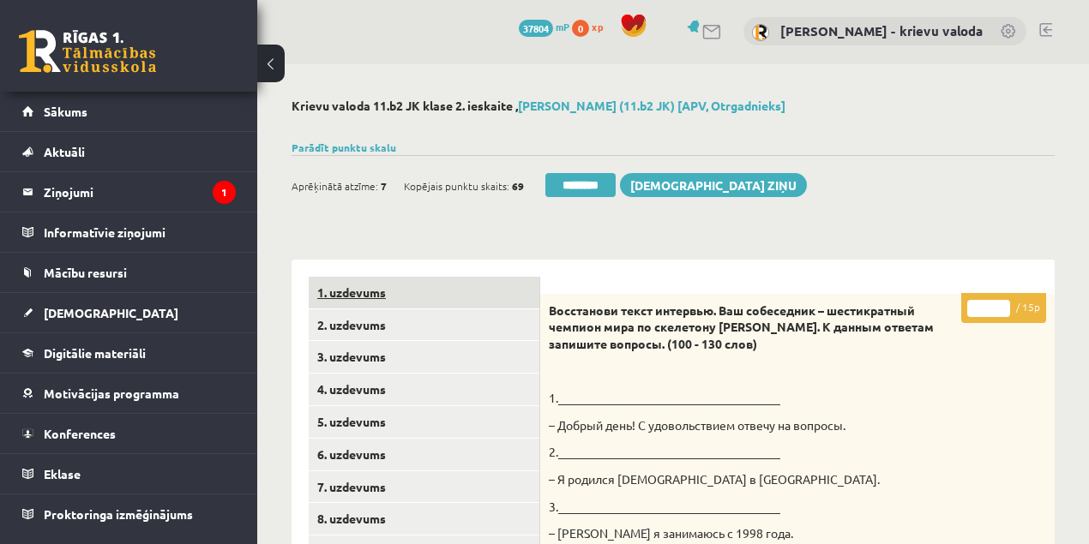
type input "**"
click at [333, 289] on link "1. uzdevums" at bounding box center [424, 293] width 231 height 32
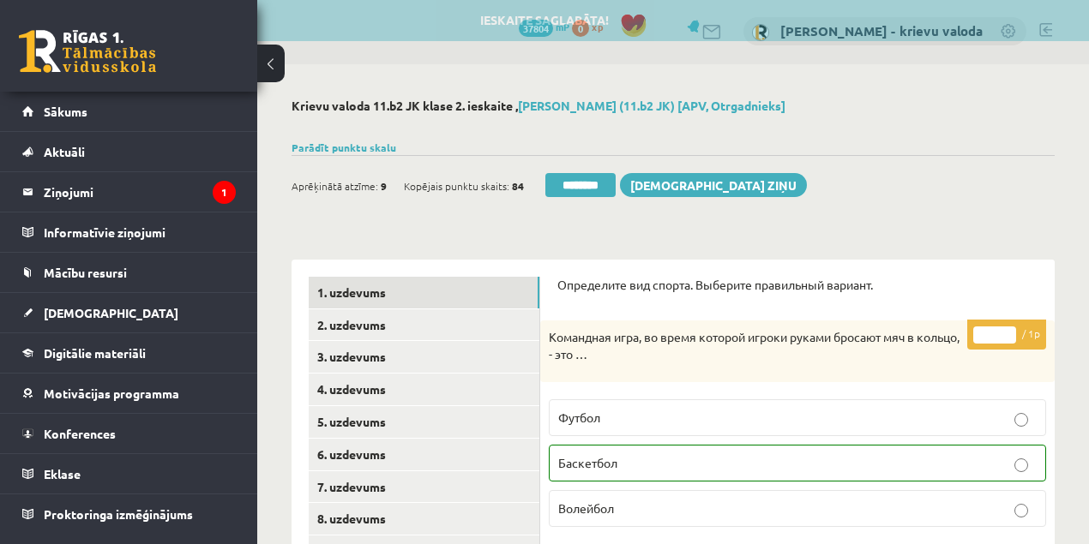
scroll to position [0, 0]
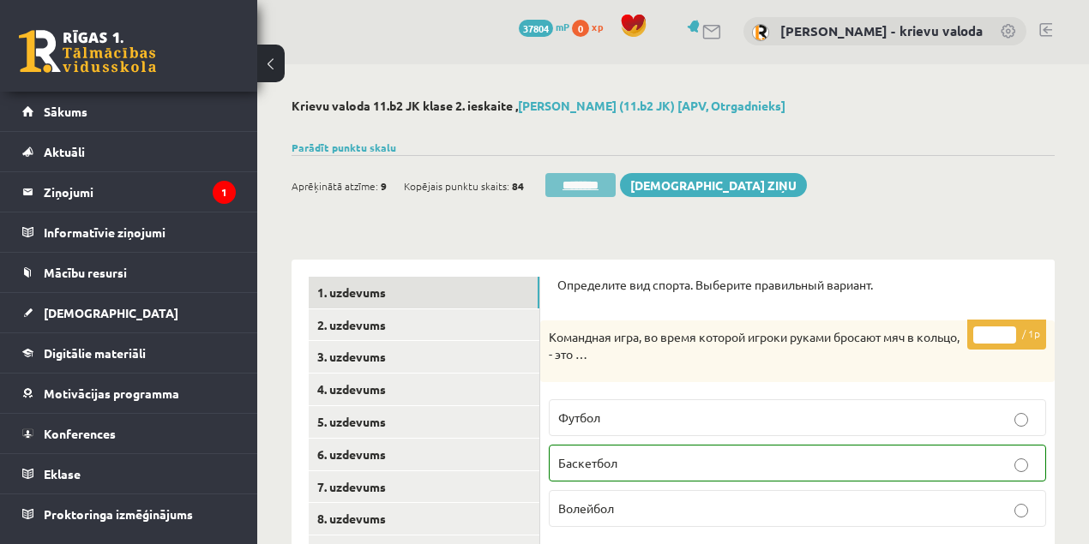
click at [591, 189] on input "********" at bounding box center [580, 185] width 70 height 24
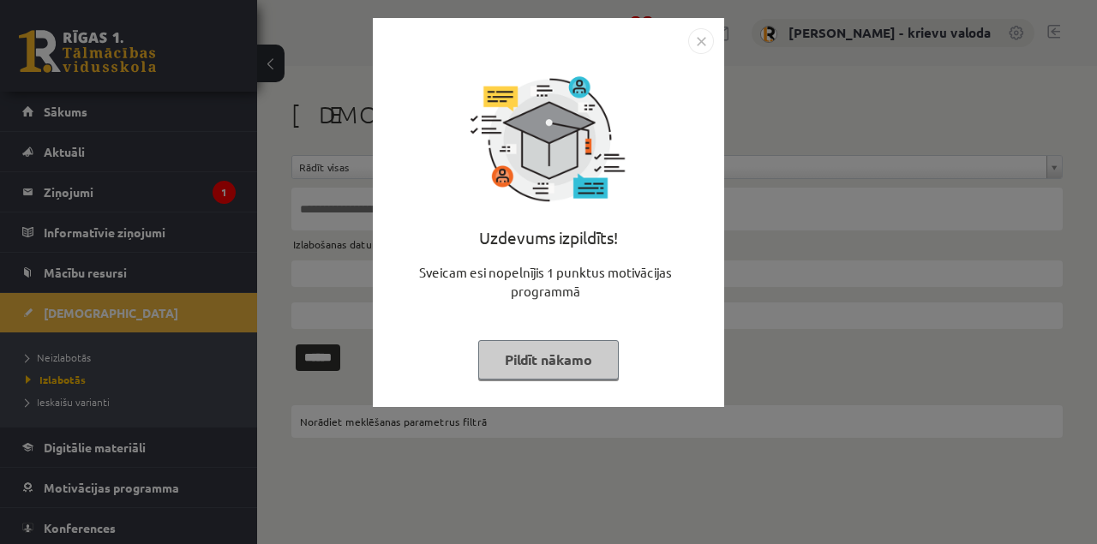
click at [554, 363] on button "Pildīt nākamo" at bounding box center [548, 359] width 141 height 39
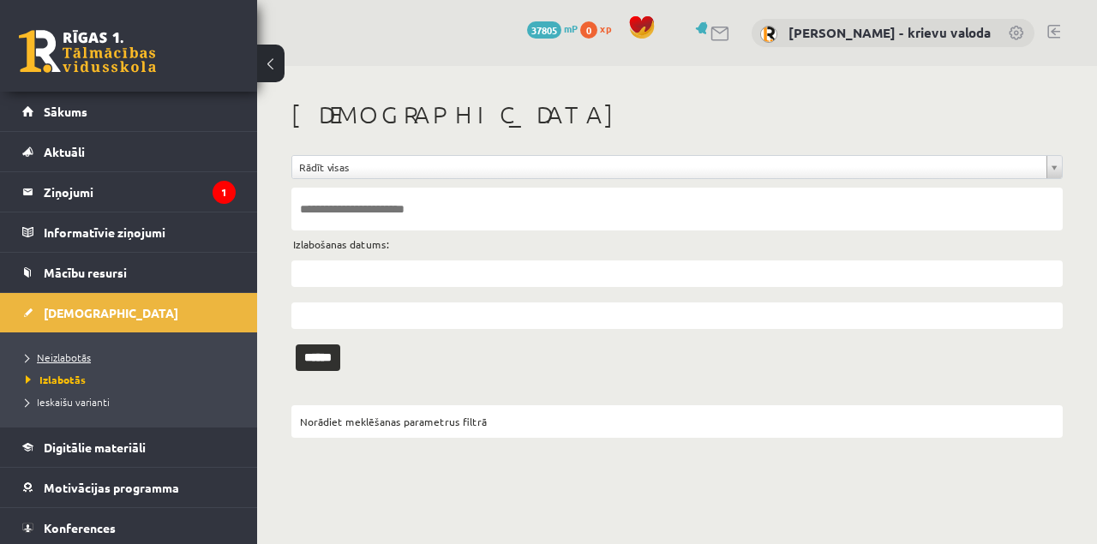
click at [58, 358] on span "Neizlabotās" at bounding box center [58, 358] width 65 height 14
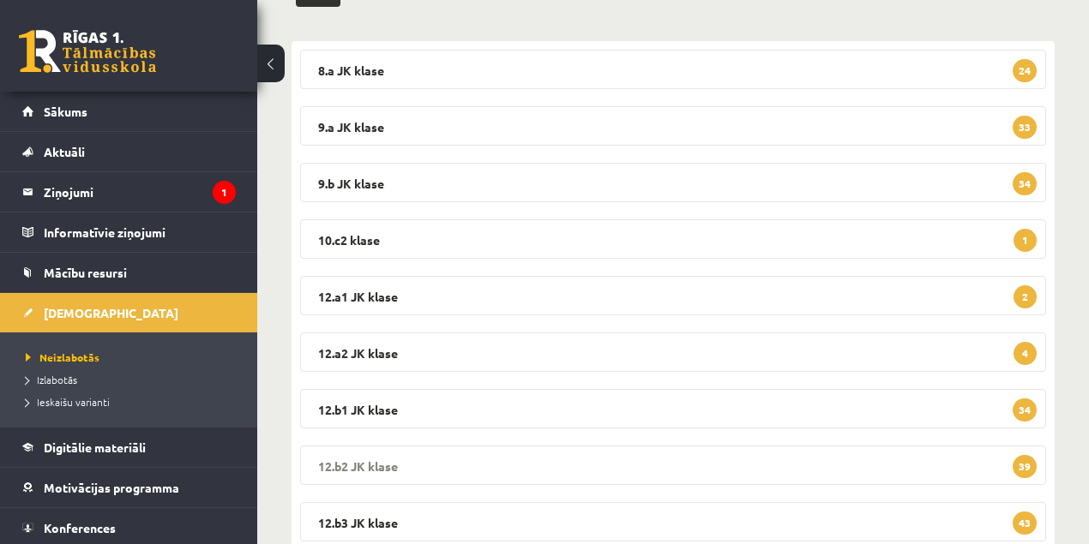
scroll to position [321, 0]
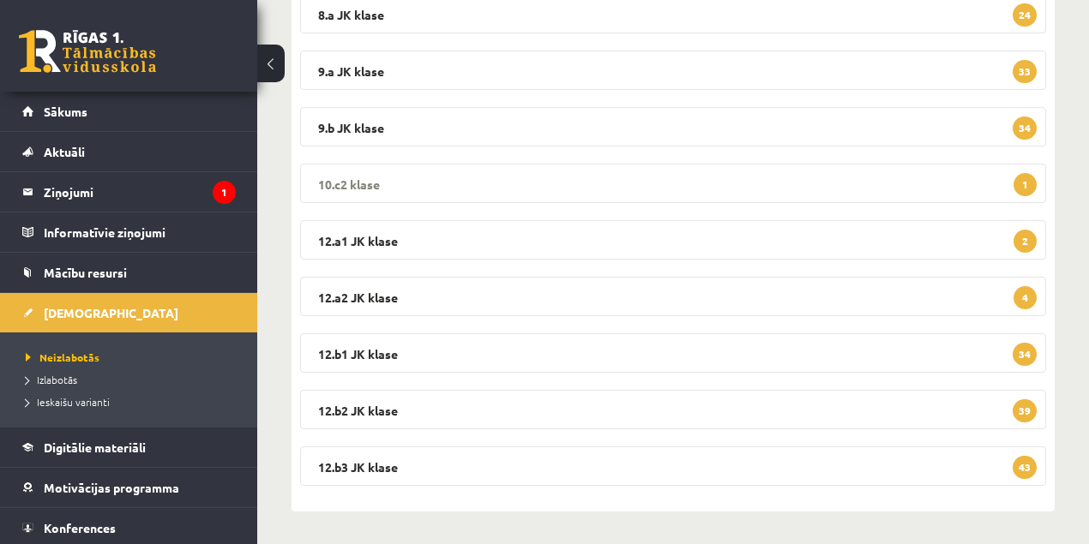
click at [360, 180] on legend "10.c2 klase 1" at bounding box center [673, 183] width 746 height 39
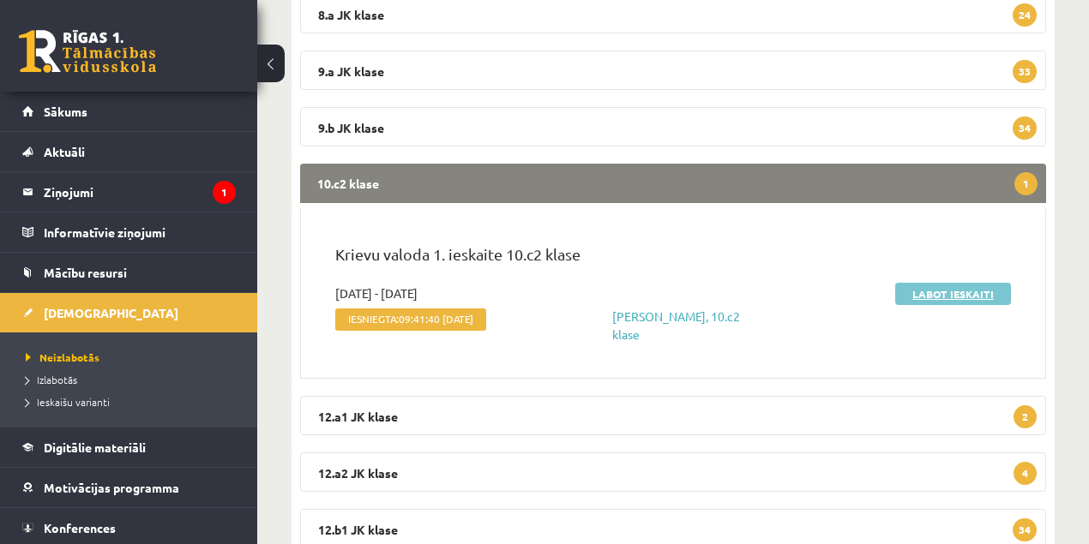
click at [949, 295] on link "Labot ieskaiti" at bounding box center [953, 294] width 116 height 22
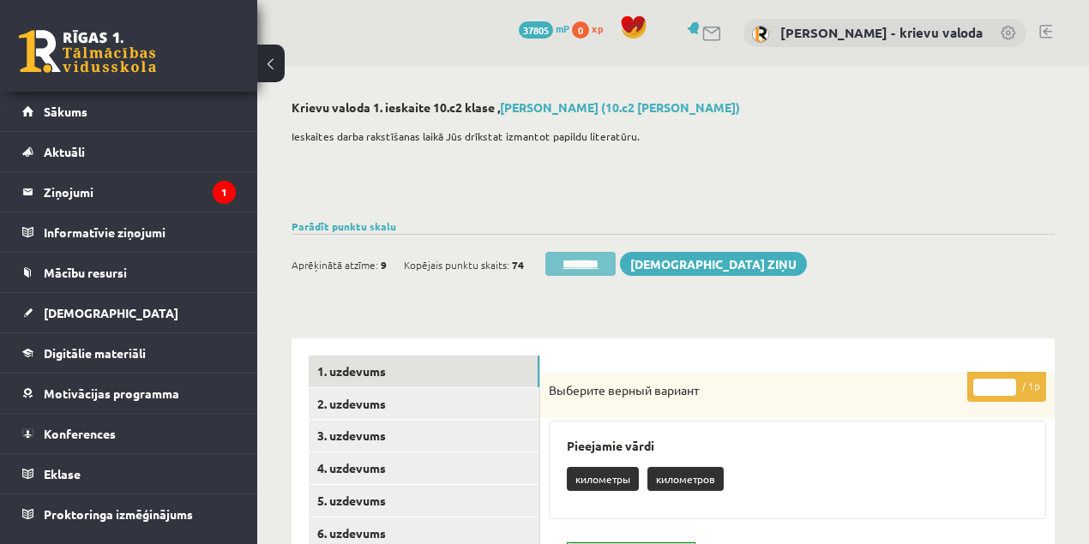
click at [587, 266] on input "********" at bounding box center [580, 264] width 70 height 24
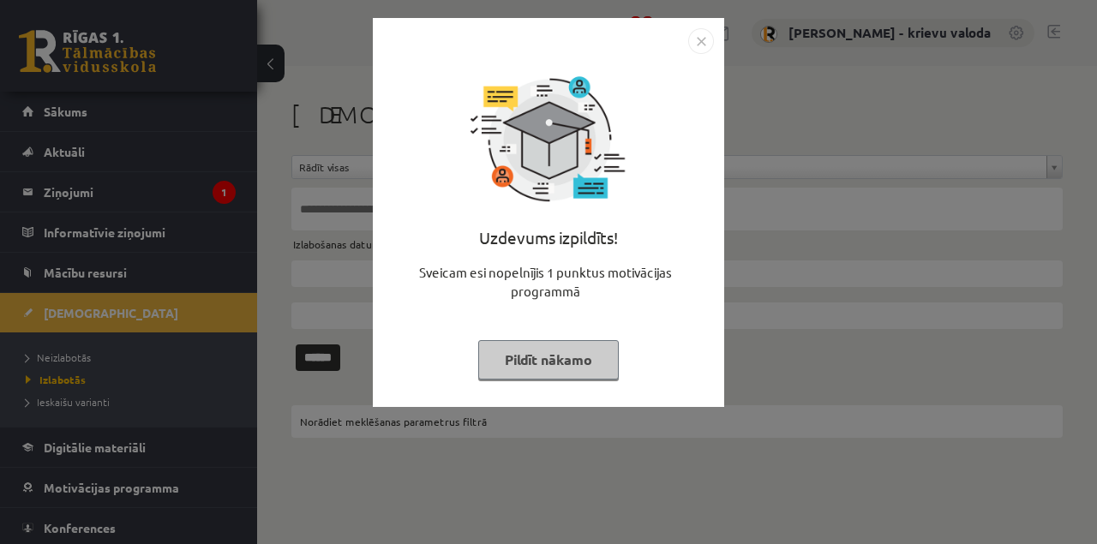
click at [549, 361] on button "Pildīt nākamo" at bounding box center [548, 359] width 141 height 39
